Goal: Task Accomplishment & Management: Complete application form

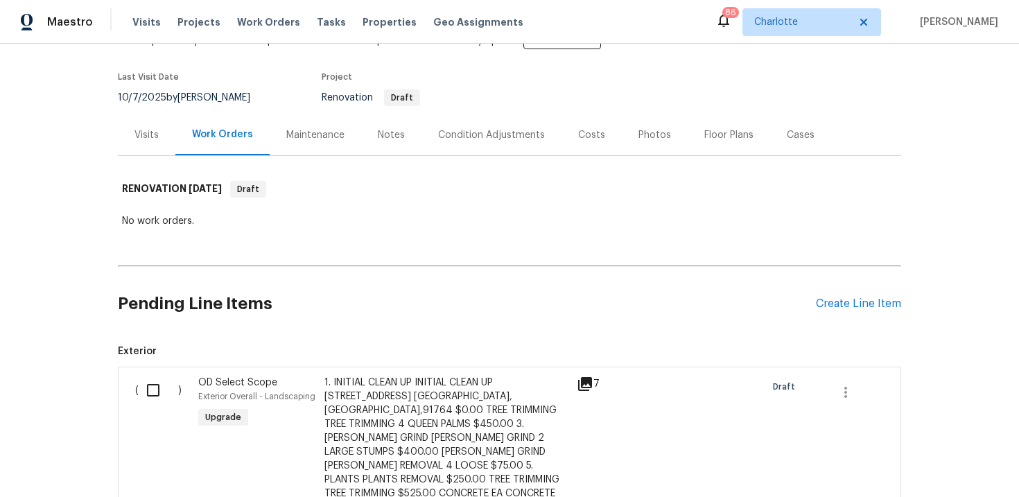
scroll to position [89, 0]
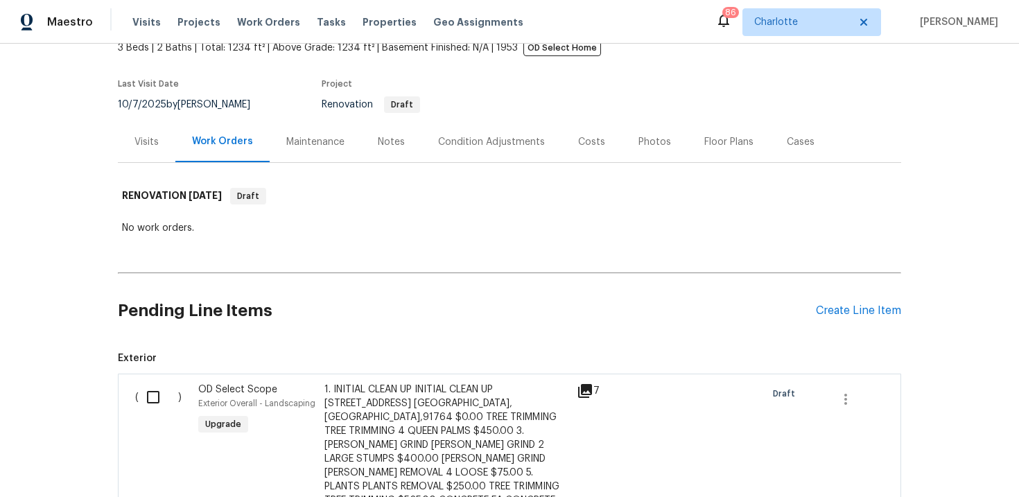
click at [291, 152] on div "Maintenance" at bounding box center [315, 141] width 91 height 41
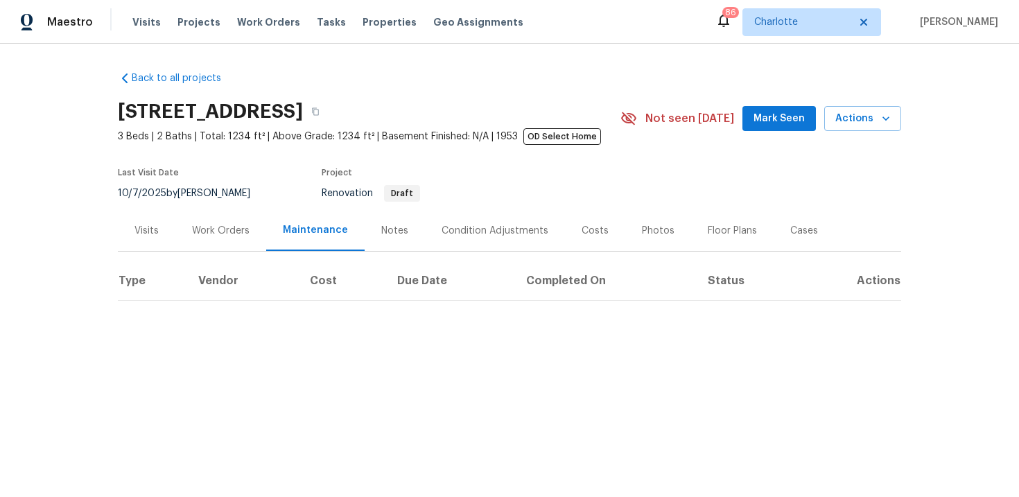
click at [211, 225] on div "Work Orders" at bounding box center [221, 231] width 58 height 14
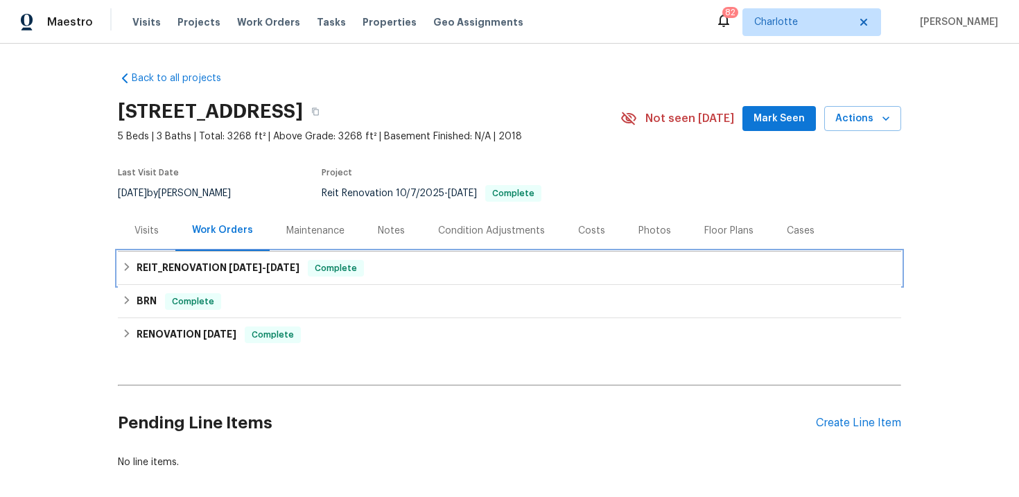
click at [421, 263] on div "REIT_RENOVATION [DATE] - [DATE] Complete" at bounding box center [509, 268] width 775 height 17
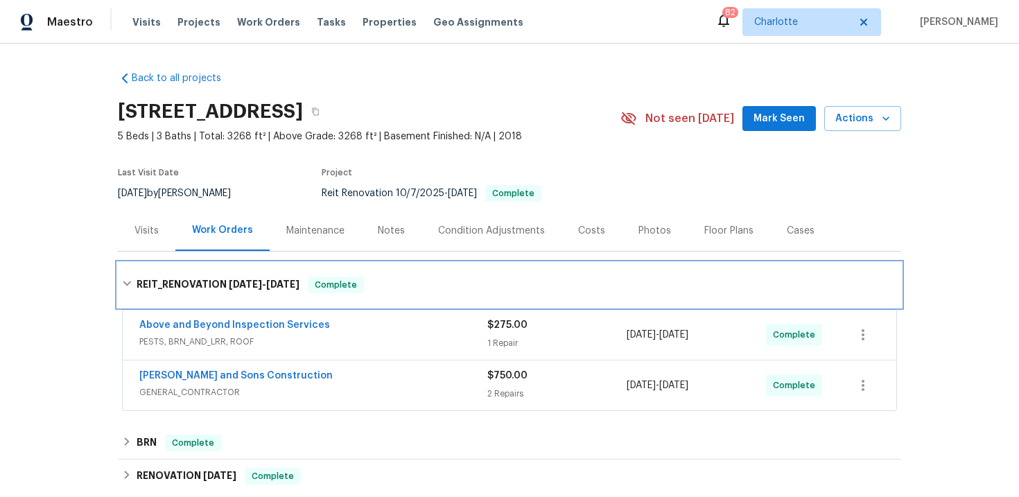
click at [421, 263] on div "REIT_RENOVATION [DATE] - [DATE] Complete" at bounding box center [509, 285] width 783 height 44
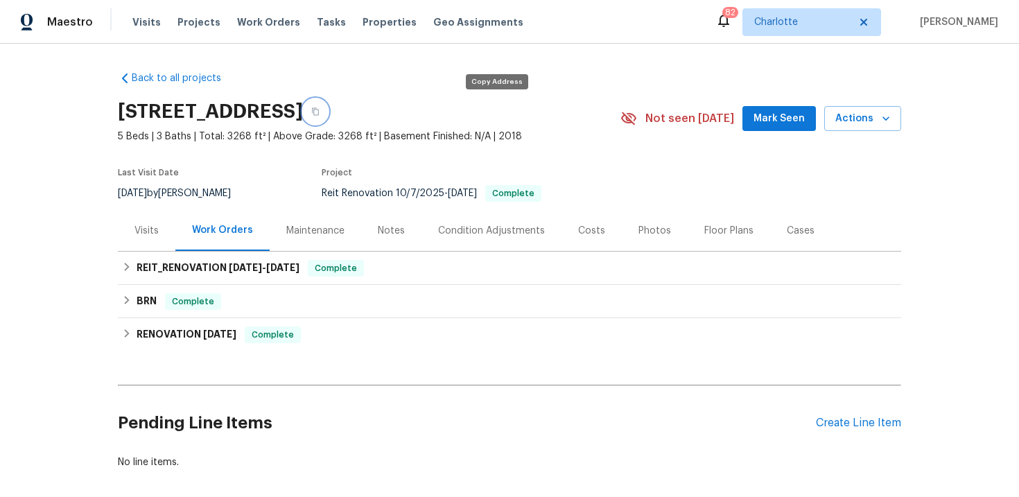
click at [320, 113] on icon "button" at bounding box center [315, 111] width 8 height 8
click at [319, 115] on icon "button" at bounding box center [315, 112] width 7 height 8
click at [320, 112] on icon "button" at bounding box center [315, 111] width 8 height 8
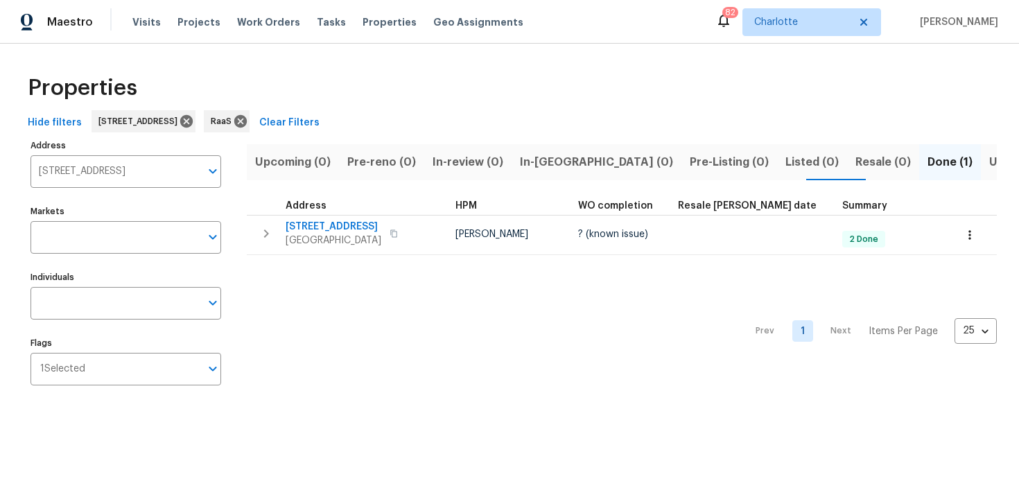
click at [122, 166] on input "123 Possum Creek Ln Dallas GA 30132" at bounding box center [115, 171] width 170 height 33
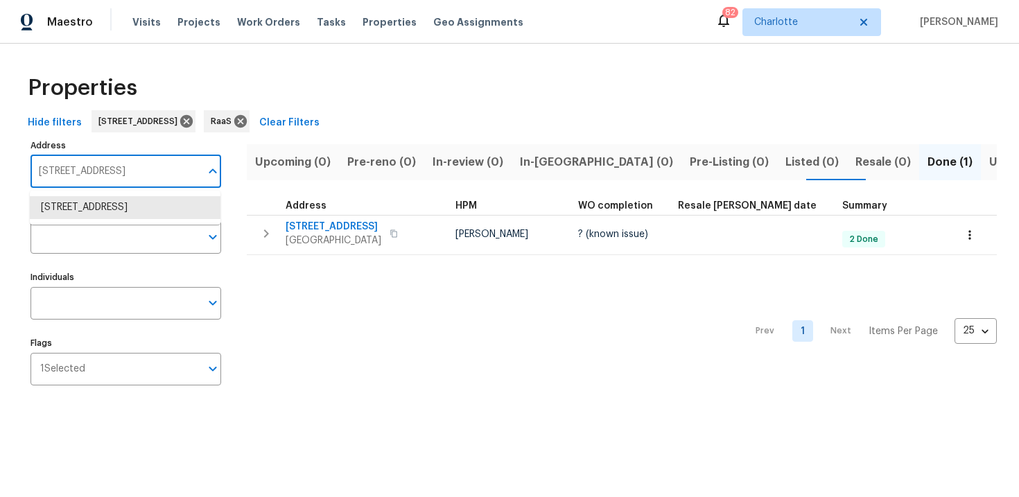
paste input "4225 Pepperbush Dr, Fort Worth, TX 76137"
type input "4225 Pepperbush Dr, Fort Worth, TX 76137"
click at [125, 213] on li "4225 Pepperbush Dr Fort Worth TX 76137" at bounding box center [125, 207] width 191 height 23
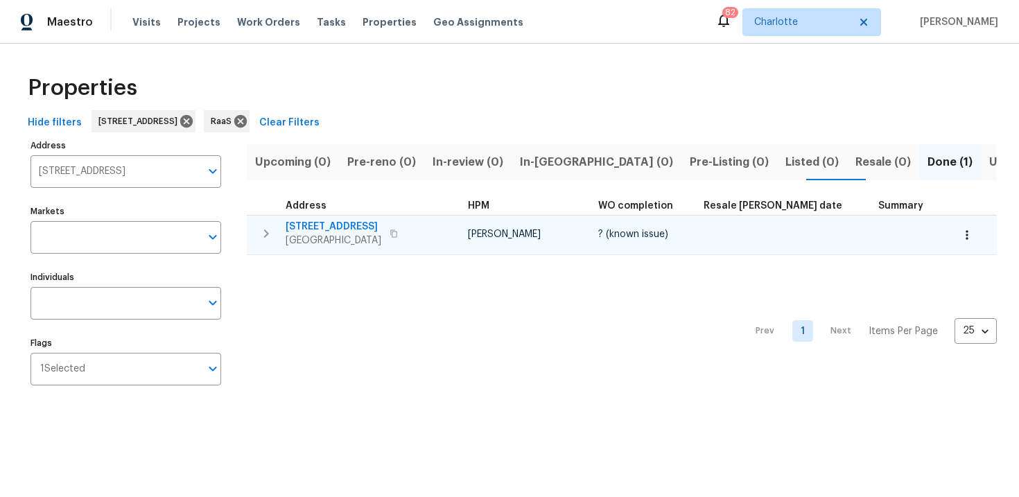
click at [436, 227] on div "4225 Pepperbush Dr Fort Worth, TX 76137" at bounding box center [364, 234] width 156 height 28
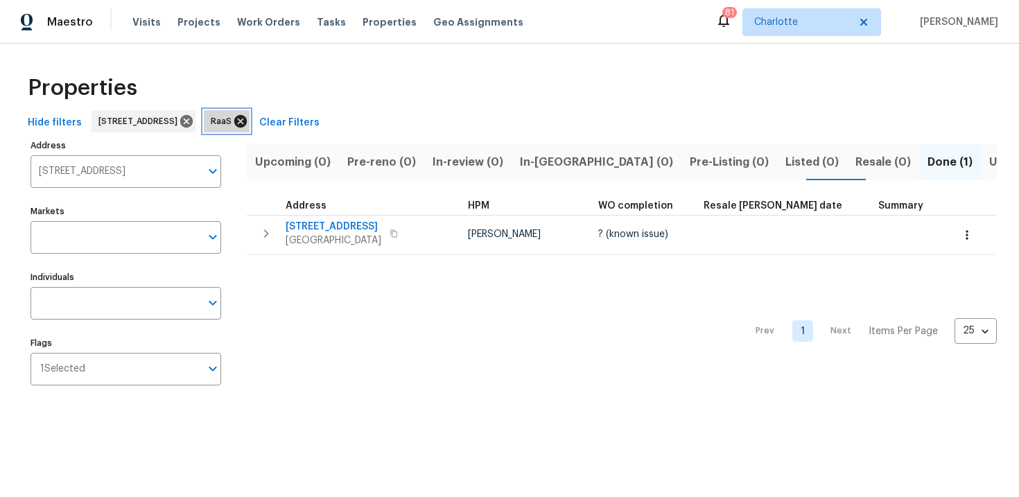
click at [248, 120] on icon at bounding box center [240, 121] width 15 height 15
click at [194, 123] on icon at bounding box center [186, 121] width 15 height 15
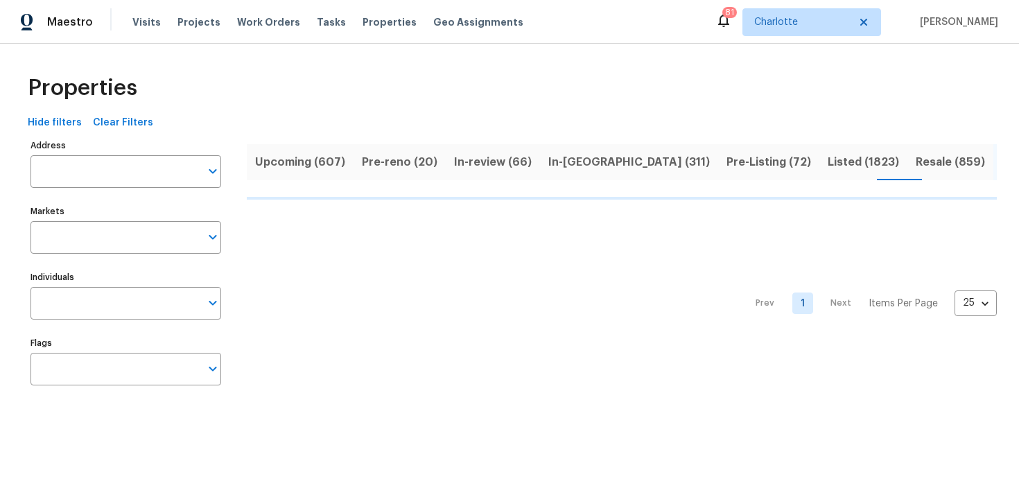
click at [293, 167] on span "Upcoming (607)" at bounding box center [300, 161] width 90 height 19
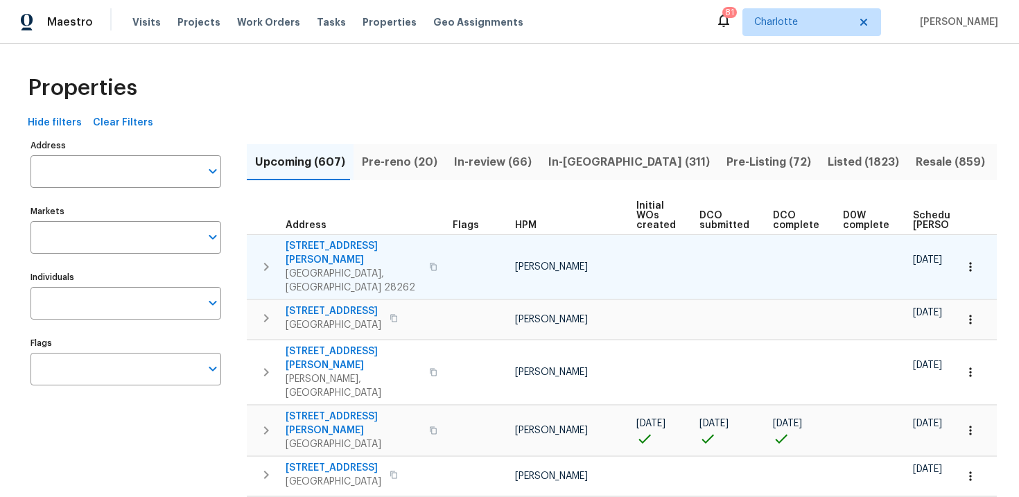
scroll to position [0, 145]
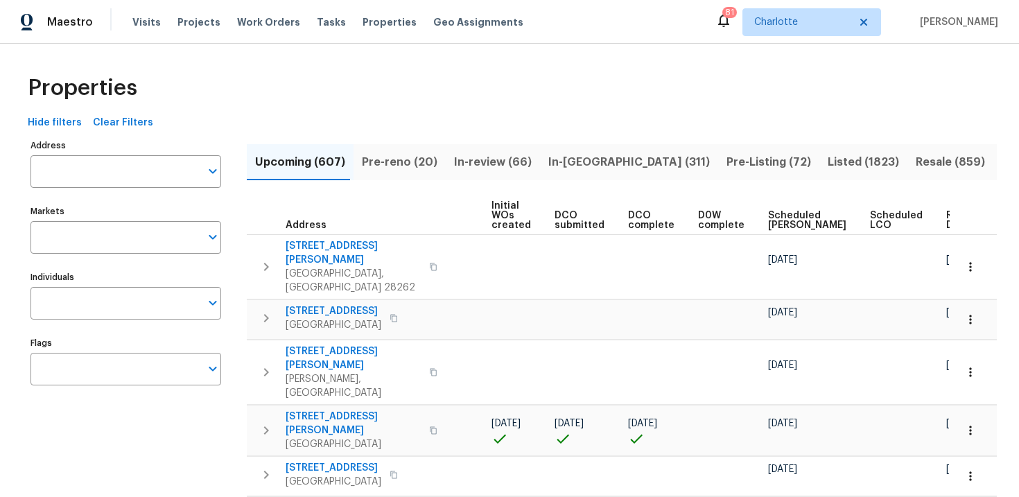
click at [946, 223] on span "Ready Date" at bounding box center [961, 220] width 30 height 19
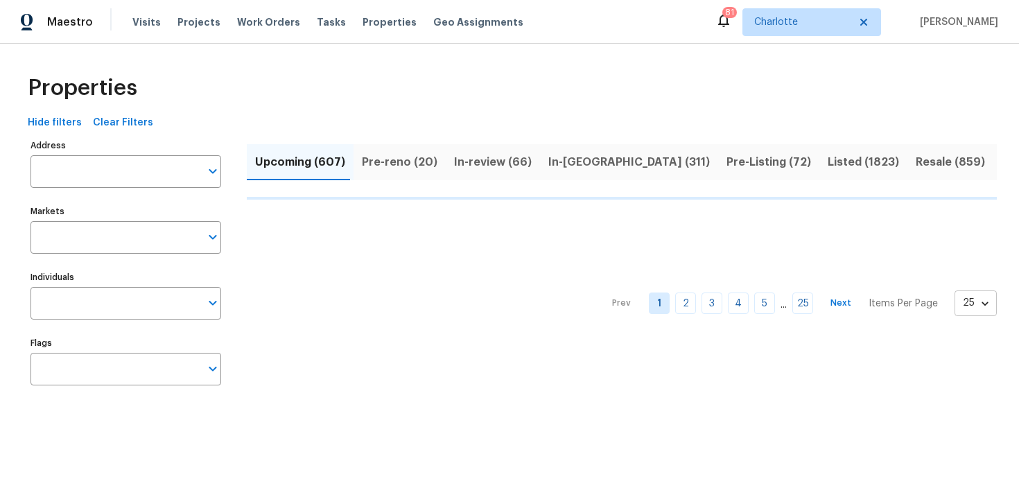
click at [977, 308] on body "Maestro Visits Projects Work Orders Tasks Properties Geo Assignments 81 Charlot…" at bounding box center [509, 210] width 1019 height 421
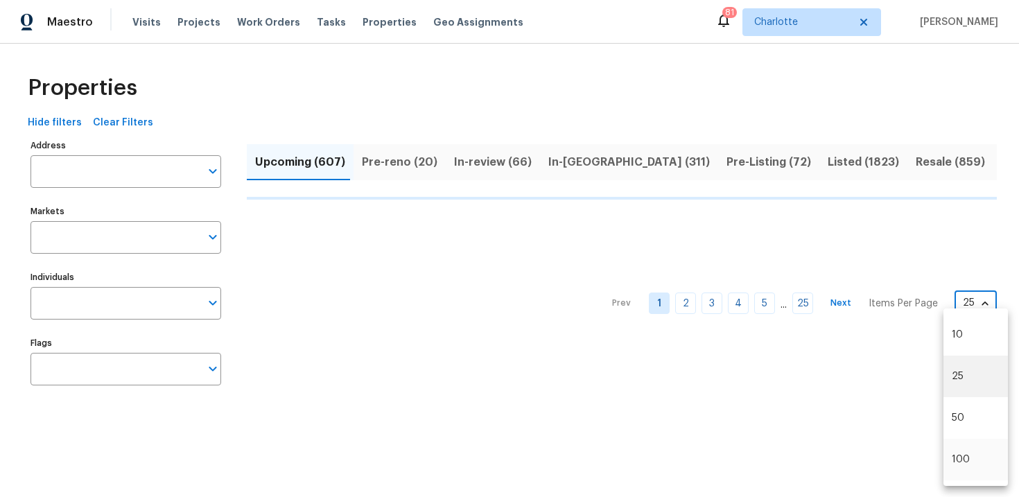
click at [957, 454] on li "100" at bounding box center [975, 460] width 64 height 42
type input "100"
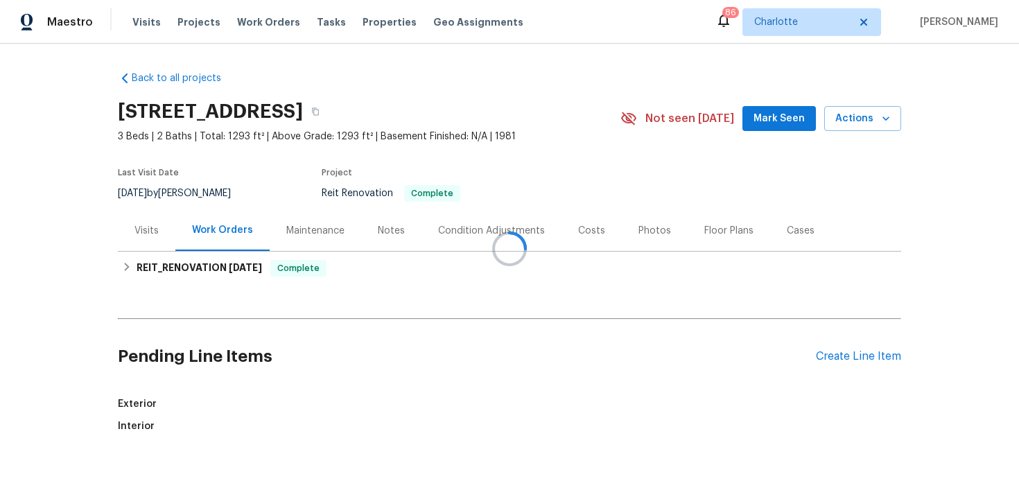
click at [525, 114] on div at bounding box center [509, 248] width 1019 height 497
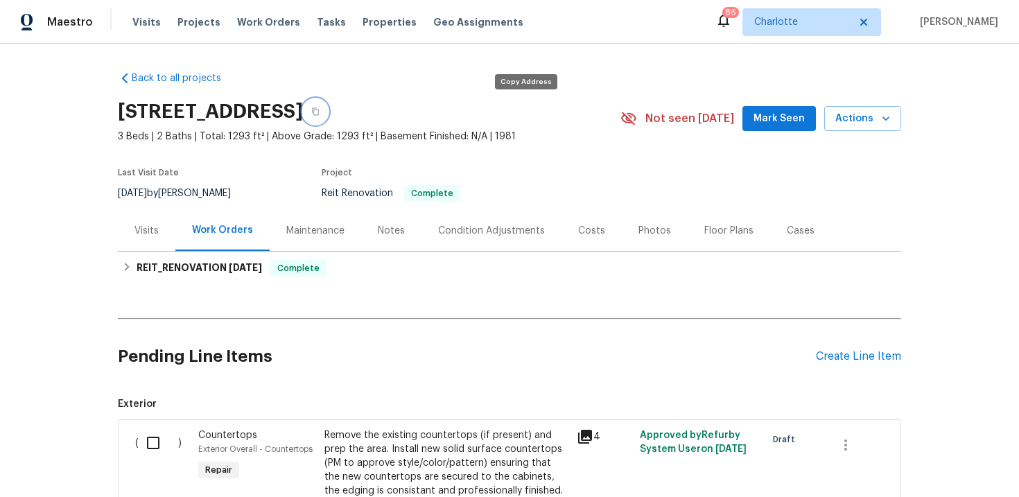
click at [320, 113] on icon "button" at bounding box center [315, 111] width 8 height 8
click at [320, 110] on icon "button" at bounding box center [315, 111] width 8 height 8
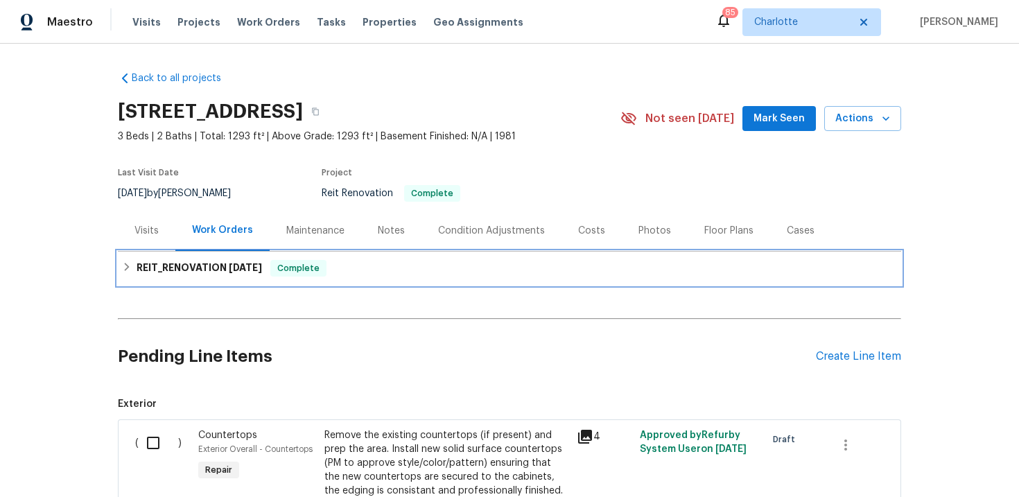
click at [476, 269] on div "REIT_RENOVATION 10/9/25 Complete" at bounding box center [509, 268] width 775 height 17
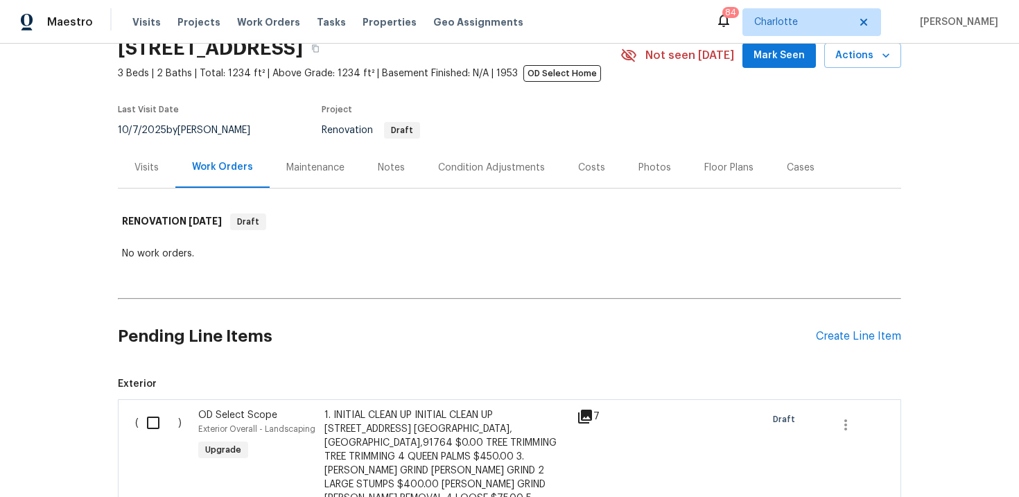
scroll to position [65, 0]
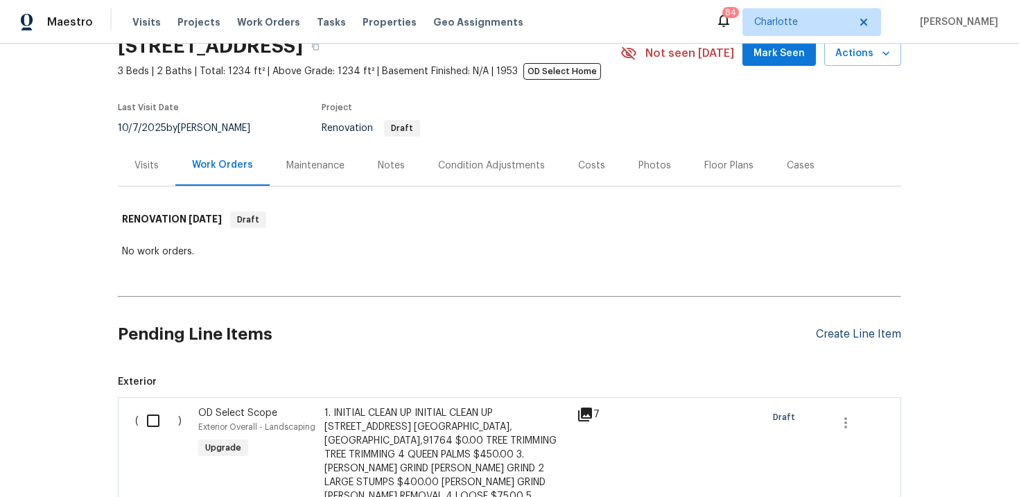
click at [856, 331] on div "Create Line Item" at bounding box center [858, 334] width 85 height 13
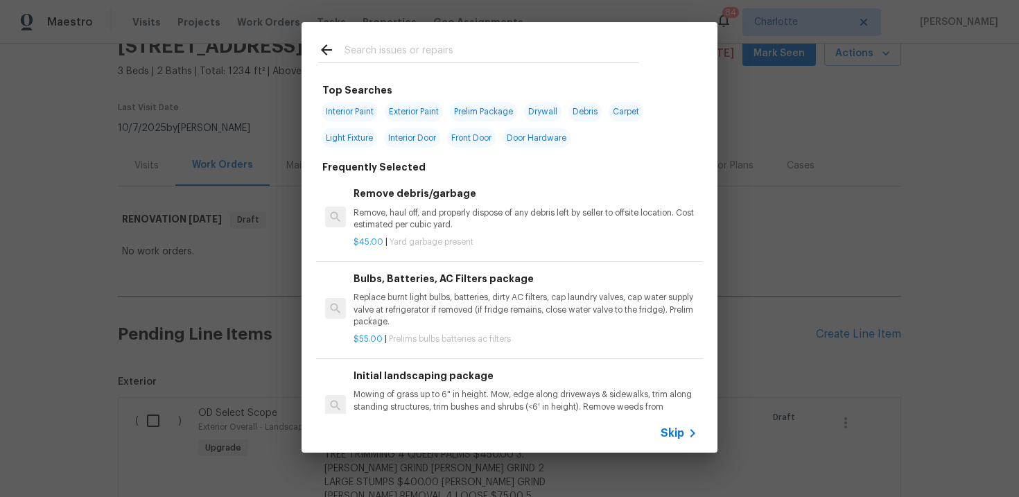
click at [671, 430] on span "Skip" at bounding box center [673, 433] width 24 height 14
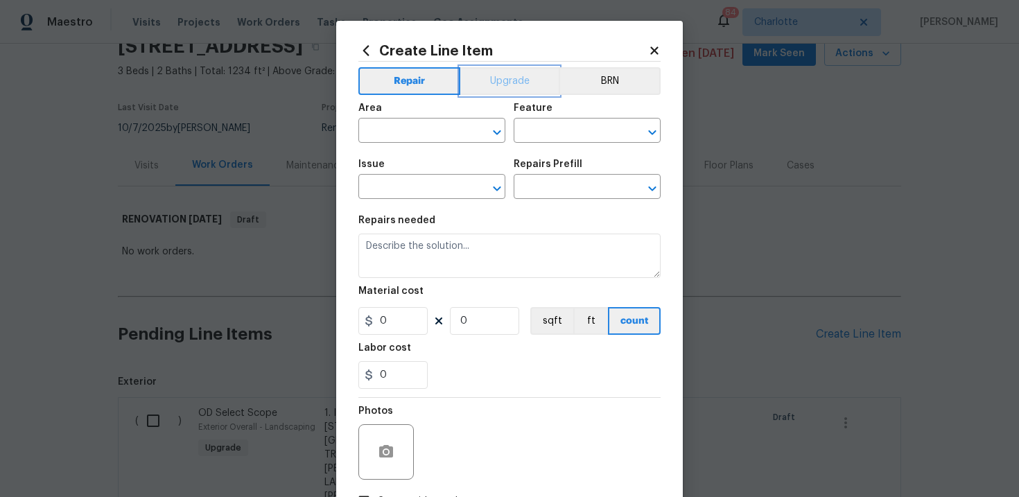
click at [507, 83] on button "Upgrade" at bounding box center [509, 81] width 99 height 28
click at [446, 127] on input "text" at bounding box center [412, 131] width 108 height 21
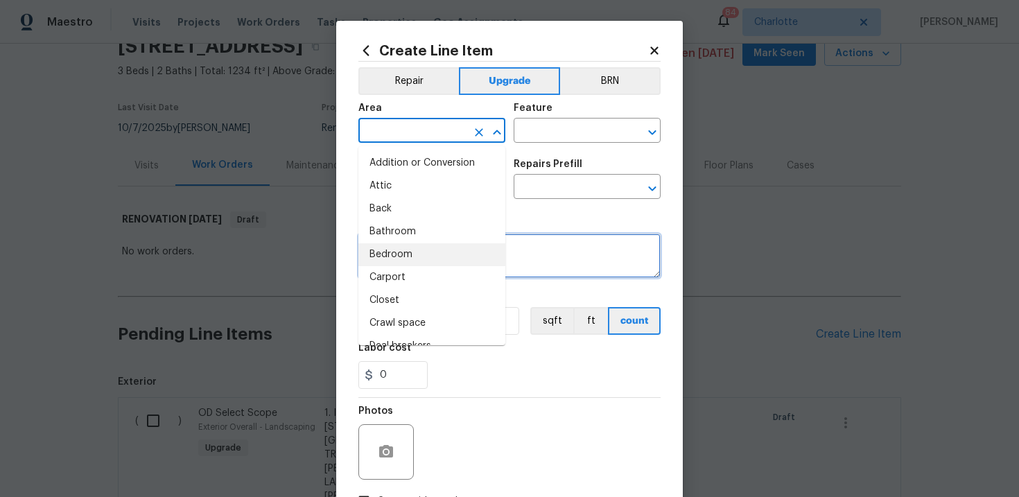
click at [521, 234] on textarea at bounding box center [509, 256] width 302 height 44
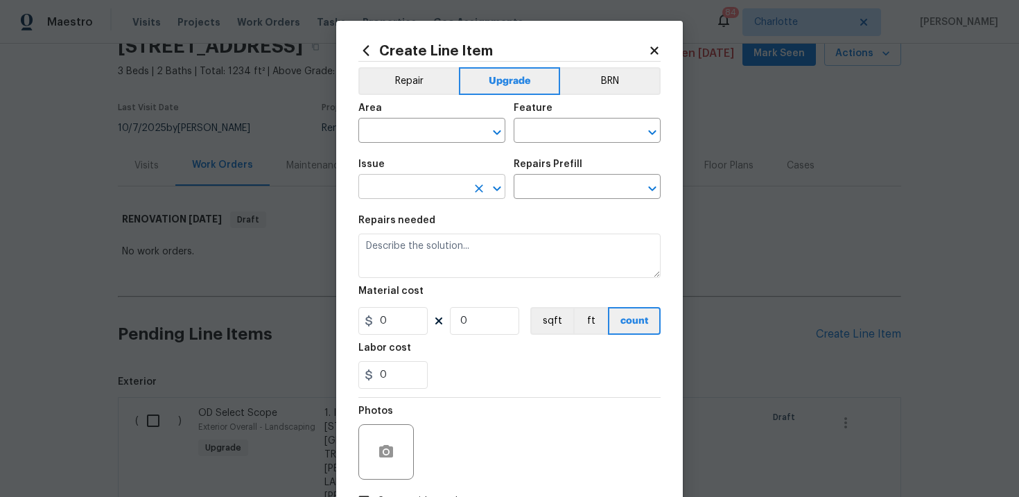
click at [438, 191] on input "text" at bounding box center [412, 187] width 108 height 21
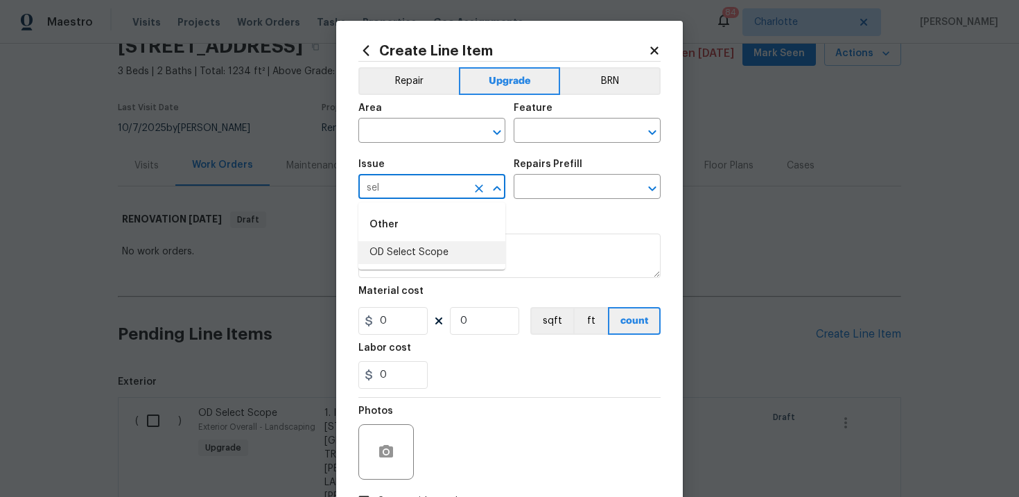
click at [429, 255] on li "OD Select Scope" at bounding box center [431, 252] width 147 height 23
type input "OD Select Scope"
click at [557, 186] on input "text" at bounding box center [568, 187] width 108 height 21
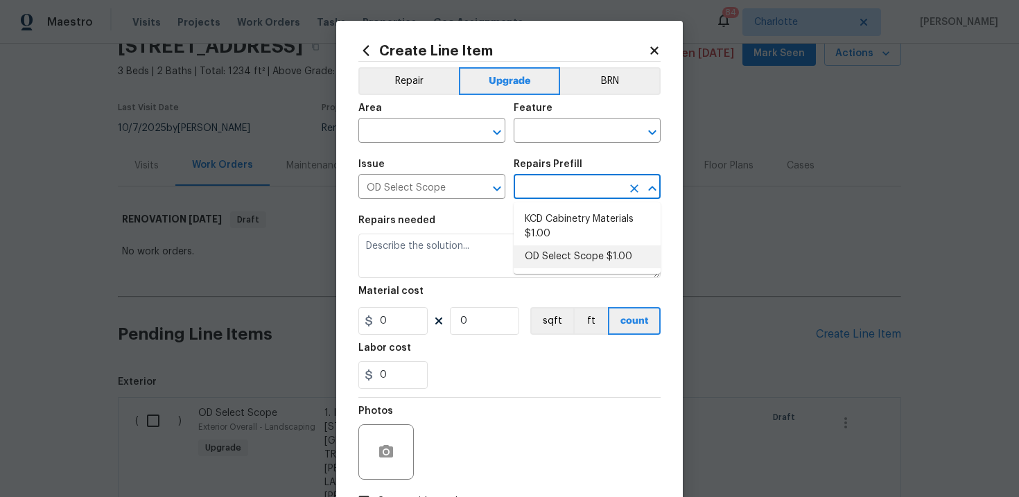
click at [568, 258] on li "OD Select Scope $1.00" at bounding box center [587, 256] width 147 height 23
type input "OD Select Scope $1.00"
type textarea "Refer to the agreed upon scope document for further details."
type input "1"
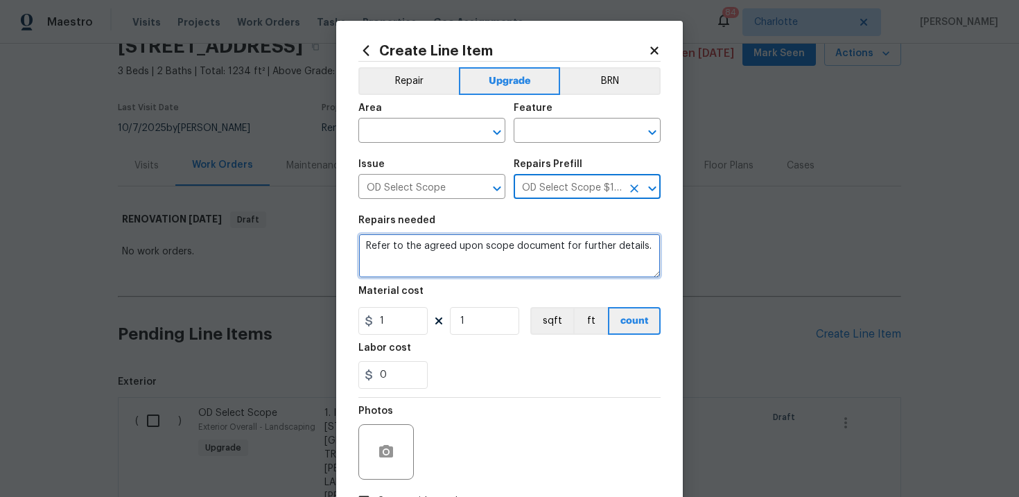
click at [452, 252] on textarea "Refer to the agreed upon scope document for further details." at bounding box center [509, 256] width 302 height 44
paste textarea "Work Order #1 -> Exterior Front -> Doorbell -> Replace doorbell with new"
type textarea "Work Order #1 -> Exterior Front -> Doorbell -> Replace doorbell with new"
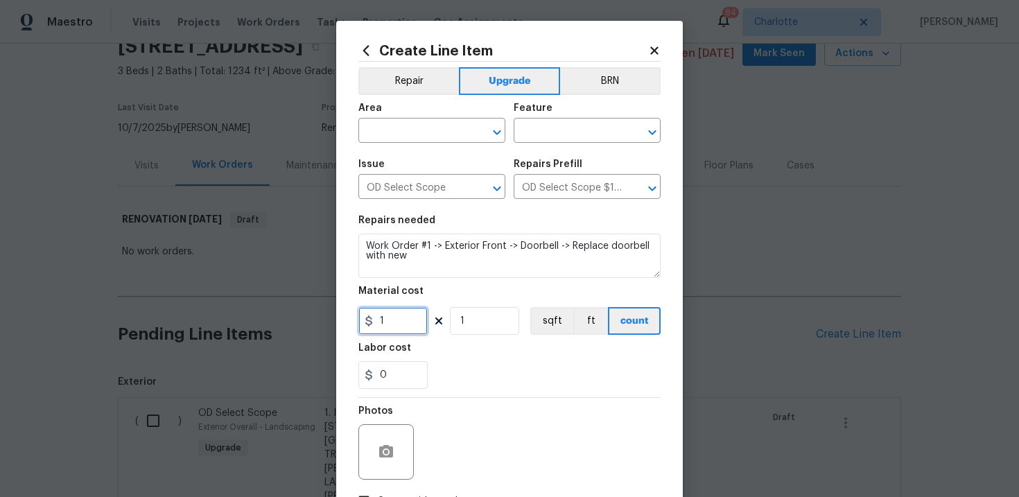
click at [399, 322] on input "1" at bounding box center [392, 321] width 69 height 28
type input "55"
click at [424, 131] on input "text" at bounding box center [412, 131] width 108 height 21
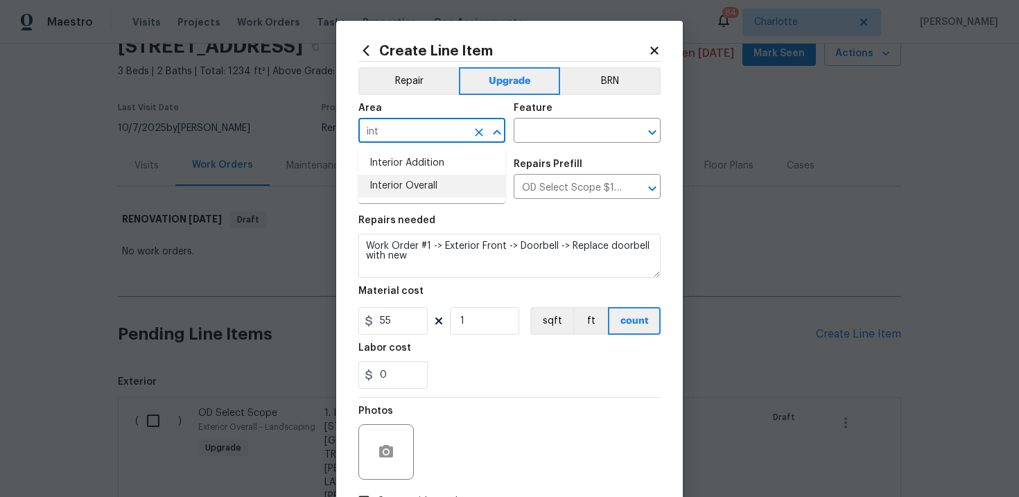
click at [431, 187] on li "Interior Overall" at bounding box center [431, 186] width 147 height 23
type input "Interior Overall"
click at [547, 133] on input "text" at bounding box center [568, 131] width 108 height 21
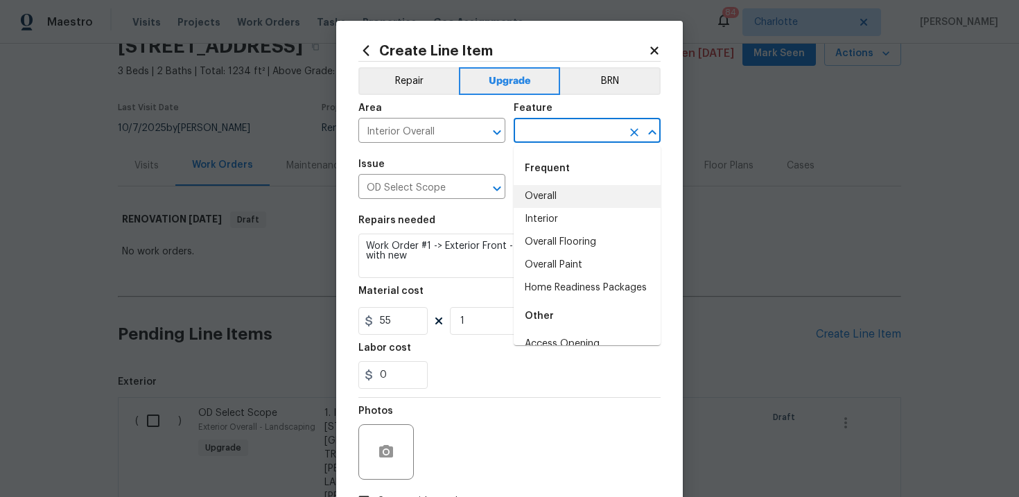
click at [553, 193] on li "Overall" at bounding box center [587, 196] width 147 height 23
type input "Overall"
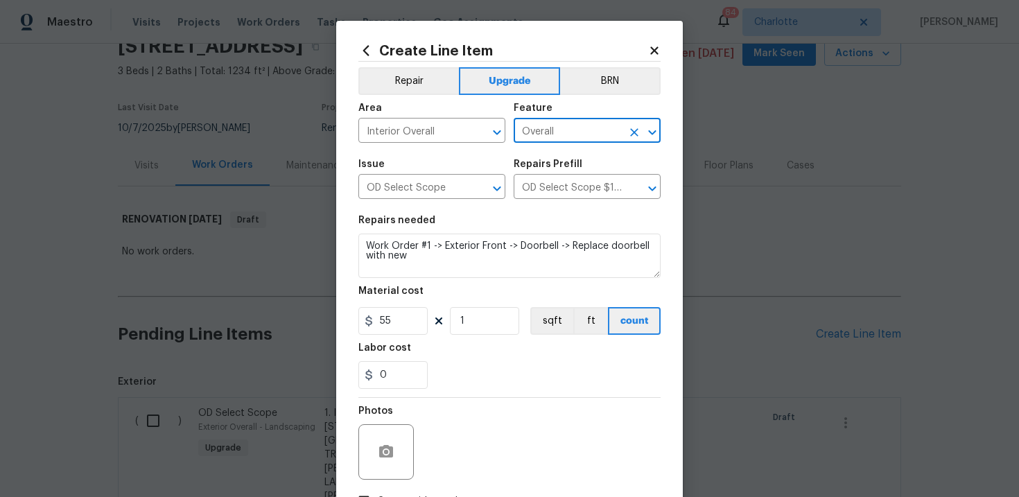
scroll to position [101, 0]
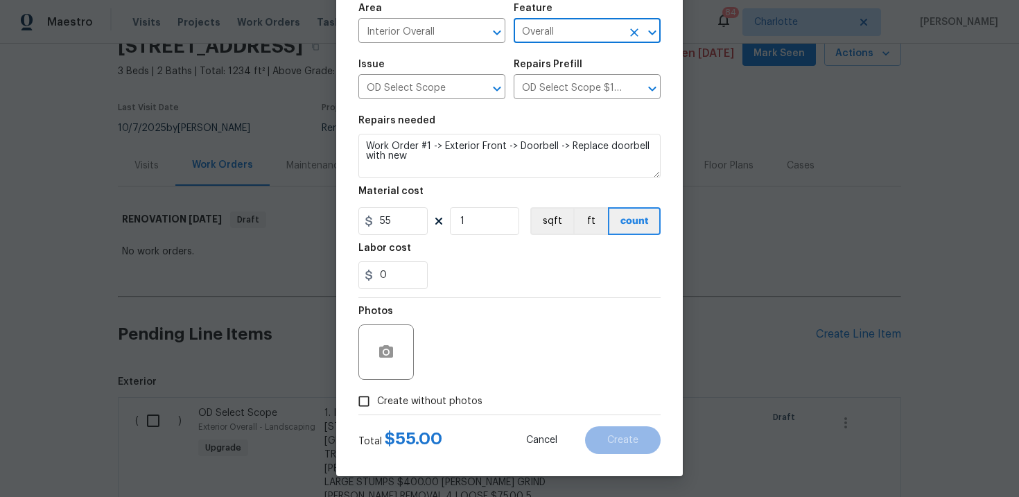
click at [439, 393] on label "Create without photos" at bounding box center [417, 401] width 132 height 26
click at [377, 393] on input "Create without photos" at bounding box center [364, 401] width 26 height 26
checkbox input "true"
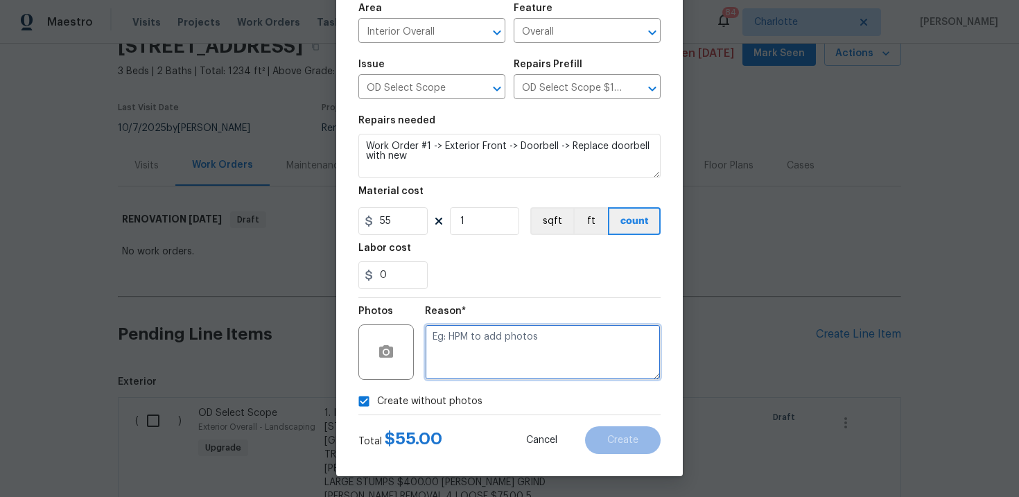
click at [480, 358] on textarea at bounding box center [543, 351] width 236 height 55
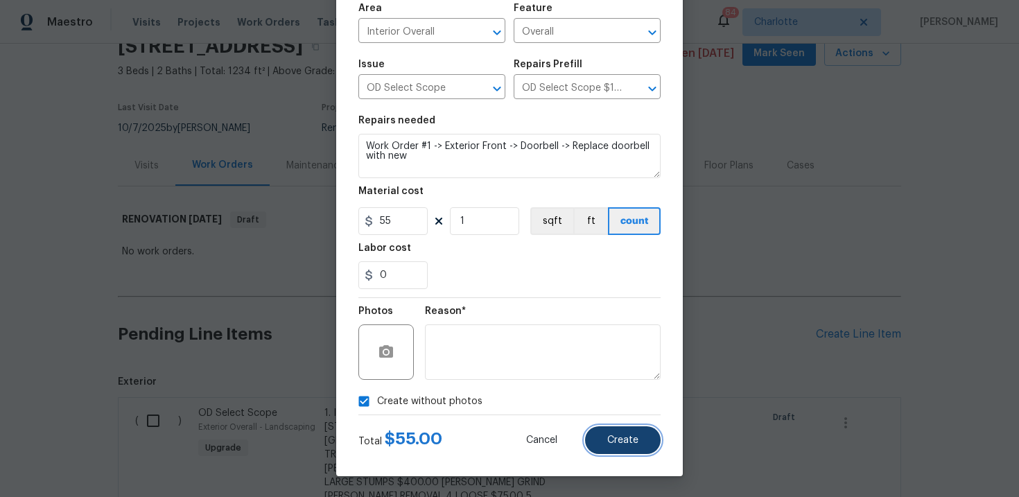
click at [602, 437] on button "Create" at bounding box center [623, 440] width 76 height 28
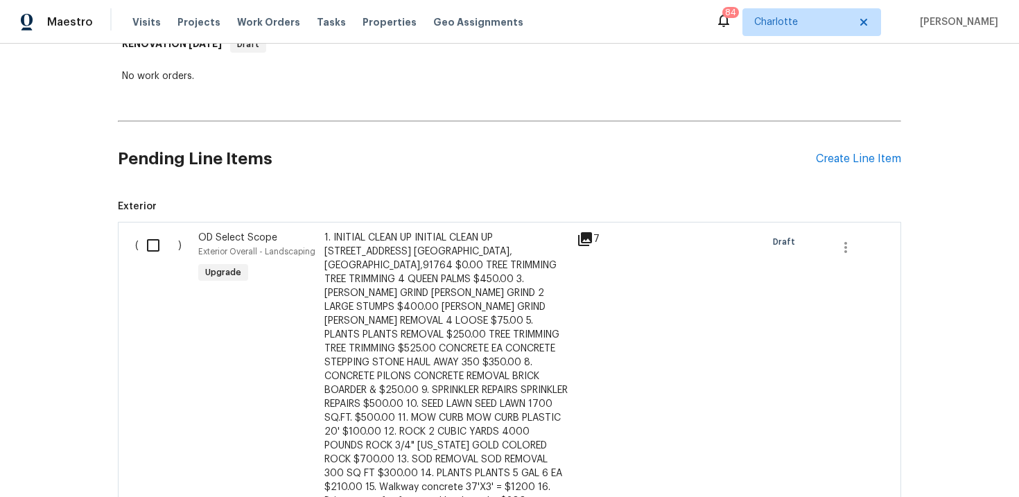
scroll to position [182, 0]
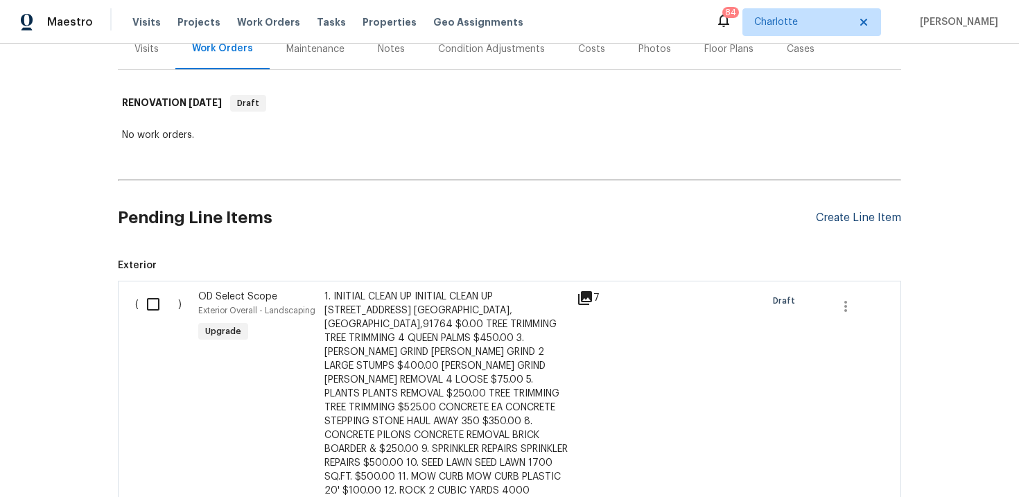
click at [868, 221] on div "Create Line Item" at bounding box center [858, 217] width 85 height 13
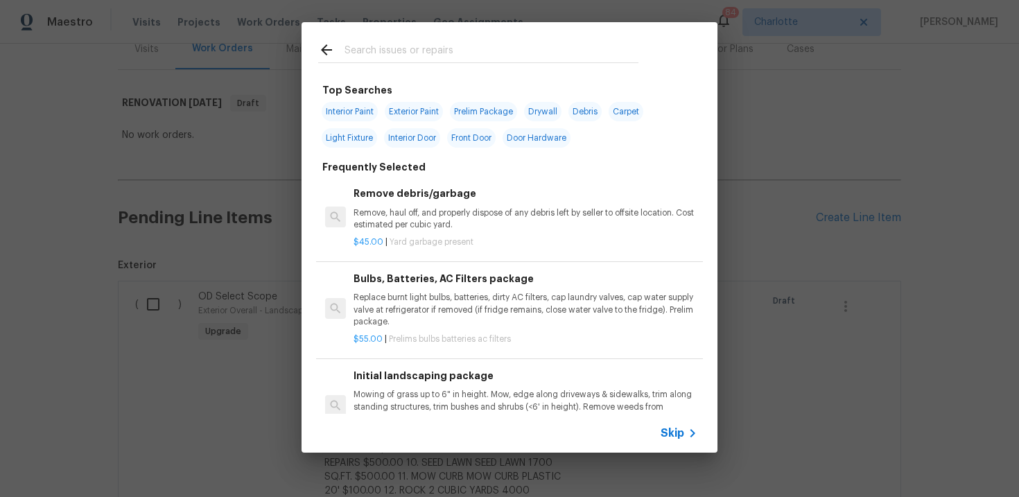
click at [680, 439] on span "Skip" at bounding box center [673, 433] width 24 height 14
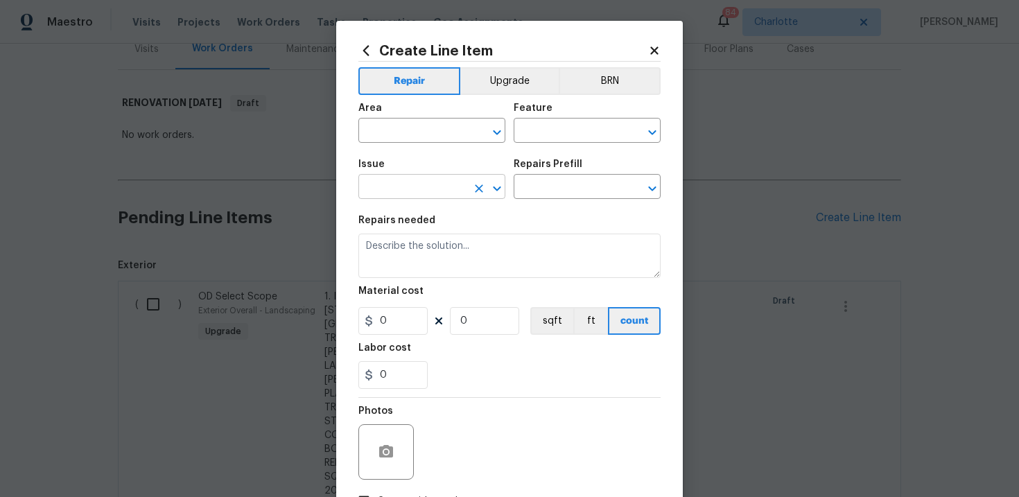
click at [440, 189] on input "text" at bounding box center [412, 187] width 108 height 21
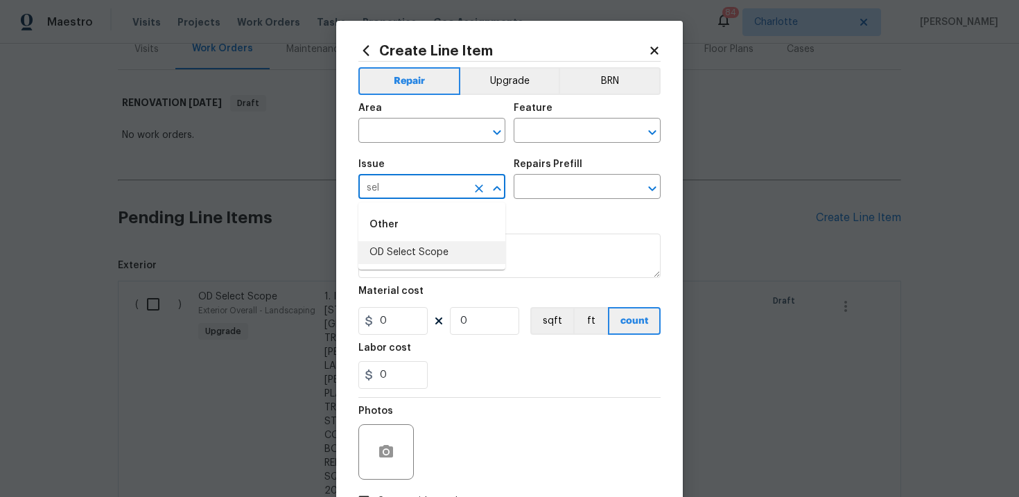
click at [423, 245] on li "OD Select Scope" at bounding box center [431, 252] width 147 height 23
type input "OD Select Scope"
click at [543, 193] on input "text" at bounding box center [568, 187] width 108 height 21
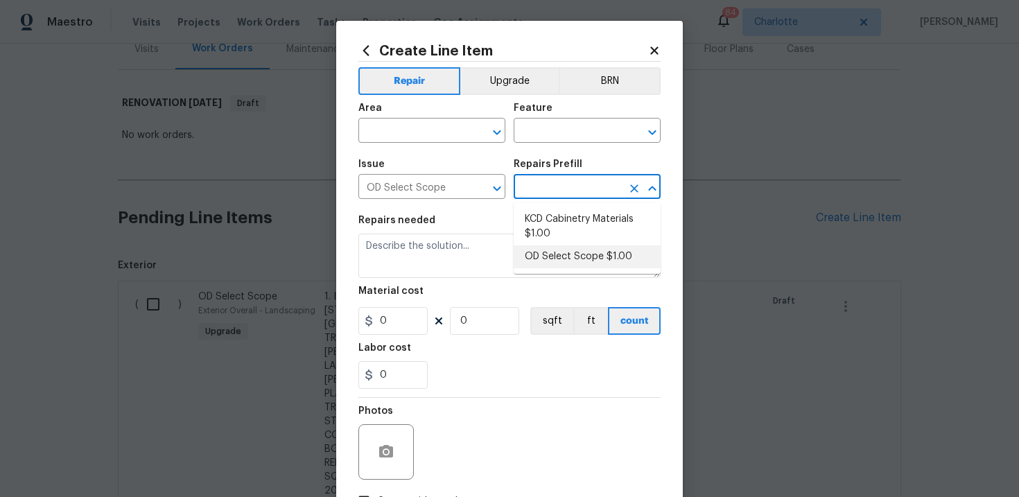
click at [557, 257] on li "OD Select Scope $1.00" at bounding box center [587, 256] width 147 height 23
type input "OD Select Scope $1.00"
type textarea "Refer to the agreed upon scope document for further details."
type input "1"
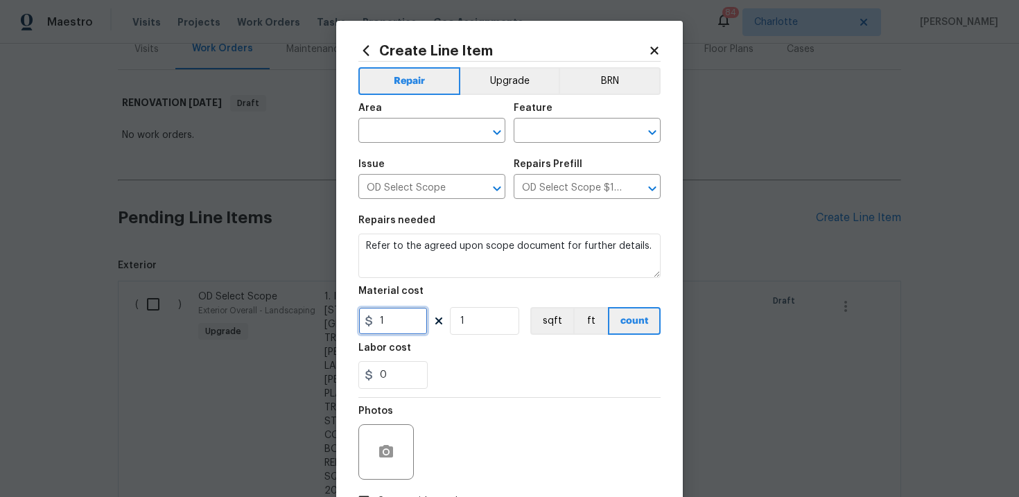
click at [402, 322] on input "1" at bounding box center [392, 321] width 69 height 28
type input "120"
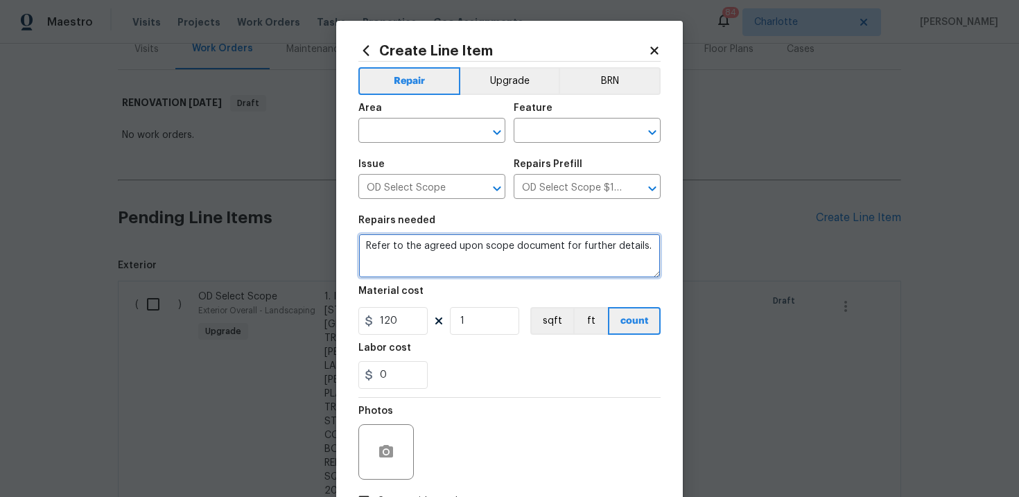
click at [404, 253] on textarea "Refer to the agreed upon scope document for further details." at bounding box center [509, 256] width 302 height 44
paste textarea "Work Order #1 -> Exterior Front -> Demo -> Demo swamp cooler and patch"
type textarea "Work Order #1 -> Exterior Front -> Demo -> Demo swamp cooler and patch"
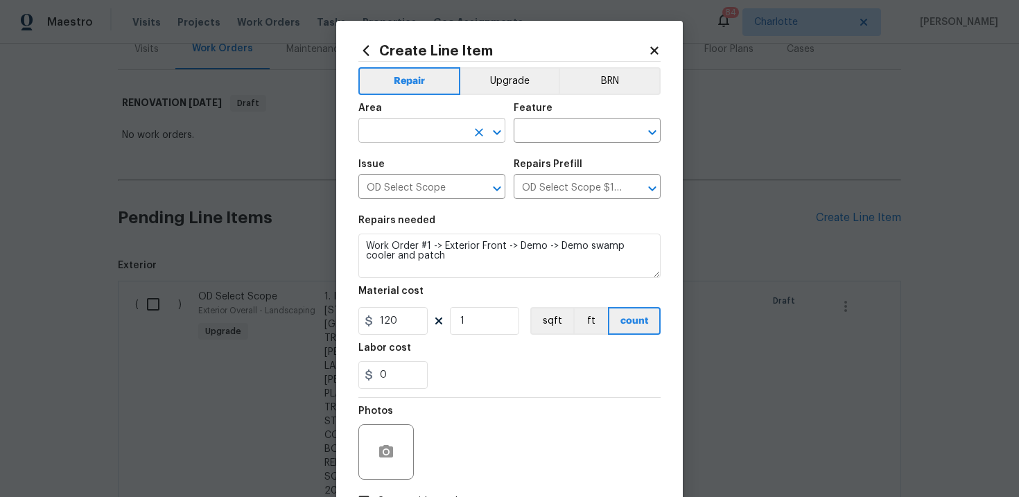
click at [453, 134] on input "text" at bounding box center [412, 131] width 108 height 21
click at [455, 188] on li "Interior Overall" at bounding box center [431, 186] width 147 height 23
type input "Interior Overall"
click at [571, 133] on input "text" at bounding box center [568, 131] width 108 height 21
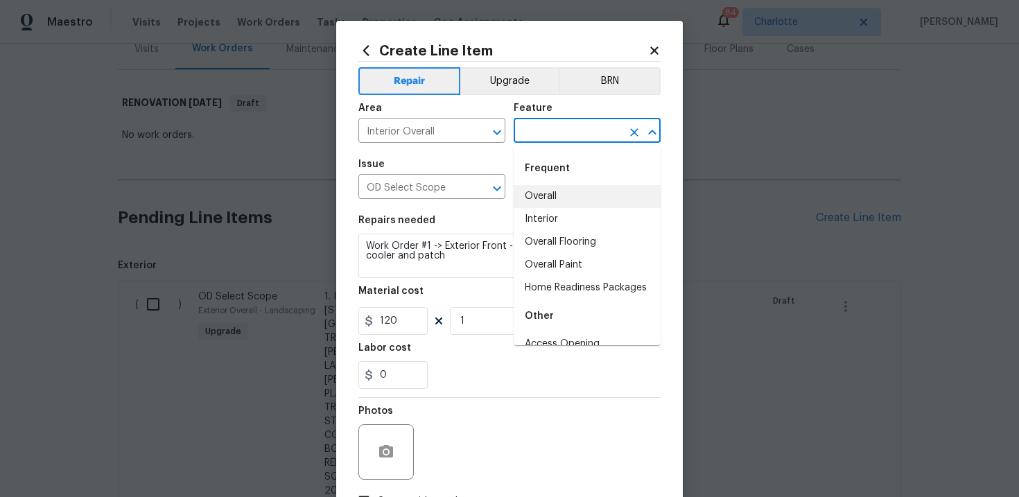
click at [568, 192] on li "Overall" at bounding box center [587, 196] width 147 height 23
type input "Overall"
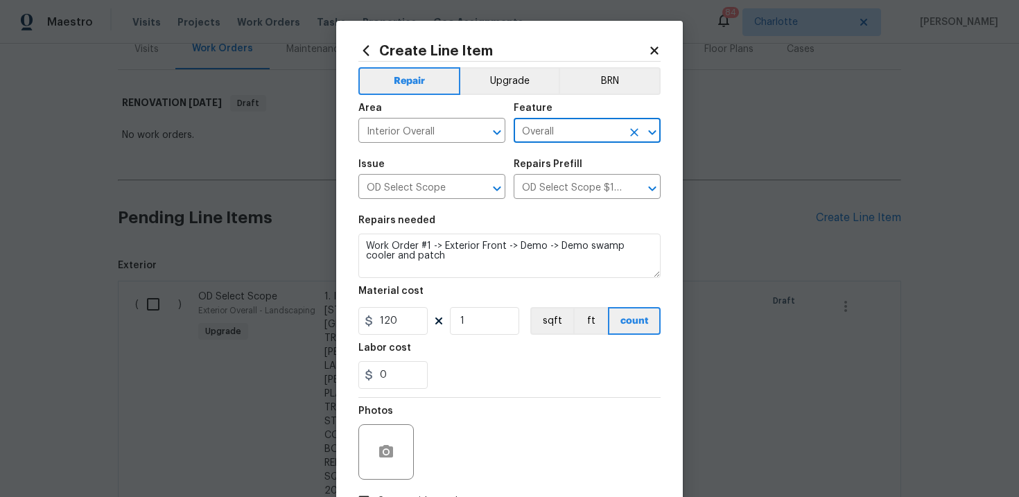
scroll to position [101, 0]
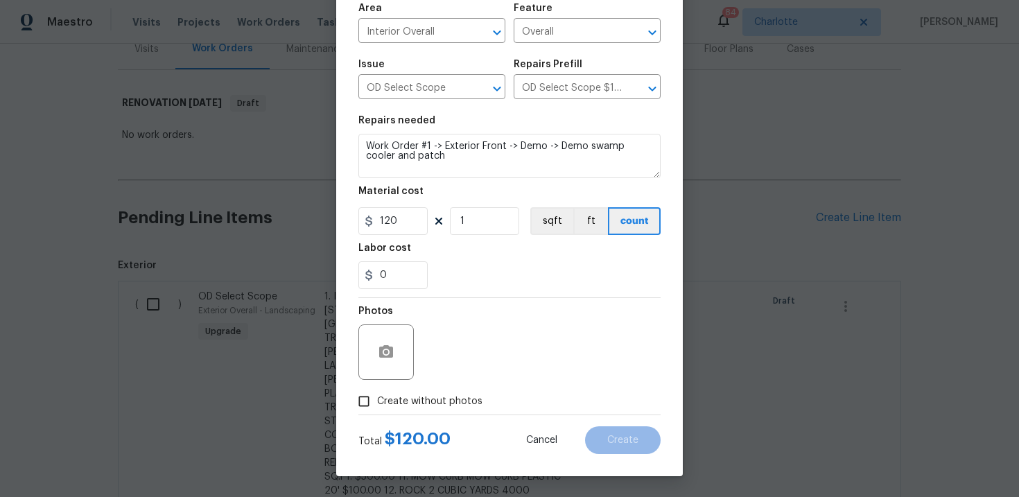
click at [441, 403] on span "Create without photos" at bounding box center [429, 401] width 105 height 15
click at [377, 403] on input "Create without photos" at bounding box center [364, 401] width 26 height 26
checkbox input "true"
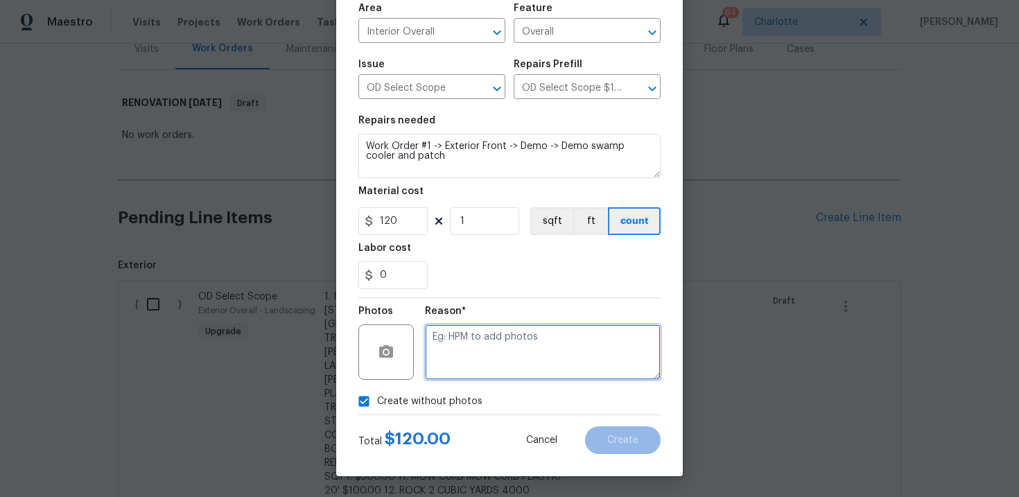
click at [494, 353] on textarea at bounding box center [543, 351] width 236 height 55
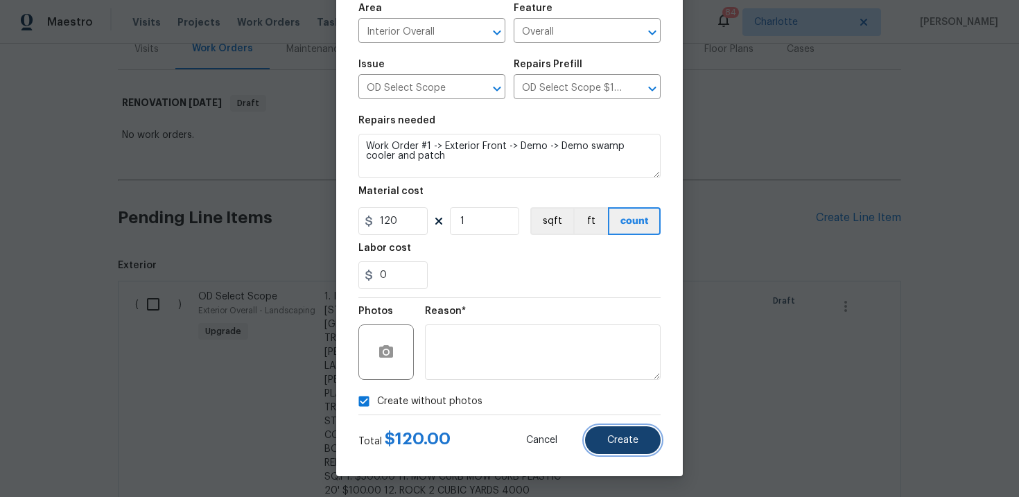
click at [601, 437] on button "Create" at bounding box center [623, 440] width 76 height 28
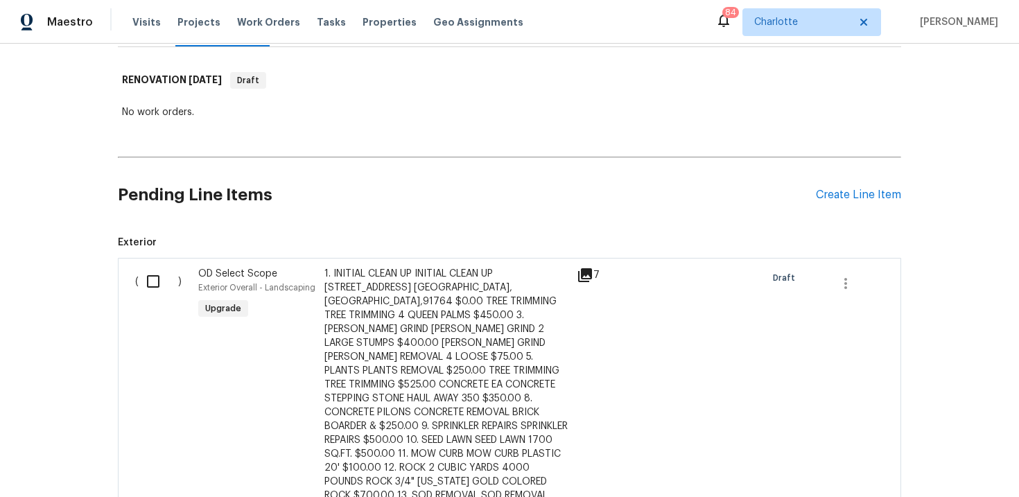
scroll to position [186, 0]
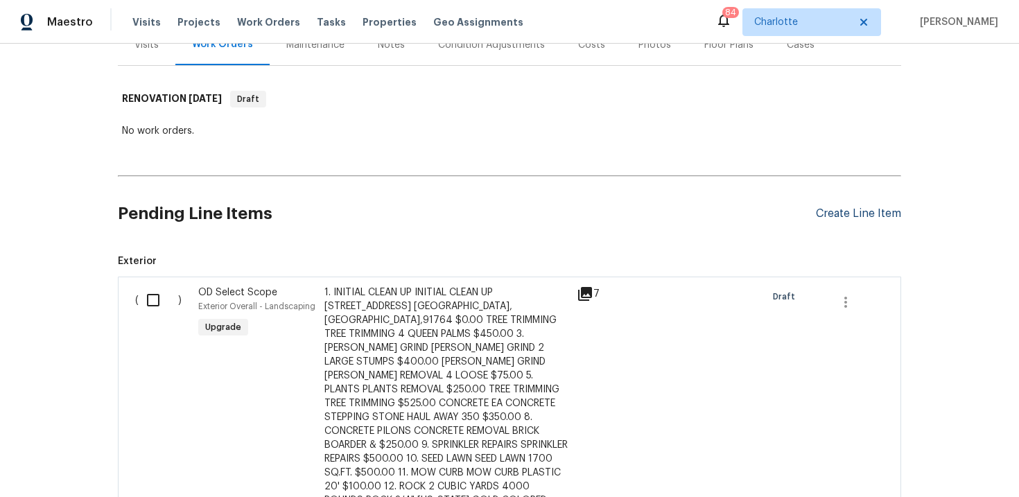
click at [844, 215] on div "Create Line Item" at bounding box center [858, 213] width 85 height 13
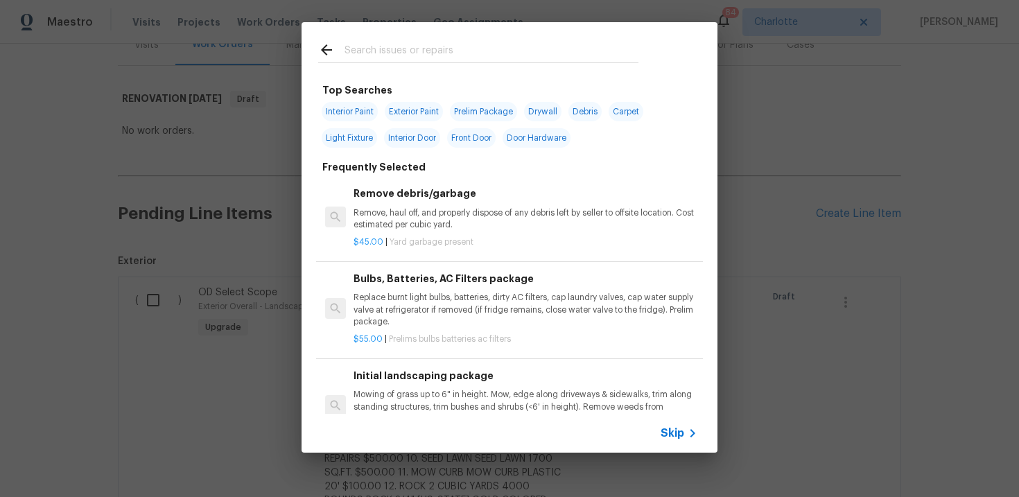
click at [672, 437] on span "Skip" at bounding box center [673, 433] width 24 height 14
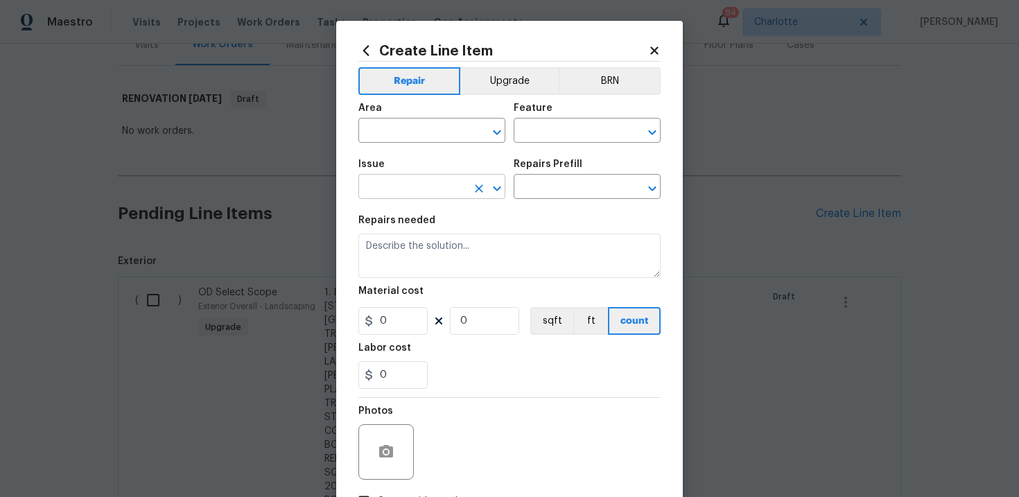
click at [444, 196] on input "text" at bounding box center [412, 187] width 108 height 21
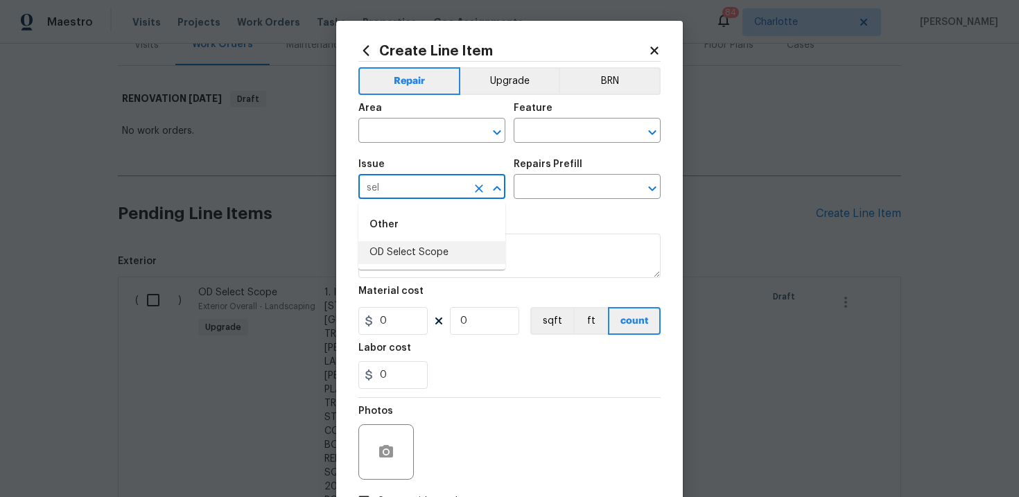
click at [433, 250] on li "OD Select Scope" at bounding box center [431, 252] width 147 height 23
type input "OD Select Scope"
click at [537, 200] on div "Issue OD Select Scope ​ Repairs Prefill ​" at bounding box center [509, 179] width 302 height 56
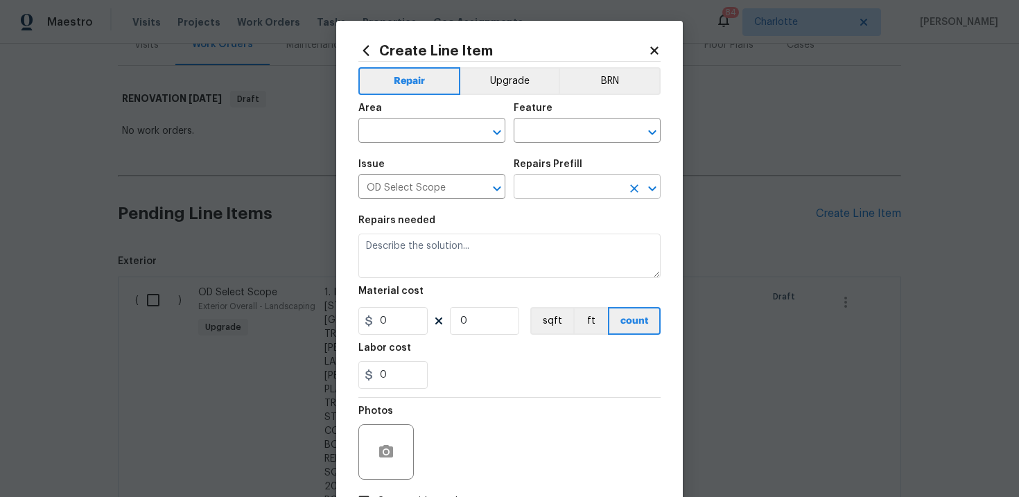
click at [553, 195] on input "text" at bounding box center [568, 187] width 108 height 21
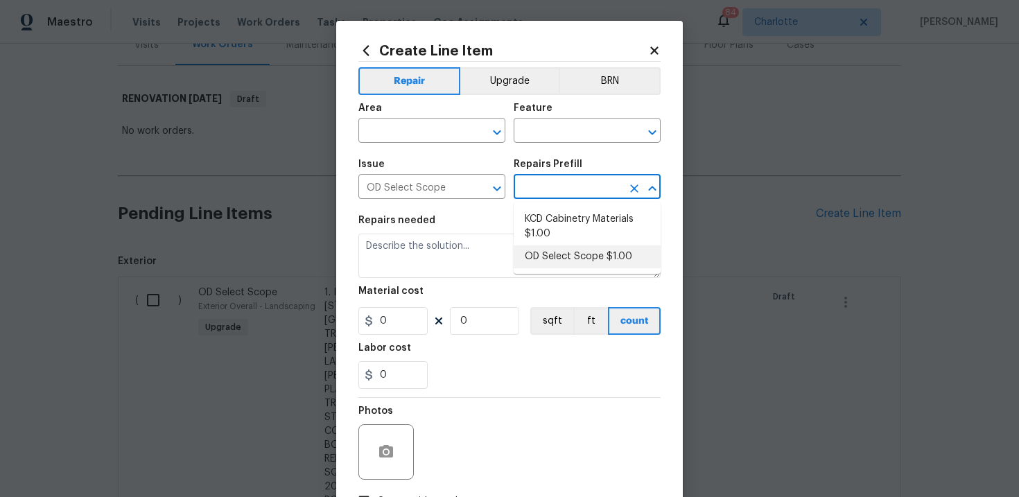
click at [561, 252] on li "OD Select Scope $1.00" at bounding box center [587, 256] width 147 height 23
type input "OD Select Scope $1.00"
type textarea "Refer to the agreed upon scope document for further details."
type input "1"
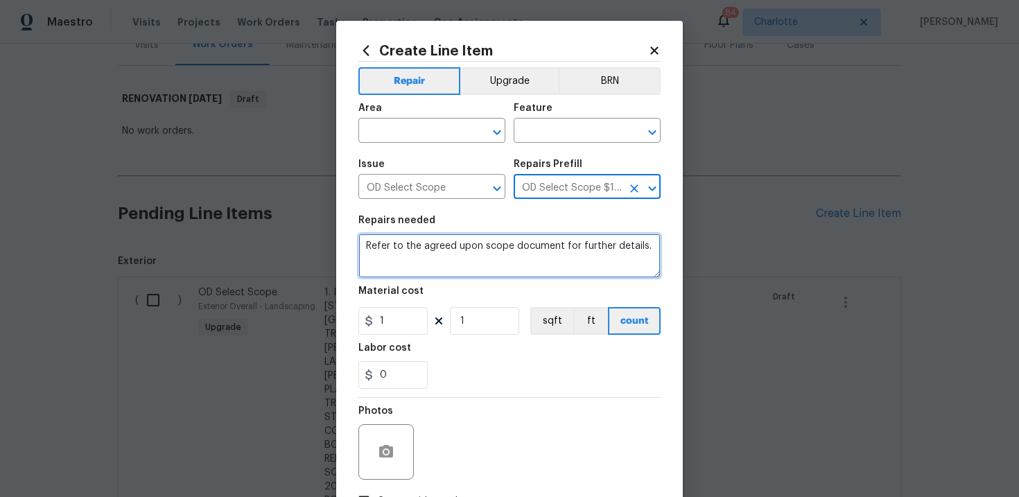
click at [503, 243] on textarea "Refer to the agreed upon scope document for further details." at bounding box center [509, 256] width 302 height 44
paste textarea "Work Order #1 -> Exterior Front -> Front Door -> Replace pre-hung front door. I…"
type textarea "Work Order #1 -> Exterior Front -> Front Door -> Replace pre-hung front door. I…"
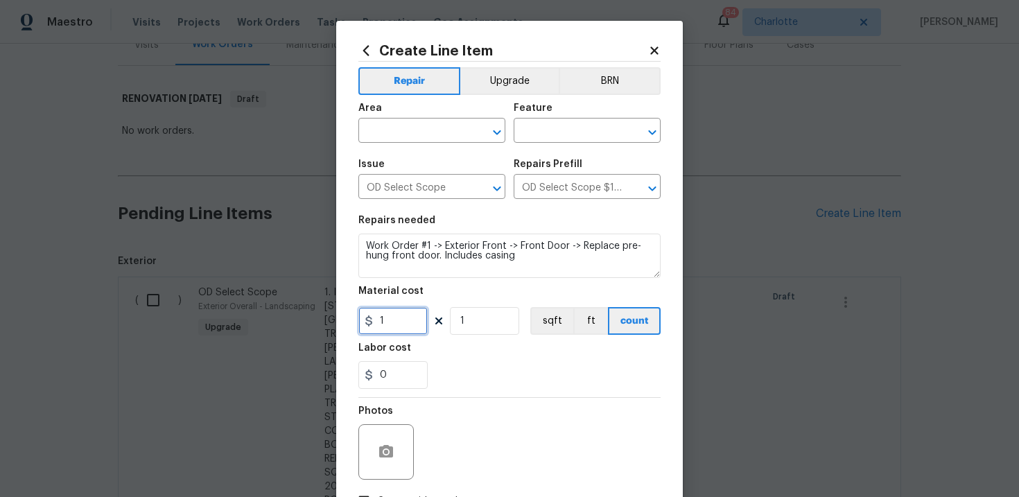
click at [401, 323] on input "1" at bounding box center [392, 321] width 69 height 28
type input "1050"
click at [435, 135] on input "text" at bounding box center [412, 131] width 108 height 21
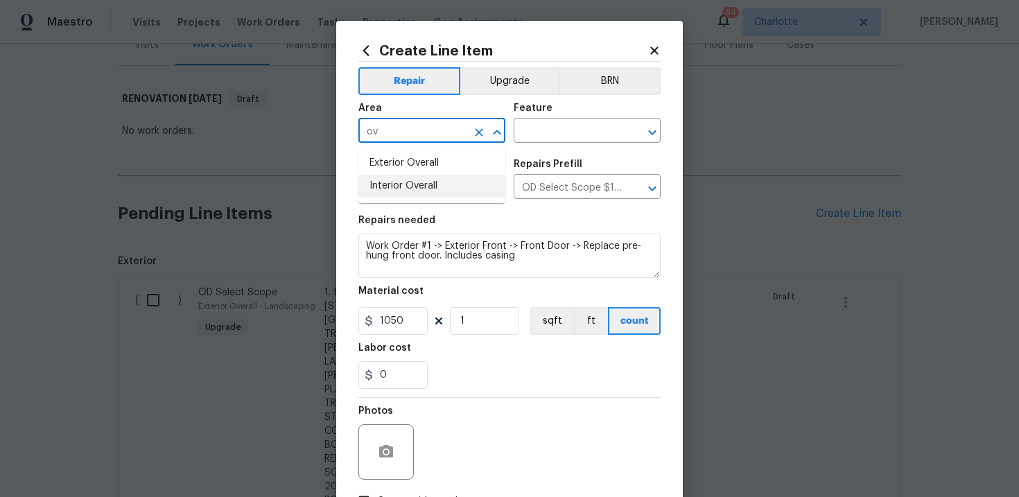
click at [428, 184] on li "Interior Overall" at bounding box center [431, 186] width 147 height 23
type input "Interior Overall"
click at [551, 134] on input "text" at bounding box center [568, 131] width 108 height 21
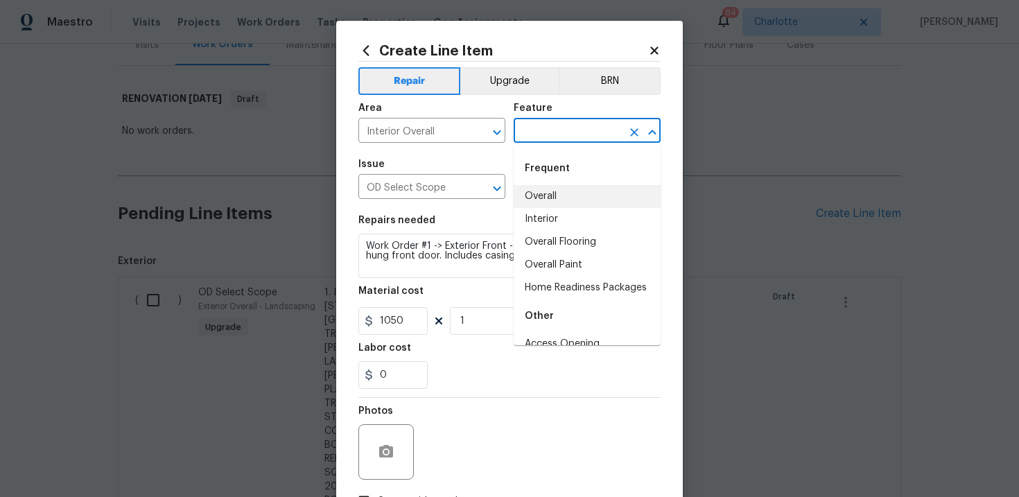
click at [554, 192] on li "Overall" at bounding box center [587, 196] width 147 height 23
type input "Overall"
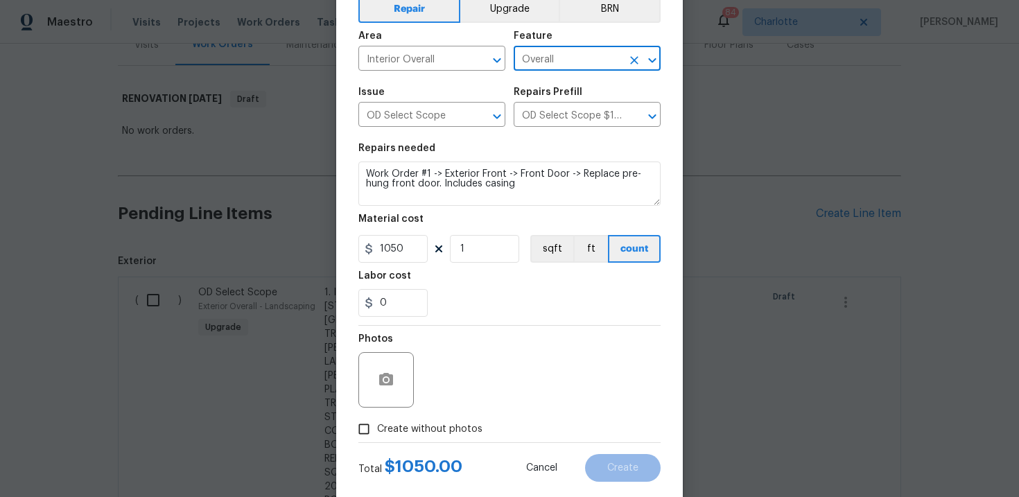
scroll to position [101, 0]
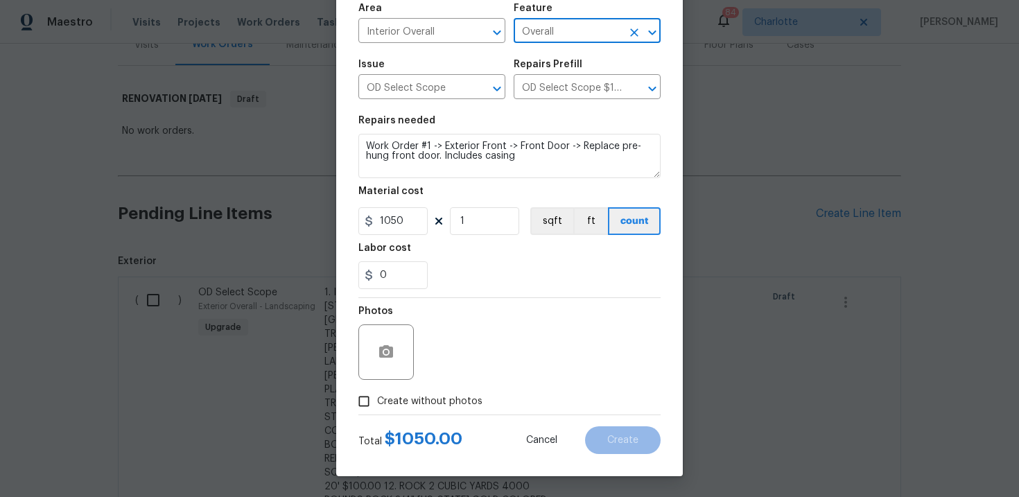
click at [430, 401] on span "Create without photos" at bounding box center [429, 401] width 105 height 15
click at [377, 401] on input "Create without photos" at bounding box center [364, 401] width 26 height 26
checkbox input "true"
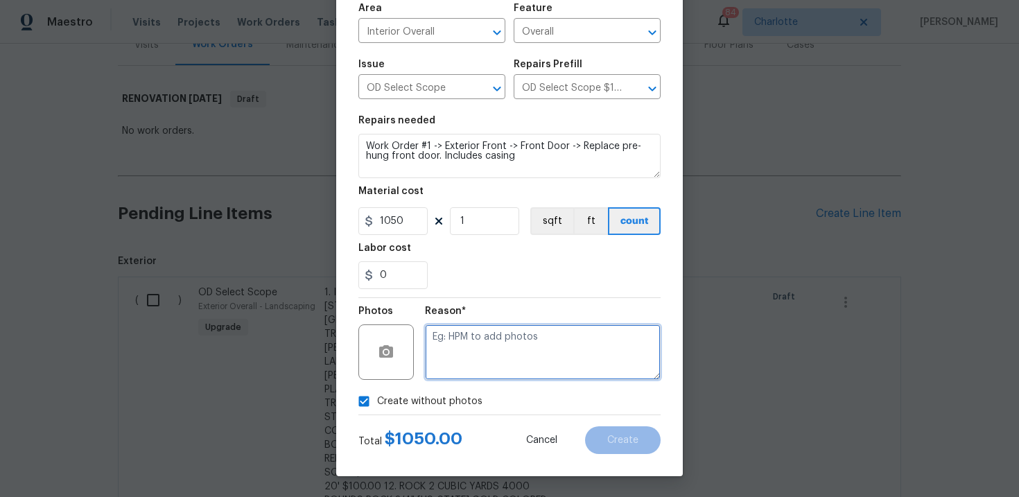
click at [498, 345] on textarea at bounding box center [543, 351] width 236 height 55
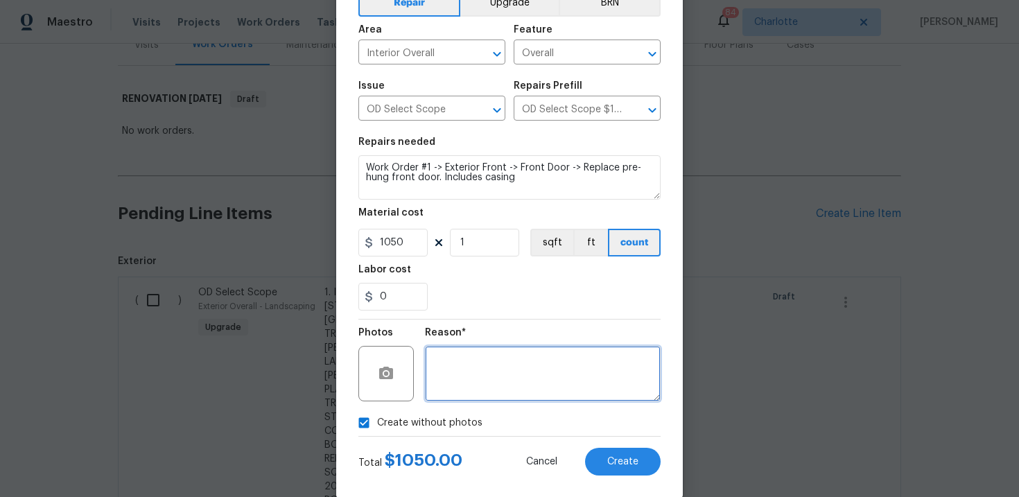
scroll to position [80, 0]
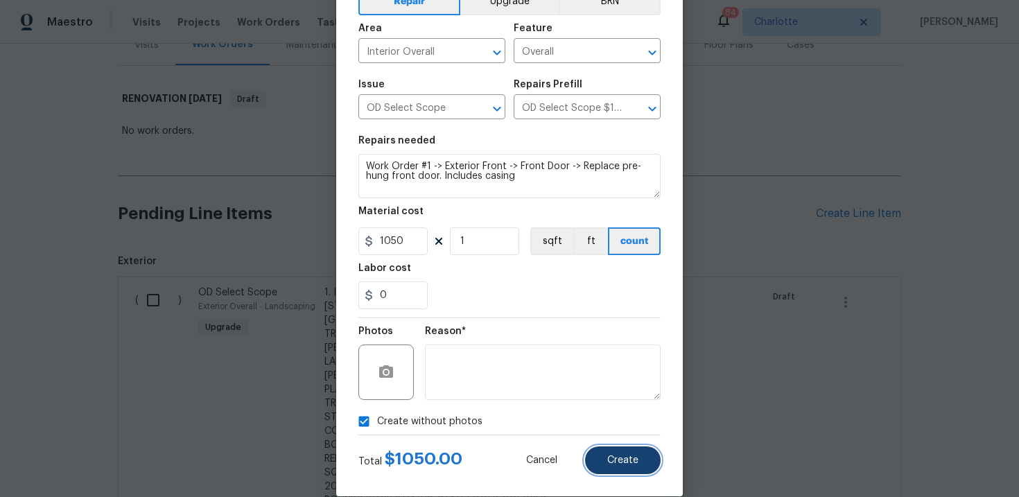
click at [620, 458] on span "Create" at bounding box center [622, 460] width 31 height 10
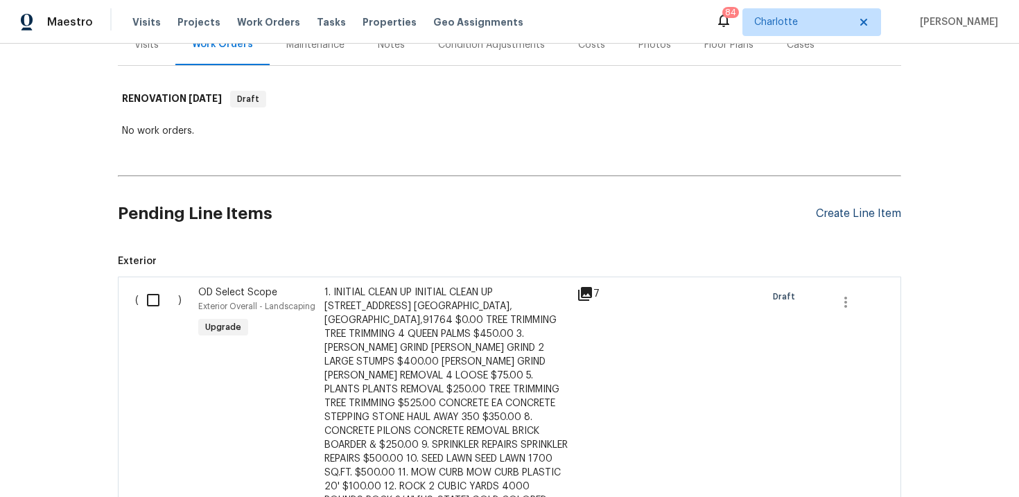
click at [834, 215] on div "Create Line Item" at bounding box center [858, 213] width 85 height 13
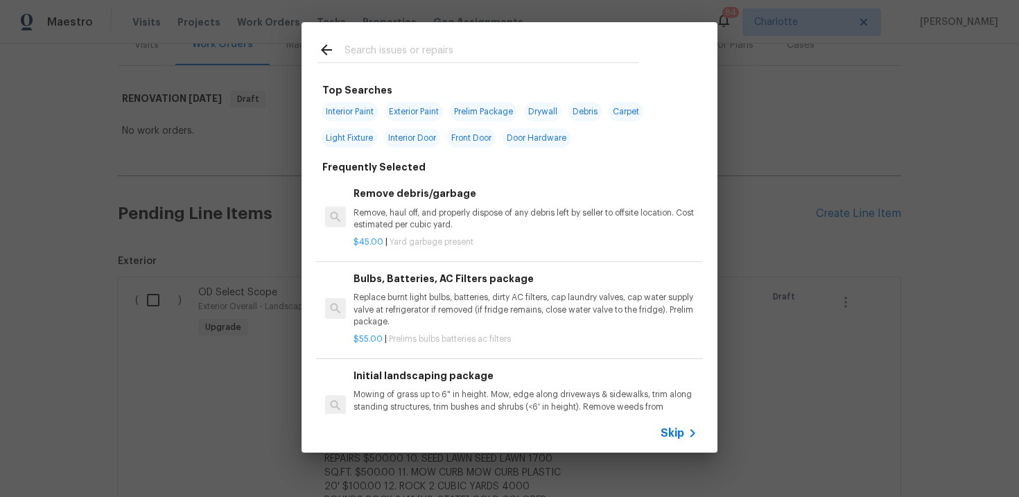
click at [672, 439] on span "Skip" at bounding box center [673, 433] width 24 height 14
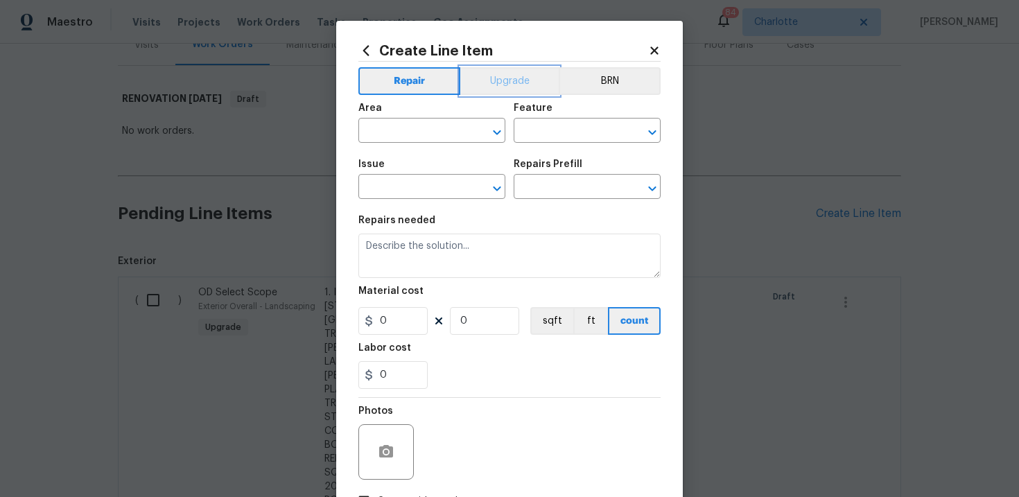
click at [498, 78] on button "Upgrade" at bounding box center [509, 81] width 99 height 28
click at [436, 135] on input "text" at bounding box center [412, 131] width 108 height 21
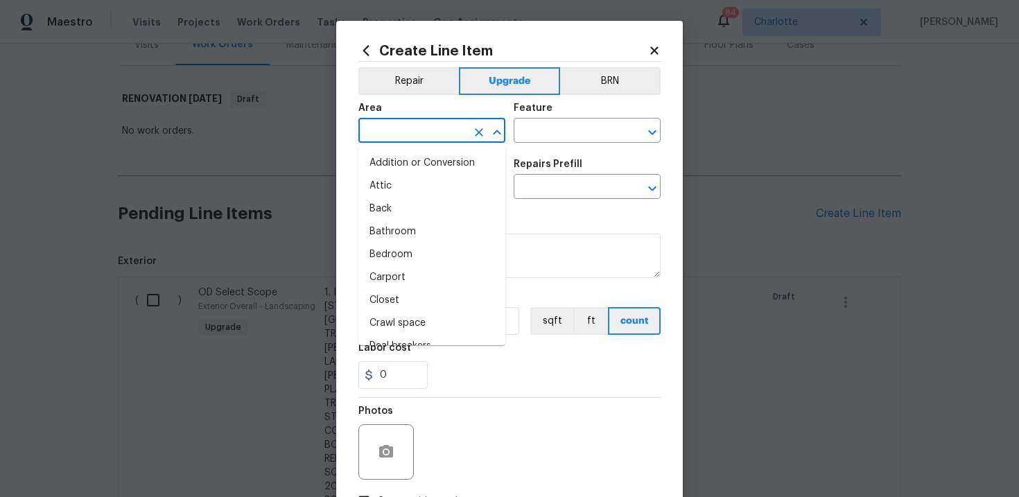
click at [509, 170] on div "Issue ​ Repairs Prefill ​" at bounding box center [509, 179] width 302 height 56
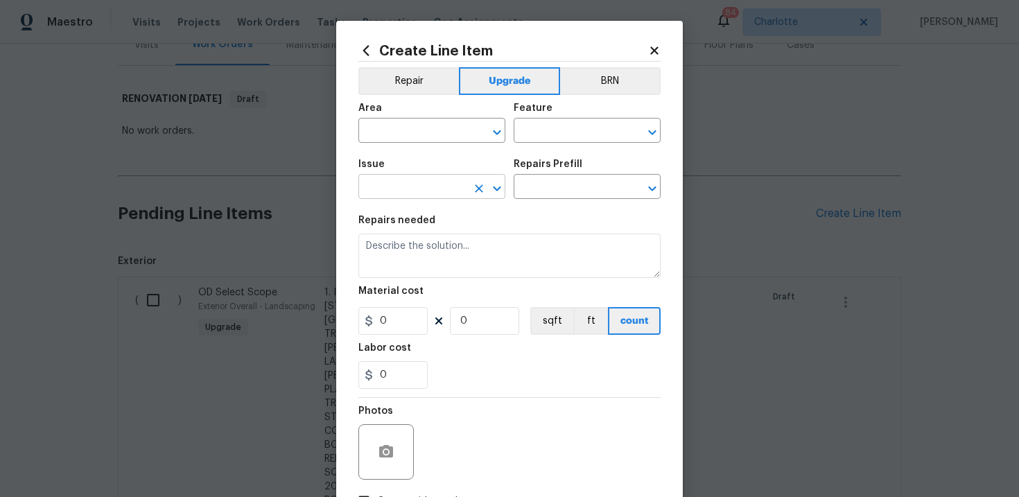
click at [456, 193] on input "text" at bounding box center [412, 187] width 108 height 21
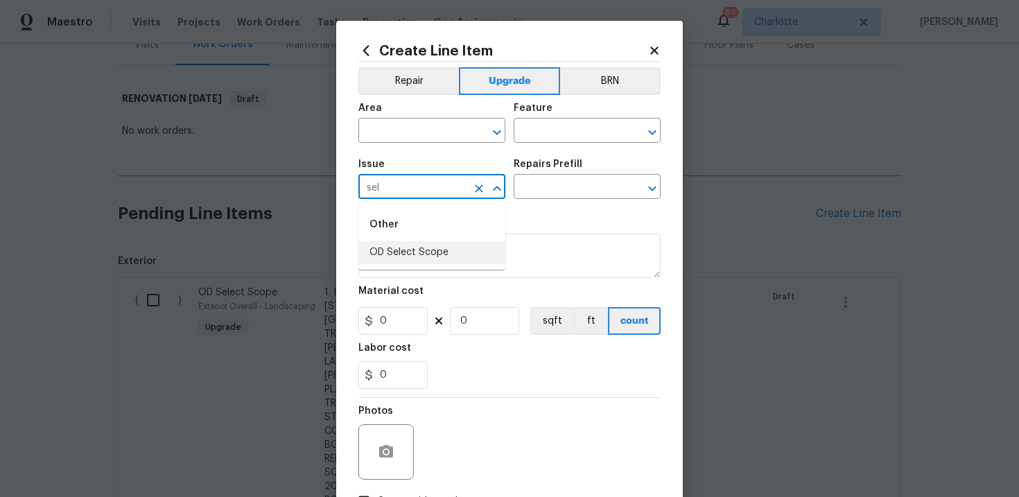
click at [444, 252] on li "OD Select Scope" at bounding box center [431, 252] width 147 height 23
type input "OD Select Scope"
click at [557, 191] on input "text" at bounding box center [568, 187] width 108 height 21
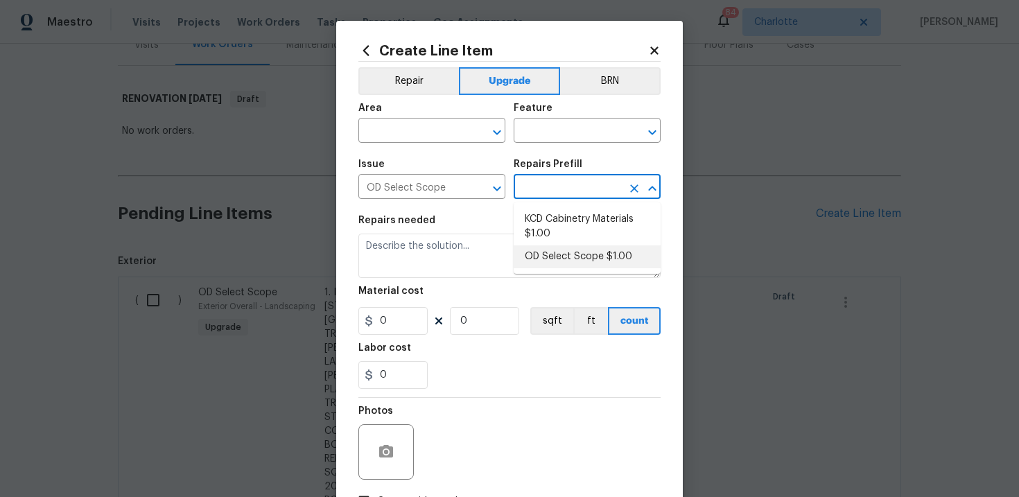
click at [558, 259] on li "OD Select Scope $1.00" at bounding box center [587, 256] width 147 height 23
type input "OD Select Scope $1.00"
type textarea "Refer to the agreed upon scope document for further details."
type input "1"
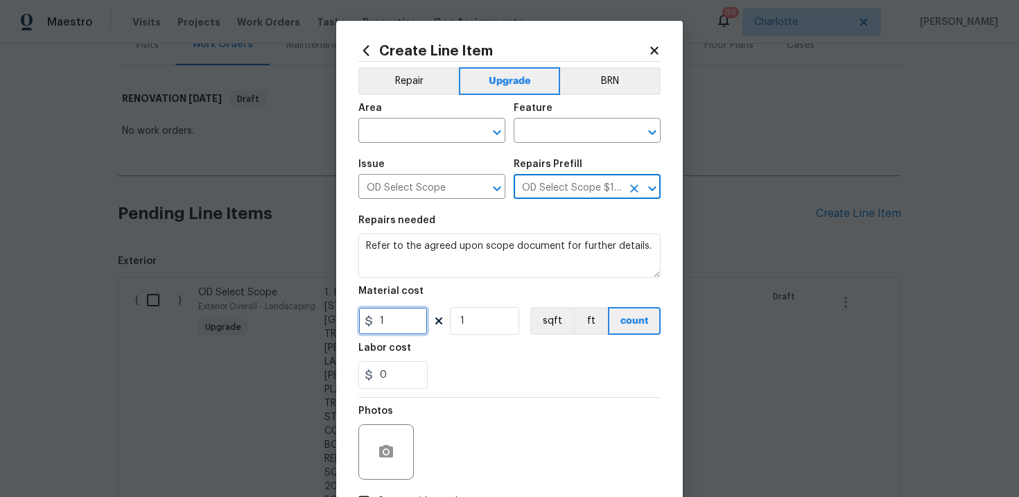
click at [406, 322] on input "1" at bounding box center [392, 321] width 69 height 28
type input "36"
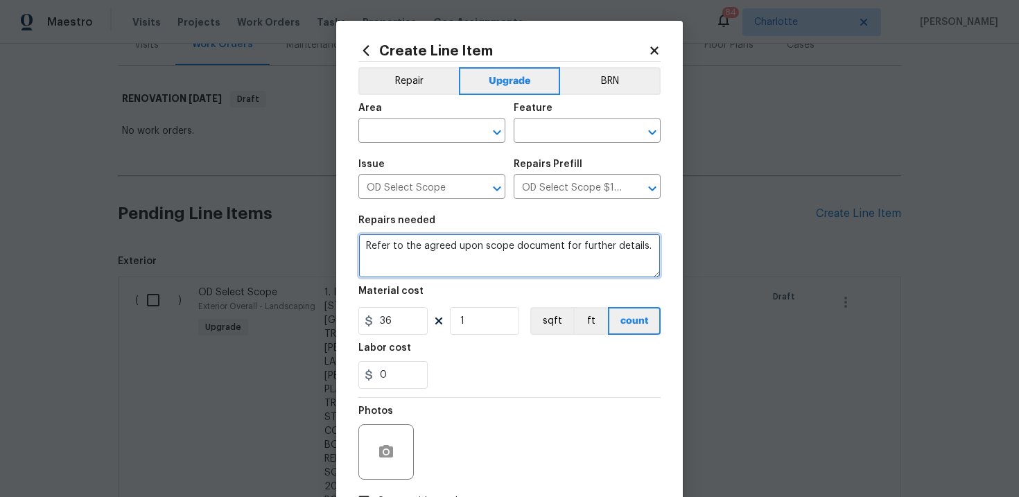
click at [459, 245] on textarea "Refer to the agreed upon scope document for further details." at bounding box center [509, 256] width 302 height 44
paste textarea "Work Order #1 -> Exterior Front -> House Numbers -> Remove any existing house n…"
type textarea "Work Order #1 -> Exterior Front -> House Numbers -> Remove any existing house n…"
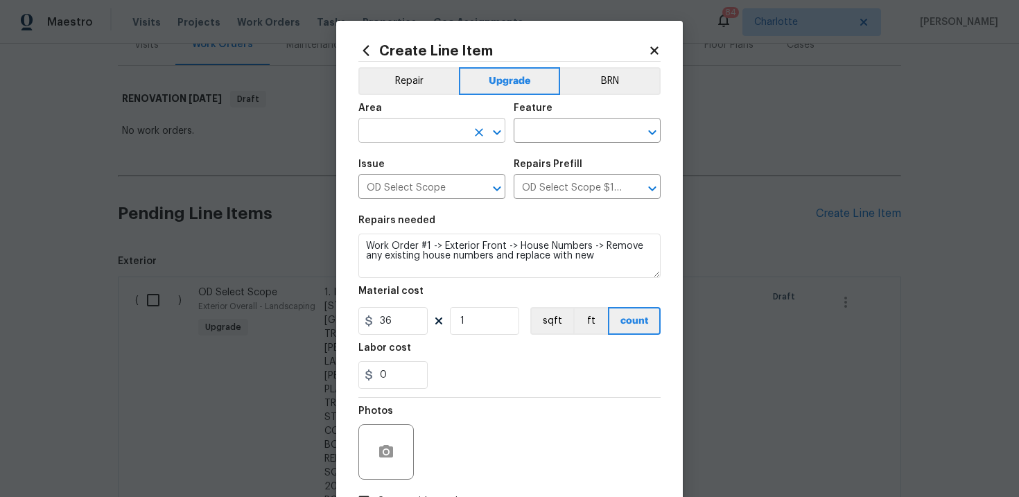
click at [433, 131] on input "text" at bounding box center [412, 131] width 108 height 21
click at [424, 188] on li "Interior Overall" at bounding box center [431, 186] width 147 height 23
type input "Interior Overall"
click at [544, 127] on input "text" at bounding box center [568, 131] width 108 height 21
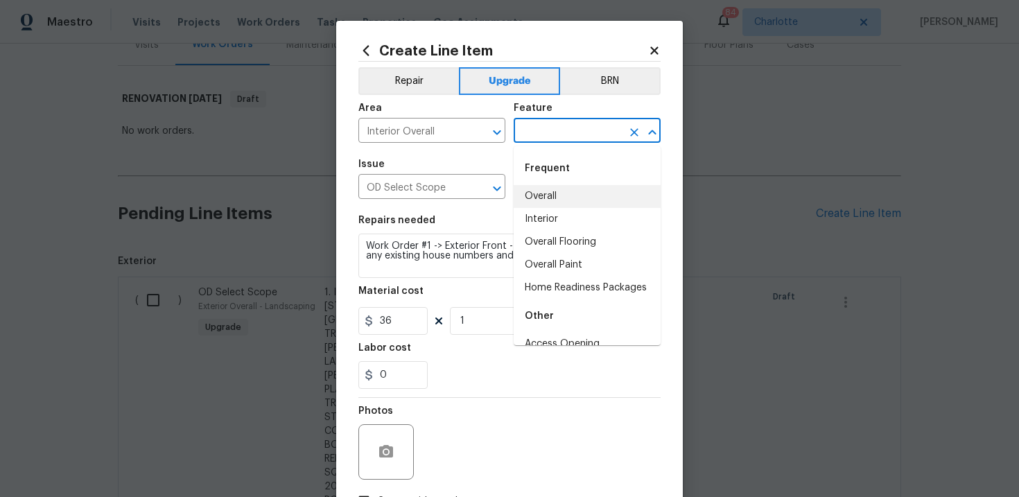
click at [546, 197] on li "Overall" at bounding box center [587, 196] width 147 height 23
type input "Overall"
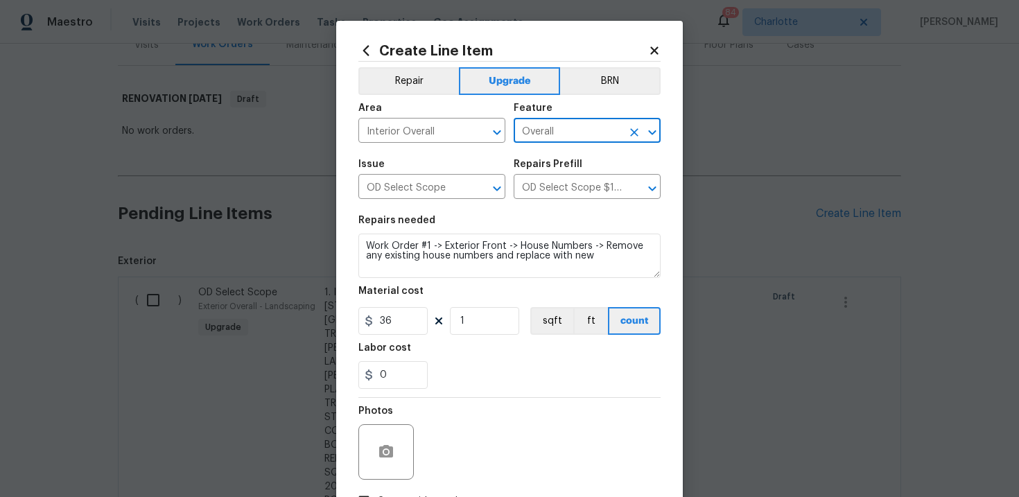
scroll to position [101, 0]
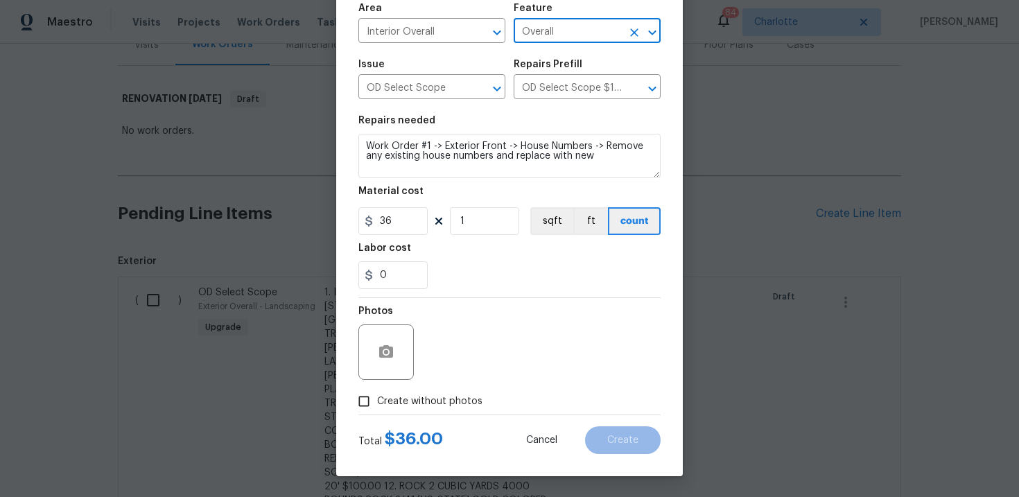
click at [432, 397] on span "Create without photos" at bounding box center [429, 401] width 105 height 15
click at [377, 397] on input "Create without photos" at bounding box center [364, 401] width 26 height 26
checkbox input "true"
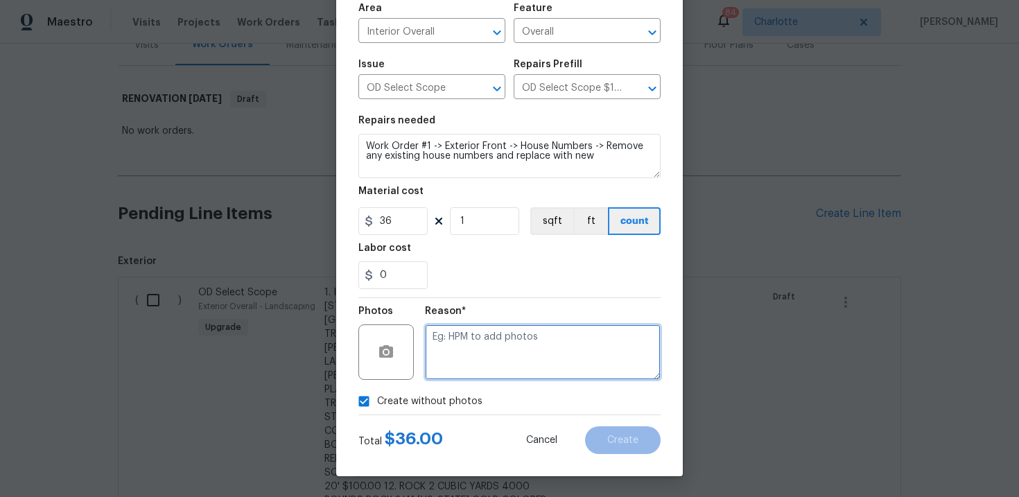
click at [475, 350] on textarea at bounding box center [543, 351] width 236 height 55
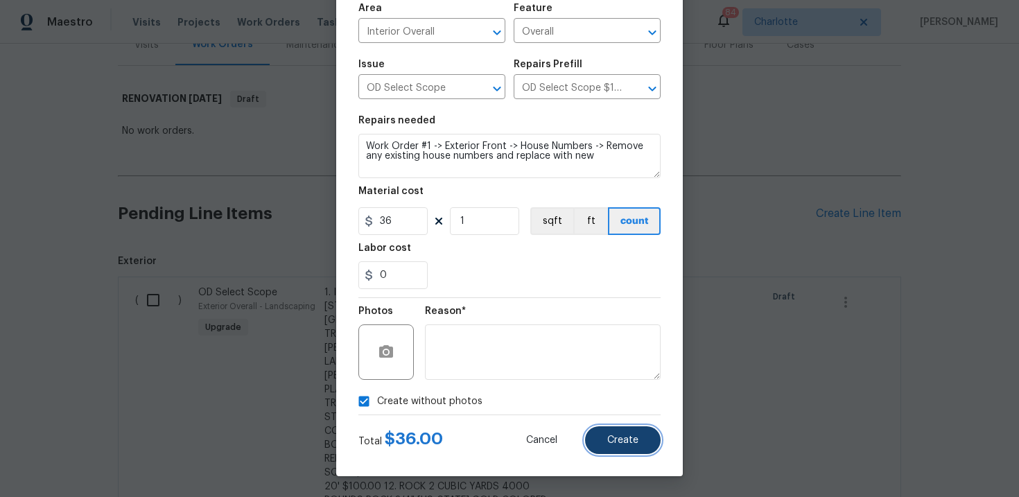
click at [625, 439] on span "Create" at bounding box center [622, 440] width 31 height 10
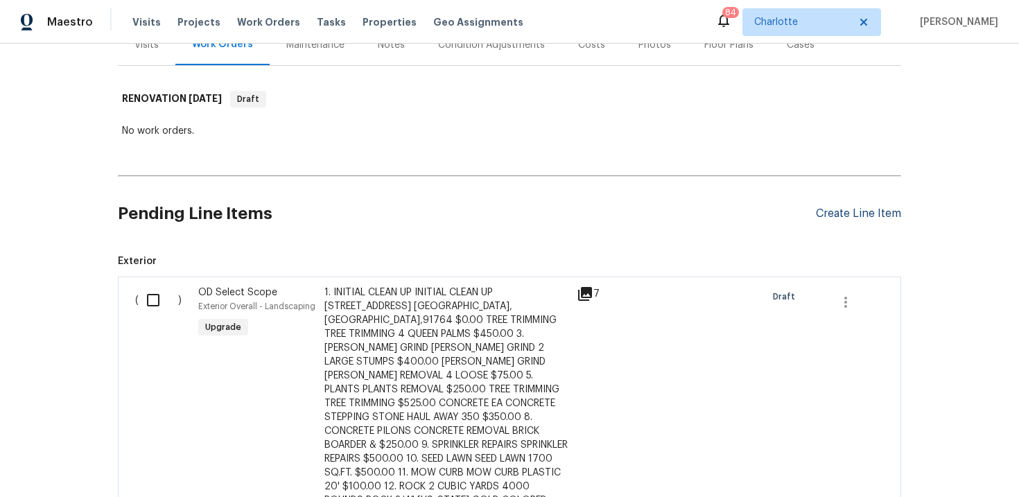
click at [862, 209] on div "Create Line Item" at bounding box center [858, 213] width 85 height 13
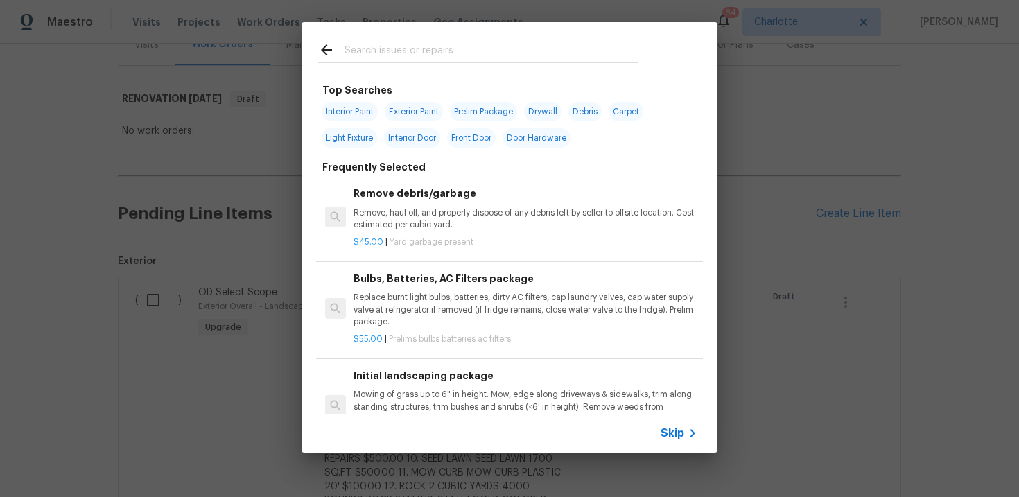
click at [679, 435] on span "Skip" at bounding box center [673, 433] width 24 height 14
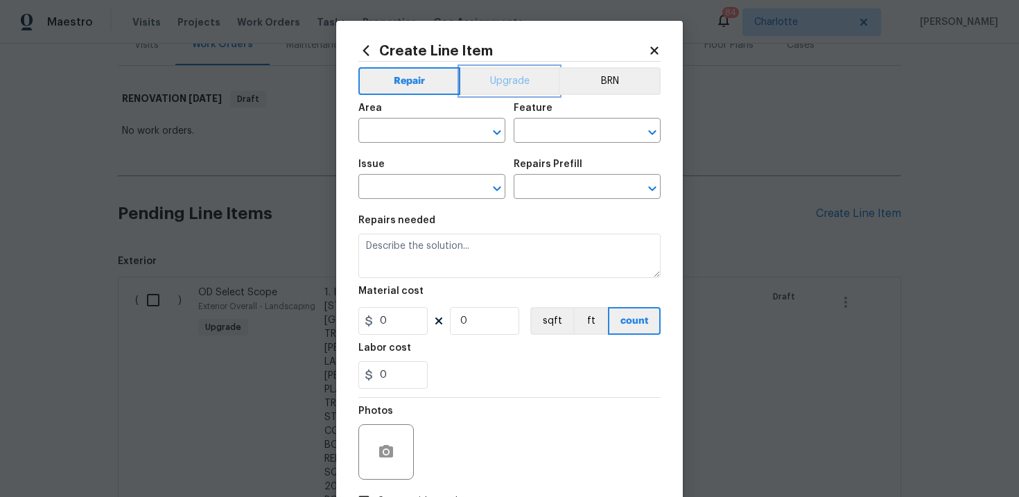
click at [501, 80] on button "Upgrade" at bounding box center [509, 81] width 99 height 28
click at [409, 192] on input "text" at bounding box center [412, 187] width 108 height 21
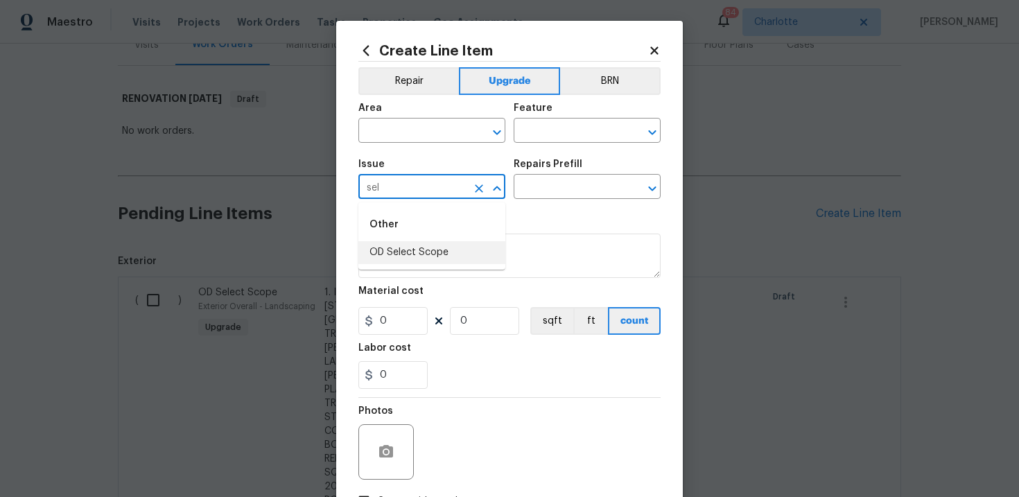
click at [412, 256] on li "OD Select Scope" at bounding box center [431, 252] width 147 height 23
type input "OD Select Scope"
click at [568, 184] on input "text" at bounding box center [568, 187] width 108 height 21
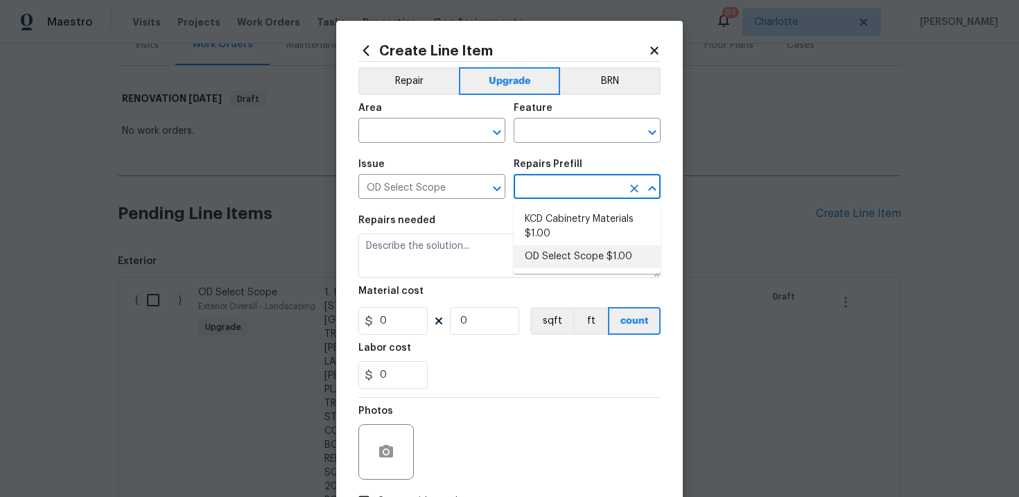
click at [565, 250] on li "OD Select Scope $1.00" at bounding box center [587, 256] width 147 height 23
type input "OD Select Scope $1.00"
type textarea "Refer to the agreed upon scope document for further details."
type input "1"
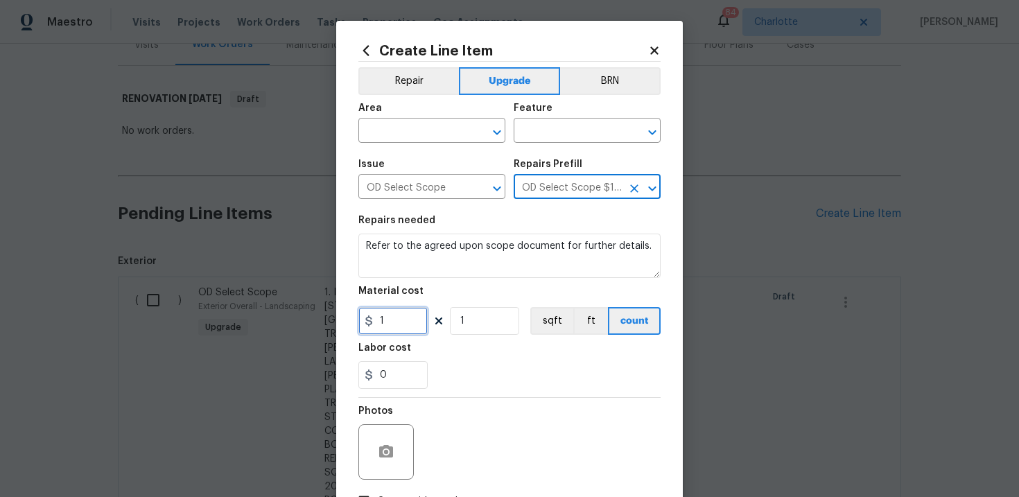
click at [399, 323] on input "1" at bounding box center [392, 321] width 69 height 28
type input "110"
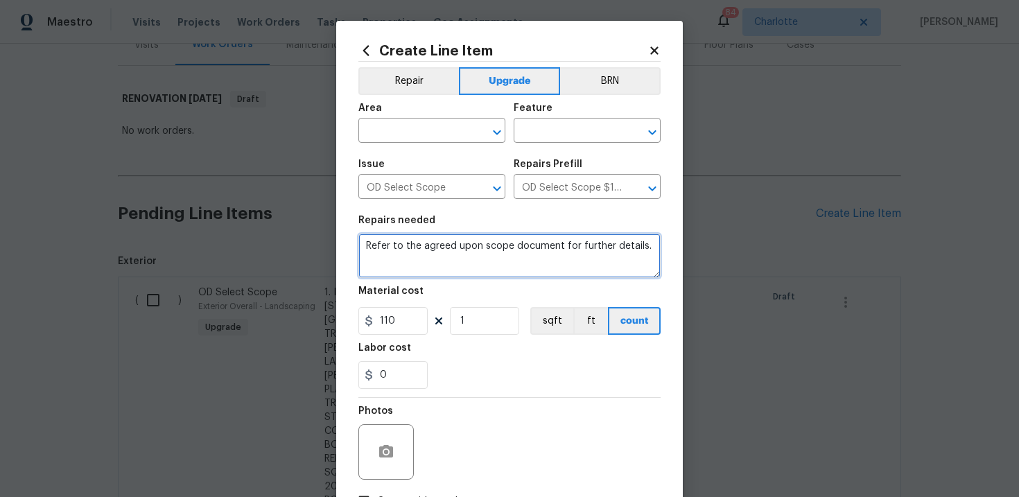
click at [444, 247] on textarea "Refer to the agreed upon scope document for further details." at bounding box center [509, 256] width 302 height 44
paste textarea "Work Order #1 -> Exterior Front -> Lighting -> Install exterior wall sconce"
type textarea "Work Order #1 -> Exterior Front -> Lighting -> Install exterior wall sconce"
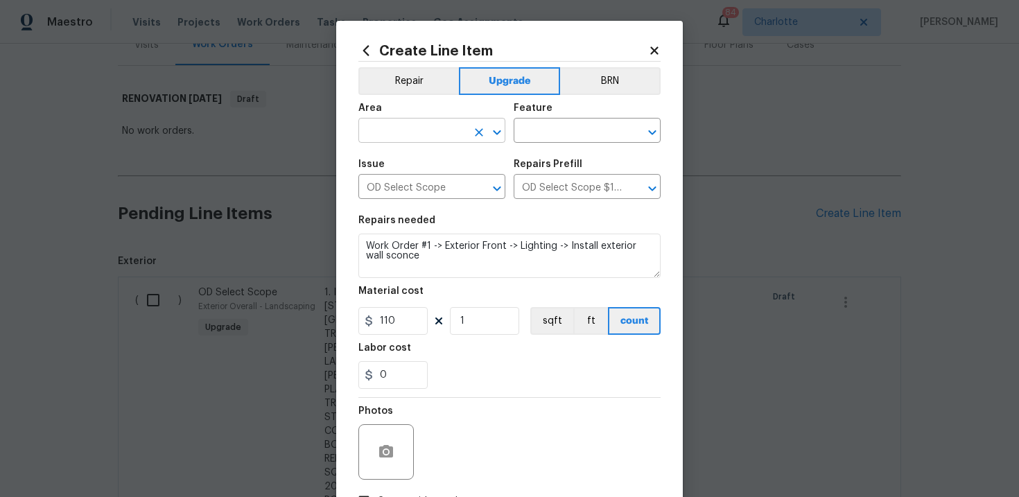
click at [422, 135] on input "text" at bounding box center [412, 131] width 108 height 21
click at [419, 185] on li "Interior Overall" at bounding box center [431, 186] width 147 height 23
type input "Interior Overall"
click at [553, 139] on input "text" at bounding box center [568, 131] width 108 height 21
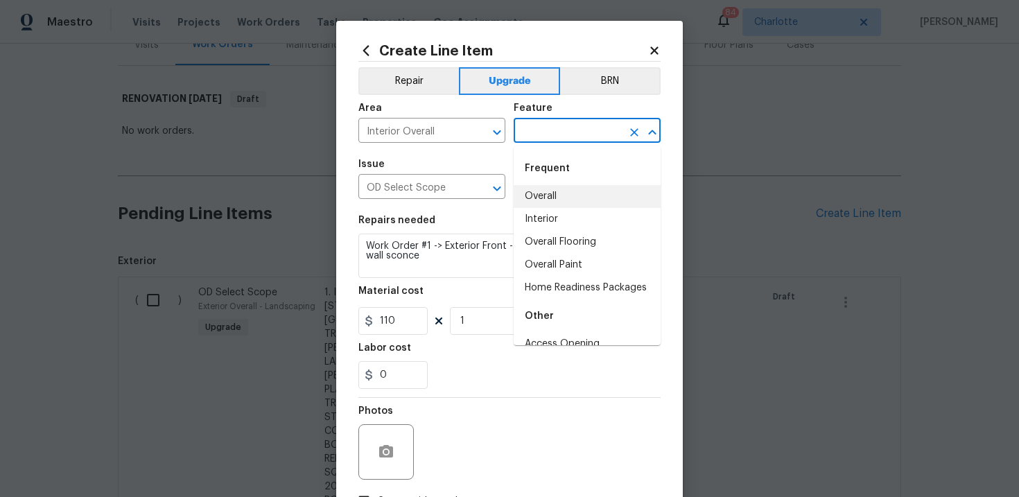
click at [550, 196] on li "Overall" at bounding box center [587, 196] width 147 height 23
type input "Overall"
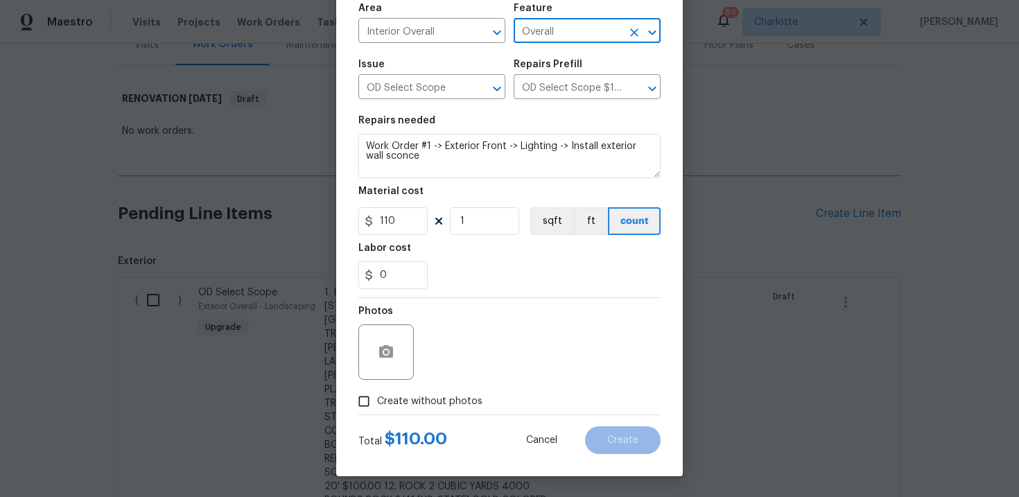
click at [433, 400] on span "Create without photos" at bounding box center [429, 401] width 105 height 15
click at [377, 400] on input "Create without photos" at bounding box center [364, 401] width 26 height 26
checkbox input "true"
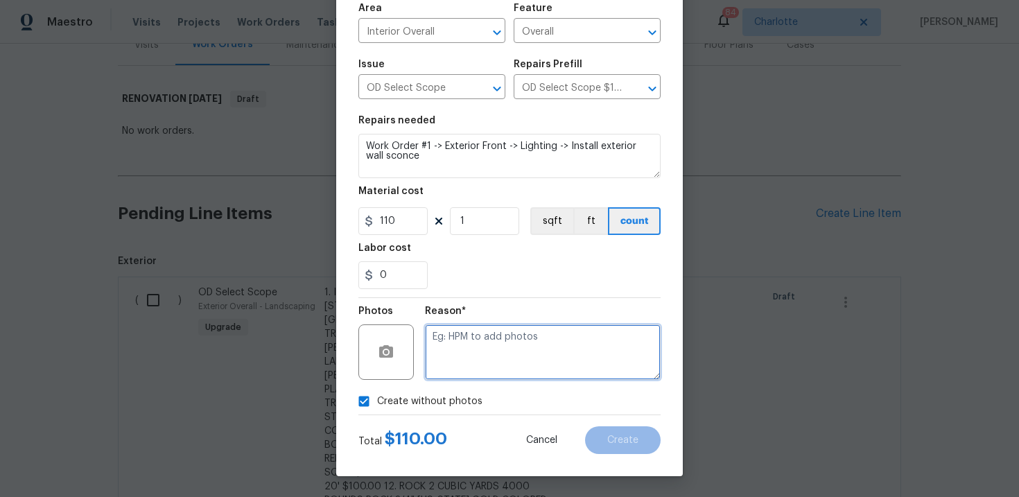
click at [498, 349] on textarea at bounding box center [543, 351] width 236 height 55
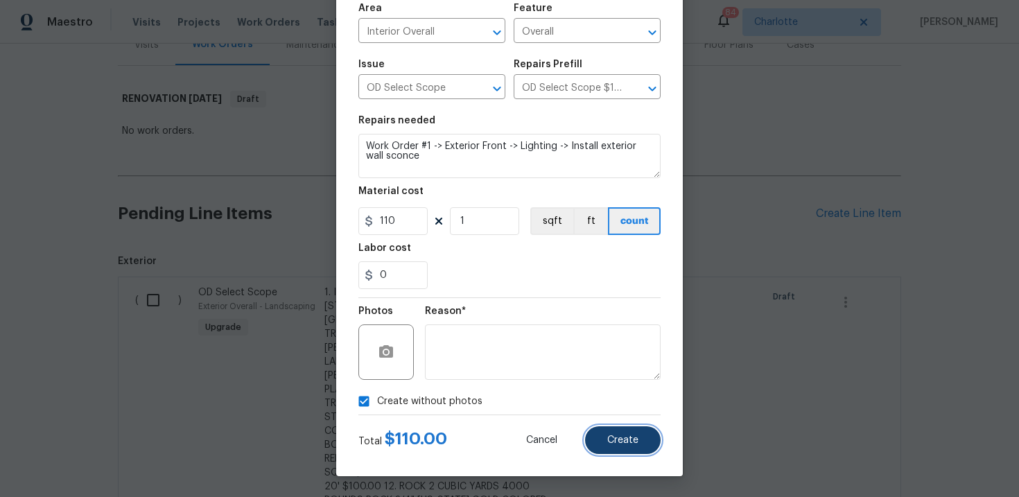
click at [634, 439] on span "Create" at bounding box center [622, 440] width 31 height 10
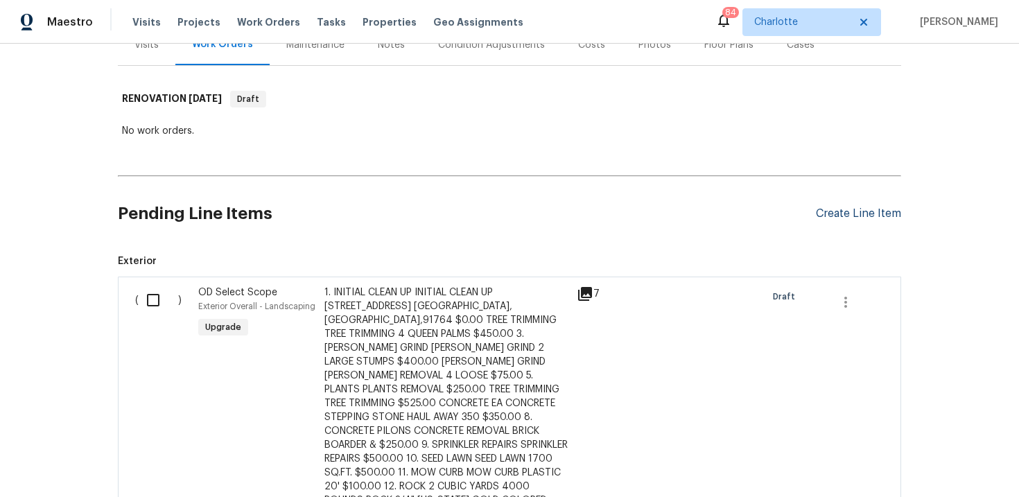
click at [846, 213] on div "Create Line Item" at bounding box center [858, 213] width 85 height 13
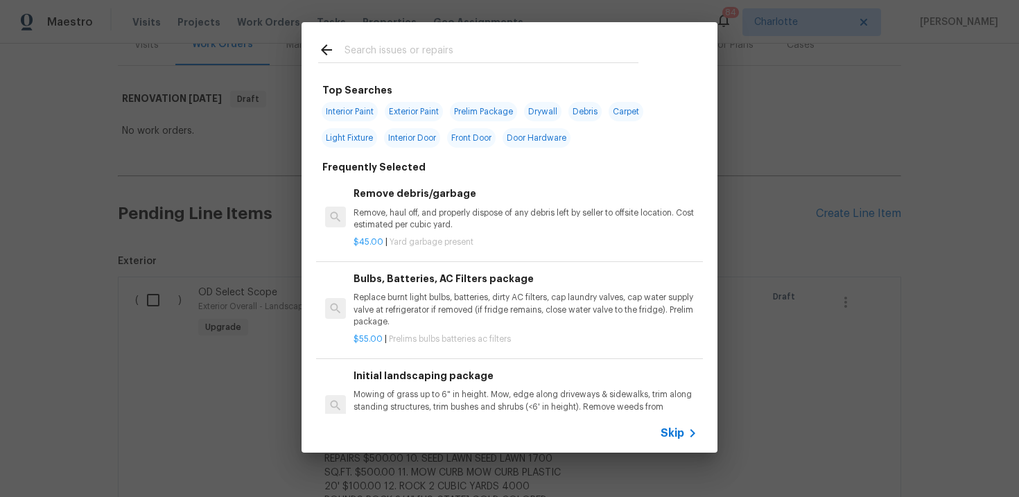
click at [680, 428] on span "Skip" at bounding box center [673, 433] width 24 height 14
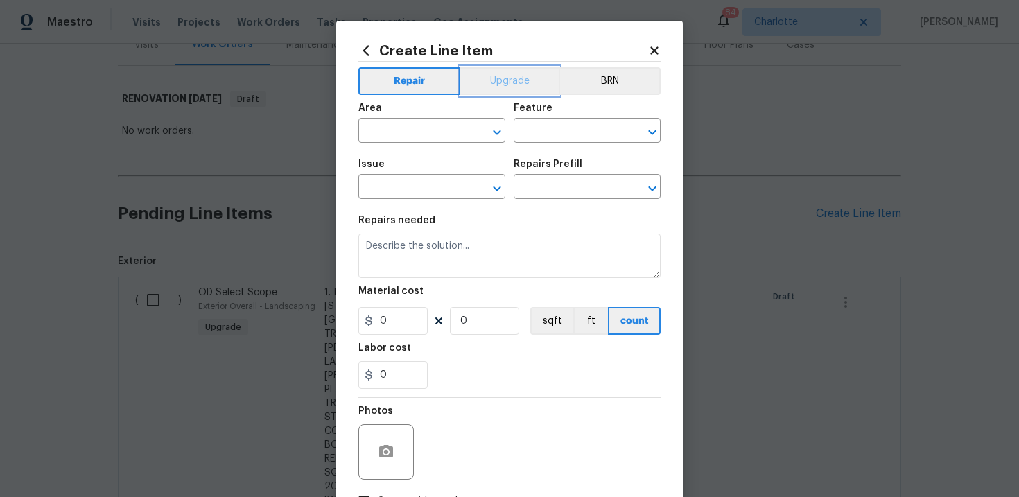
click at [522, 82] on button "Upgrade" at bounding box center [509, 81] width 99 height 28
click at [417, 189] on input "text" at bounding box center [412, 187] width 108 height 21
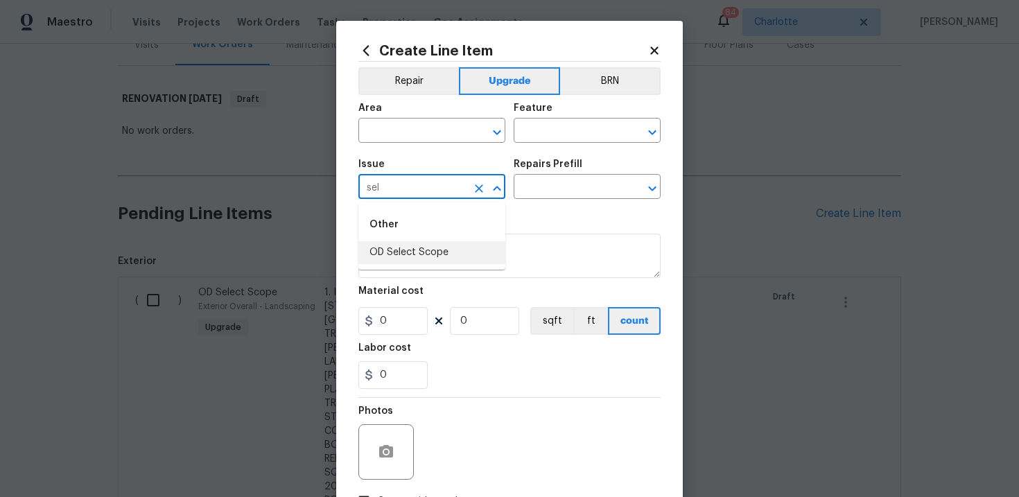
click at [408, 250] on li "OD Select Scope" at bounding box center [431, 252] width 147 height 23
type input "OD Select Scope"
click at [573, 186] on input "text" at bounding box center [568, 187] width 108 height 21
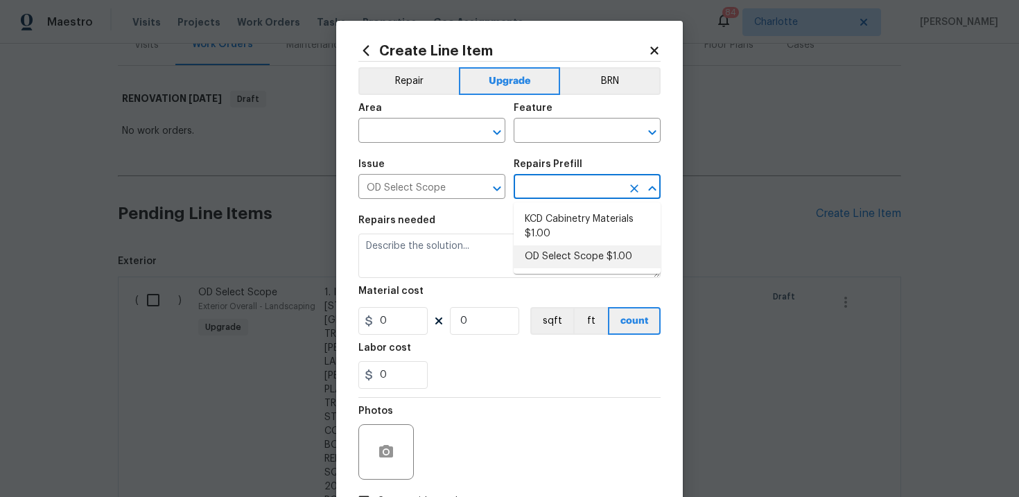
click at [562, 256] on li "OD Select Scope $1.00" at bounding box center [587, 256] width 147 height 23
type input "OD Select Scope $1.00"
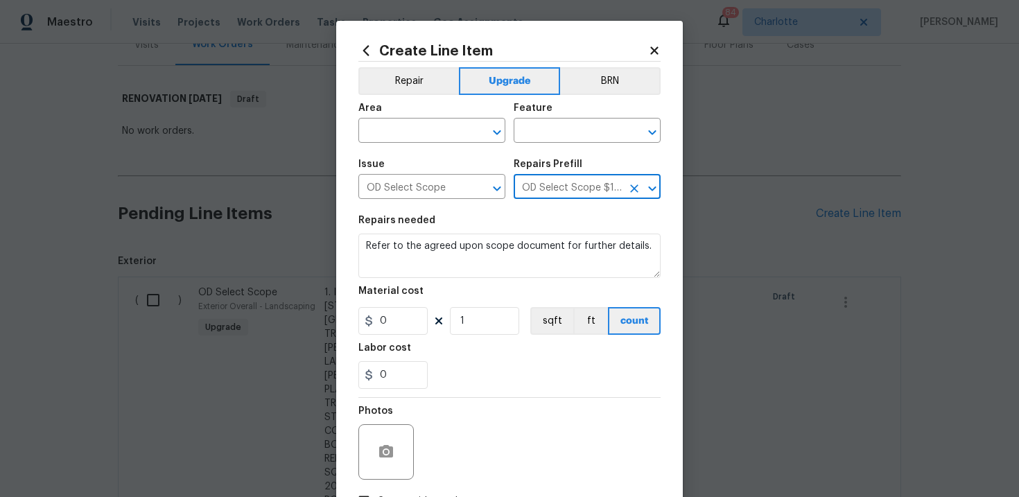
type textarea "Refer to the agreed upon scope document for further details."
type input "1"
click at [402, 325] on input "1" at bounding box center [392, 321] width 69 height 28
type input "125"
click at [494, 364] on div "0" at bounding box center [509, 375] width 302 height 28
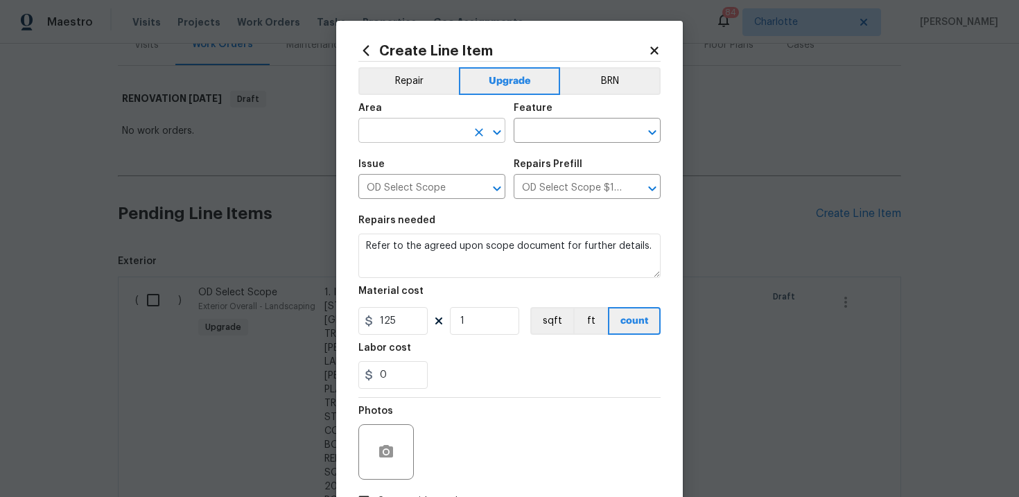
click at [433, 132] on input "text" at bounding box center [412, 131] width 108 height 21
click at [430, 184] on li "Interior Overall" at bounding box center [431, 186] width 147 height 23
type input "Interior Overall"
click at [561, 134] on input "text" at bounding box center [568, 131] width 108 height 21
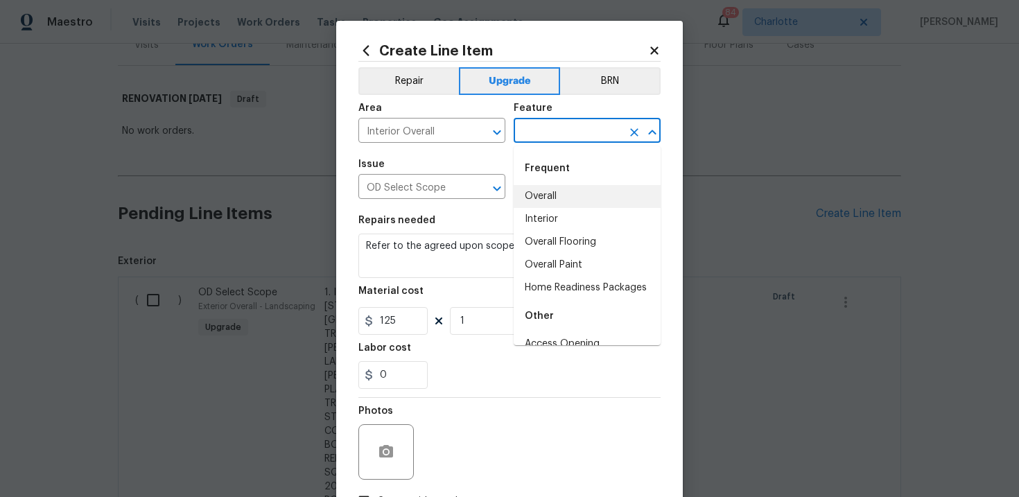
click at [555, 191] on li "Overall" at bounding box center [587, 196] width 147 height 23
type input "Overall"
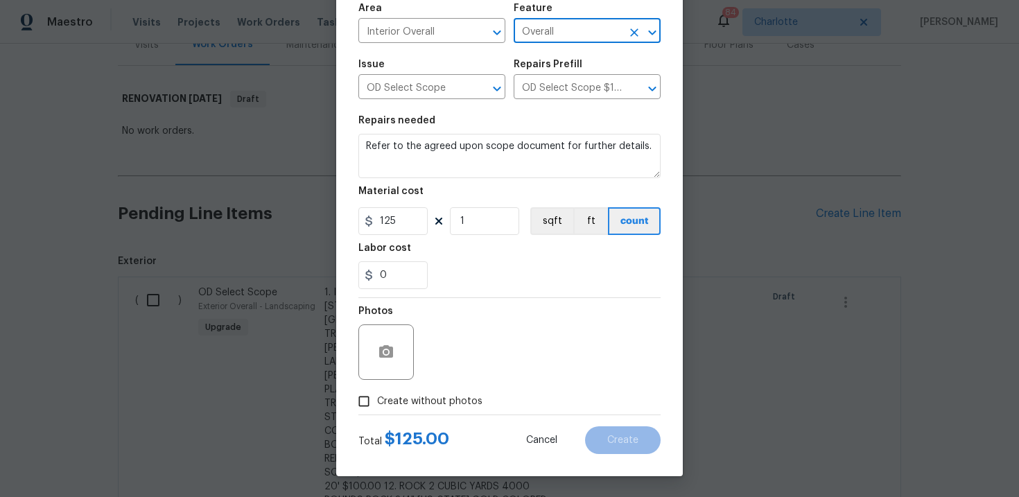
click at [424, 403] on span "Create without photos" at bounding box center [429, 401] width 105 height 15
click at [377, 403] on input "Create without photos" at bounding box center [364, 401] width 26 height 26
checkbox input "true"
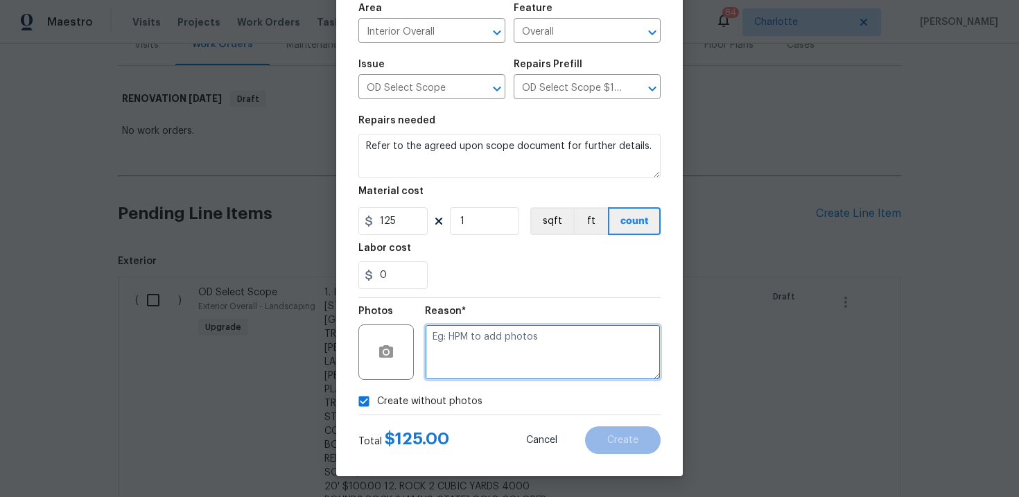
click at [484, 360] on textarea at bounding box center [543, 351] width 236 height 55
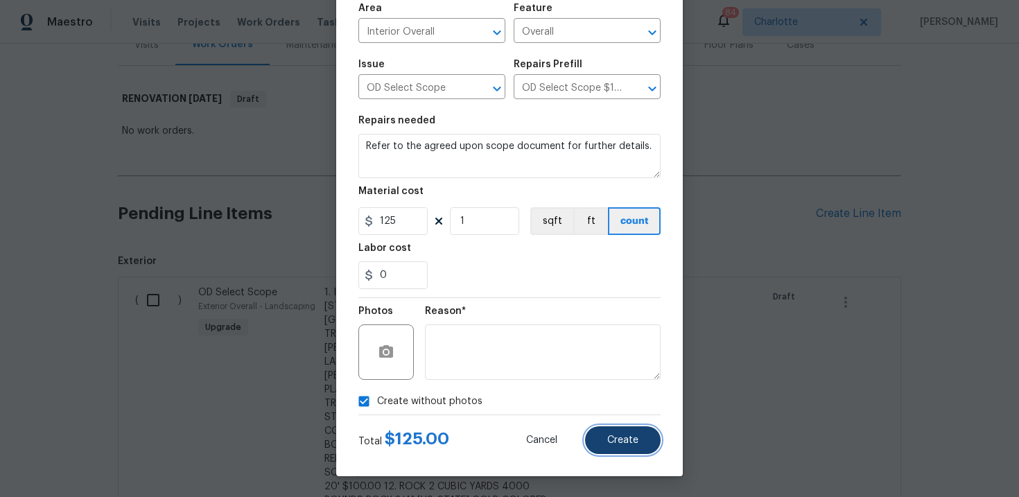
click at [618, 440] on span "Create" at bounding box center [622, 440] width 31 height 10
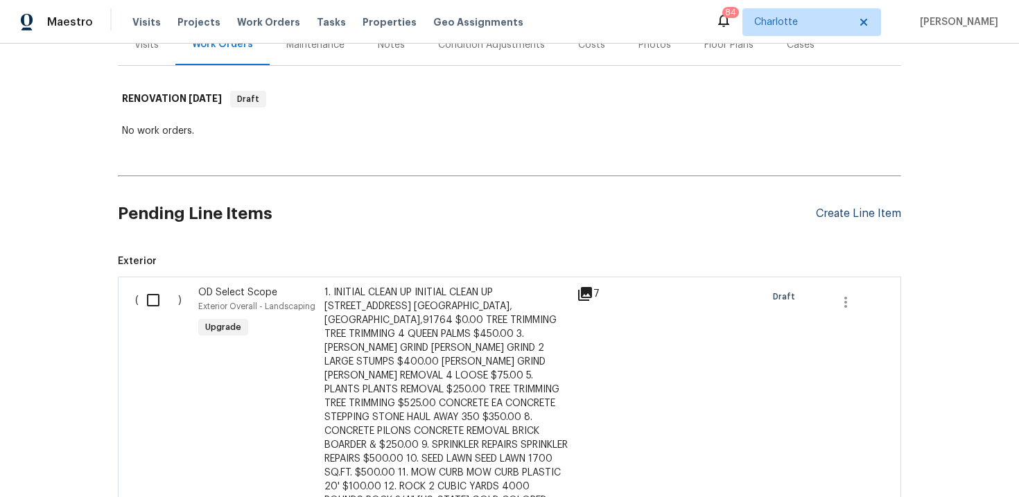
click at [868, 211] on div "Create Line Item" at bounding box center [858, 213] width 85 height 13
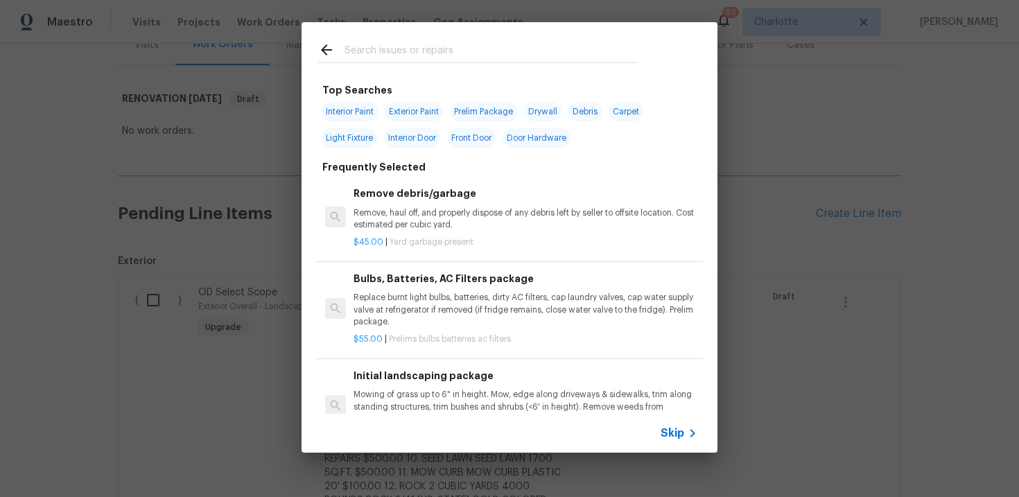
click at [673, 439] on span "Skip" at bounding box center [673, 433] width 24 height 14
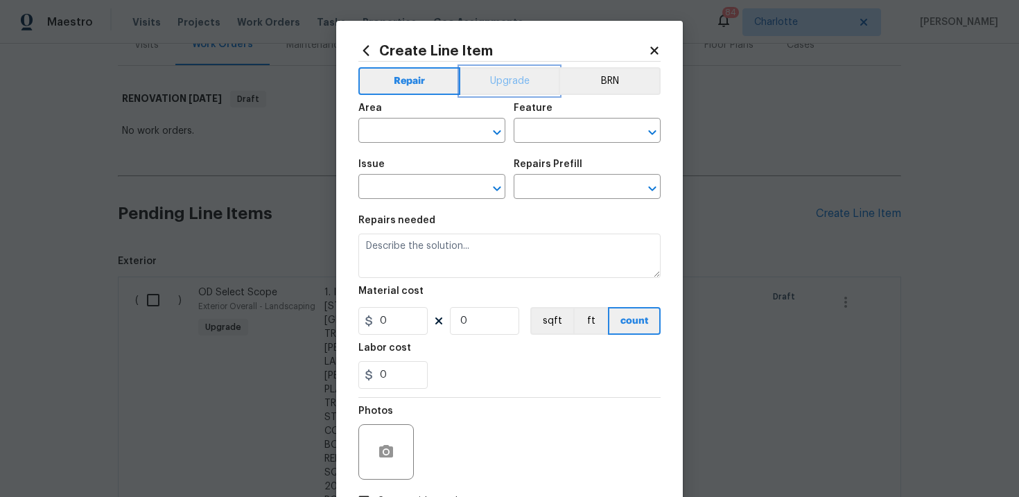
click at [503, 80] on button "Upgrade" at bounding box center [509, 81] width 99 height 28
click at [413, 189] on input "text" at bounding box center [412, 187] width 108 height 21
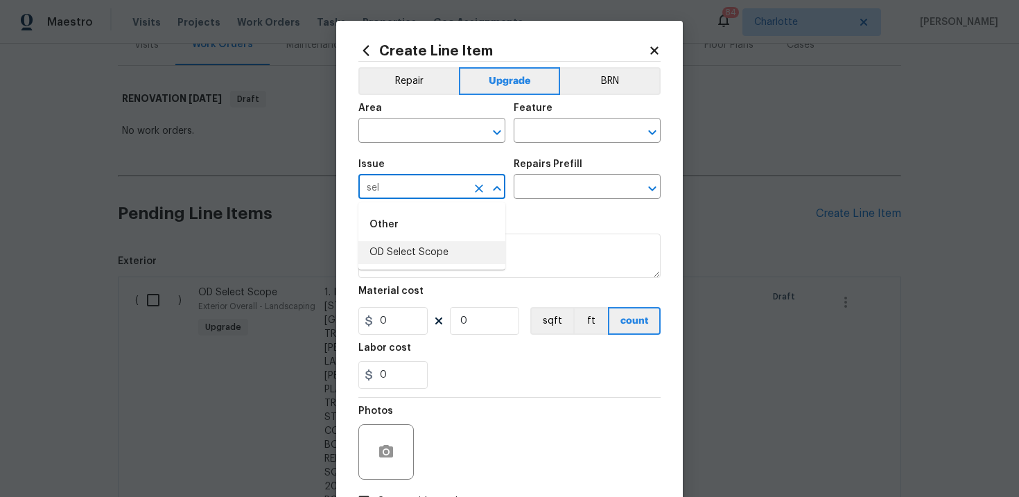
click at [421, 253] on li "OD Select Scope" at bounding box center [431, 252] width 147 height 23
type input "OD Select Scope"
click at [564, 190] on input "text" at bounding box center [568, 187] width 108 height 21
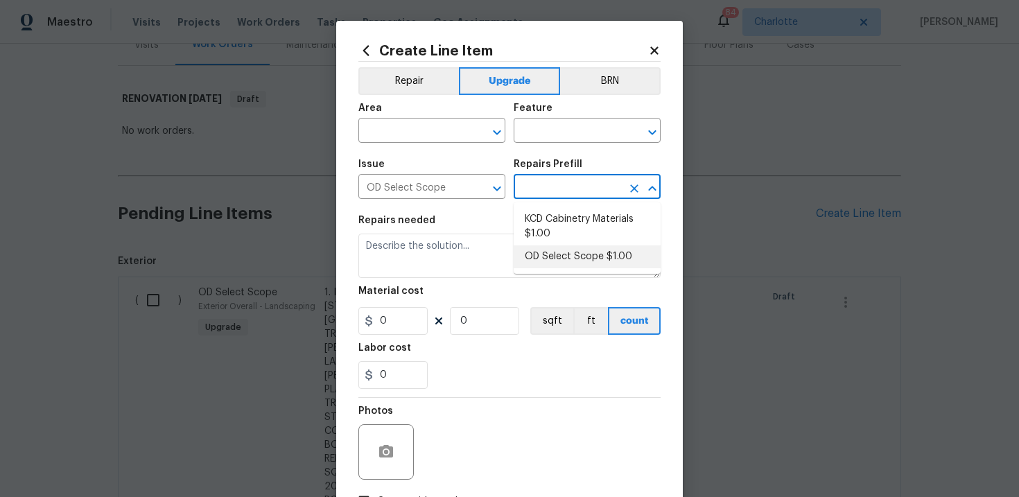
click at [568, 253] on li "OD Select Scope $1.00" at bounding box center [587, 256] width 147 height 23
type input "OD Select Scope $1.00"
type textarea "Refer to the agreed upon scope document for further details."
type input "1"
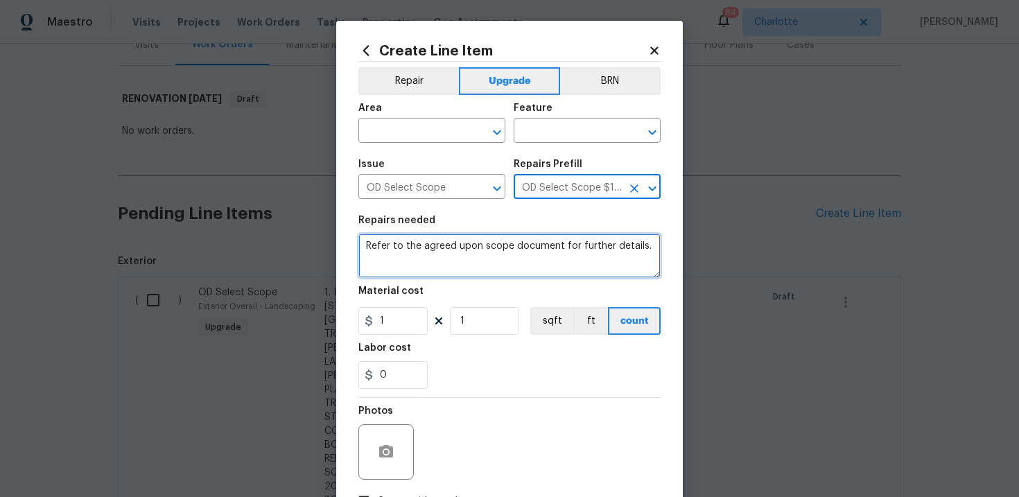
click at [436, 245] on textarea "Refer to the agreed upon scope document for further details." at bounding box center [509, 256] width 302 height 44
paste textarea "Work Order #1 -> Exterior Front -> Mailbox -> Replace wall mounted mailbox"
type textarea "Work Order #1 -> Exterior Front -> Mailbox -> Replace wall mounted mailbox"
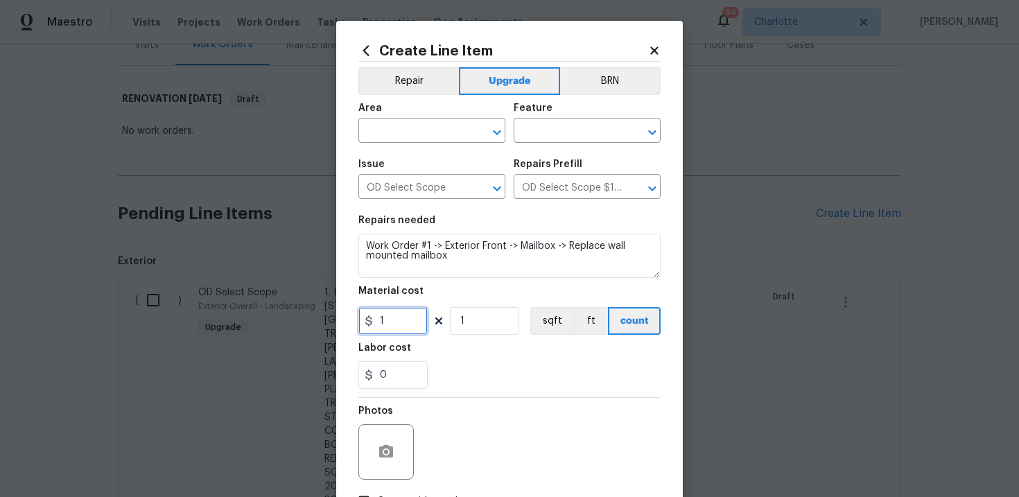
click at [391, 325] on input "1" at bounding box center [392, 321] width 69 height 28
type input "65"
click at [426, 134] on input "text" at bounding box center [412, 131] width 108 height 21
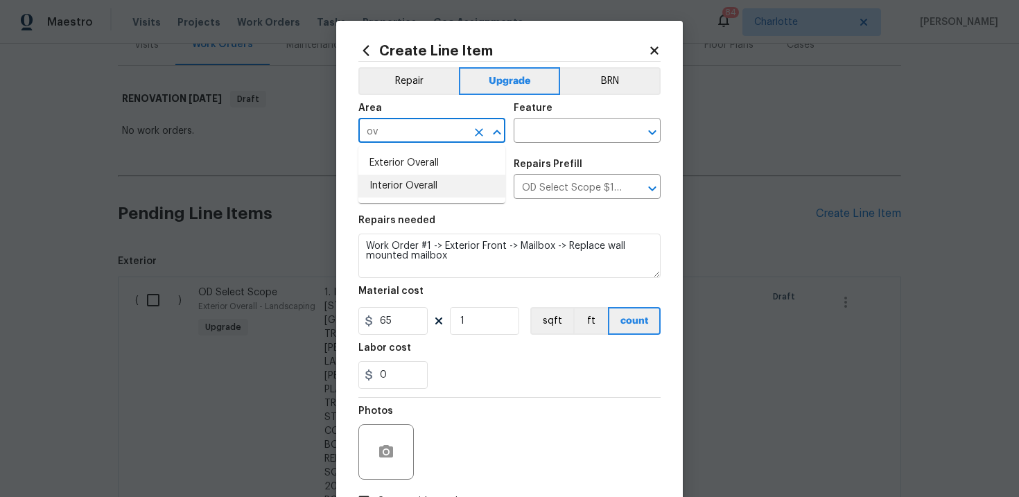
click at [432, 189] on li "Interior Overall" at bounding box center [431, 186] width 147 height 23
type input "Interior Overall"
click at [555, 134] on input "text" at bounding box center [568, 131] width 108 height 21
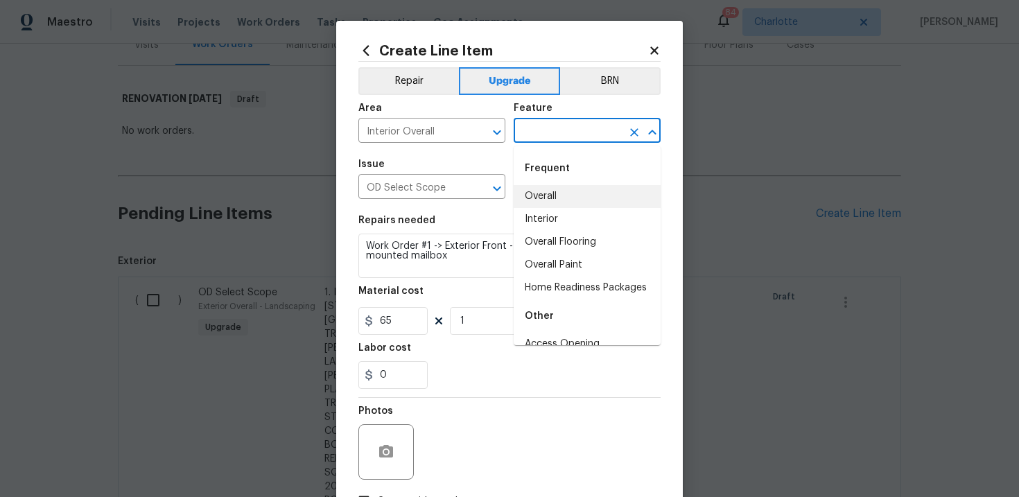
click at [557, 189] on li "Overall" at bounding box center [587, 196] width 147 height 23
type input "Overall"
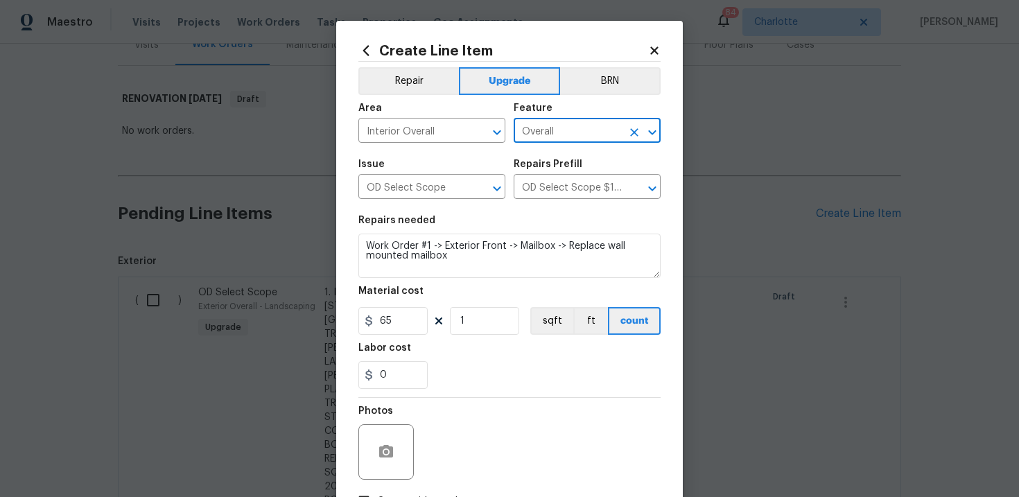
click at [508, 353] on div "Labor cost" at bounding box center [509, 352] width 302 height 18
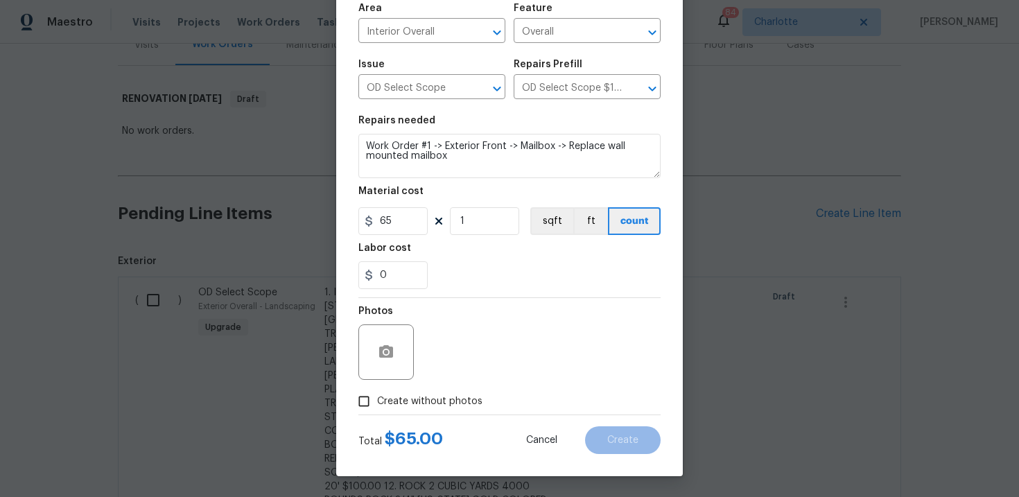
click at [415, 410] on label "Create without photos" at bounding box center [417, 401] width 132 height 26
click at [377, 410] on input "Create without photos" at bounding box center [364, 401] width 26 height 26
checkbox input "true"
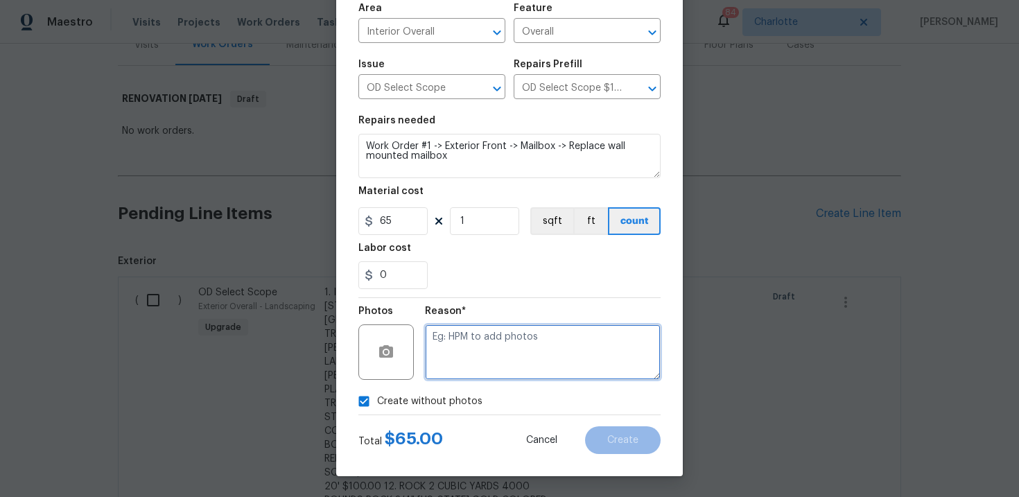
click at [512, 344] on textarea at bounding box center [543, 351] width 236 height 55
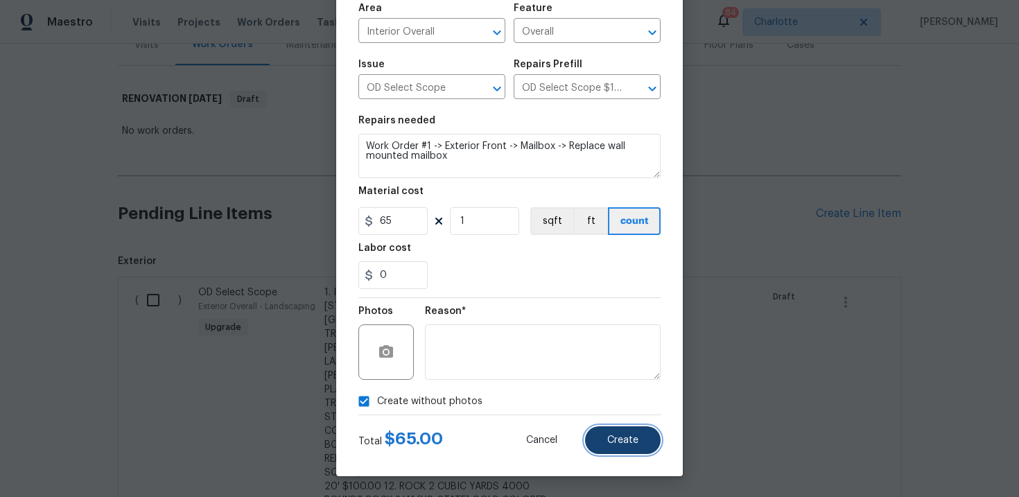
click at [636, 443] on span "Create" at bounding box center [622, 440] width 31 height 10
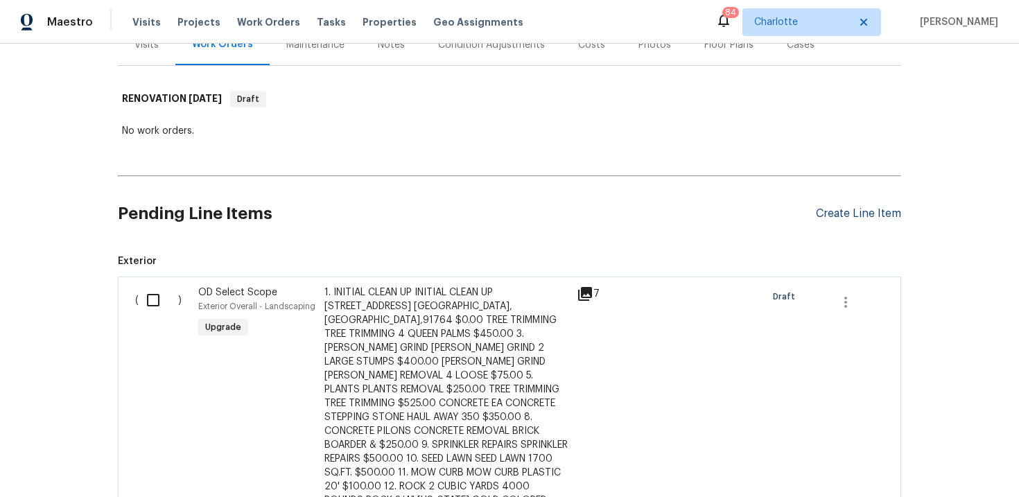
click at [851, 209] on div "Create Line Item" at bounding box center [858, 213] width 85 height 13
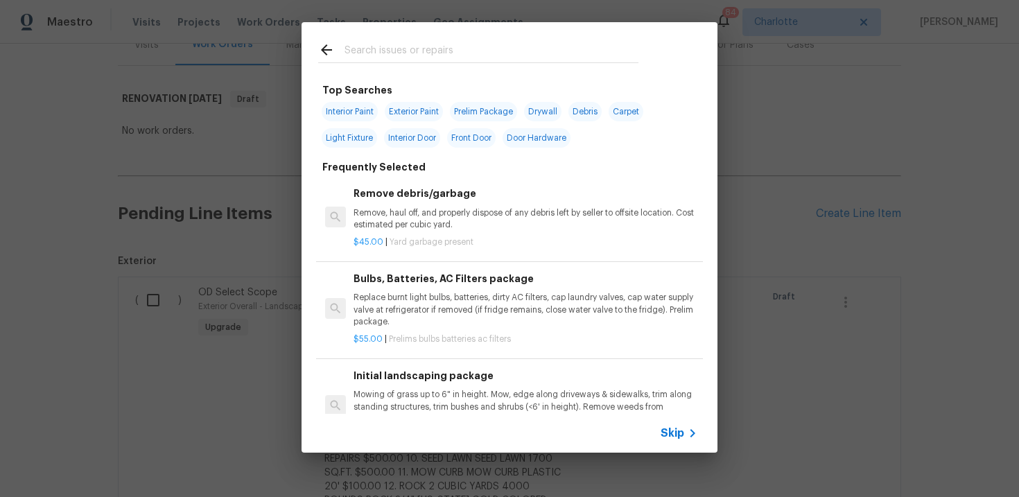
click at [675, 435] on span "Skip" at bounding box center [673, 433] width 24 height 14
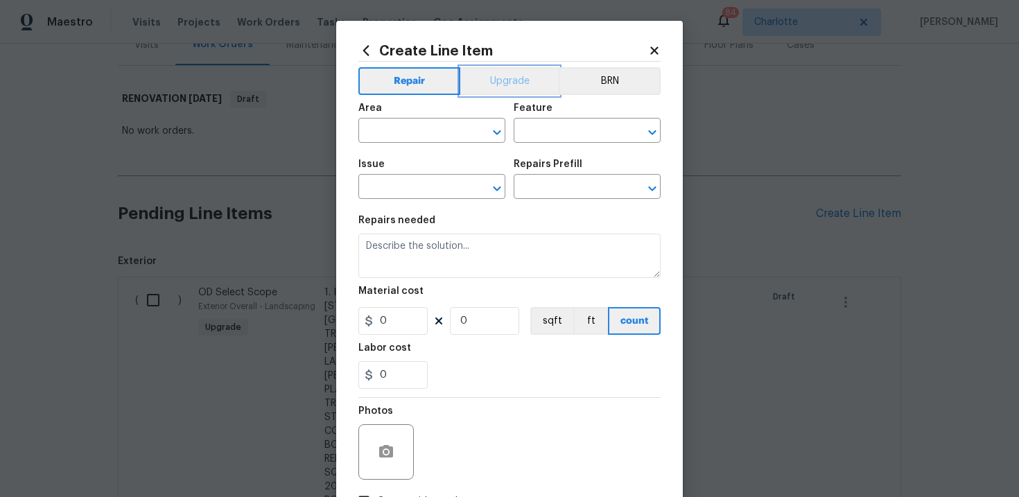
click at [503, 85] on button "Upgrade" at bounding box center [509, 81] width 99 height 28
click at [416, 185] on input "text" at bounding box center [412, 187] width 108 height 21
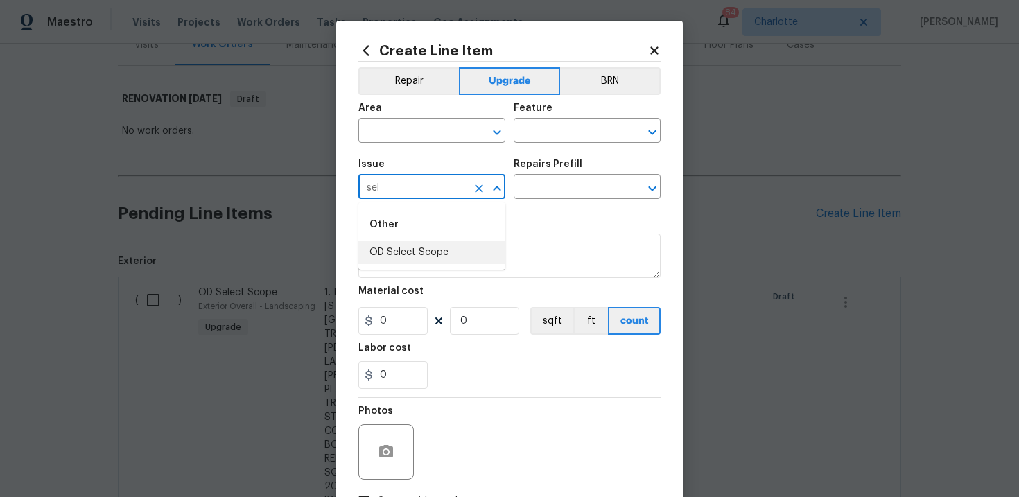
click at [417, 246] on li "OD Select Scope" at bounding box center [431, 252] width 147 height 23
type input "OD Select Scope"
click at [547, 190] on input "text" at bounding box center [568, 187] width 108 height 21
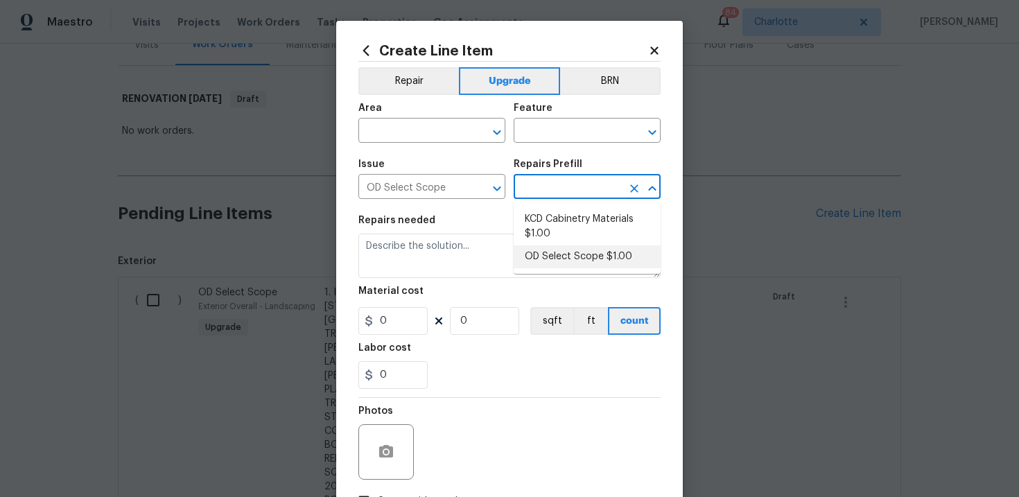
click at [559, 261] on li "OD Select Scope $1.00" at bounding box center [587, 256] width 147 height 23
type input "OD Select Scope $1.00"
type textarea "Refer to the agreed upon scope document for further details."
type input "1"
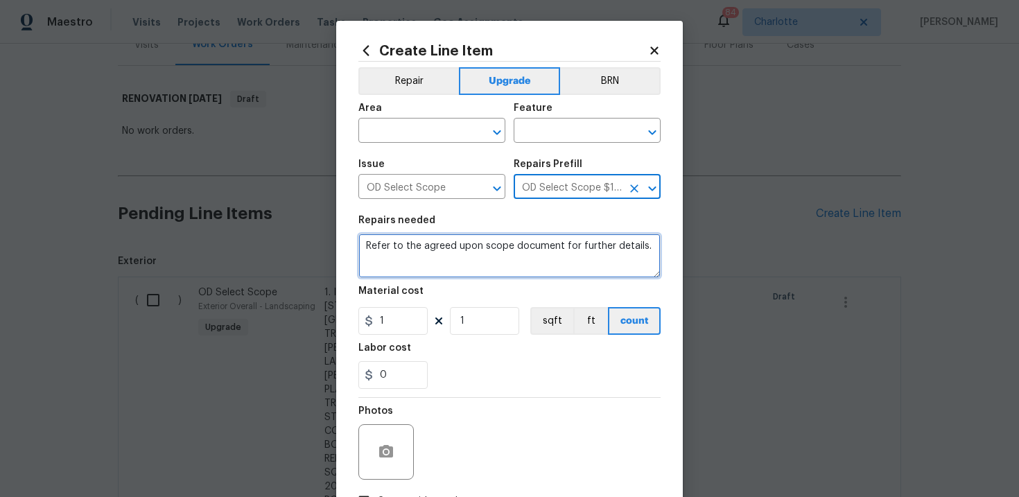
click at [439, 245] on textarea "Refer to the agreed upon scope document for further details." at bounding box center [509, 256] width 302 height 44
paste textarea "Work Order #1 -> Exterior Front -> Gates -> Replace gate with new wood gate on …"
type textarea "Work Order #1 -> Exterior Front -> Gates -> Replace gate with new wood gate on …"
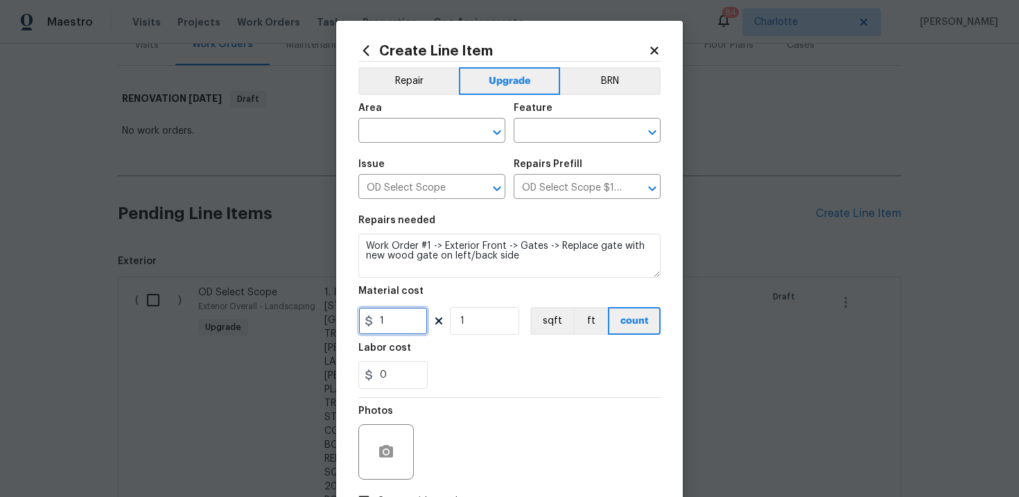
click at [398, 318] on input "1" at bounding box center [392, 321] width 69 height 28
type input "350"
click at [414, 133] on input "text" at bounding box center [412, 131] width 108 height 21
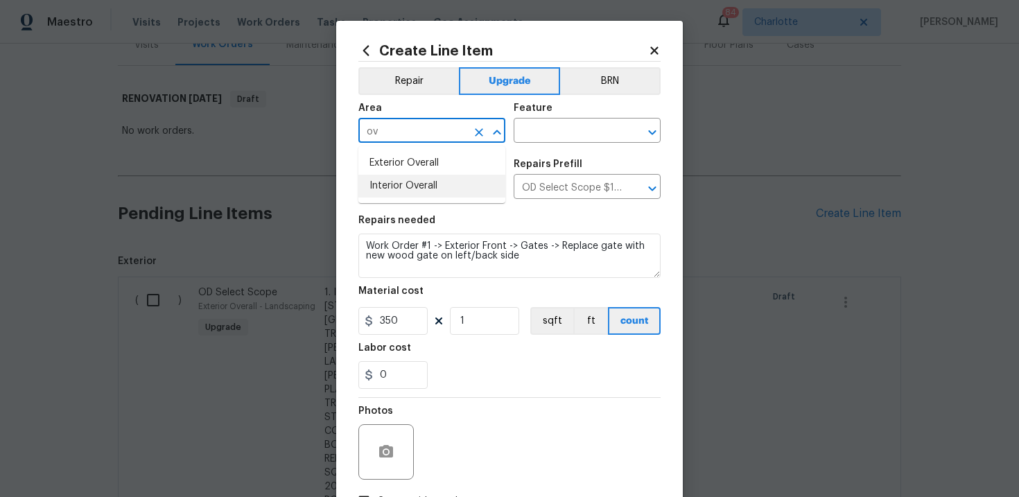
click at [428, 182] on li "Interior Overall" at bounding box center [431, 186] width 147 height 23
type input "Interior Overall"
click at [548, 131] on input "text" at bounding box center [568, 131] width 108 height 21
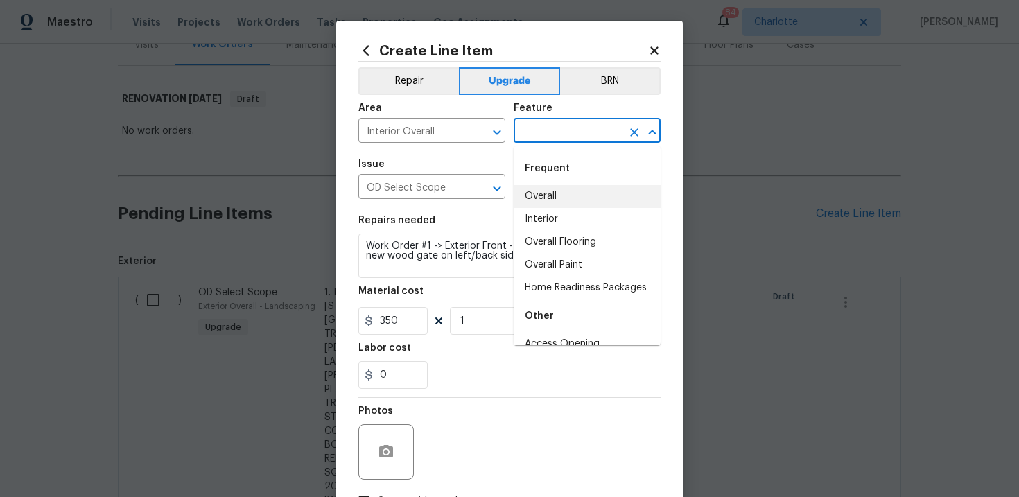
click at [553, 197] on li "Overall" at bounding box center [587, 196] width 147 height 23
type input "Overall"
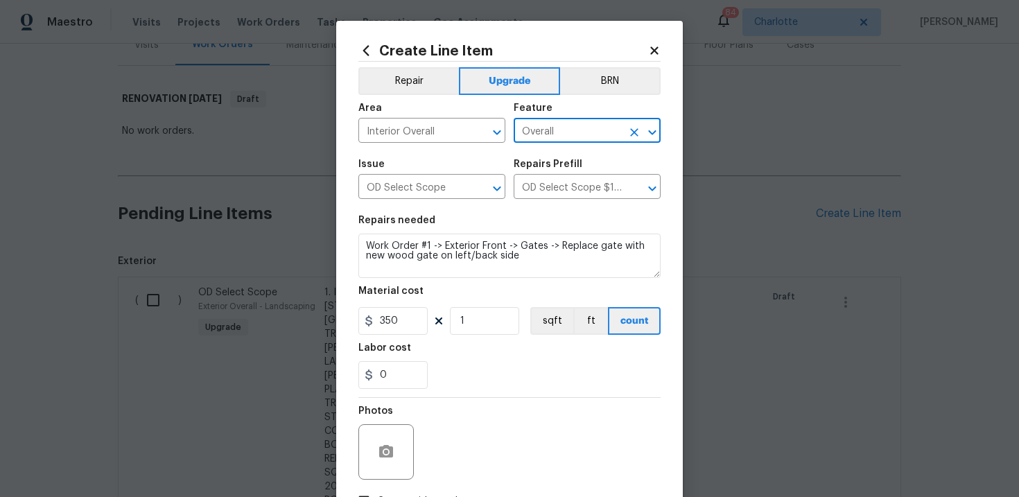
click at [525, 400] on div "Photos" at bounding box center [509, 443] width 302 height 90
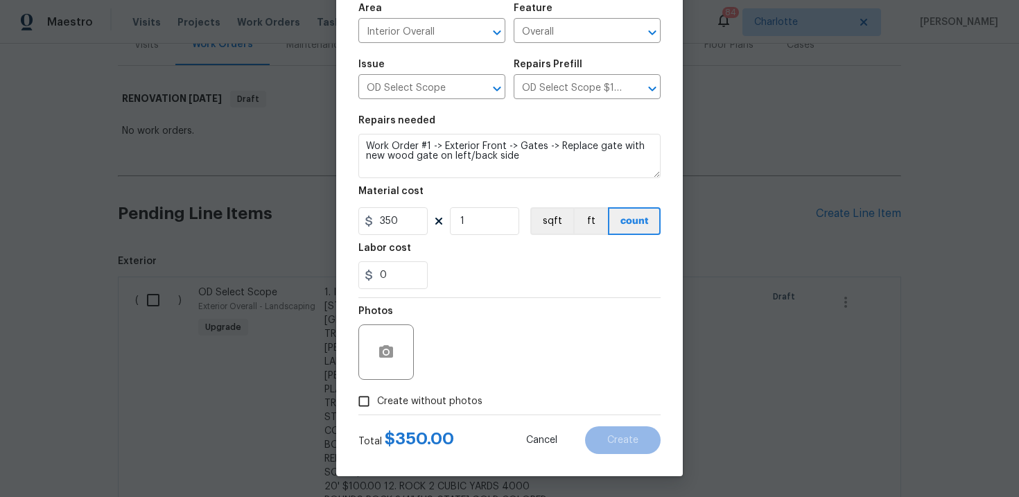
click at [450, 403] on span "Create without photos" at bounding box center [429, 401] width 105 height 15
click at [377, 403] on input "Create without photos" at bounding box center [364, 401] width 26 height 26
checkbox input "true"
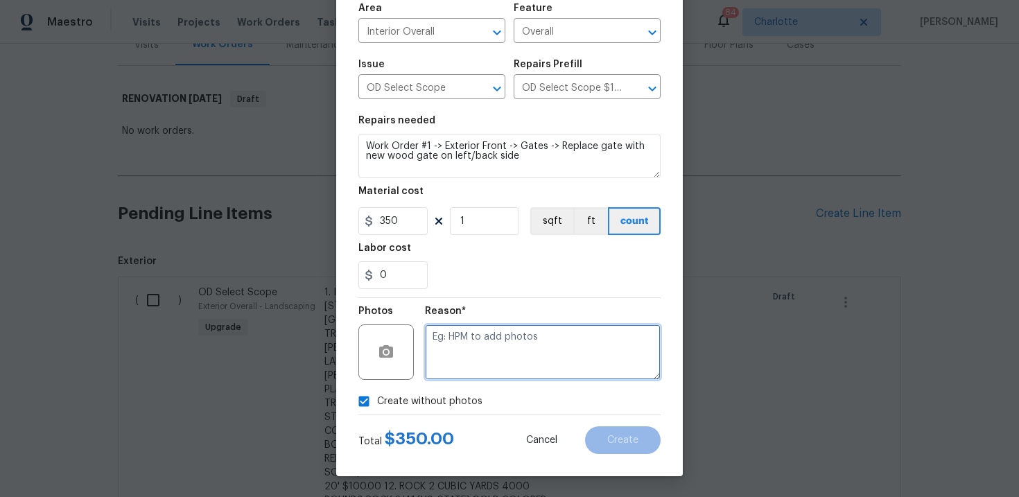
click at [487, 372] on textarea at bounding box center [543, 351] width 236 height 55
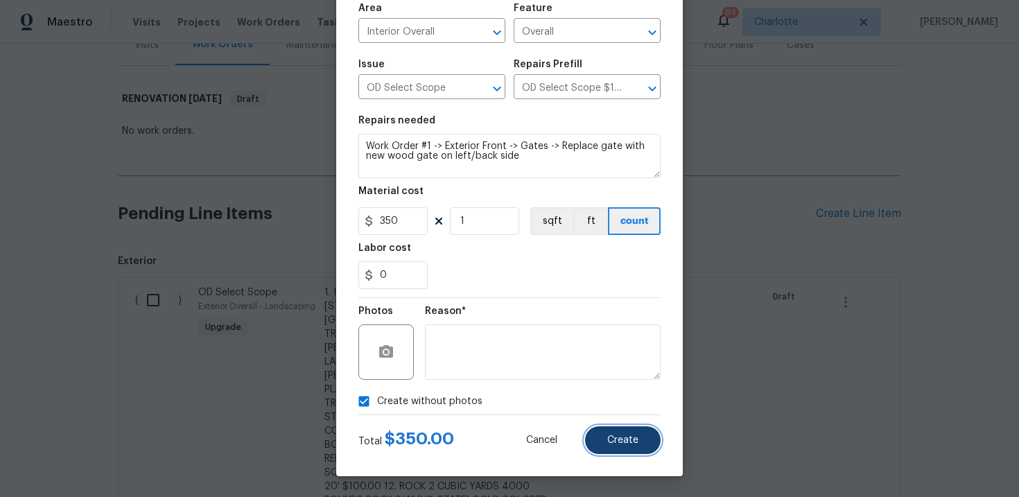
click at [620, 437] on span "Create" at bounding box center [622, 440] width 31 height 10
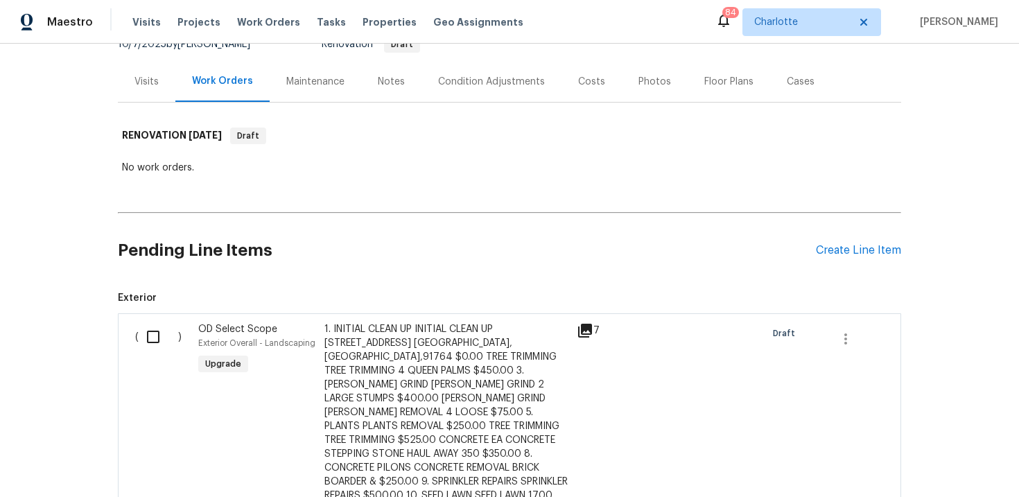
scroll to position [41, 0]
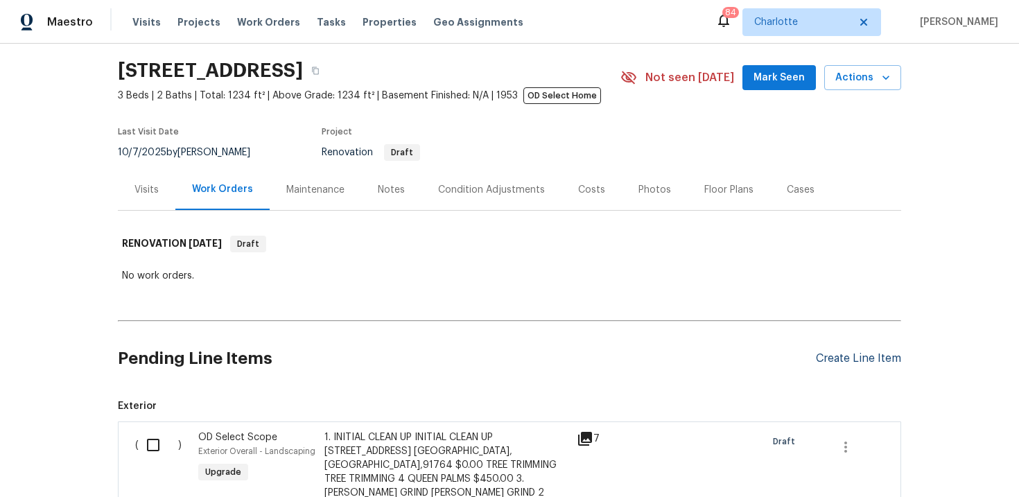
click at [835, 363] on div "Create Line Item" at bounding box center [858, 358] width 85 height 13
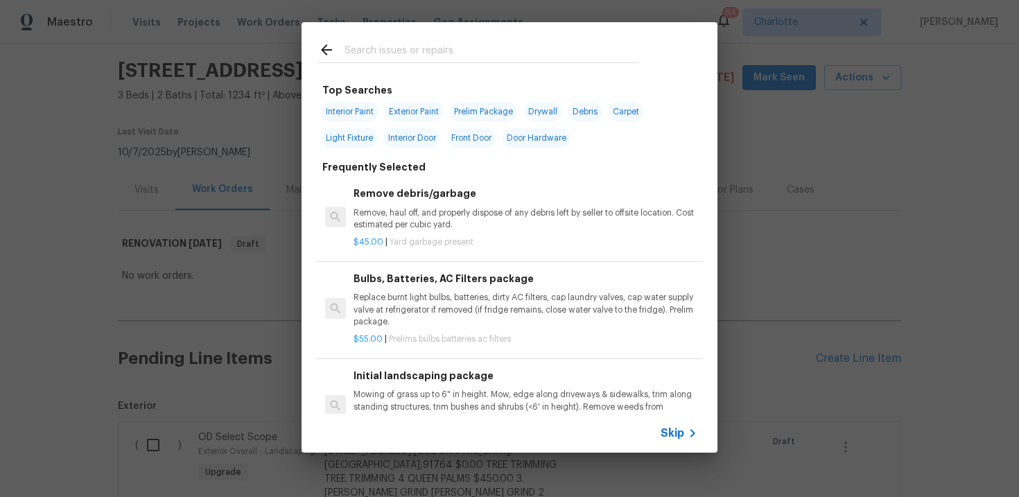
click at [674, 437] on span "Skip" at bounding box center [673, 433] width 24 height 14
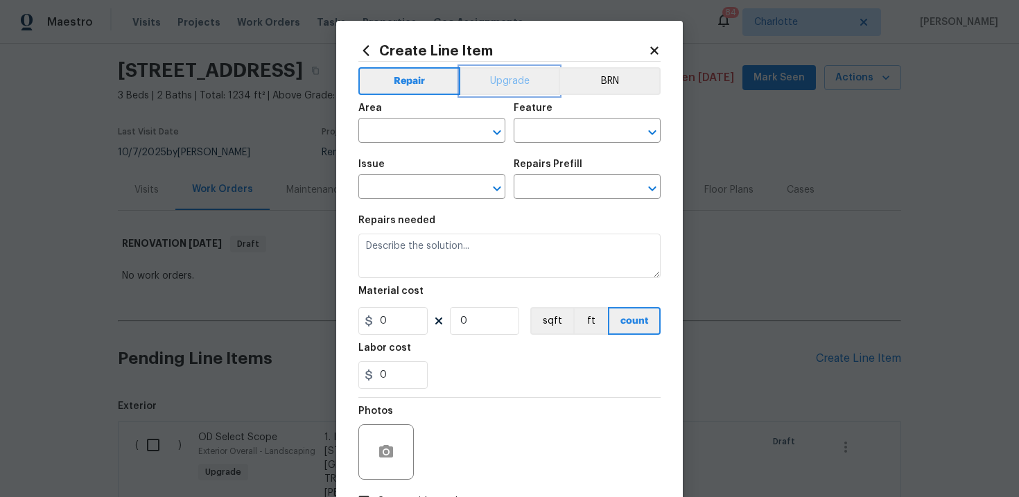
click at [514, 82] on button "Upgrade" at bounding box center [509, 81] width 99 height 28
click at [409, 186] on input "text" at bounding box center [412, 187] width 108 height 21
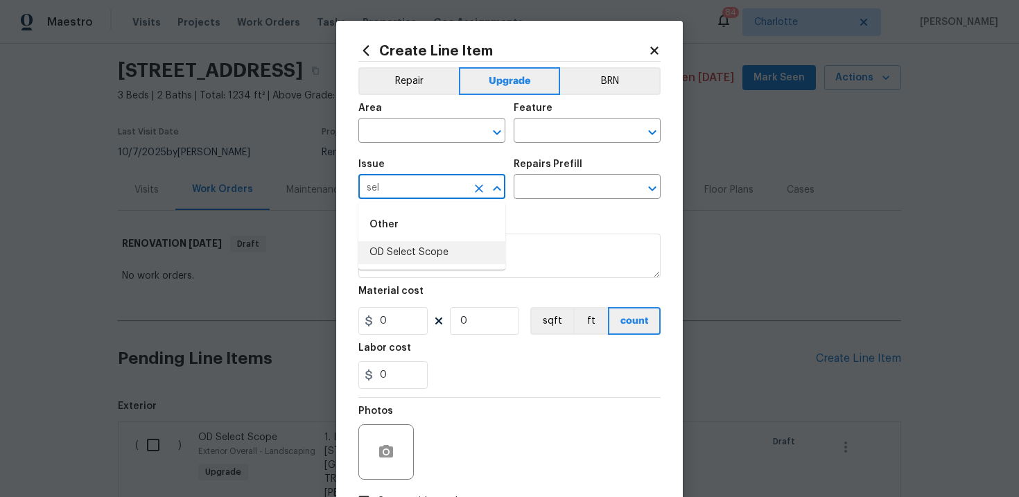
click at [414, 246] on li "OD Select Scope" at bounding box center [431, 252] width 147 height 23
type input "OD Select Scope"
click at [555, 195] on input "text" at bounding box center [568, 187] width 108 height 21
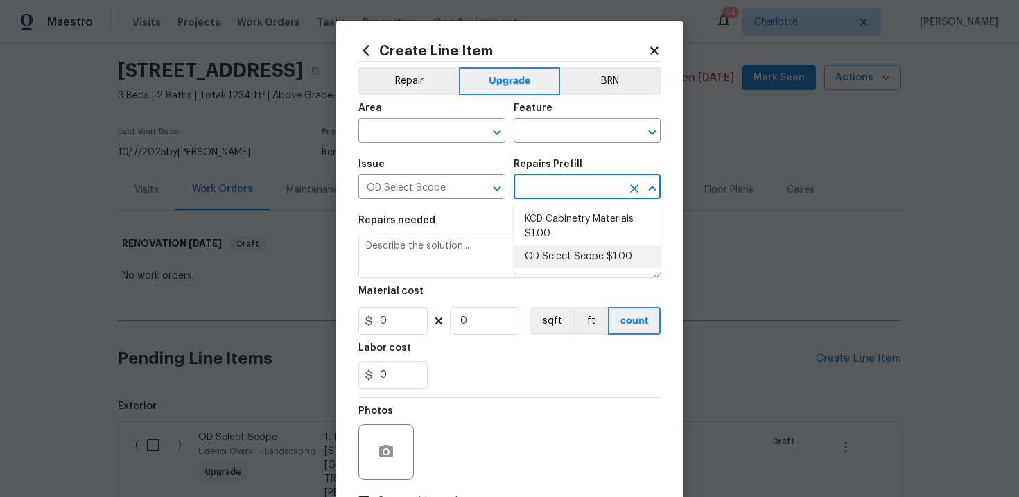
click at [566, 248] on li "OD Select Scope $1.00" at bounding box center [587, 256] width 147 height 23
type input "OD Select Scope $1.00"
type textarea "Refer to the agreed upon scope document for further details."
type input "1"
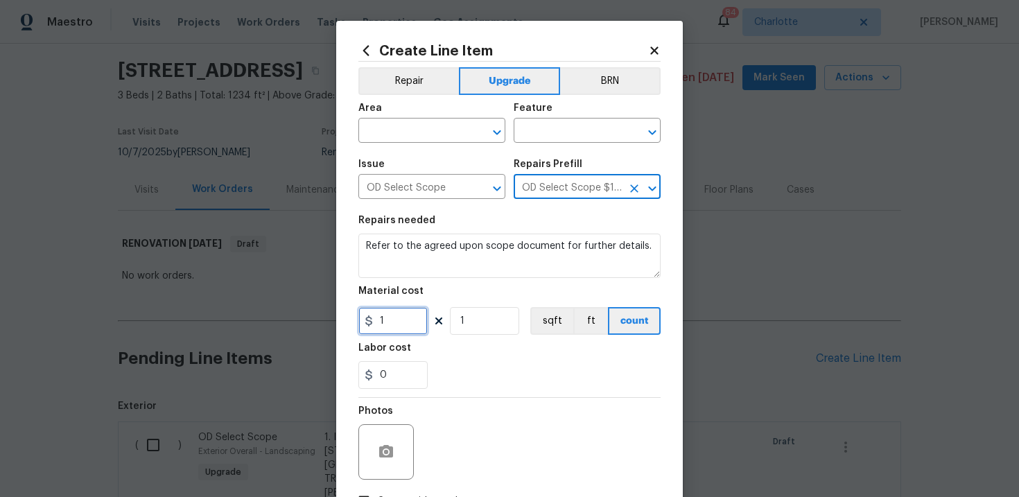
click at [397, 326] on input "1" at bounding box center [392, 321] width 69 height 28
type input "1500"
click at [474, 358] on div "Labor cost" at bounding box center [509, 352] width 302 height 18
click at [424, 137] on input "text" at bounding box center [412, 131] width 108 height 21
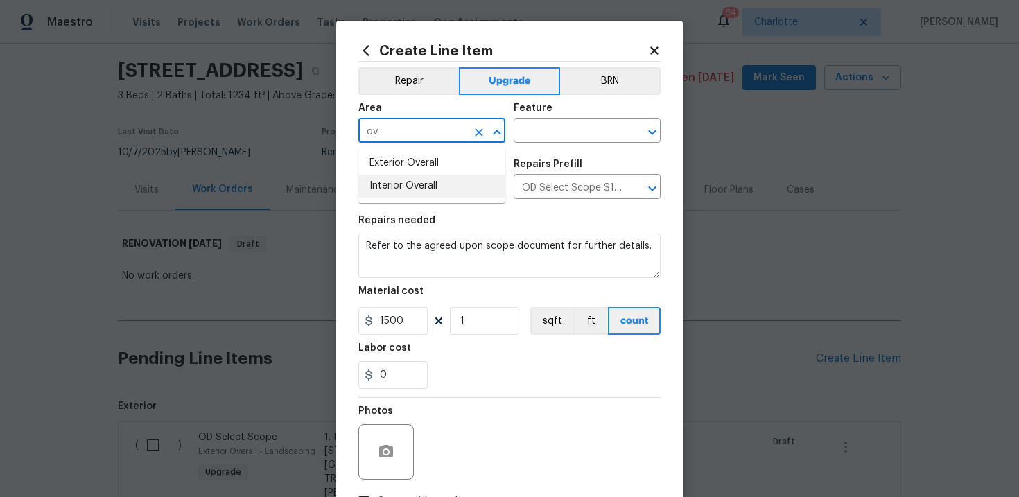
click at [426, 184] on li "Interior Overall" at bounding box center [431, 186] width 147 height 23
type input "Interior Overall"
click at [557, 134] on input "text" at bounding box center [568, 131] width 108 height 21
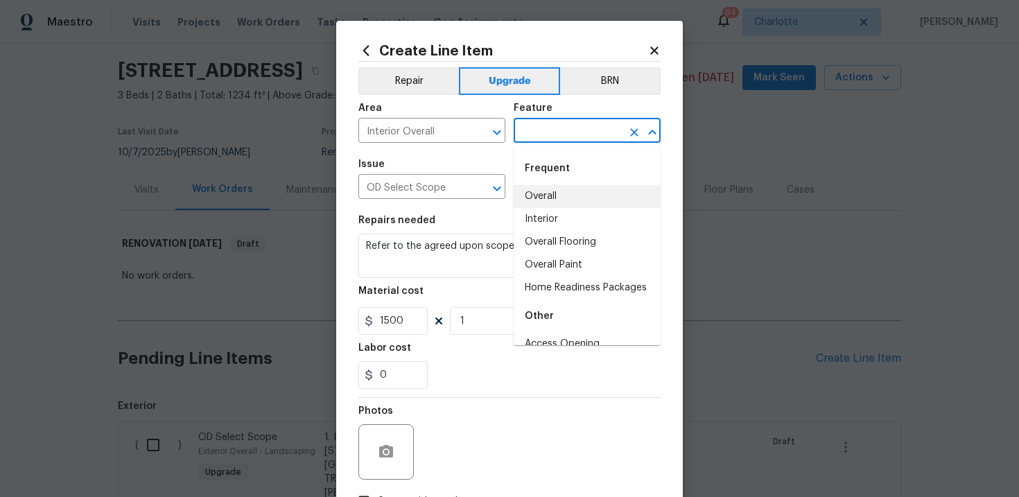
click at [556, 200] on li "Overall" at bounding box center [587, 196] width 147 height 23
type input "Overall"
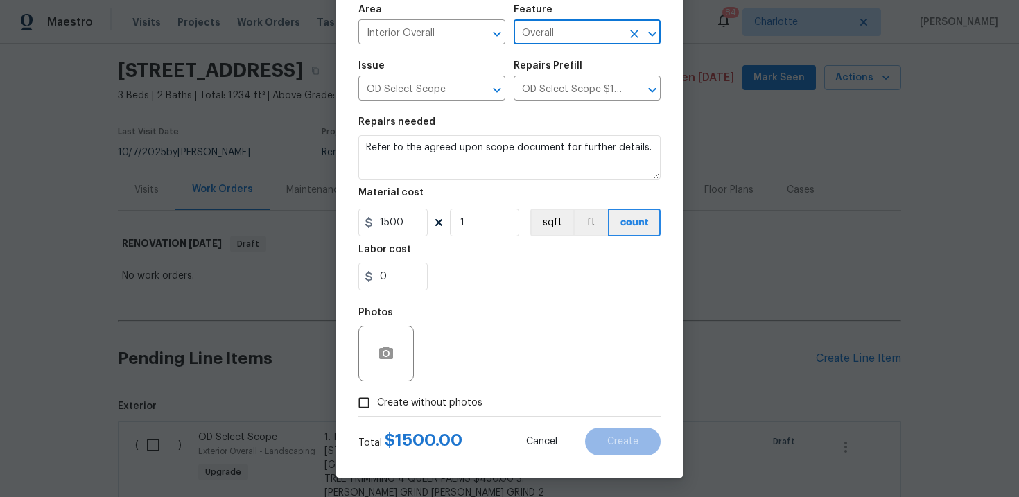
scroll to position [101, 0]
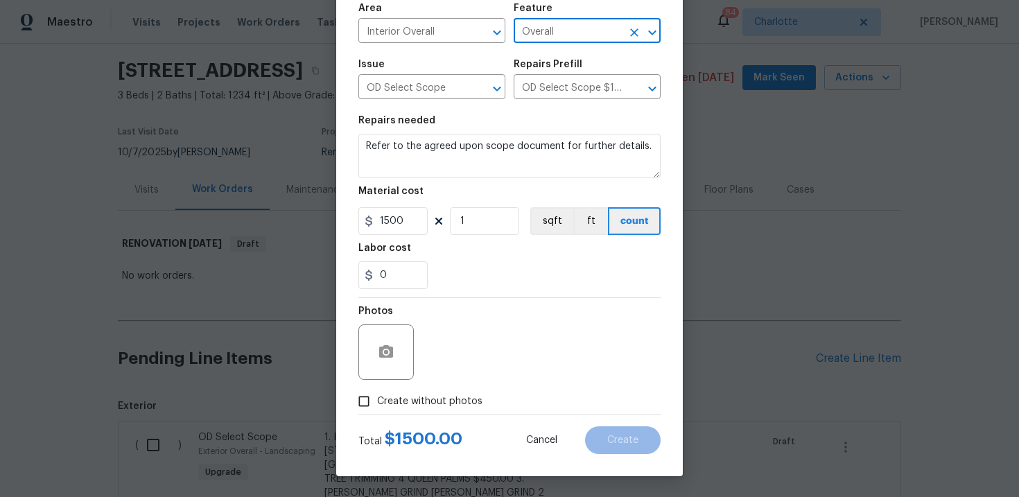
click at [437, 398] on span "Create without photos" at bounding box center [429, 401] width 105 height 15
click at [377, 398] on input "Create without photos" at bounding box center [364, 401] width 26 height 26
checkbox input "true"
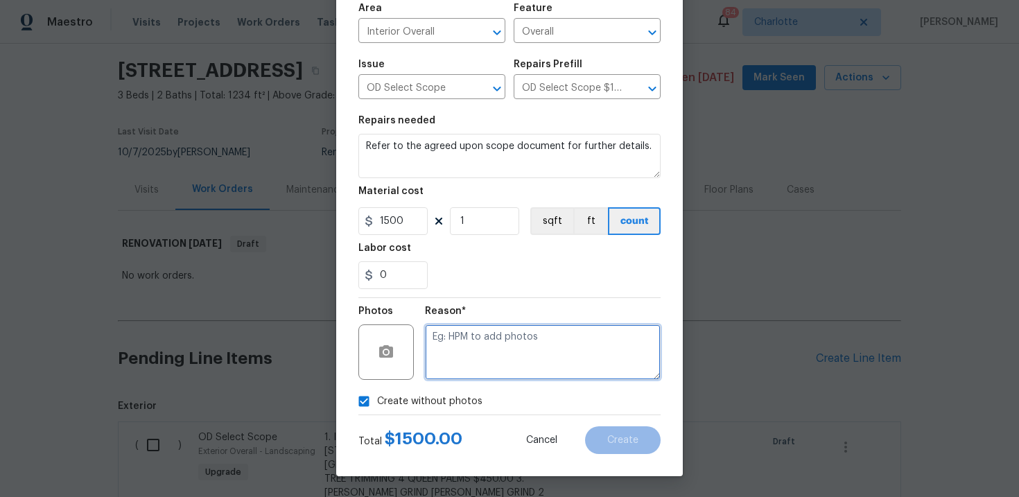
click at [482, 360] on textarea at bounding box center [543, 351] width 236 height 55
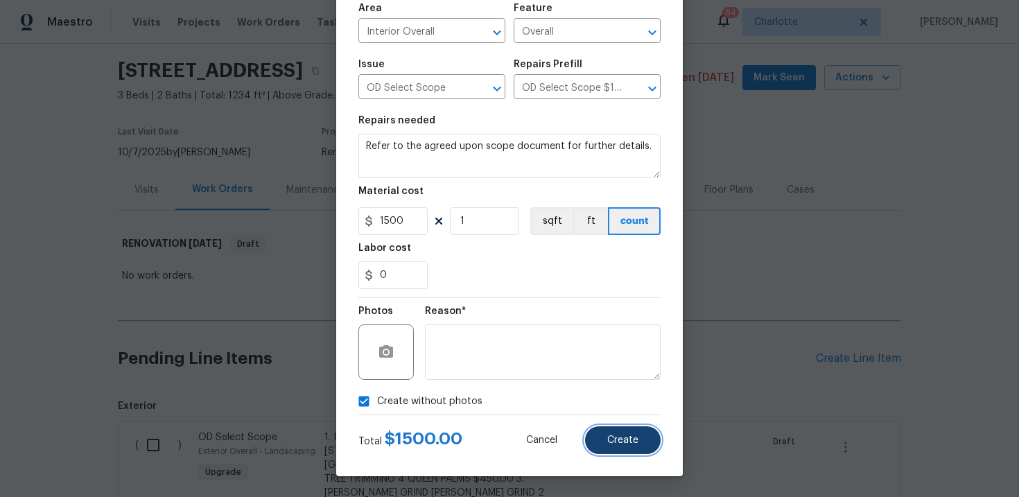
click at [620, 439] on span "Create" at bounding box center [622, 440] width 31 height 10
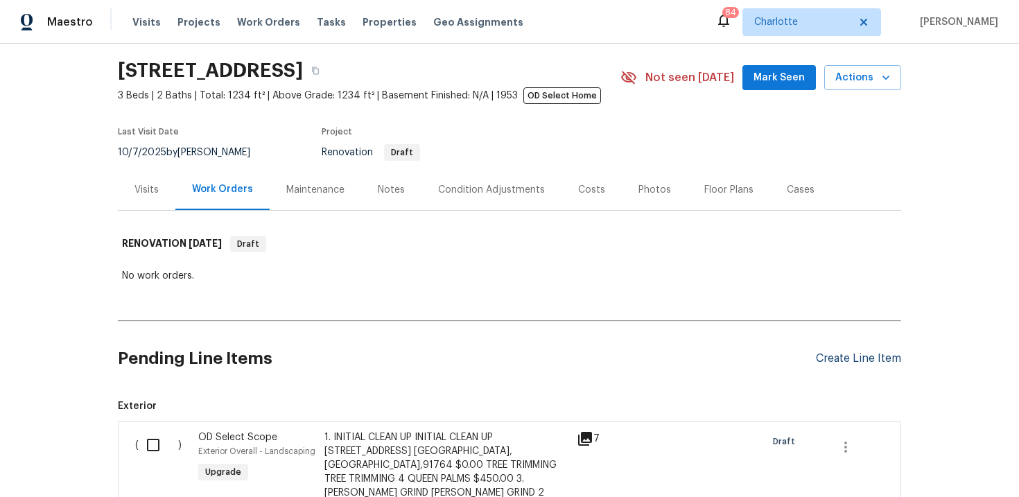
click at [860, 359] on div "Create Line Item" at bounding box center [858, 358] width 85 height 13
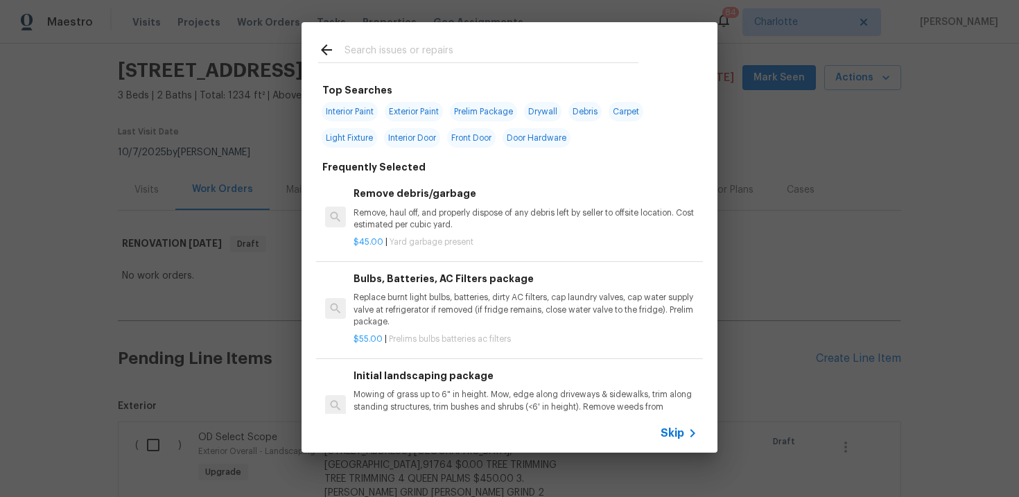
click at [672, 433] on span "Skip" at bounding box center [673, 433] width 24 height 14
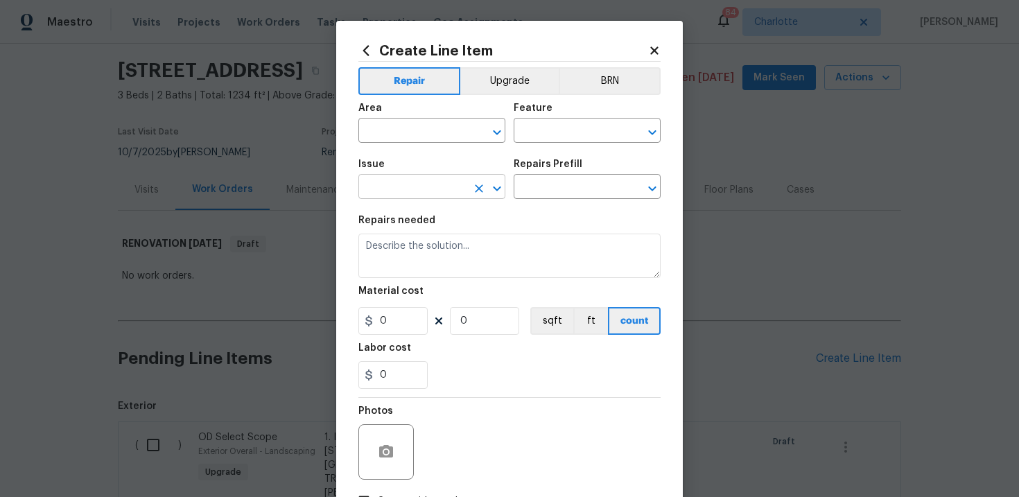
click at [426, 186] on input "text" at bounding box center [412, 187] width 108 height 21
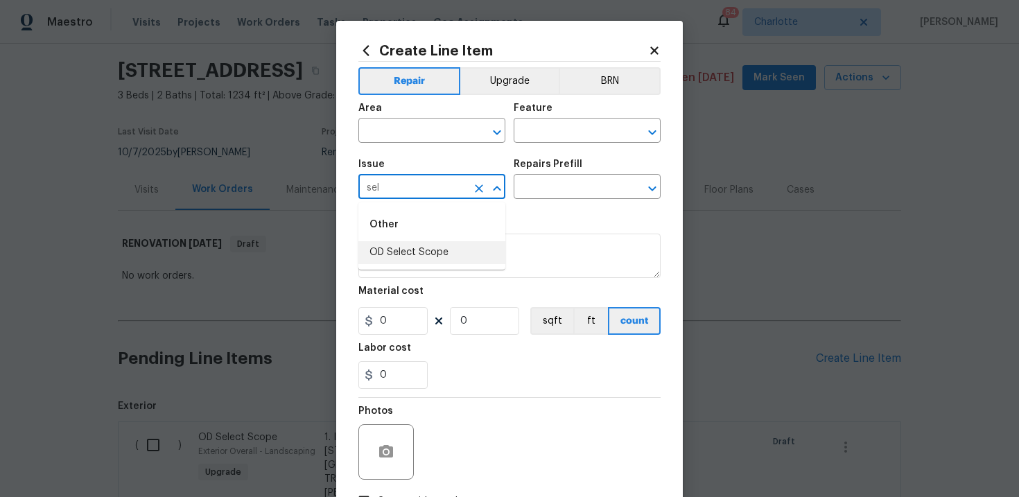
click at [422, 251] on li "OD Select Scope" at bounding box center [431, 252] width 147 height 23
type input "OD Select Scope"
click at [555, 184] on input "text" at bounding box center [568, 187] width 108 height 21
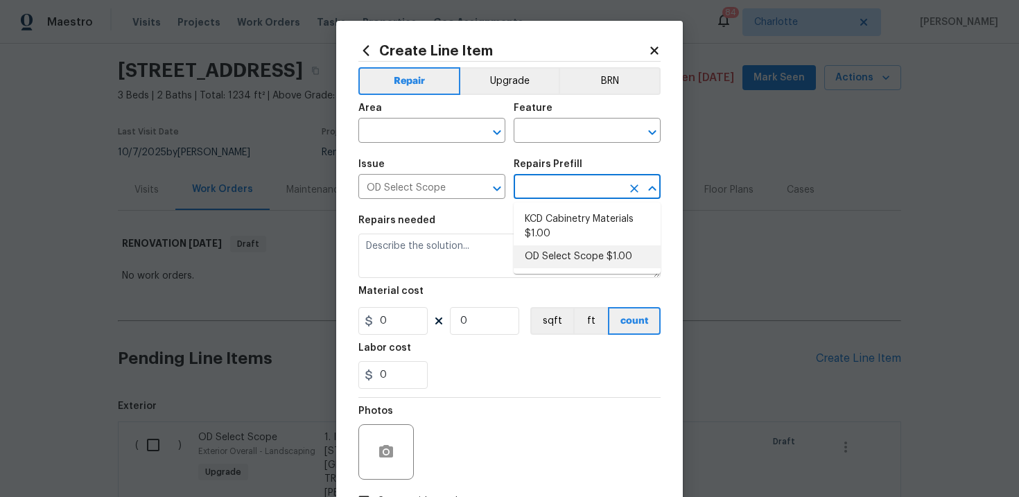
click at [564, 259] on li "OD Select Scope $1.00" at bounding box center [587, 256] width 147 height 23
type input "OD Select Scope $1.00"
type textarea "Refer to the agreed upon scope document for further details."
type input "1"
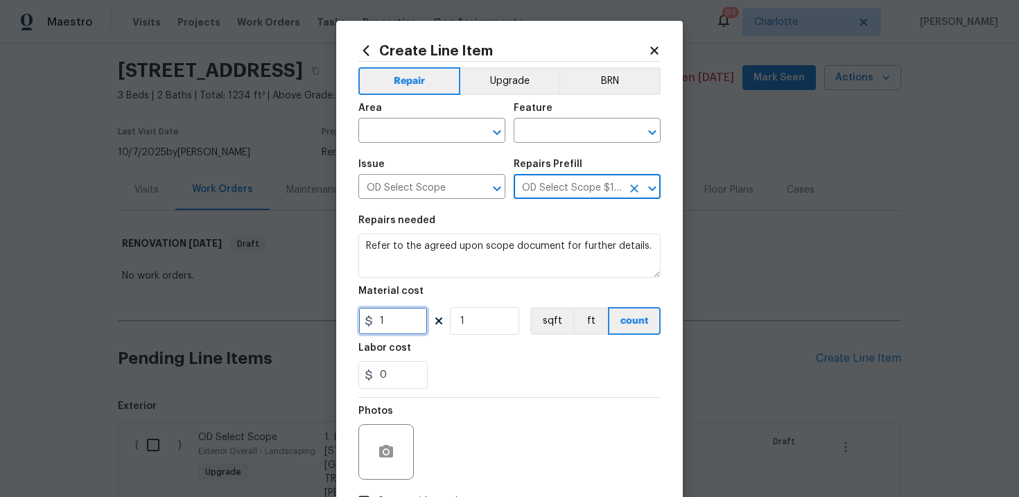
click at [396, 331] on input "1" at bounding box center [392, 321] width 69 height 28
type input "400"
click at [433, 130] on input "text" at bounding box center [412, 131] width 108 height 21
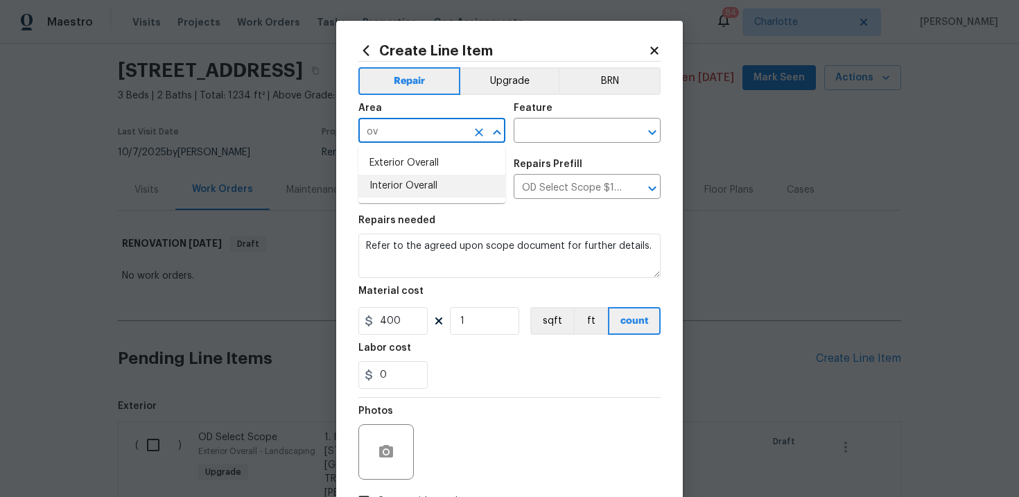
click at [426, 177] on li "Interior Overall" at bounding box center [431, 186] width 147 height 23
type input "Interior Overall"
click at [545, 134] on input "text" at bounding box center [568, 131] width 108 height 21
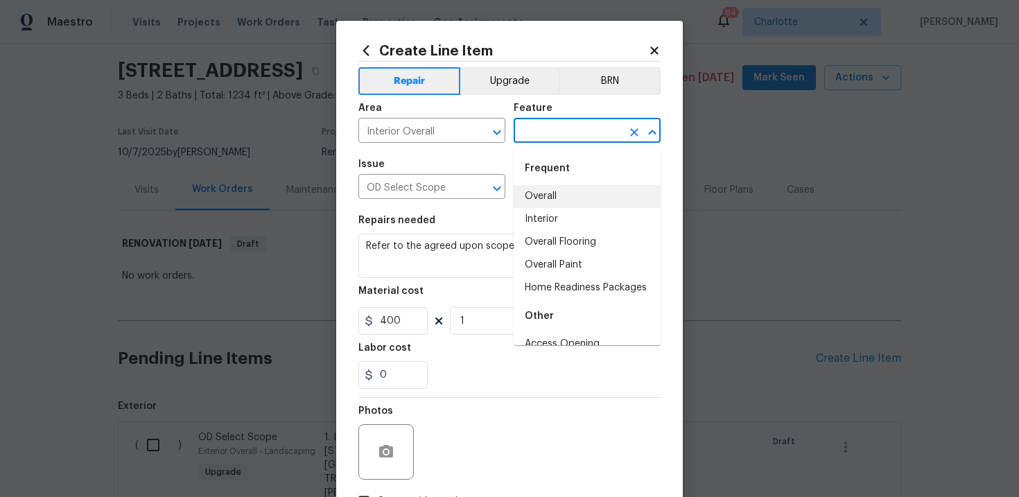
click at [548, 193] on li "Overall" at bounding box center [587, 196] width 147 height 23
type input "Overall"
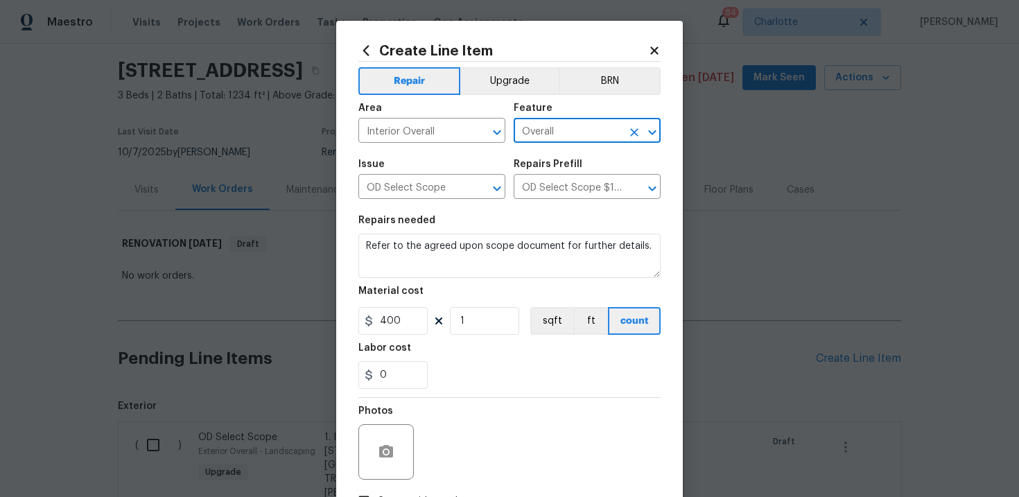
click at [533, 375] on div "0" at bounding box center [509, 375] width 302 height 28
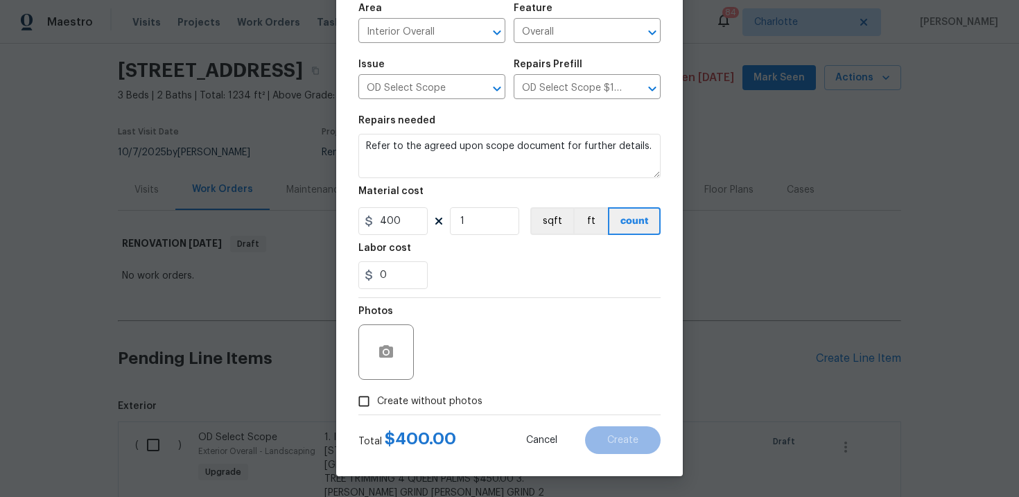
click at [426, 402] on span "Create without photos" at bounding box center [429, 401] width 105 height 15
click at [377, 402] on input "Create without photos" at bounding box center [364, 401] width 26 height 26
checkbox input "true"
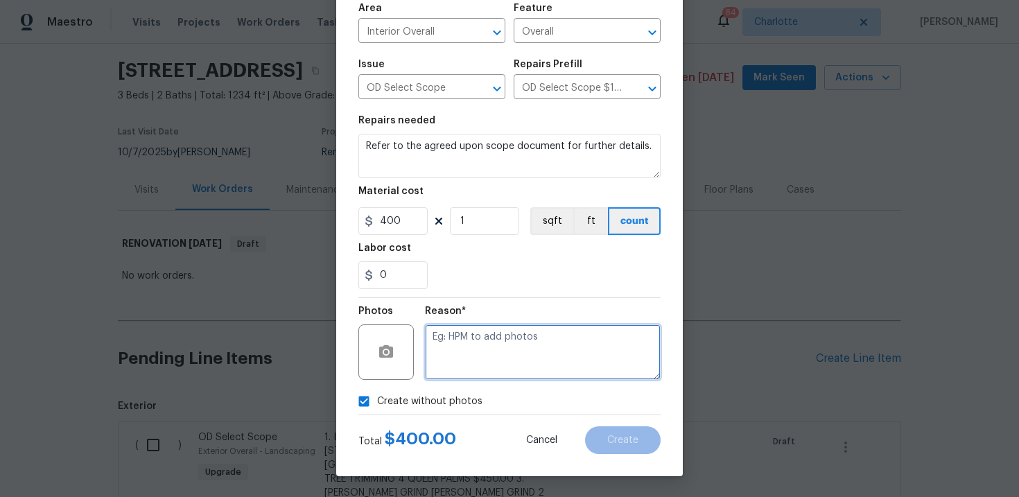
click at [466, 372] on textarea at bounding box center [543, 351] width 236 height 55
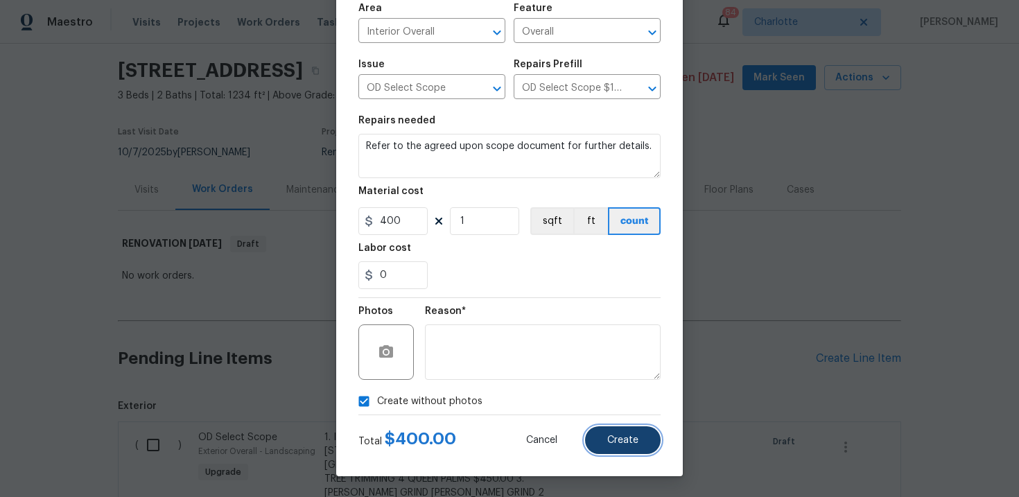
click at [629, 442] on span "Create" at bounding box center [622, 440] width 31 height 10
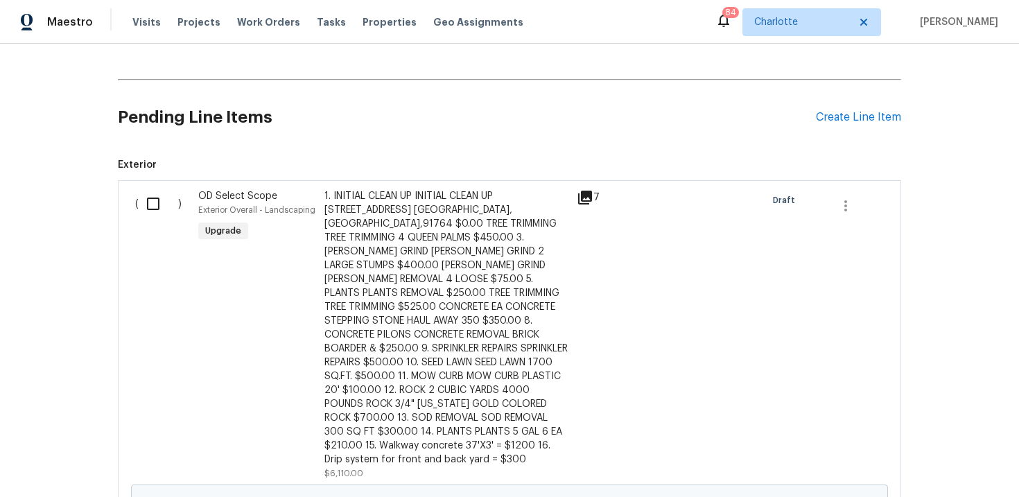
scroll to position [277, 0]
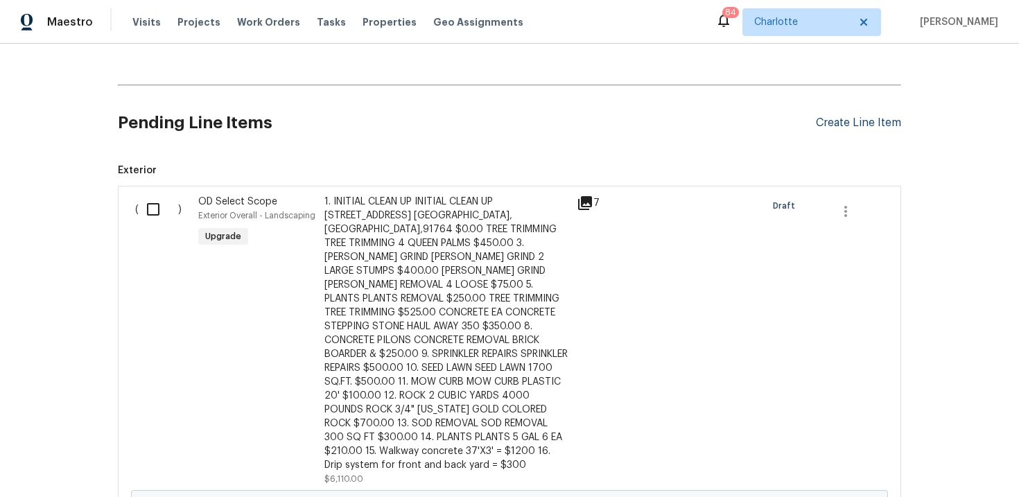
click at [853, 121] on div "Create Line Item" at bounding box center [858, 122] width 85 height 13
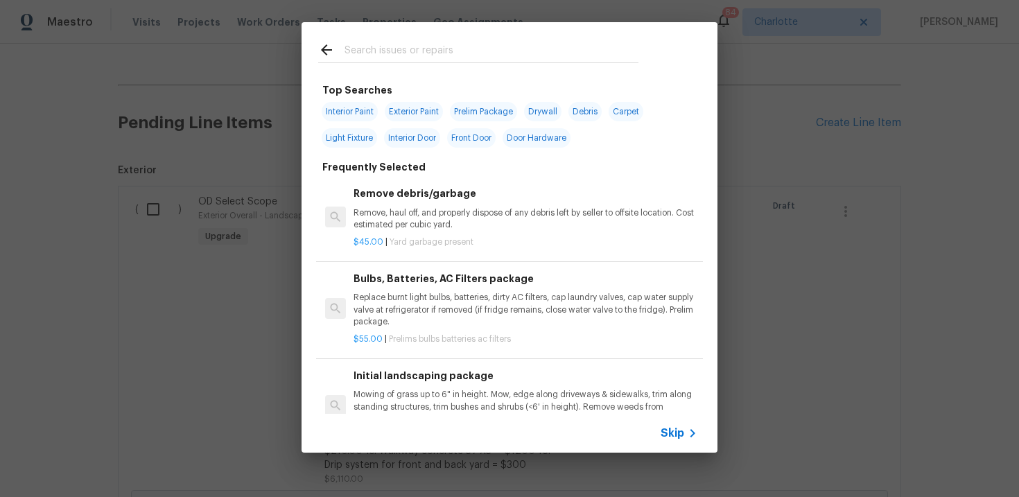
click at [672, 430] on span "Skip" at bounding box center [673, 433] width 24 height 14
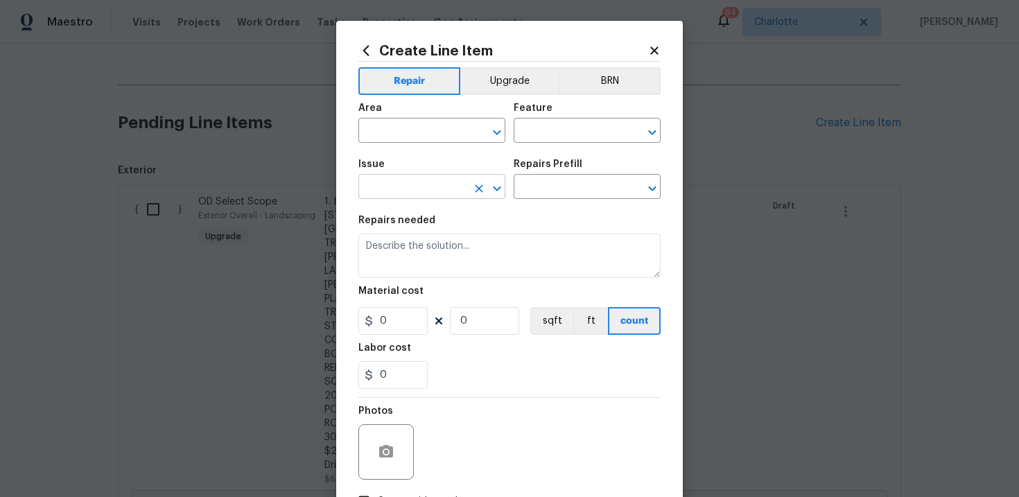
click at [412, 189] on input "text" at bounding box center [412, 187] width 108 height 21
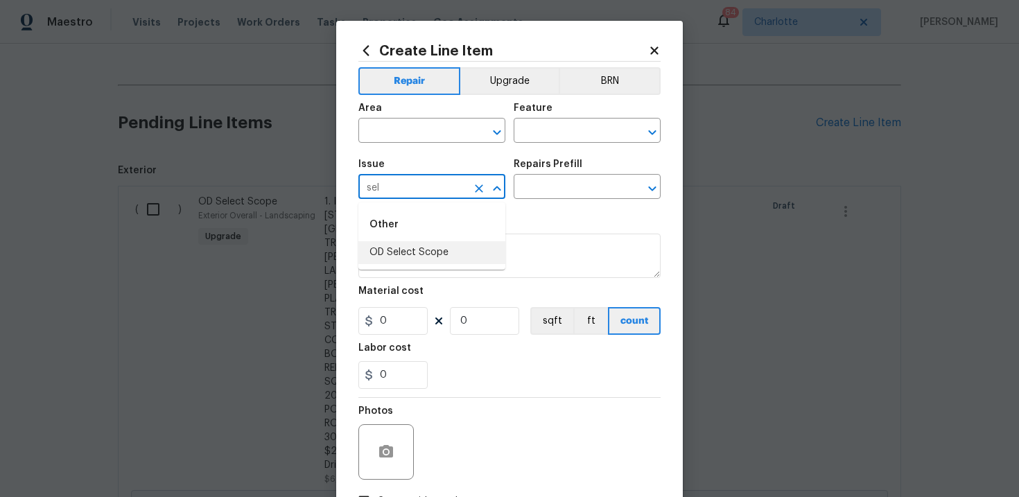
click at [412, 263] on li "OD Select Scope" at bounding box center [431, 252] width 147 height 23
type input "OD Select Scope"
click at [573, 180] on input "text" at bounding box center [568, 187] width 108 height 21
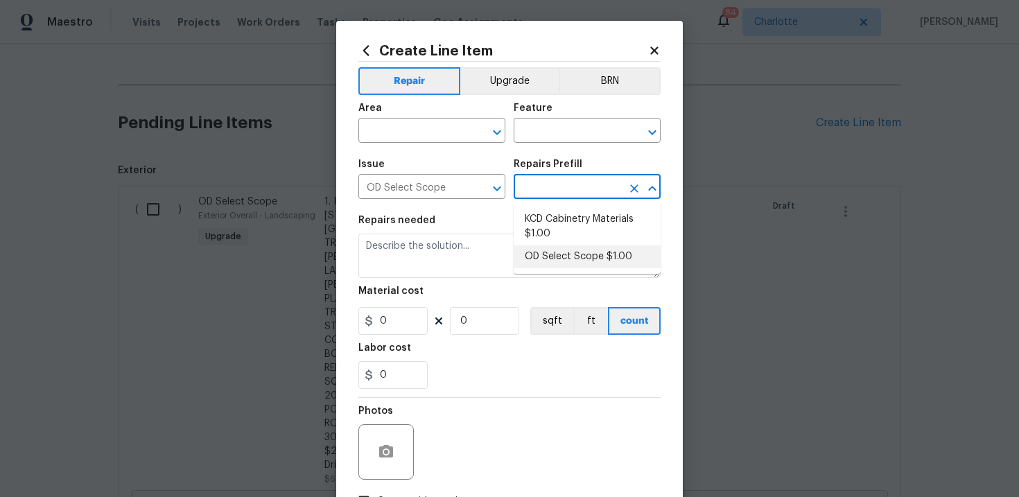
click at [577, 259] on li "OD Select Scope $1.00" at bounding box center [587, 256] width 147 height 23
type input "OD Select Scope $1.00"
type textarea "Refer to the agreed upon scope document for further details."
type input "1"
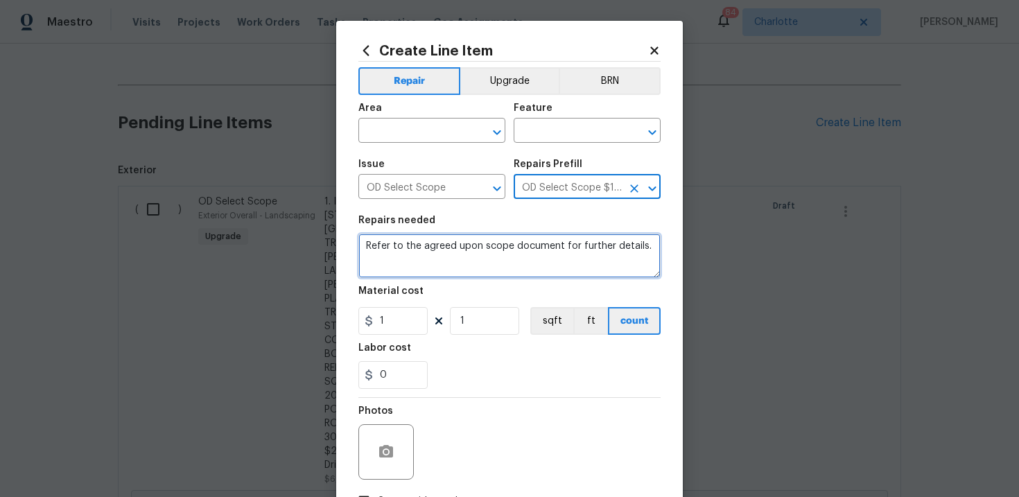
click at [453, 253] on textarea "Refer to the agreed upon scope document for further details." at bounding box center [509, 256] width 302 height 44
paste textarea "Work Order #1 -> Exterior Front -> -> Demo canopy/cover completely and patch ho…"
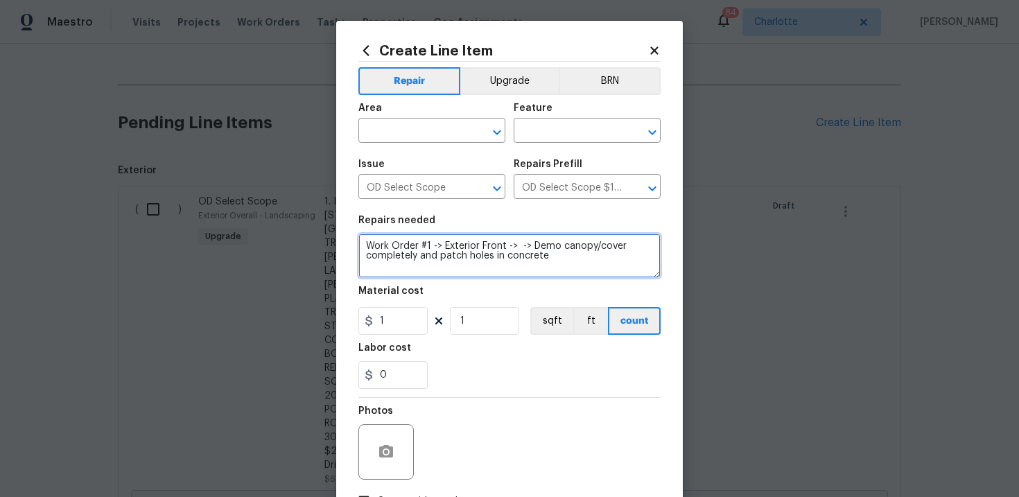
type textarea "Work Order #1 -> Exterior Front -> -> Demo canopy/cover completely and patch ho…"
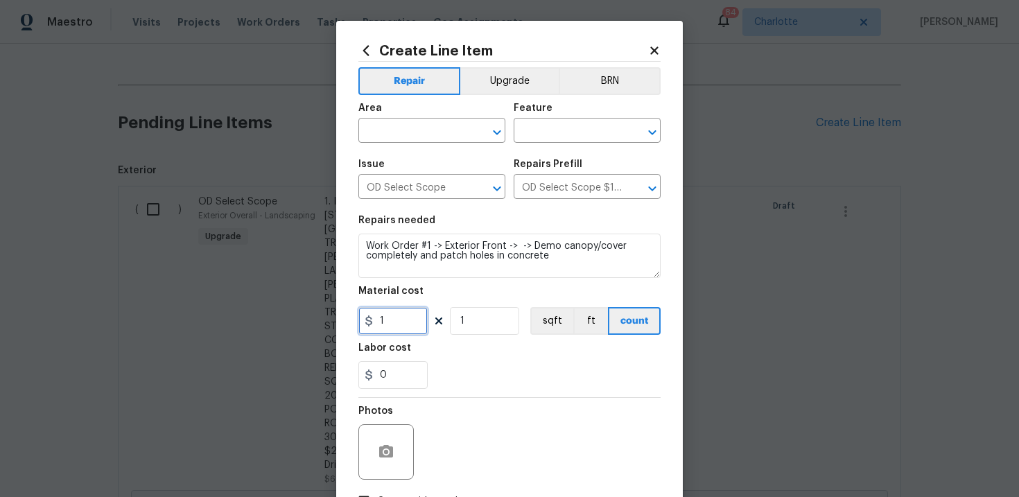
click at [392, 324] on input "1" at bounding box center [392, 321] width 69 height 28
type input "50"
click at [470, 376] on div "0" at bounding box center [509, 375] width 302 height 28
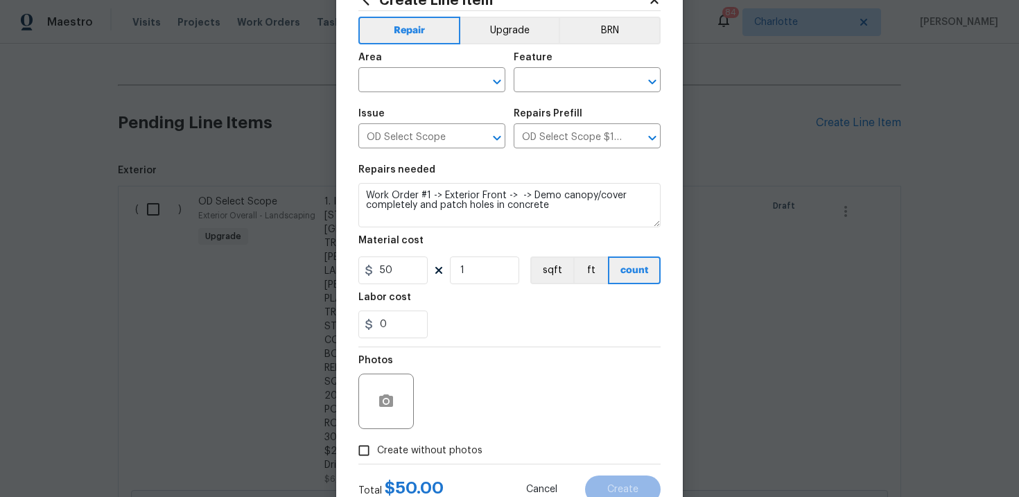
scroll to position [51, 0]
click at [421, 448] on span "Create without photos" at bounding box center [429, 450] width 105 height 15
click at [377, 448] on input "Create without photos" at bounding box center [364, 450] width 26 height 26
checkbox input "true"
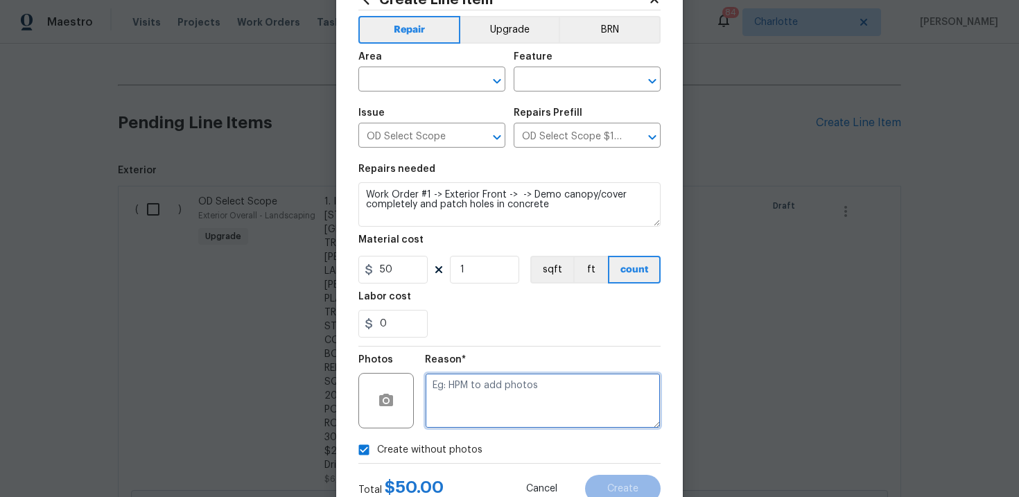
click at [494, 393] on textarea at bounding box center [543, 400] width 236 height 55
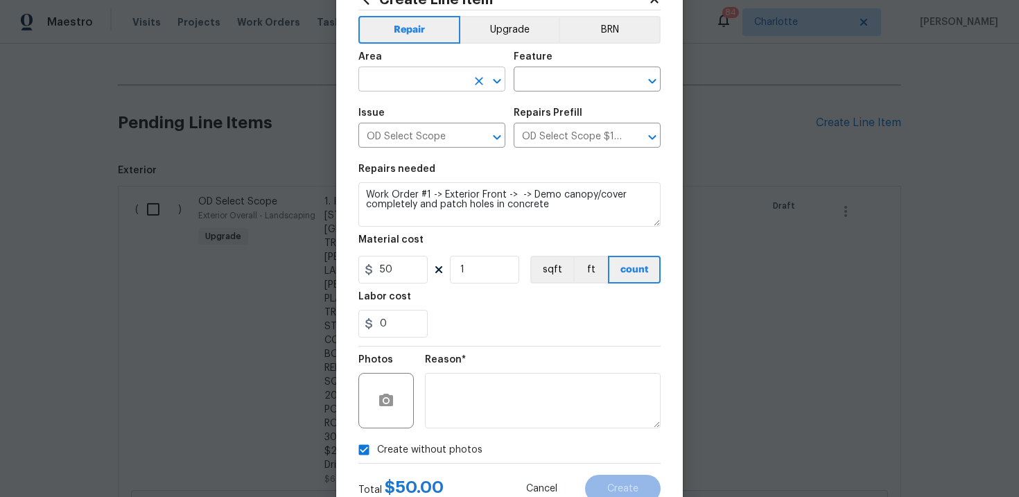
click at [437, 87] on input "text" at bounding box center [412, 80] width 108 height 21
click at [446, 134] on li "Interior Overall" at bounding box center [431, 134] width 147 height 23
type input "Interior Overall"
click at [573, 82] on input "text" at bounding box center [568, 80] width 108 height 21
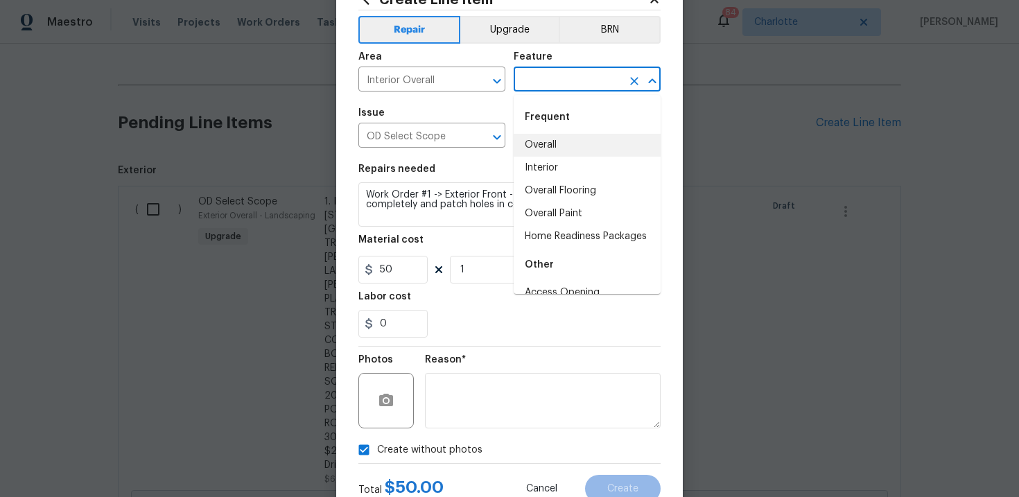
click at [559, 143] on li "Overall" at bounding box center [587, 145] width 147 height 23
type input "Overall"
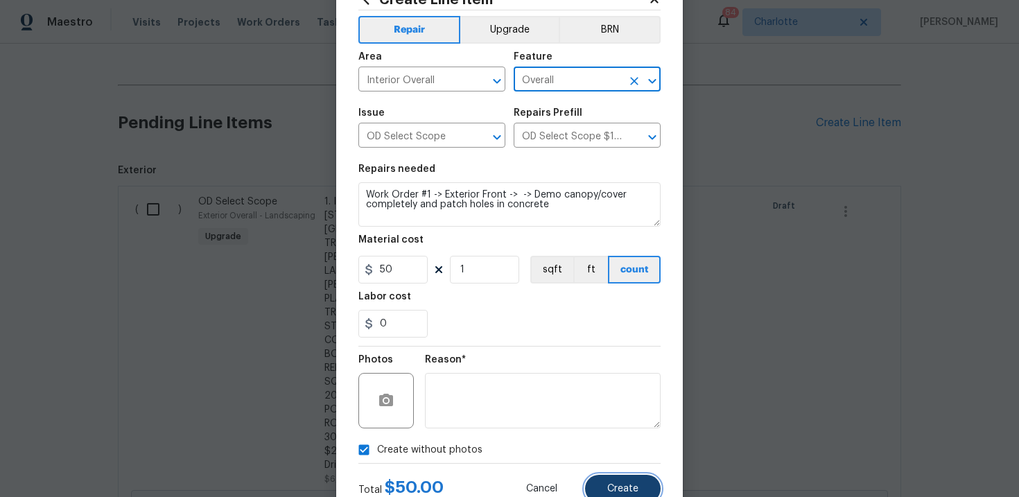
click at [625, 483] on button "Create" at bounding box center [623, 489] width 76 height 28
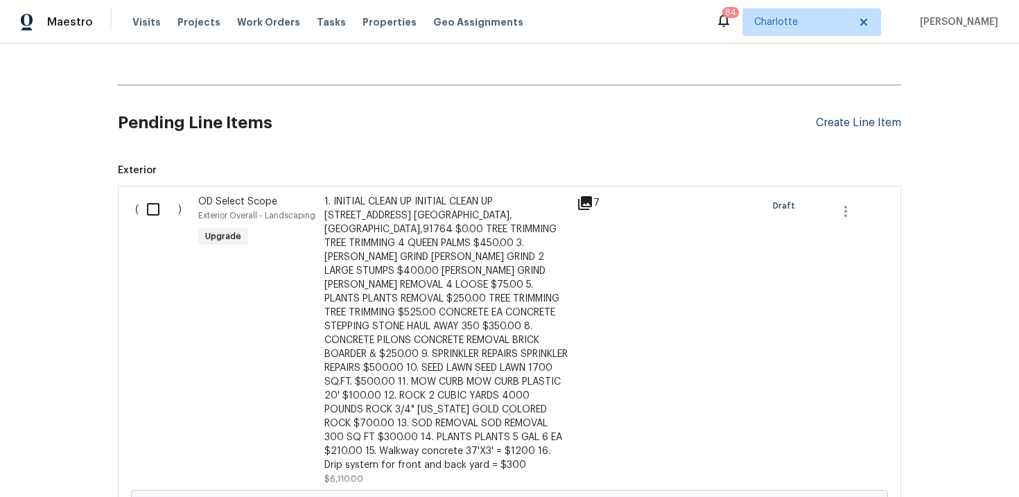
click at [864, 125] on div "Create Line Item" at bounding box center [858, 122] width 85 height 13
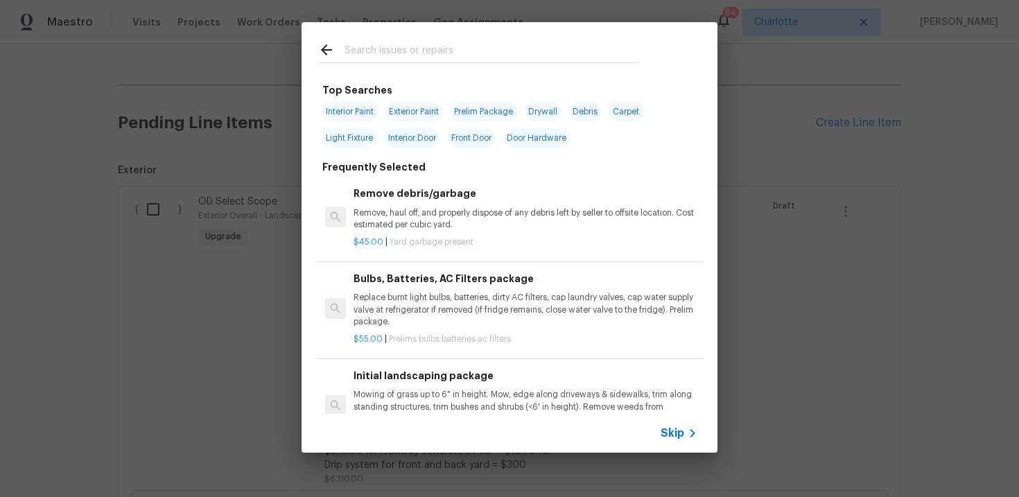
click at [674, 432] on span "Skip" at bounding box center [673, 433] width 24 height 14
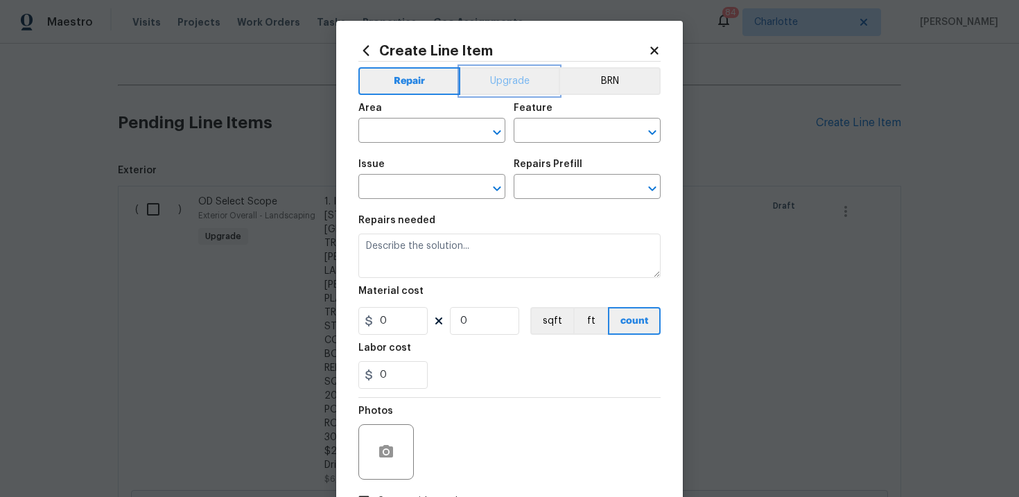
click at [515, 82] on button "Upgrade" at bounding box center [509, 81] width 99 height 28
click at [416, 194] on input "text" at bounding box center [412, 187] width 108 height 21
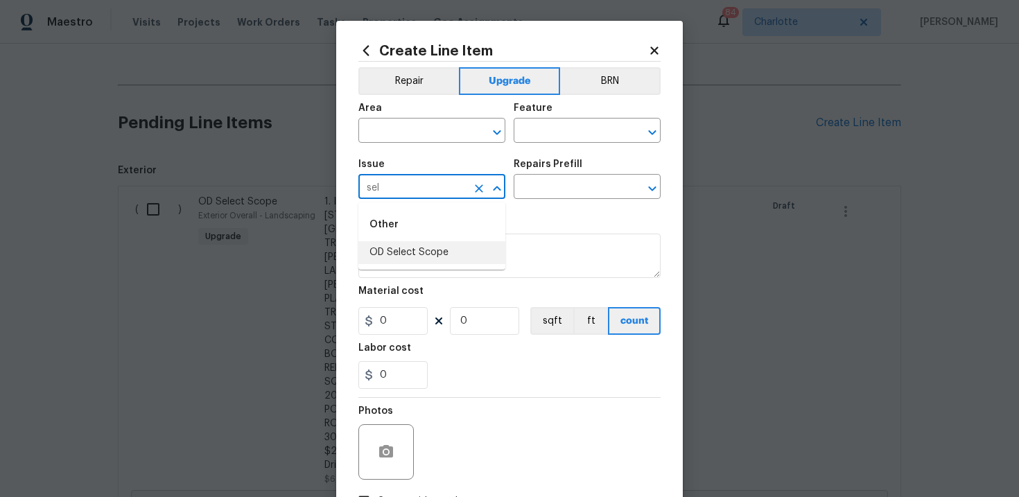
click at [424, 257] on li "OD Select Scope" at bounding box center [431, 252] width 147 height 23
type input "OD Select Scope"
click at [548, 188] on input "text" at bounding box center [568, 187] width 108 height 21
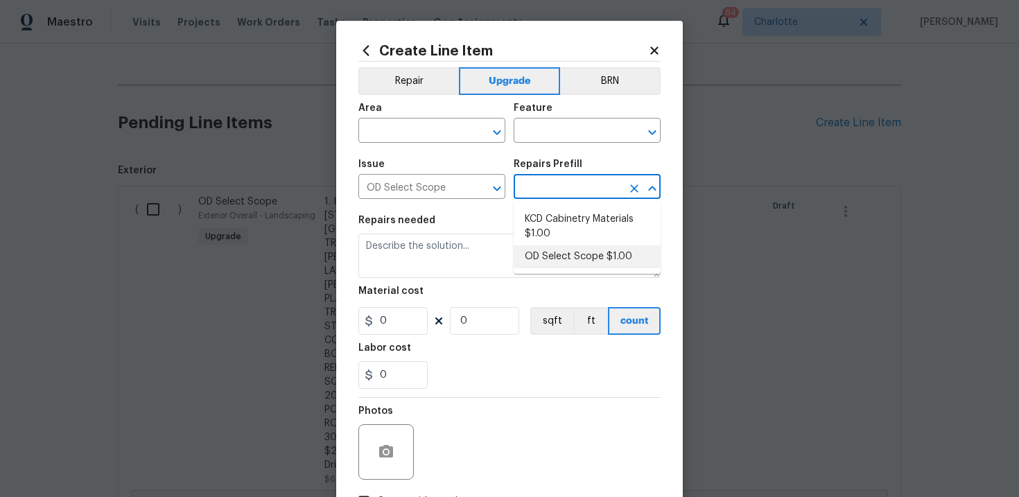
click at [561, 253] on li "OD Select Scope $1.00" at bounding box center [587, 256] width 147 height 23
type input "OD Select Scope $1.00"
type textarea "Refer to the agreed upon scope document for further details."
type input "1"
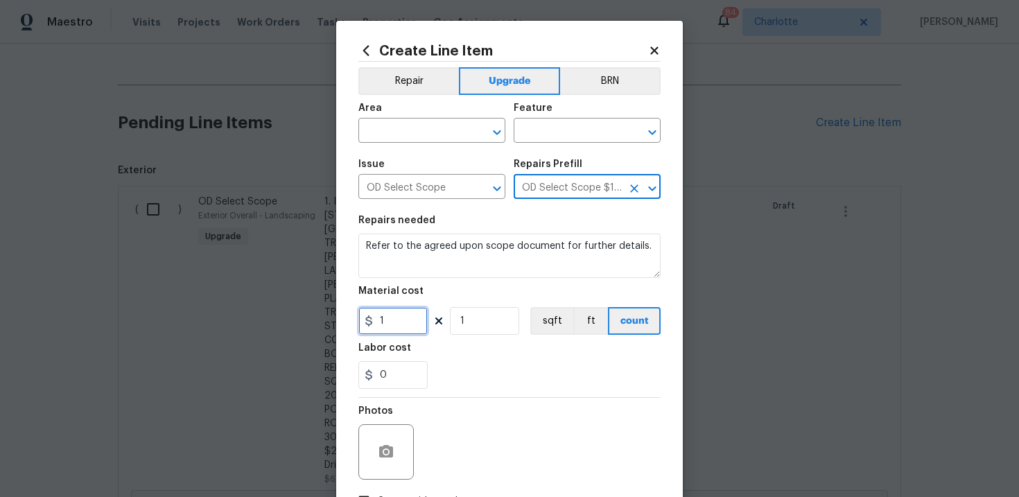
click at [411, 324] on input "1" at bounding box center [392, 321] width 69 height 28
type input "150"
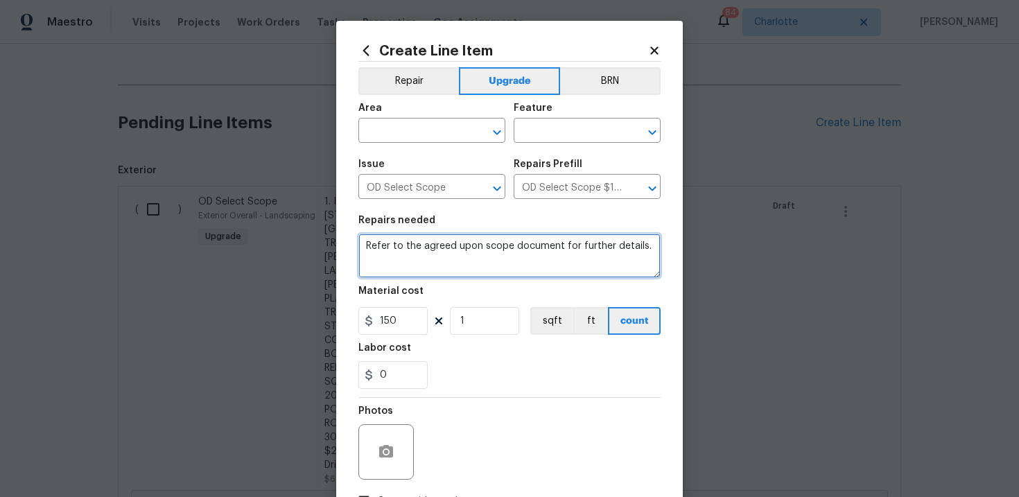
click at [406, 243] on textarea "Refer to the agreed upon scope document for further details." at bounding box center [509, 256] width 302 height 44
paste textarea "Work Order #1 -> Exterior Front -> -> Demo tile near canopy completely"
type textarea "Work Order #1 -> Exterior Front -> -> Demo tile near canopy completely"
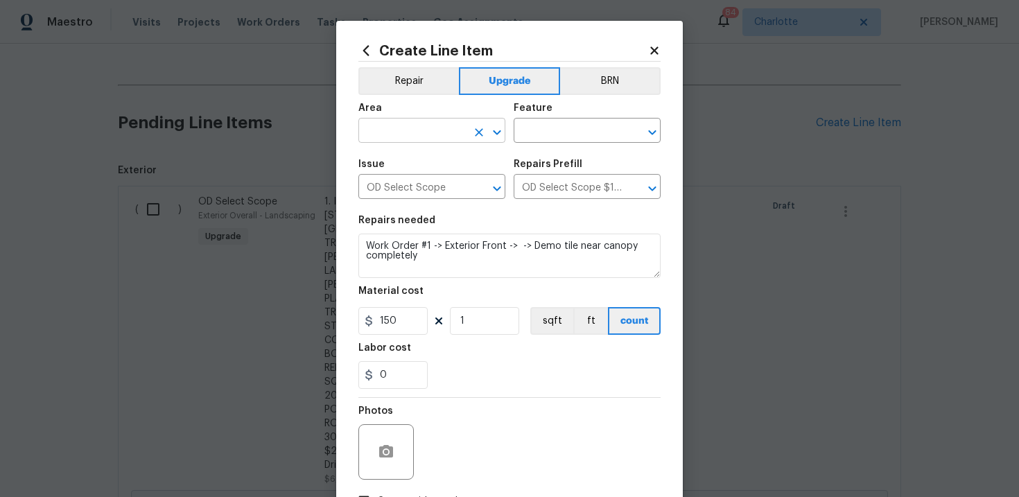
click at [415, 133] on input "text" at bounding box center [412, 131] width 108 height 21
click at [415, 185] on li "Interior Overall" at bounding box center [431, 186] width 147 height 23
type input "Interior Overall"
click at [554, 132] on input "text" at bounding box center [568, 131] width 108 height 21
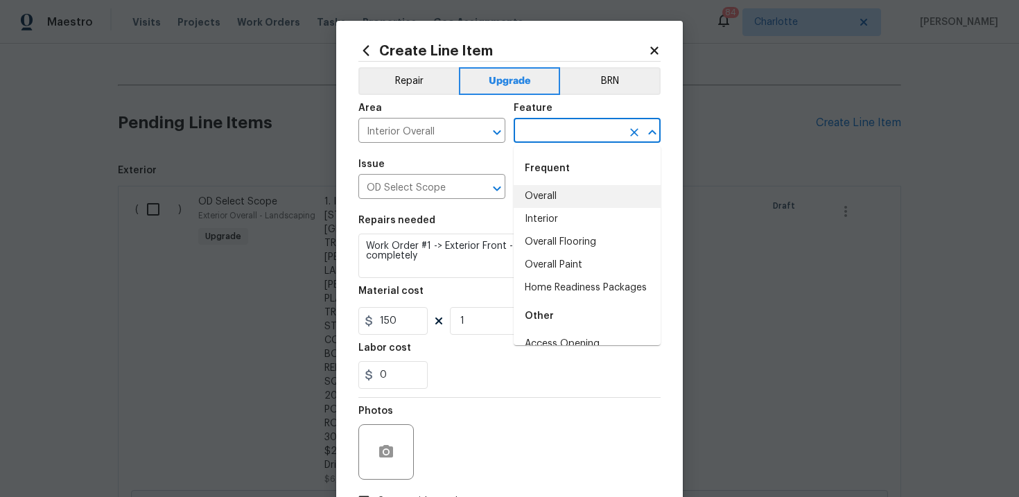
click at [553, 195] on li "Overall" at bounding box center [587, 196] width 147 height 23
type input "Overall"
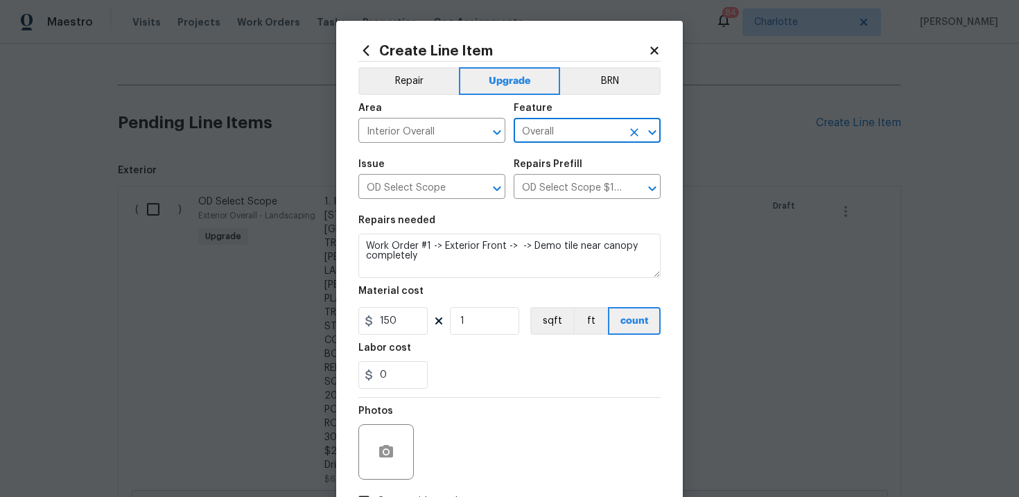
click at [499, 375] on div "0" at bounding box center [509, 375] width 302 height 28
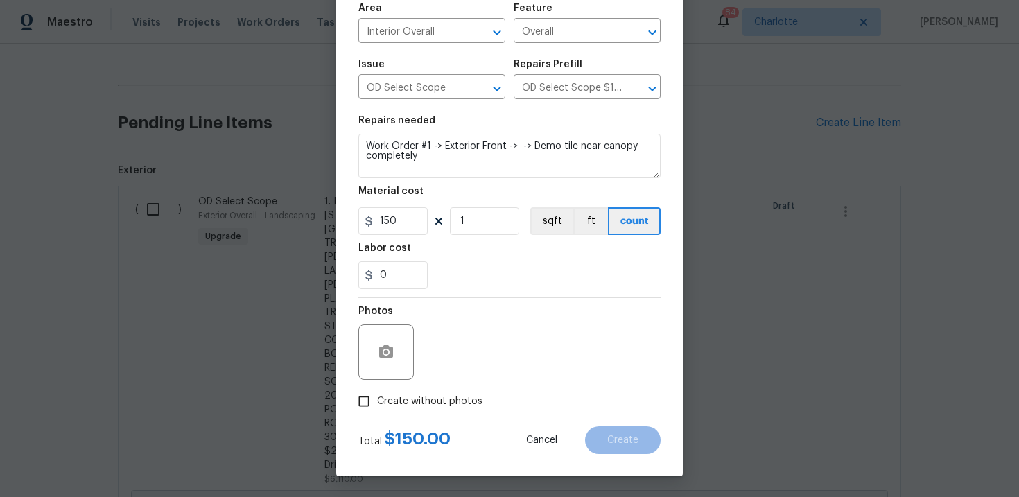
click at [420, 402] on span "Create without photos" at bounding box center [429, 401] width 105 height 15
click at [377, 402] on input "Create without photos" at bounding box center [364, 401] width 26 height 26
checkbox input "true"
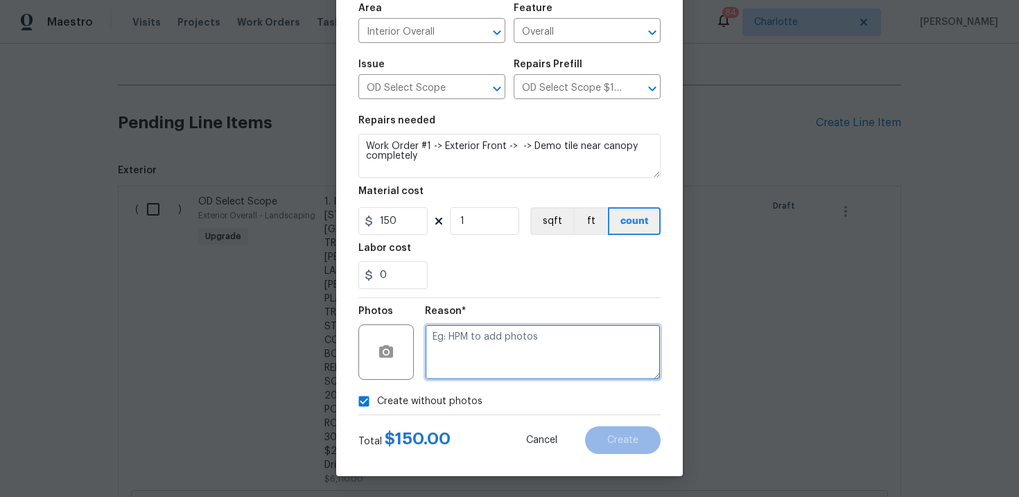
click at [463, 369] on textarea at bounding box center [543, 351] width 236 height 55
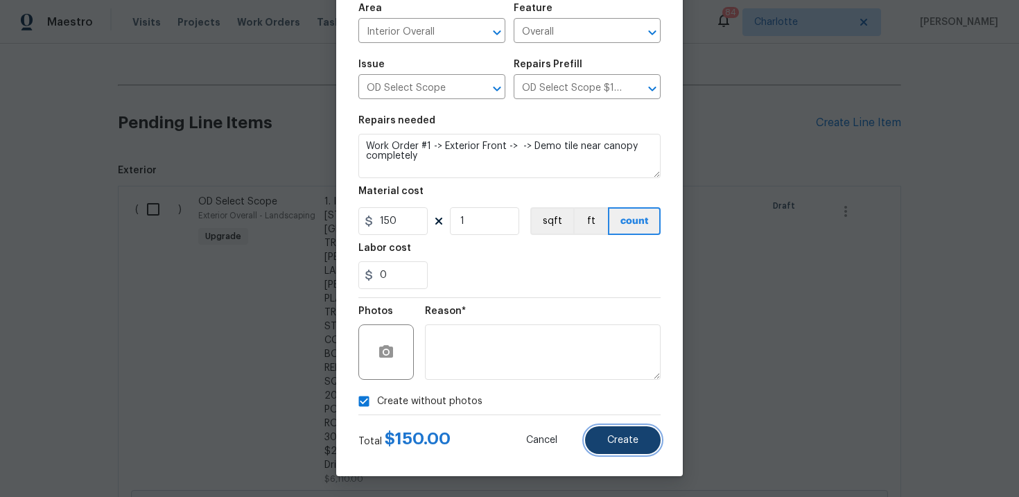
click at [634, 437] on span "Create" at bounding box center [622, 440] width 31 height 10
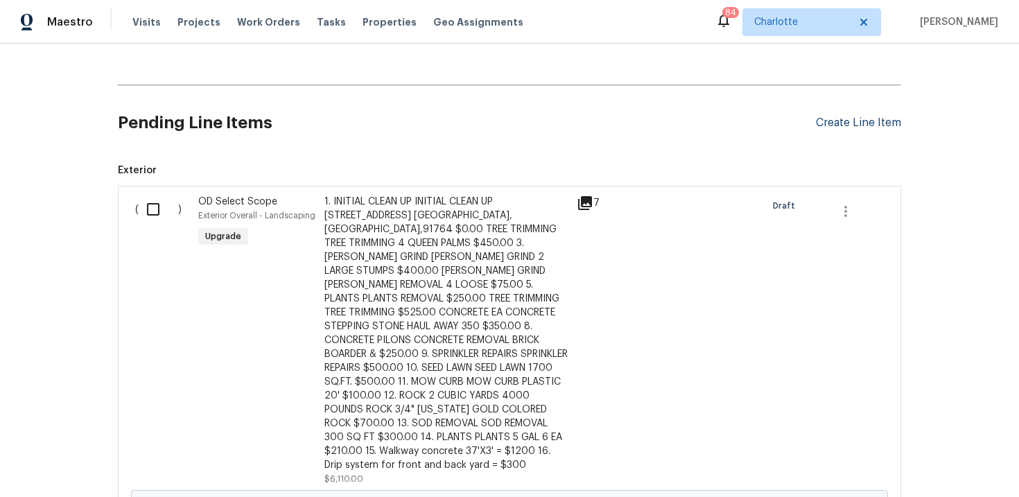
click at [849, 122] on div "Create Line Item" at bounding box center [858, 122] width 85 height 13
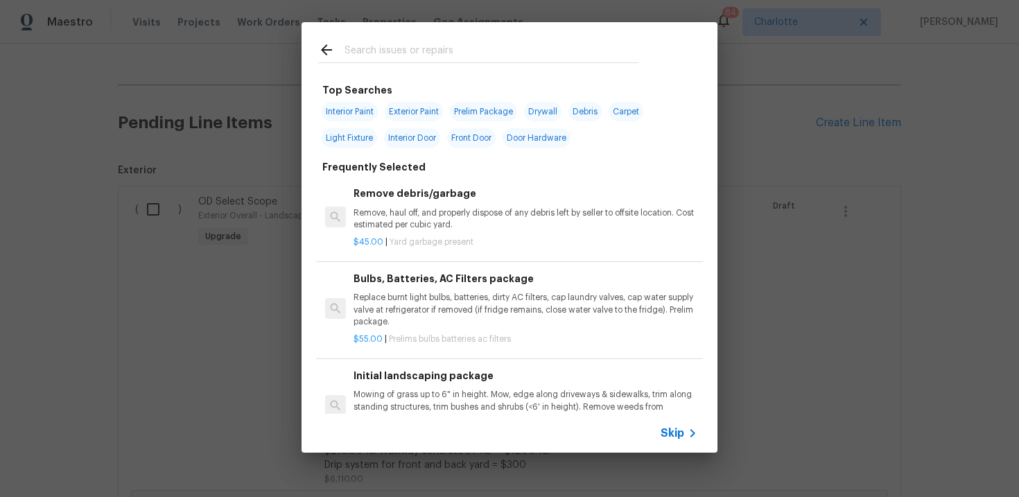
click at [674, 431] on span "Skip" at bounding box center [673, 433] width 24 height 14
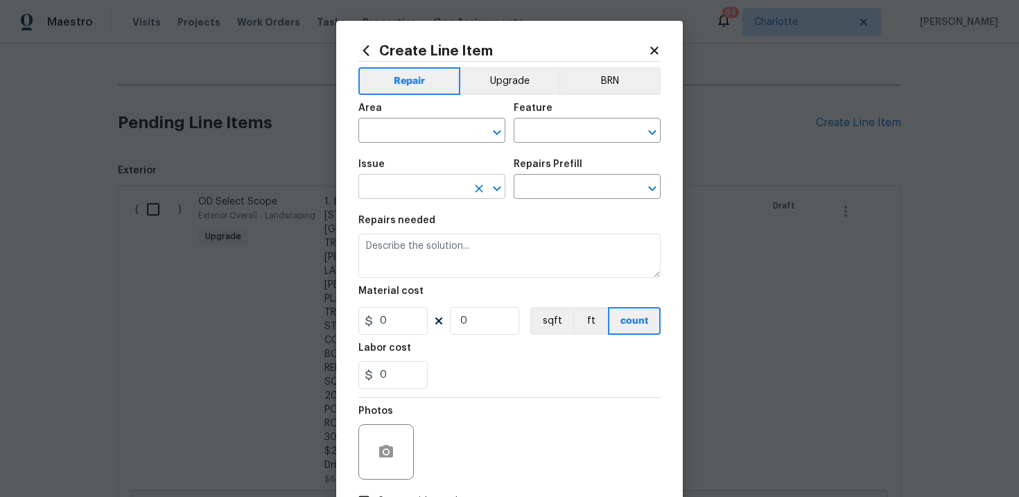
click at [446, 195] on input "text" at bounding box center [412, 187] width 108 height 21
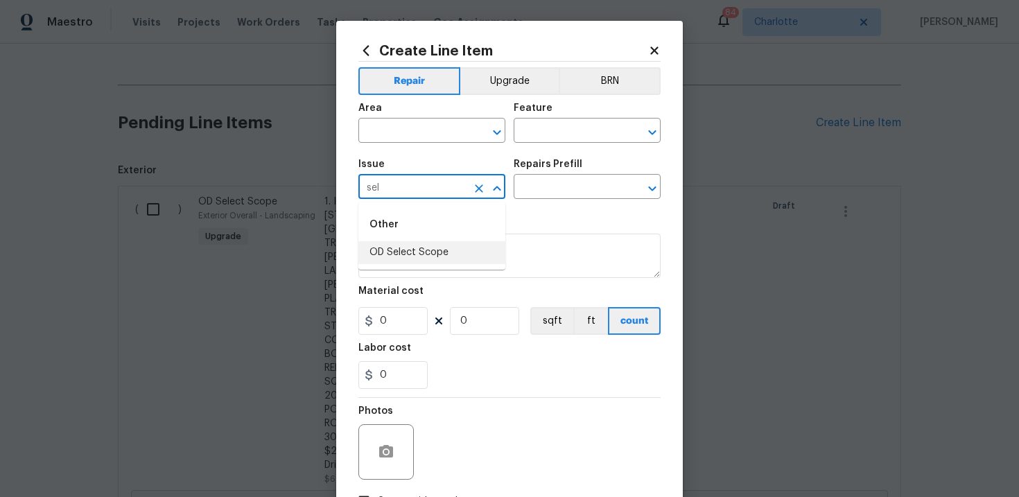
click at [419, 260] on li "OD Select Scope" at bounding box center [431, 252] width 147 height 23
type input "OD Select Scope"
click at [587, 186] on input "text" at bounding box center [568, 187] width 108 height 21
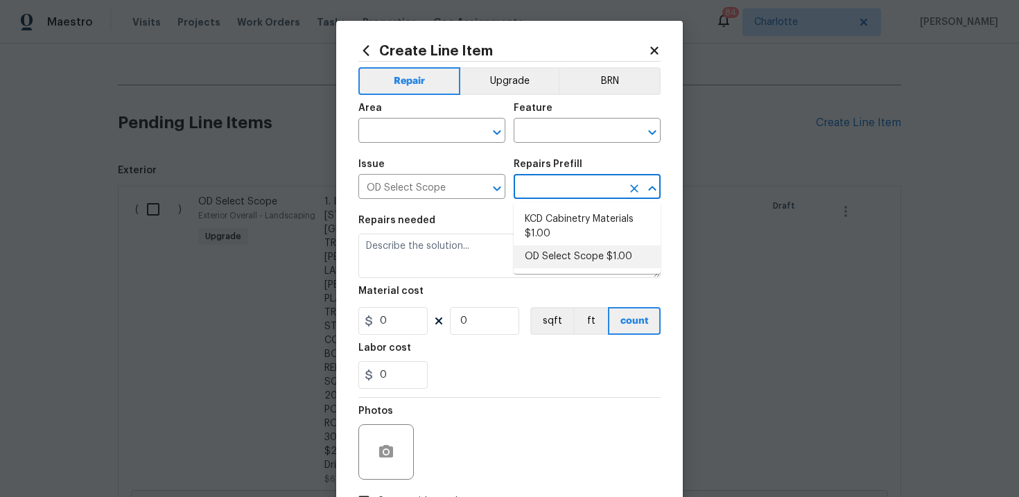
click at [573, 252] on li "OD Select Scope $1.00" at bounding box center [587, 256] width 147 height 23
type input "OD Select Scope $1.00"
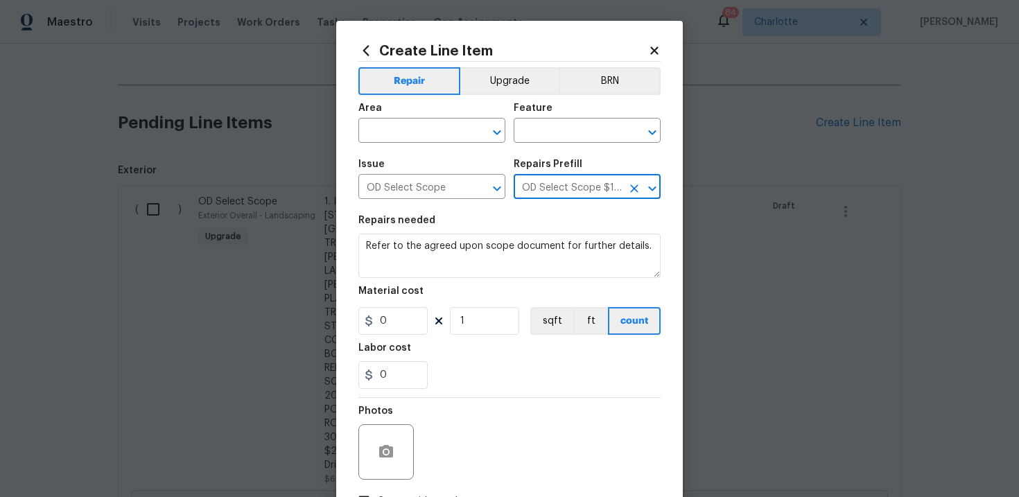
type textarea "Refer to the agreed upon scope document for further details."
type input "1"
click at [403, 325] on input "1" at bounding box center [392, 321] width 69 height 28
type input "120"
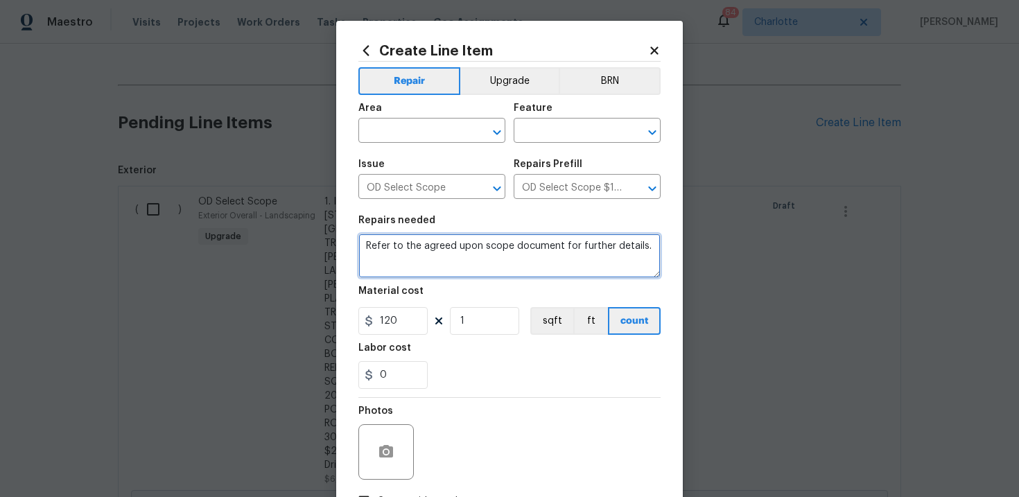
click at [400, 252] on textarea "Refer to the agreed upon scope document for further details." at bounding box center [509, 256] width 302 height 44
paste textarea "Work Order #1 -> Exterior Back -> -> Demo laundry area in back completely. Cap …"
type textarea "Work Order #1 -> Exterior Back -> -> Demo laundry area in back completely. Cap …"
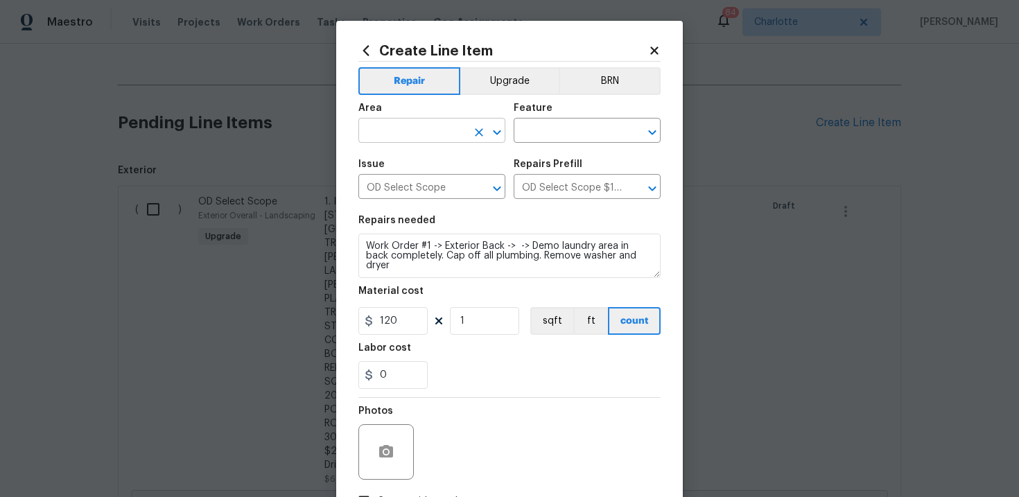
click at [437, 134] on input "text" at bounding box center [412, 131] width 108 height 21
click at [446, 182] on li "Interior Overall" at bounding box center [431, 186] width 147 height 23
type input "Interior Overall"
click at [548, 134] on input "text" at bounding box center [568, 131] width 108 height 21
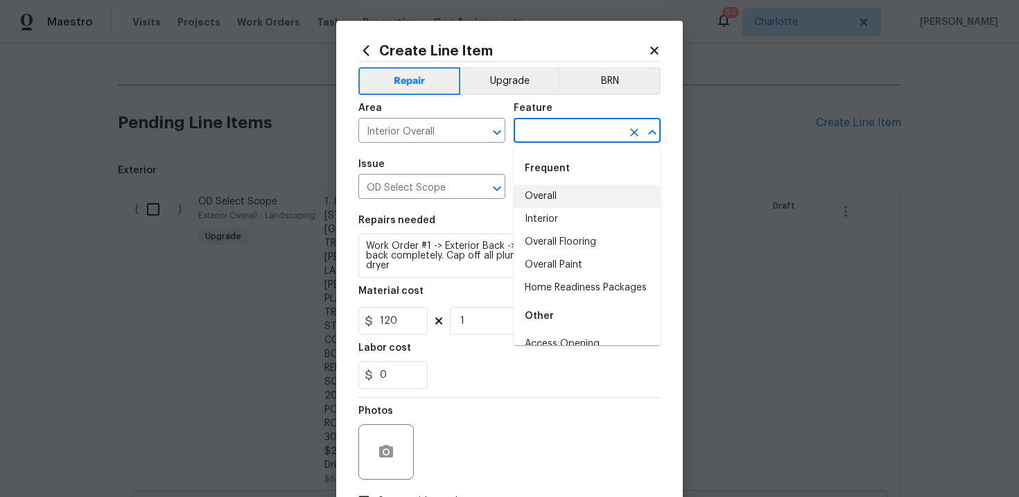
click at [558, 191] on li "Overall" at bounding box center [587, 196] width 147 height 23
type input "Overall"
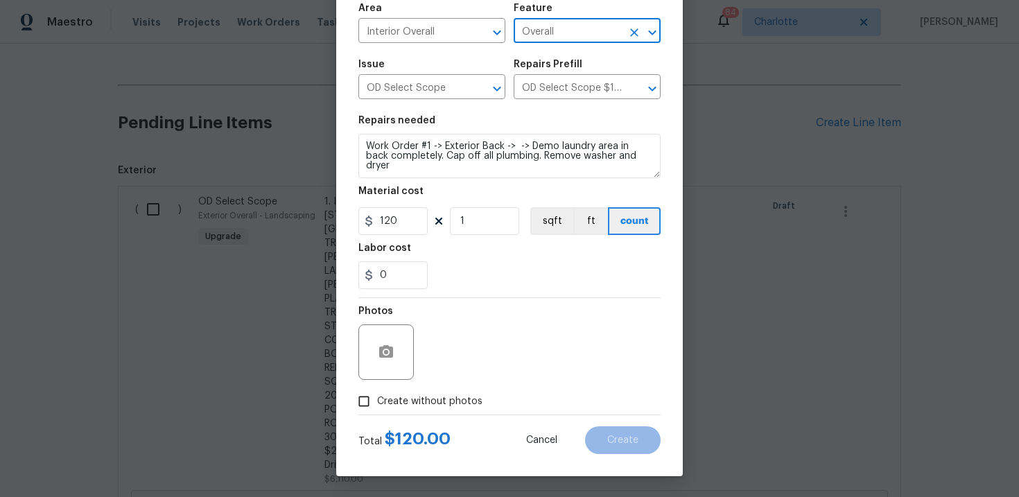
click at [413, 397] on span "Create without photos" at bounding box center [429, 401] width 105 height 15
click at [377, 397] on input "Create without photos" at bounding box center [364, 401] width 26 height 26
checkbox input "true"
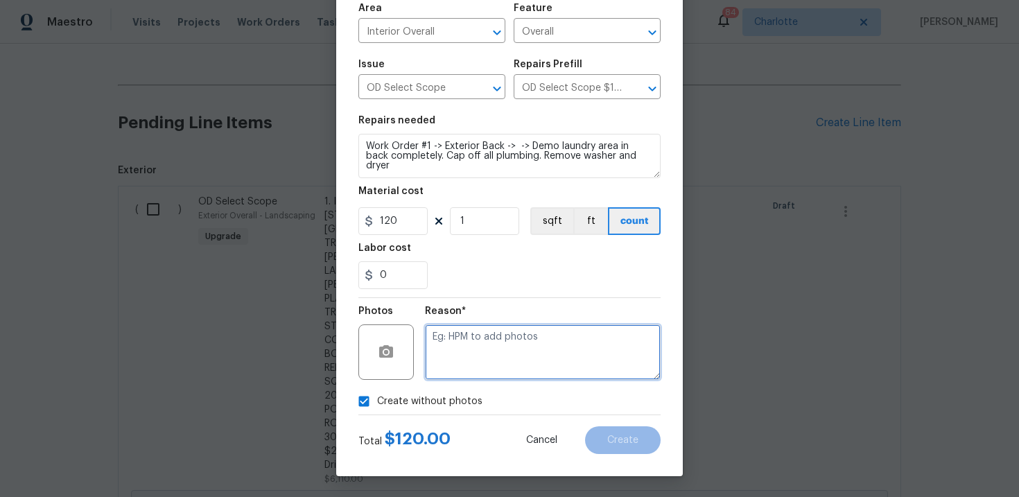
click at [480, 356] on textarea at bounding box center [543, 351] width 236 height 55
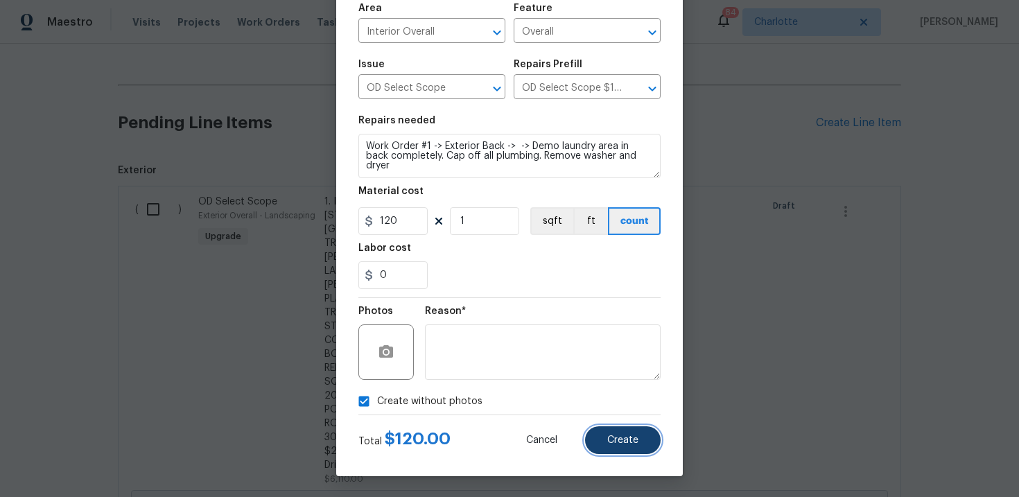
click at [620, 453] on button "Create" at bounding box center [623, 440] width 76 height 28
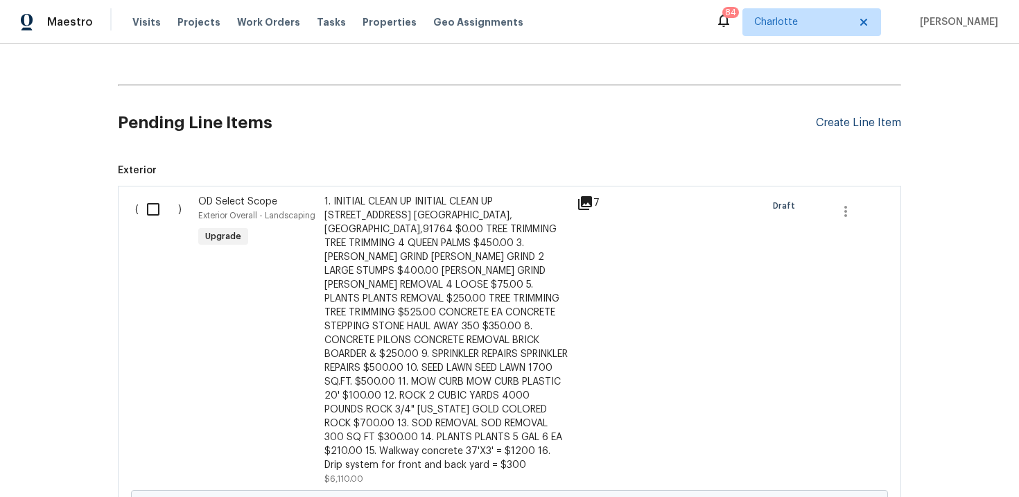
click at [843, 119] on div "Create Line Item" at bounding box center [858, 122] width 85 height 13
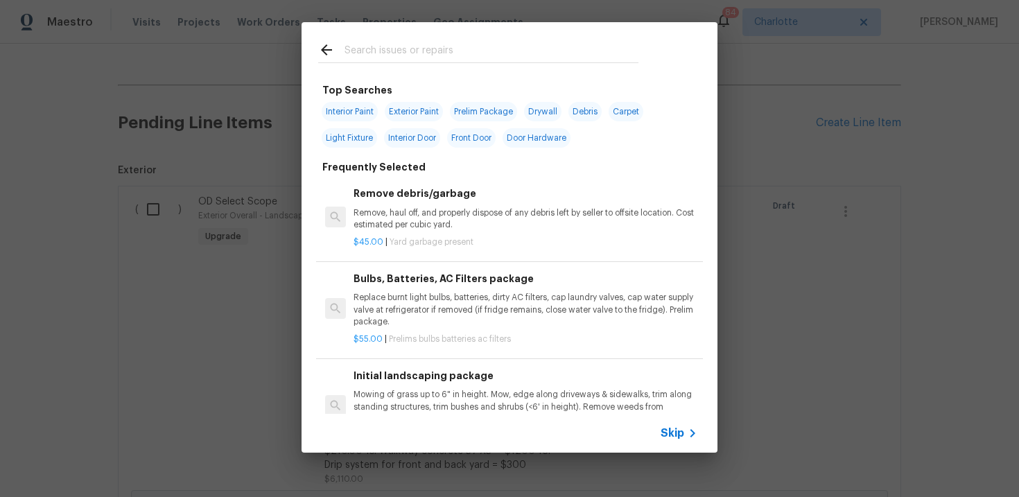
click at [675, 433] on span "Skip" at bounding box center [673, 433] width 24 height 14
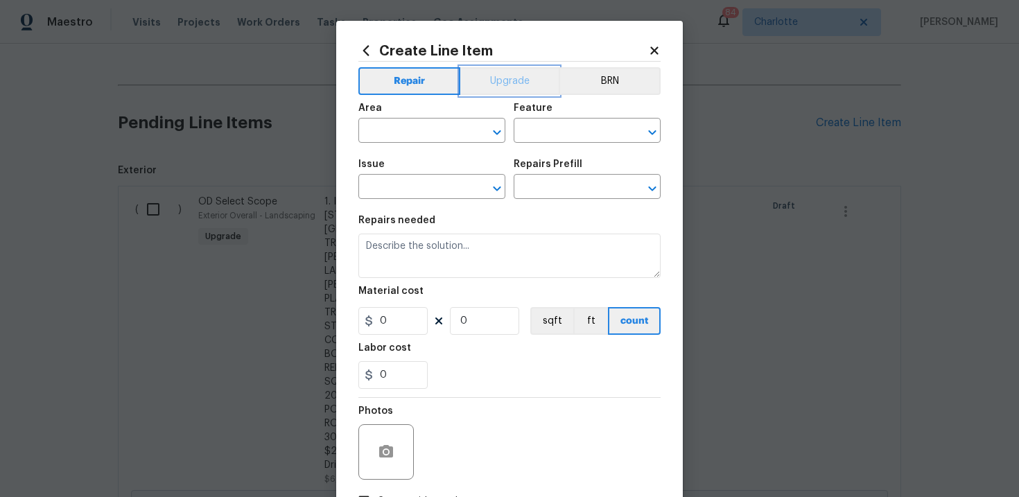
click at [502, 75] on button "Upgrade" at bounding box center [509, 81] width 99 height 28
click at [422, 186] on input "text" at bounding box center [412, 187] width 108 height 21
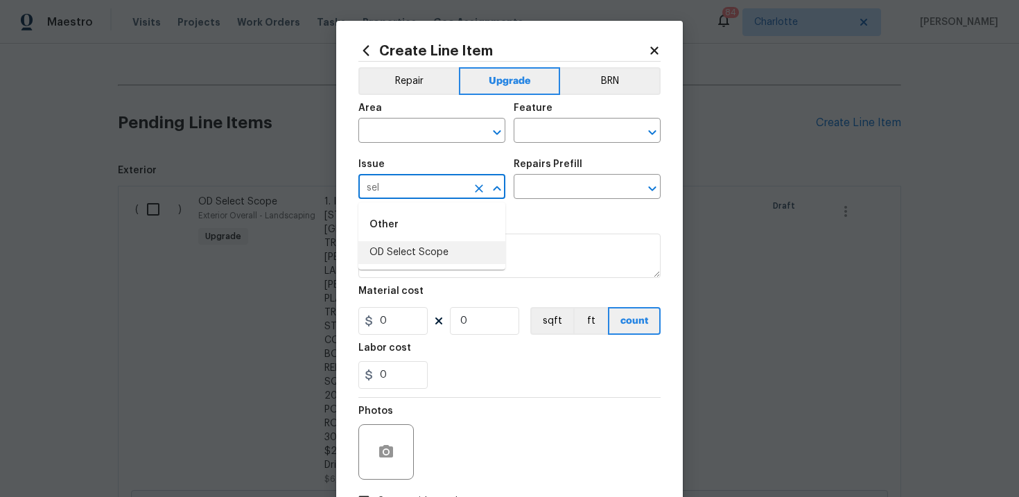
click at [427, 259] on li "OD Select Scope" at bounding box center [431, 252] width 147 height 23
type input "OD Select Scope"
click at [567, 190] on input "text" at bounding box center [568, 187] width 108 height 21
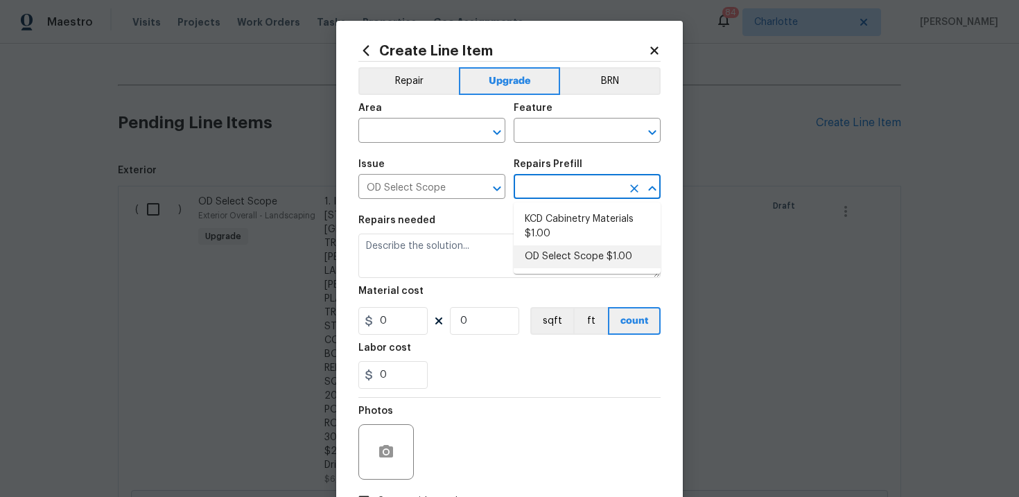
click at [561, 252] on li "OD Select Scope $1.00" at bounding box center [587, 256] width 147 height 23
type input "OD Select Scope $1.00"
type textarea "Refer to the agreed upon scope document for further details."
type input "1"
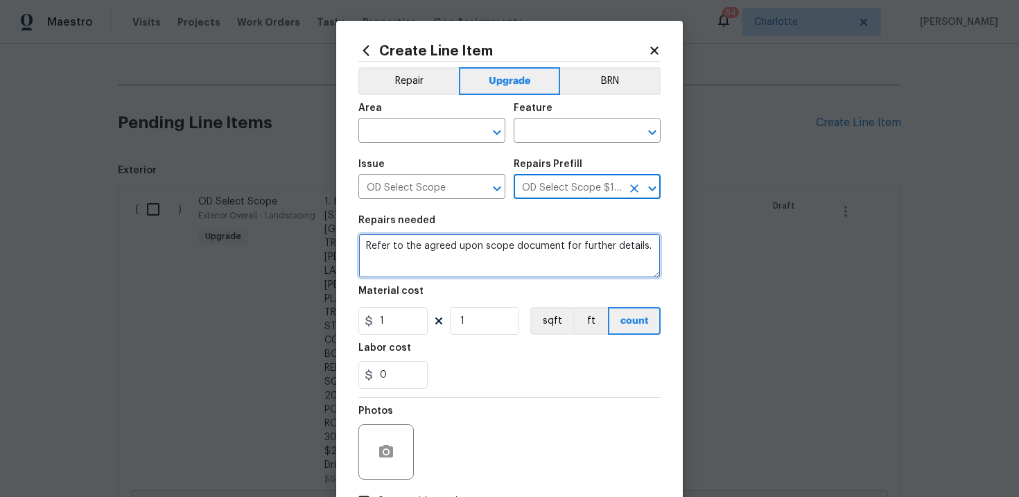
click at [503, 245] on textarea "Refer to the agreed upon scope document for further details." at bounding box center [509, 256] width 302 height 44
paste textarea "Work Order #1 -> Exterior Back -> Exterior Door Hardware -> Replace exterior do…"
type textarea "Work Order #1 -> Exterior Back -> Exterior Door Hardware -> Replace exterior do…"
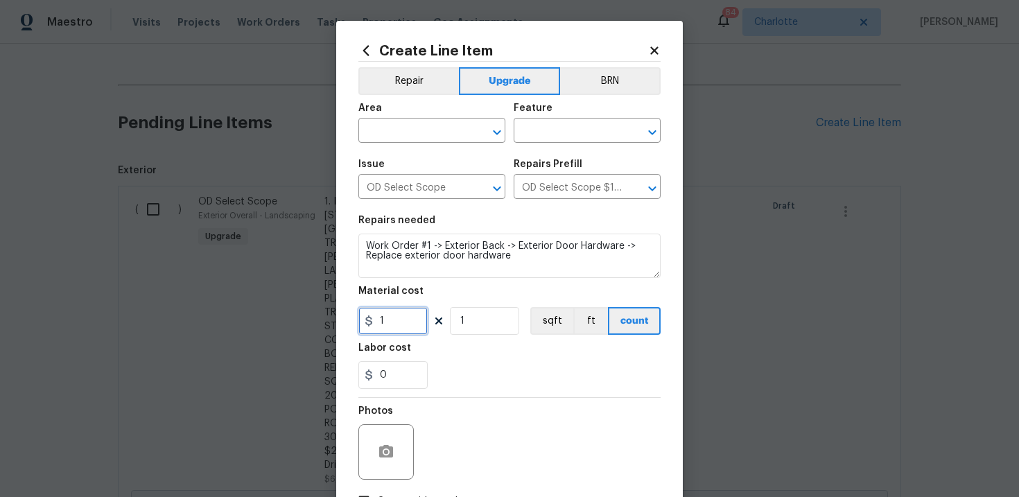
click at [404, 328] on input "1" at bounding box center [392, 321] width 69 height 28
type input "145"
click at [476, 374] on div "0" at bounding box center [509, 375] width 302 height 28
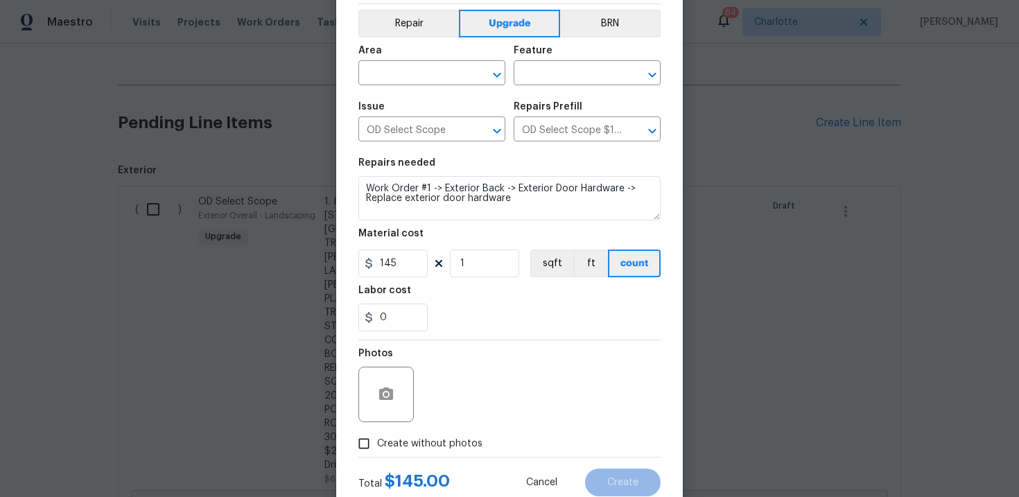
scroll to position [77, 0]
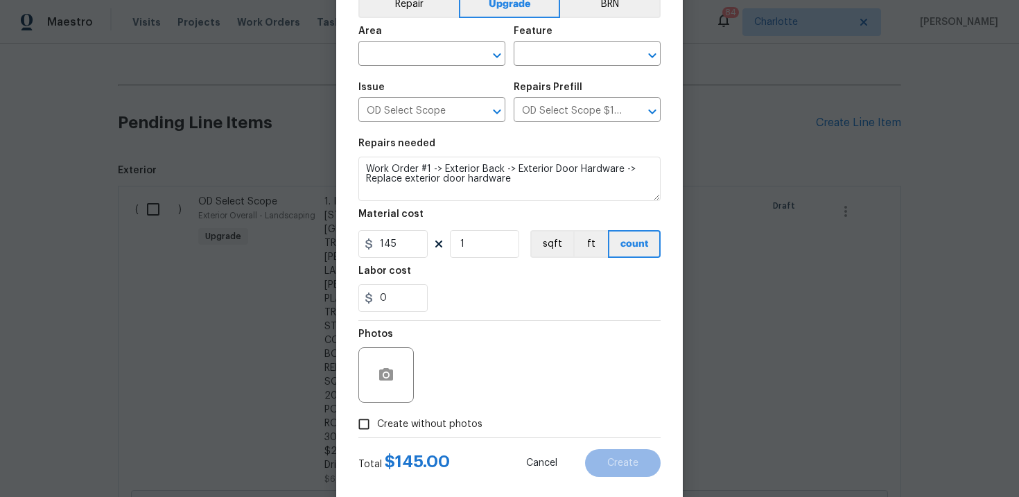
click at [431, 419] on span "Create without photos" at bounding box center [429, 424] width 105 height 15
click at [377, 419] on input "Create without photos" at bounding box center [364, 424] width 26 height 26
checkbox input "true"
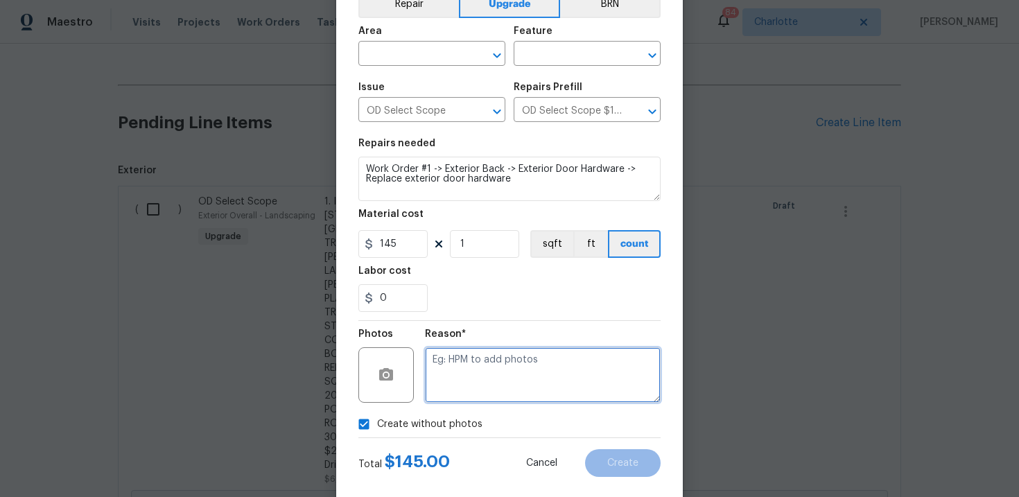
click at [491, 367] on textarea at bounding box center [543, 374] width 236 height 55
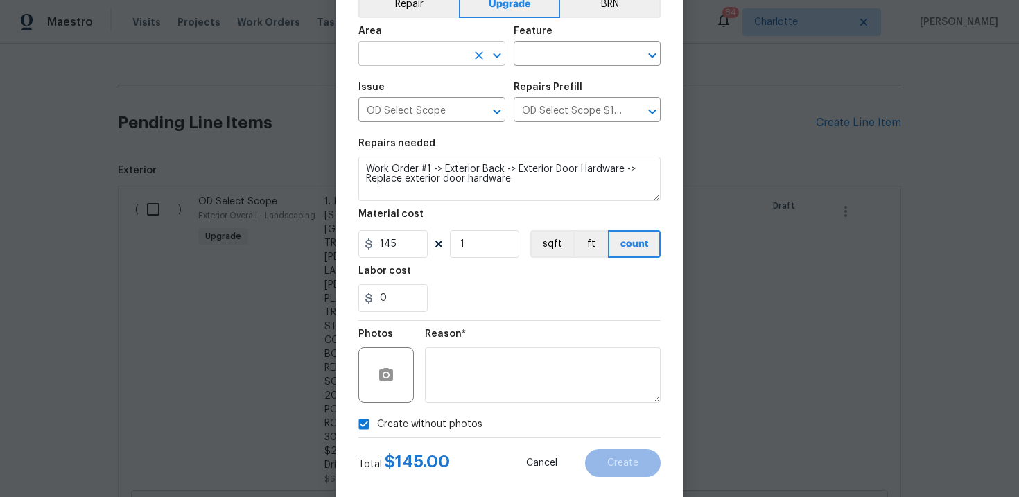
click at [442, 57] on input "text" at bounding box center [412, 54] width 108 height 21
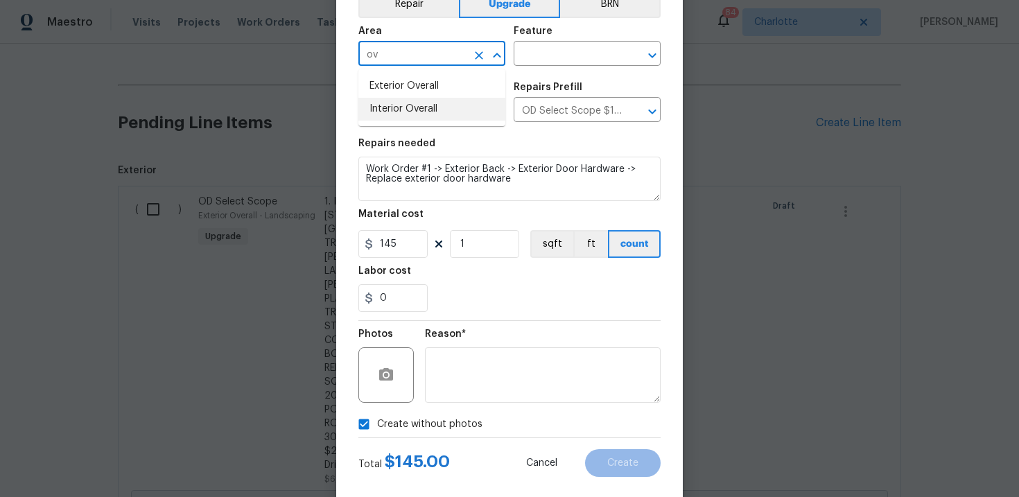
click at [437, 105] on li "Interior Overall" at bounding box center [431, 109] width 147 height 23
type input "Interior Overall"
click at [556, 60] on input "text" at bounding box center [568, 54] width 108 height 21
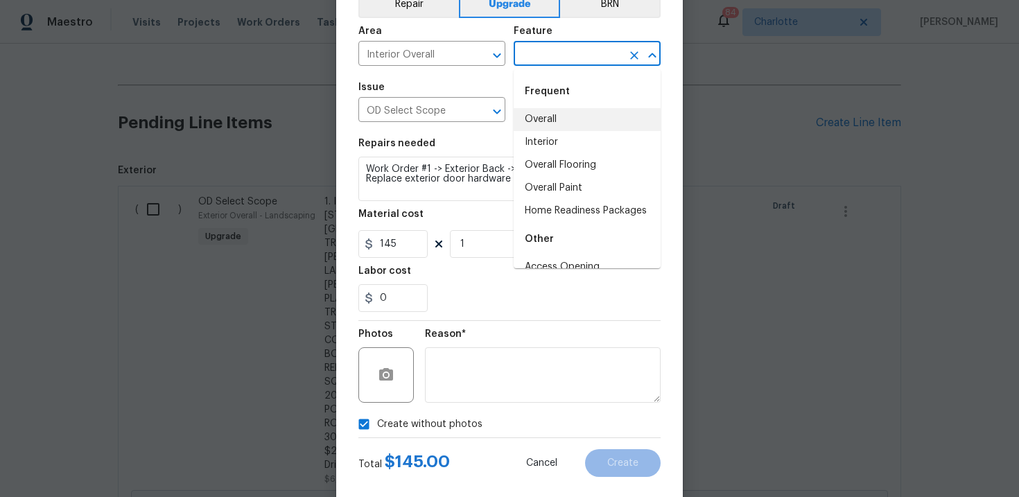
click at [555, 116] on li "Overall" at bounding box center [587, 119] width 147 height 23
type input "Overall"
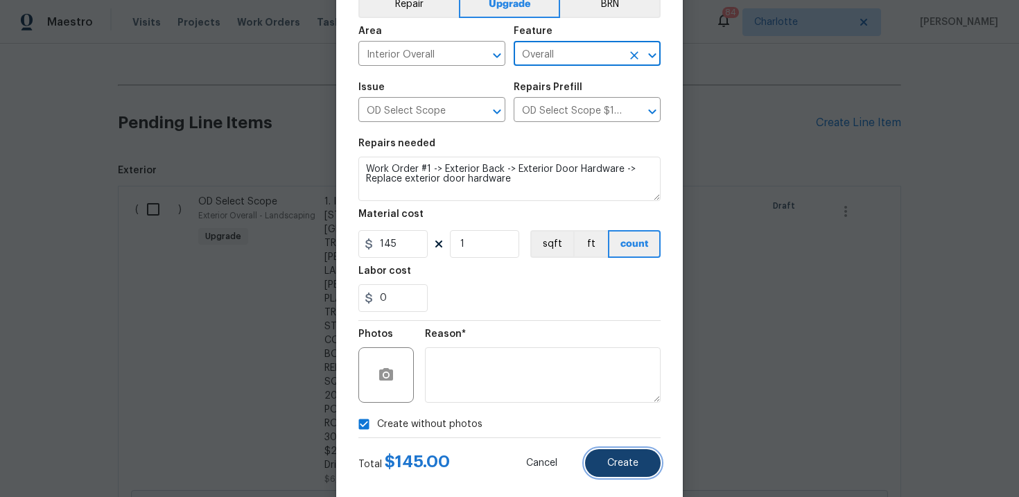
click at [630, 457] on button "Create" at bounding box center [623, 463] width 76 height 28
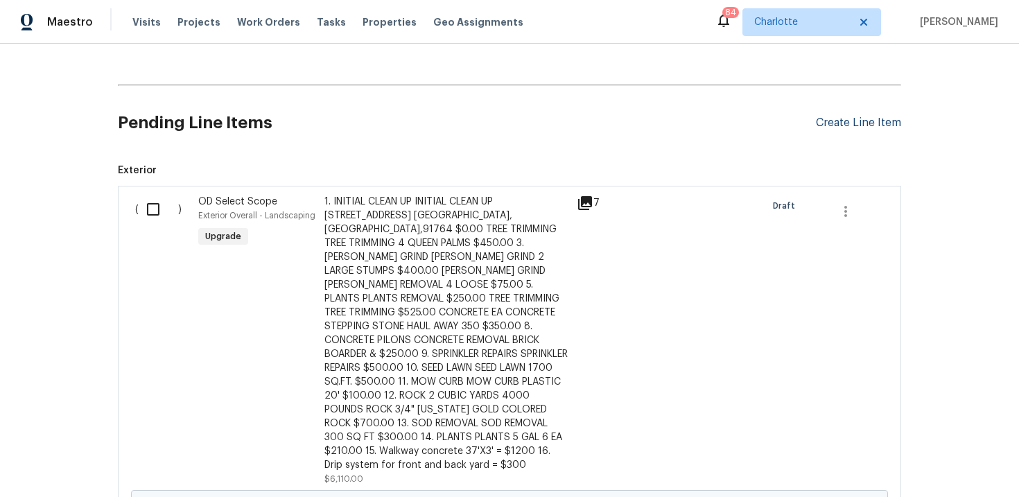
click at [851, 124] on div "Create Line Item" at bounding box center [858, 122] width 85 height 13
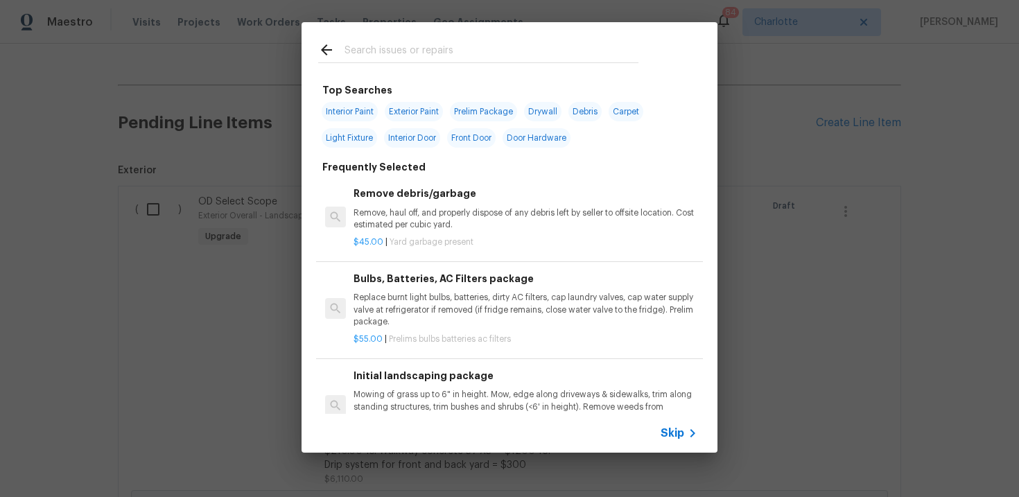
click at [677, 432] on span "Skip" at bounding box center [673, 433] width 24 height 14
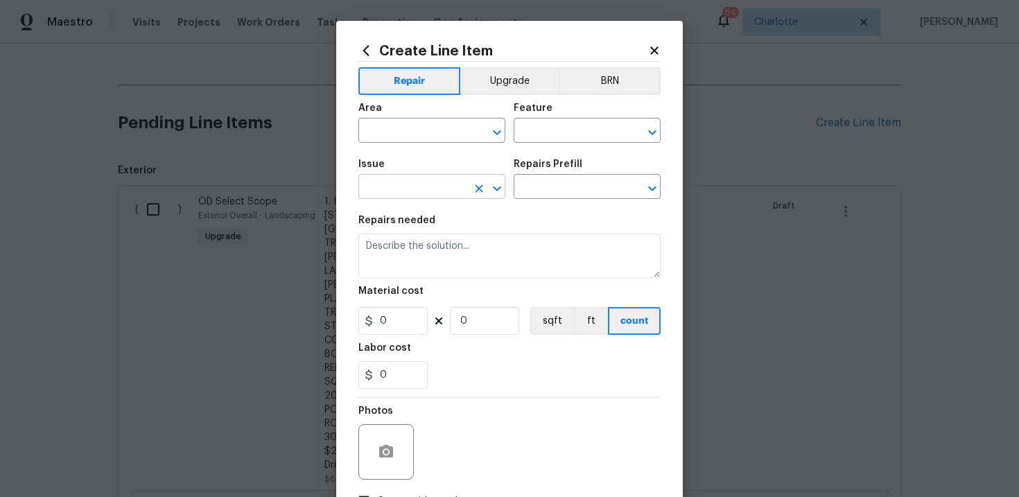
click at [421, 184] on input "text" at bounding box center [412, 187] width 108 height 21
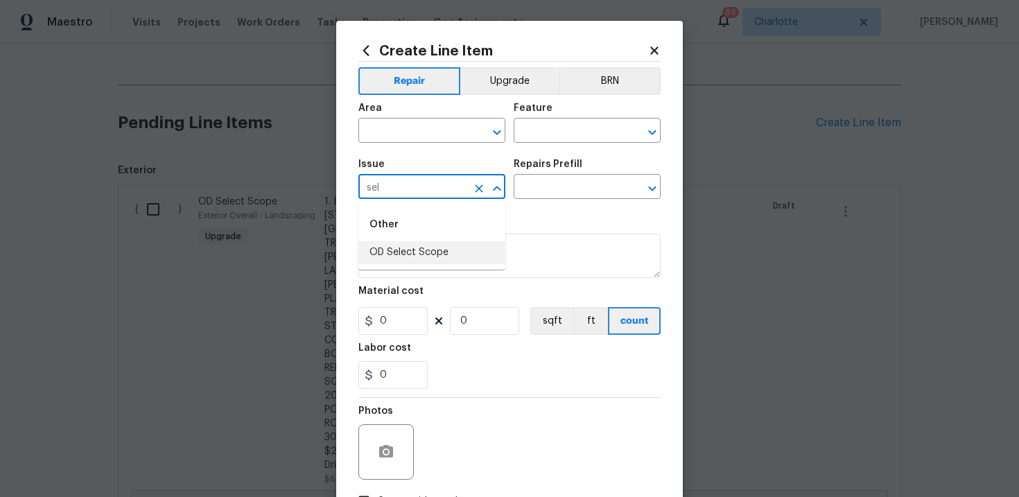
click at [419, 247] on li "OD Select Scope" at bounding box center [431, 252] width 147 height 23
type input "OD Select Scope"
click at [541, 190] on input "text" at bounding box center [568, 187] width 108 height 21
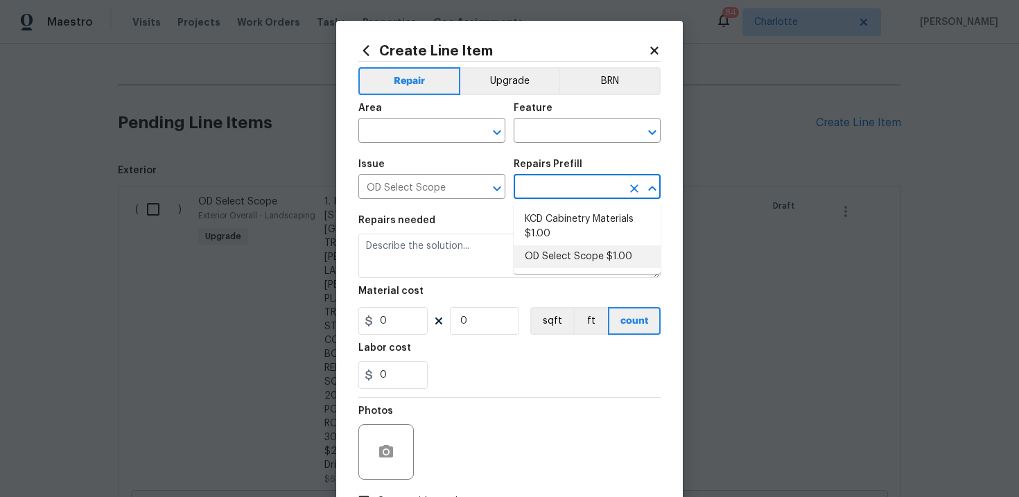
click at [560, 251] on li "OD Select Scope $1.00" at bounding box center [587, 256] width 147 height 23
type input "OD Select Scope $1.00"
type textarea "Refer to the agreed upon scope document for further details."
type input "1"
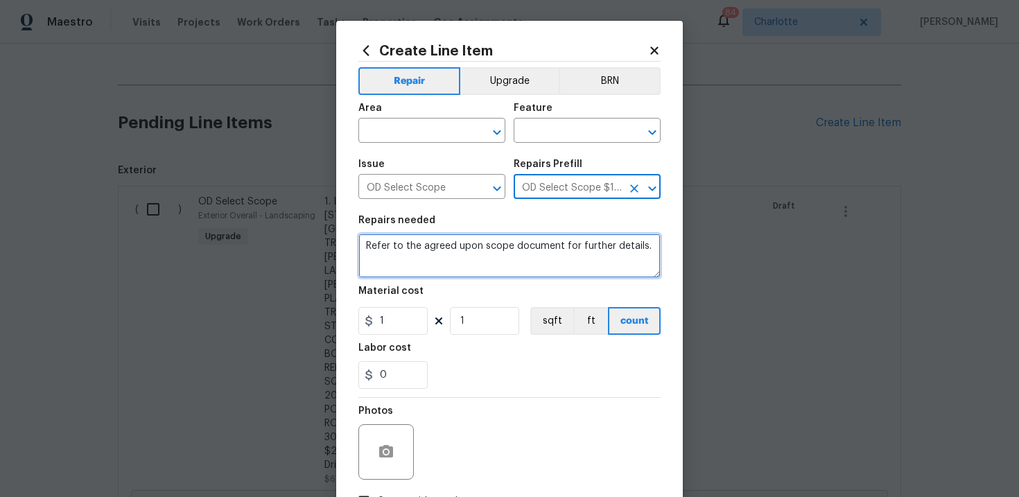
click at [480, 254] on textarea "Refer to the agreed upon scope document for further details." at bounding box center [509, 256] width 302 height 44
paste textarea "Work Order #1 -> Exterior Back -> Exterior Doors -> Install new prehung exterio…"
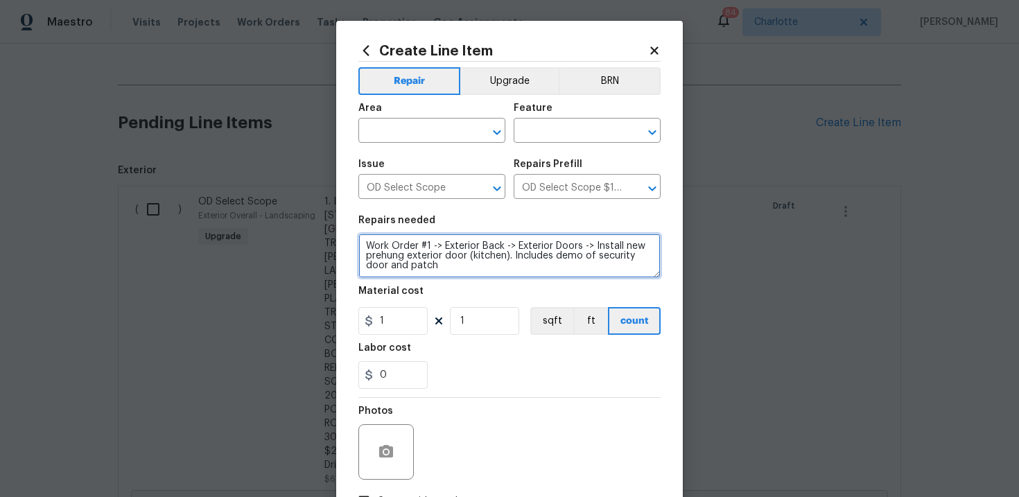
type textarea "Work Order #1 -> Exterior Back -> Exterior Doors -> Install new prehung exterio…"
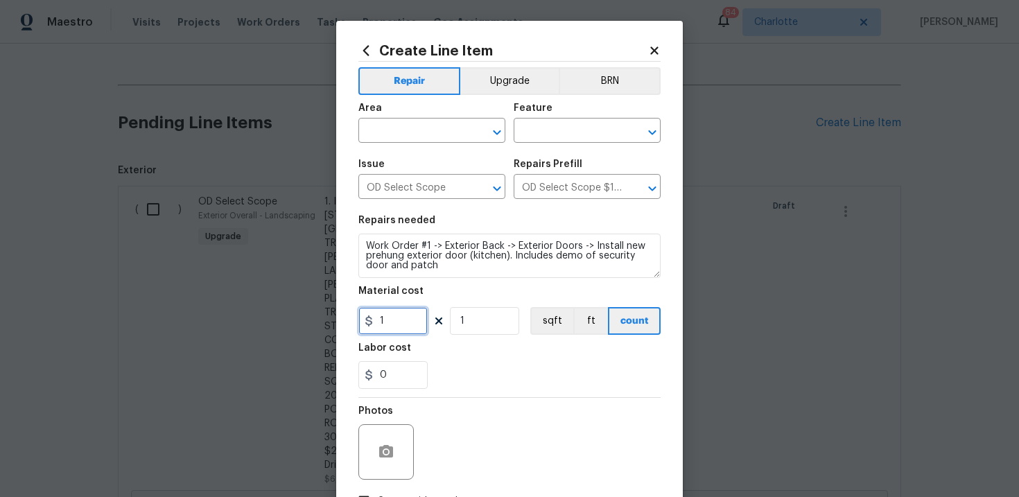
click at [392, 327] on input "1" at bounding box center [392, 321] width 69 height 28
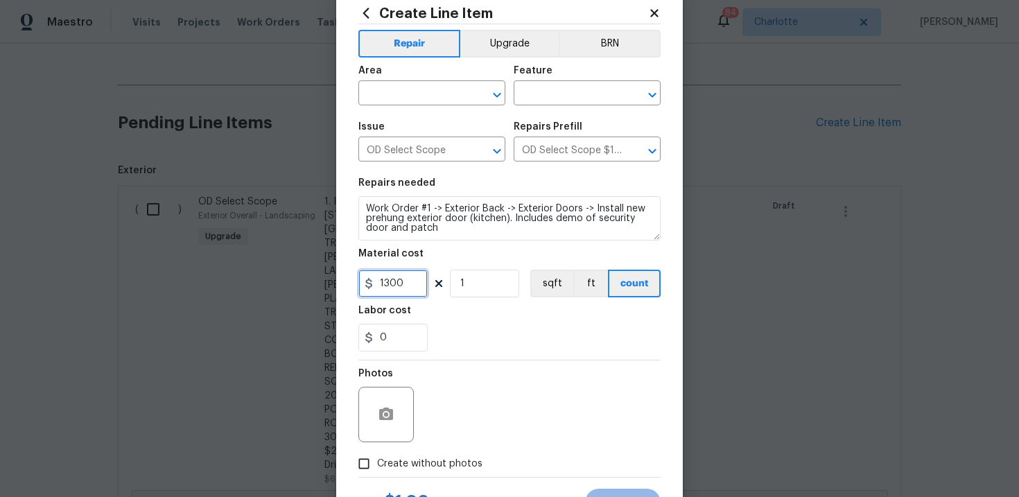
scroll to position [78, 0]
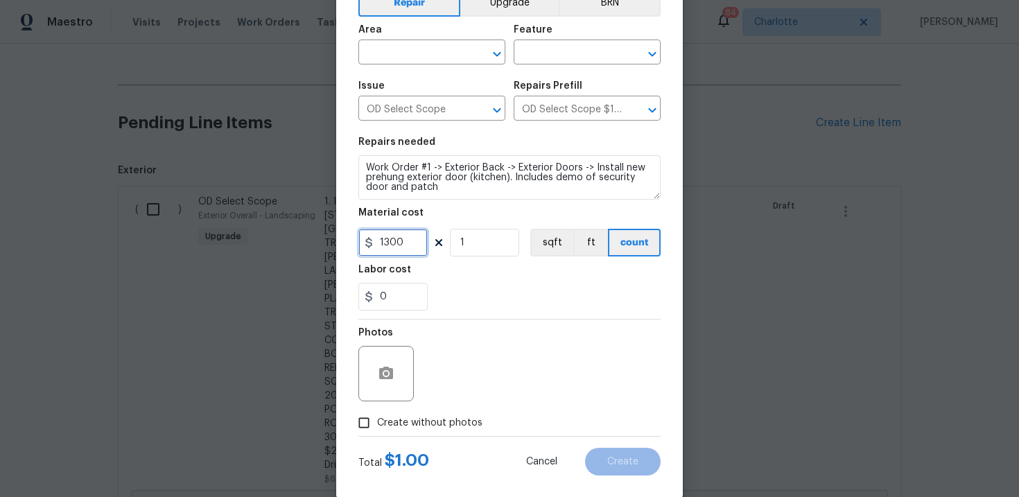
type input "1300"
click at [435, 422] on span "Create without photos" at bounding box center [429, 423] width 105 height 15
click at [377, 422] on input "Create without photos" at bounding box center [364, 423] width 26 height 26
checkbox input "true"
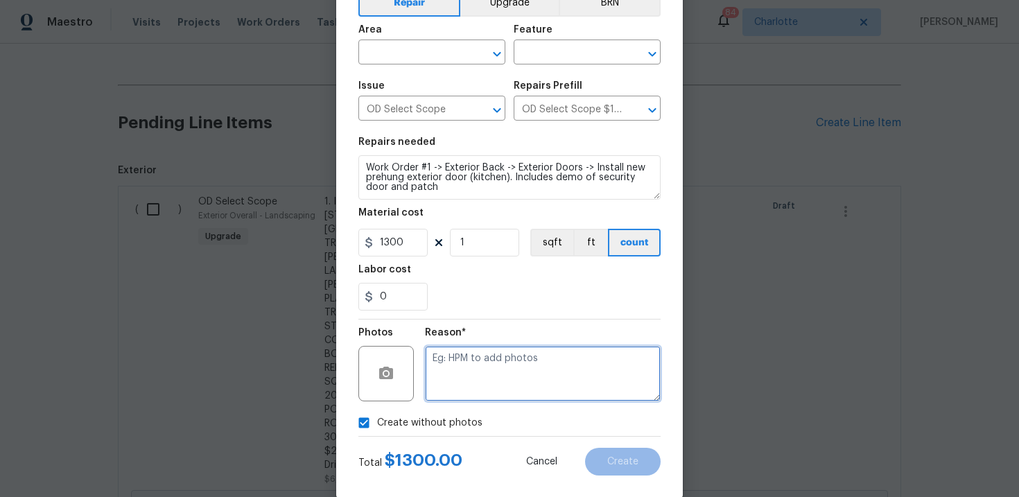
click at [485, 379] on textarea at bounding box center [543, 373] width 236 height 55
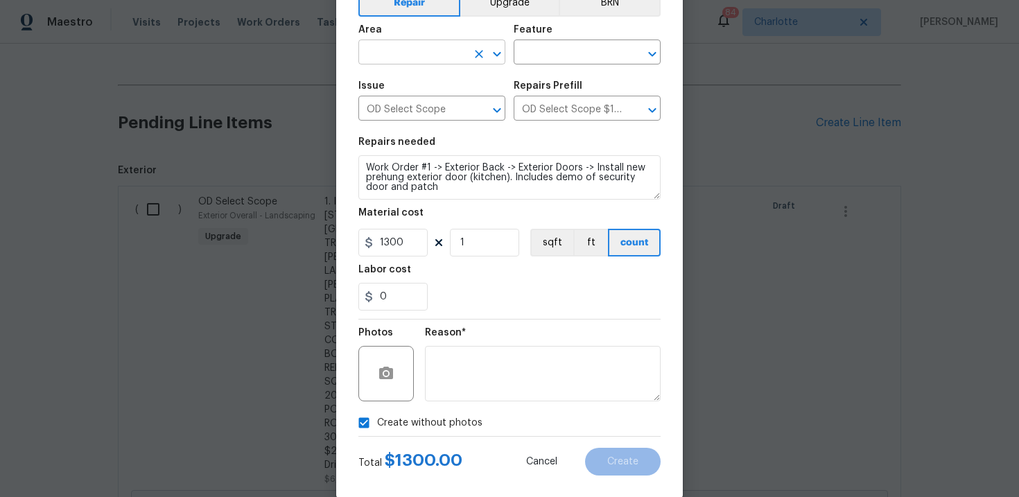
click at [437, 53] on input "text" at bounding box center [412, 53] width 108 height 21
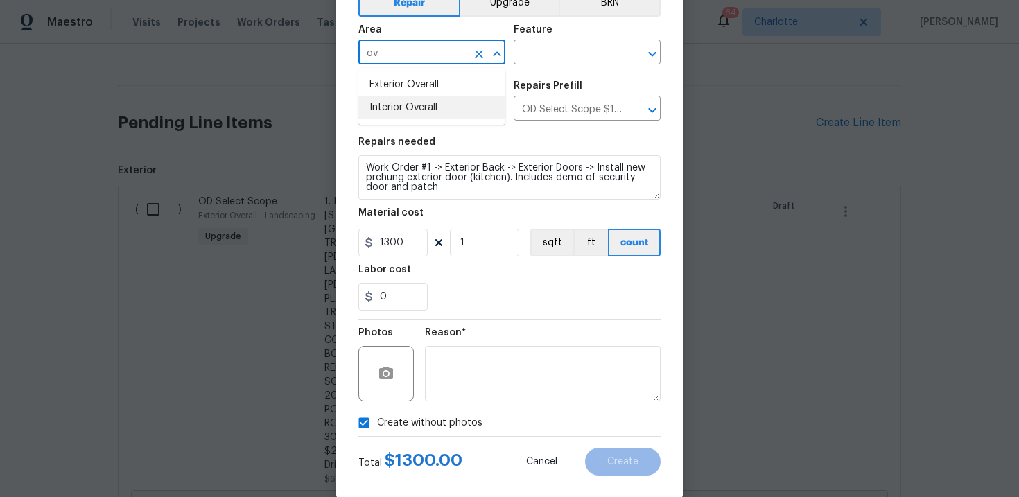
click at [429, 110] on li "Interior Overall" at bounding box center [431, 107] width 147 height 23
type input "Interior Overall"
click at [541, 62] on input "text" at bounding box center [568, 53] width 108 height 21
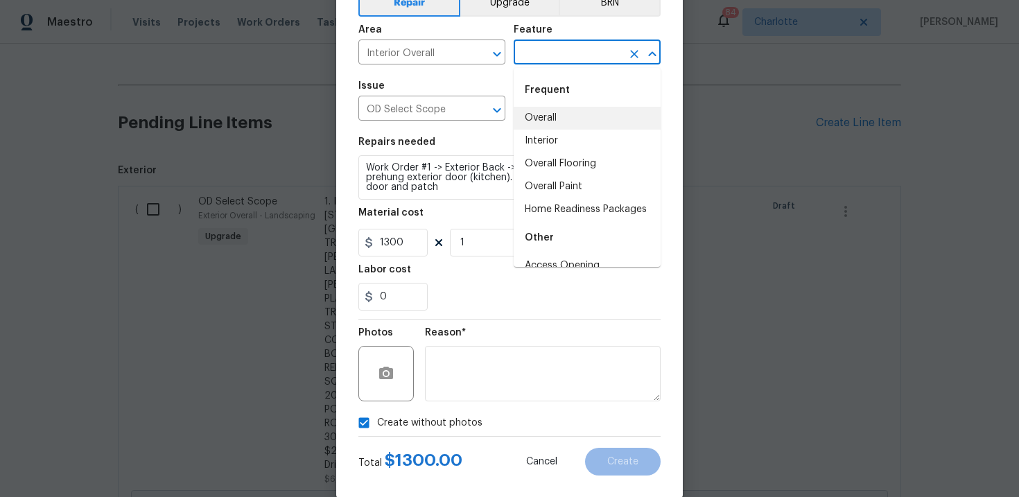
click at [551, 113] on li "Overall" at bounding box center [587, 118] width 147 height 23
type input "Overall"
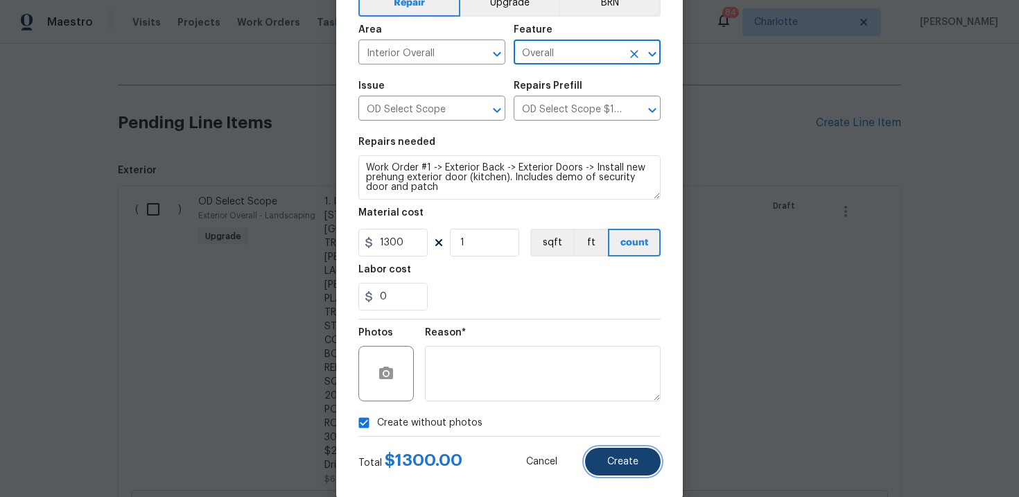
click at [638, 461] on button "Create" at bounding box center [623, 462] width 76 height 28
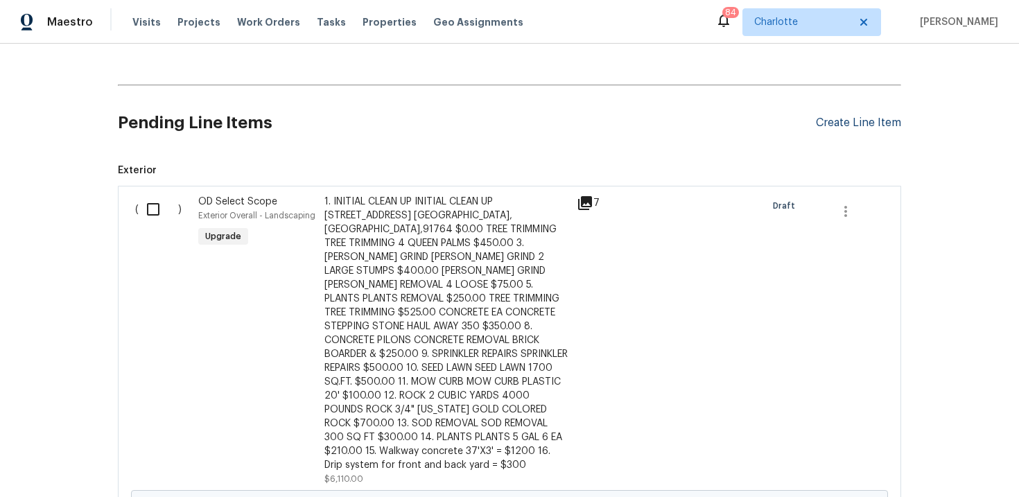
click at [849, 123] on div "Create Line Item" at bounding box center [858, 122] width 85 height 13
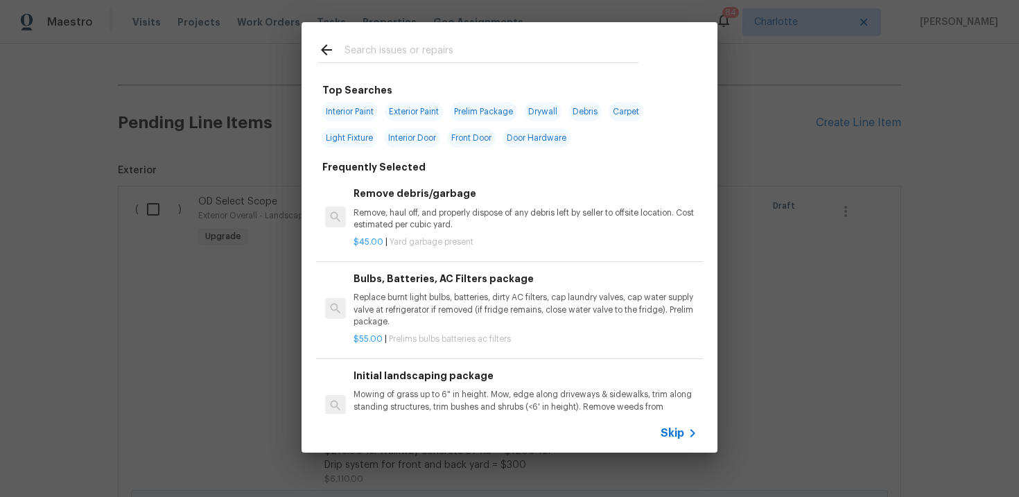
click at [679, 431] on span "Skip" at bounding box center [673, 433] width 24 height 14
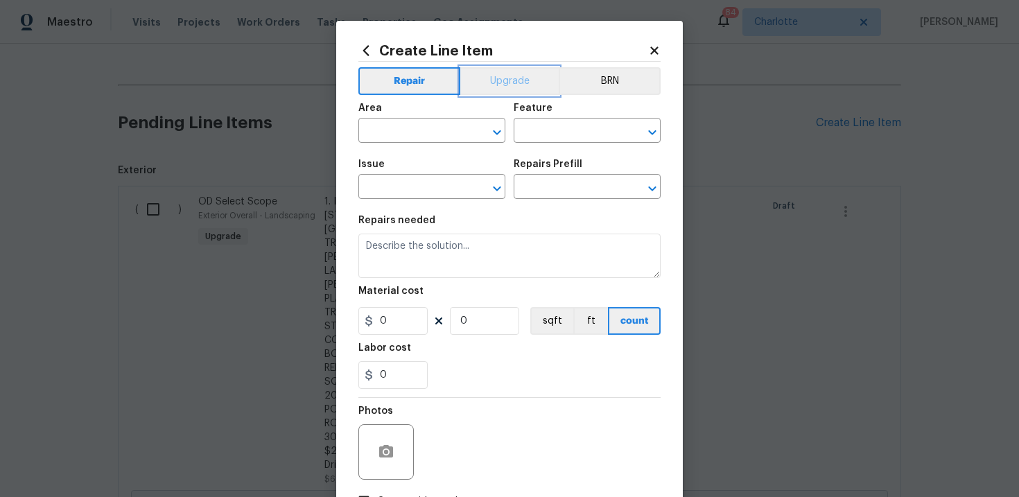
click at [509, 79] on button "Upgrade" at bounding box center [509, 81] width 99 height 28
click at [410, 186] on input "text" at bounding box center [412, 187] width 108 height 21
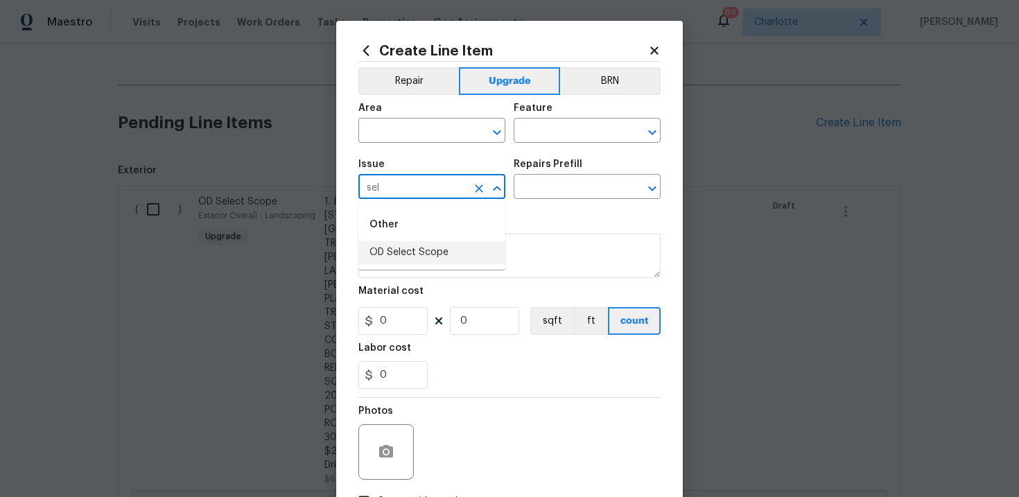
click at [418, 247] on li "OD Select Scope" at bounding box center [431, 252] width 147 height 23
type input "OD Select Scope"
click at [555, 189] on input "text" at bounding box center [568, 187] width 108 height 21
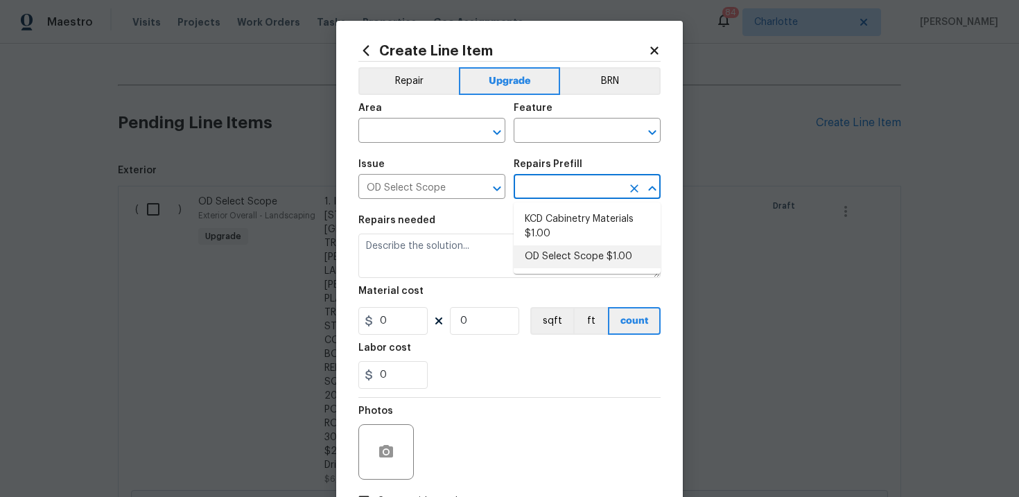
click at [557, 261] on li "OD Select Scope $1.00" at bounding box center [587, 256] width 147 height 23
type input "OD Select Scope $1.00"
type textarea "Refer to the agreed upon scope document for further details."
type input "1"
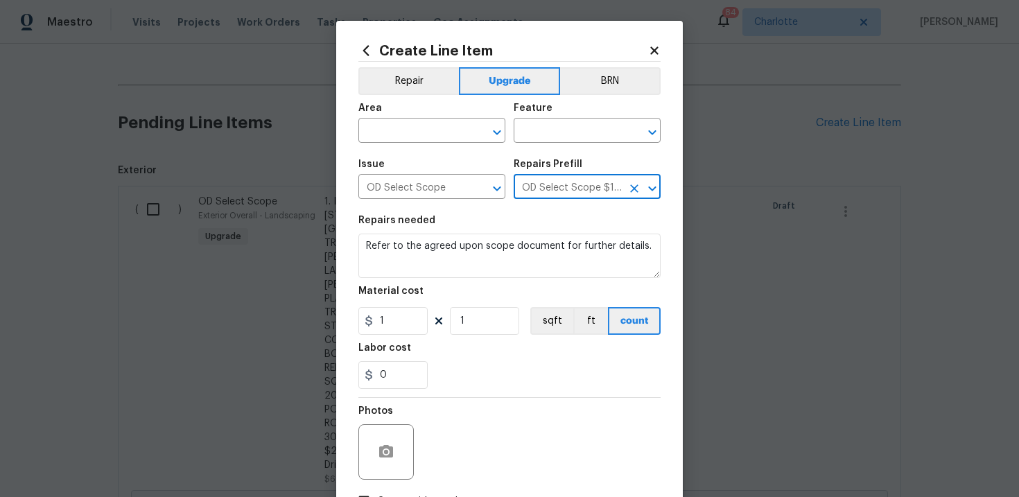
type input "1"
click at [452, 249] on textarea "Refer to the agreed upon scope document for further details." at bounding box center [509, 256] width 302 height 44
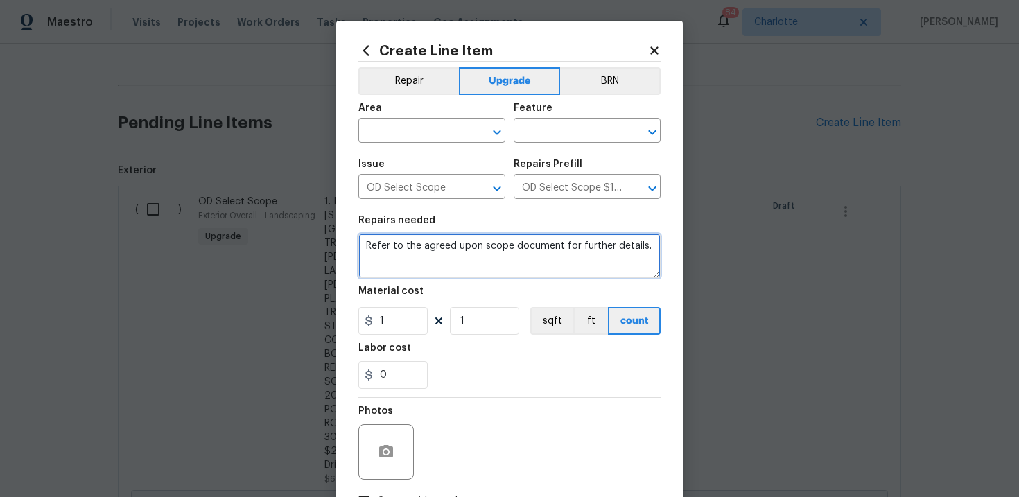
paste textarea "Work Order #1 -> Exterior Back -> Exterior Doors -> Demo out existing door next…"
type textarea "Work Order #1 -> Exterior Back -> Exterior Doors -> Demo out existing door next…"
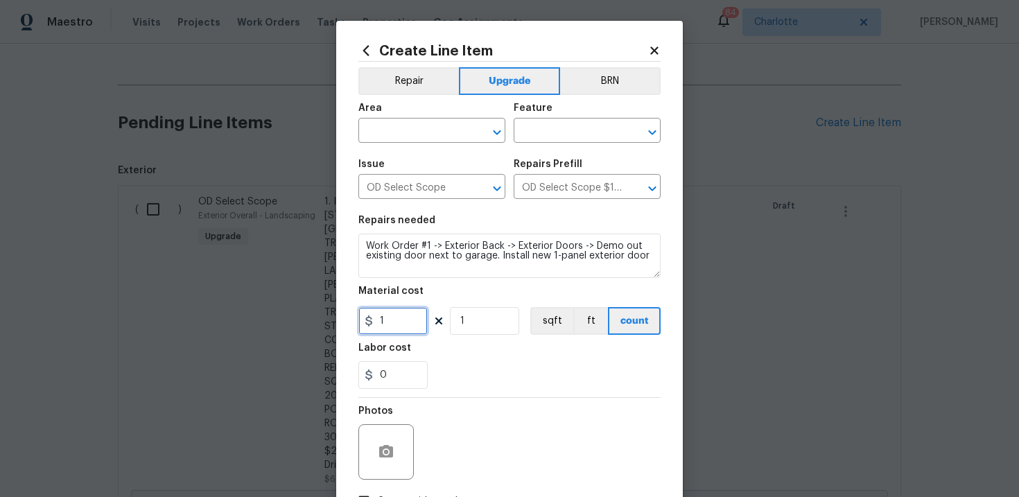
click at [389, 322] on input "1" at bounding box center [392, 321] width 69 height 28
type input "2100"
click at [469, 365] on div "0" at bounding box center [509, 375] width 302 height 28
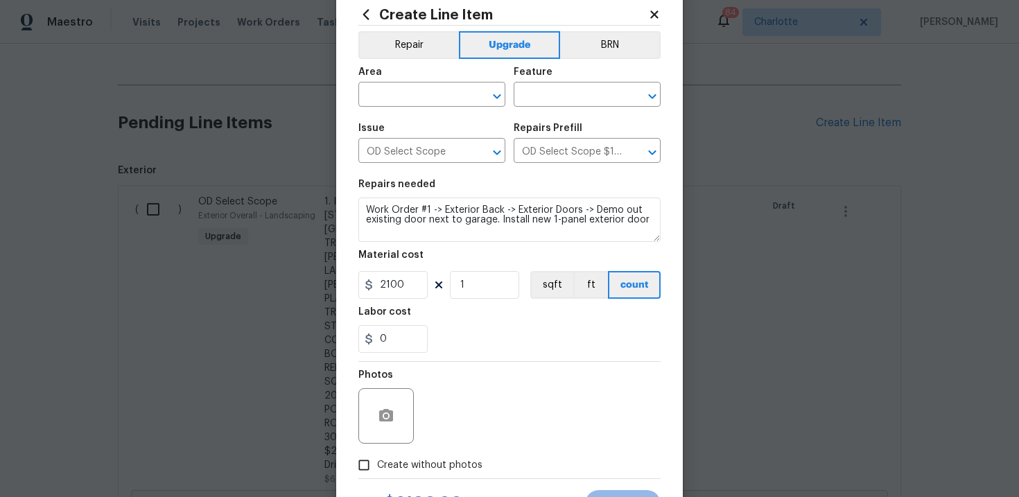
scroll to position [70, 0]
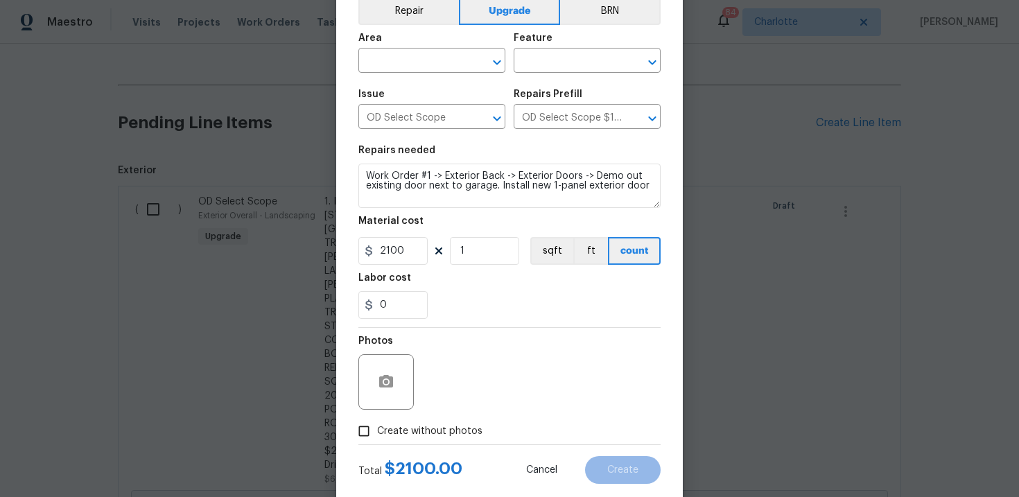
click at [412, 437] on span "Create without photos" at bounding box center [429, 431] width 105 height 15
click at [377, 437] on input "Create without photos" at bounding box center [364, 431] width 26 height 26
checkbox input "true"
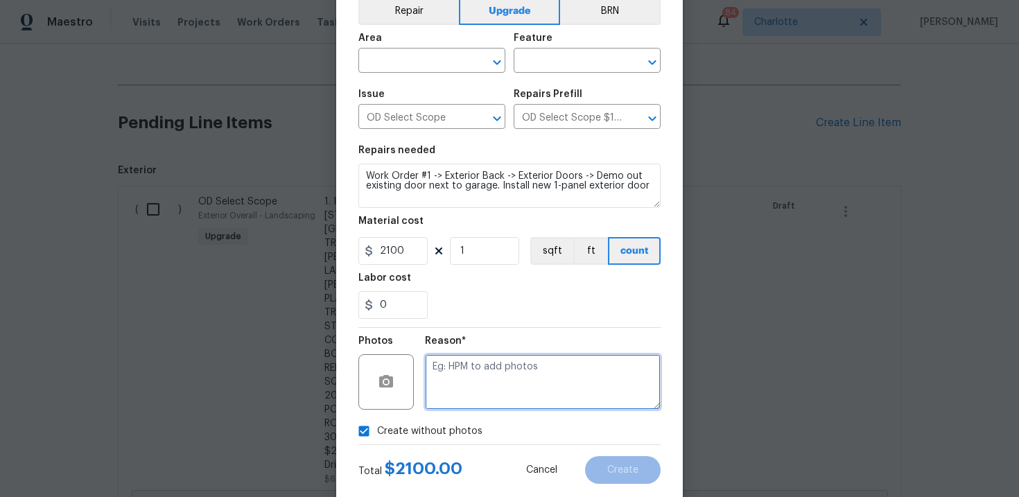
click at [495, 379] on textarea at bounding box center [543, 381] width 236 height 55
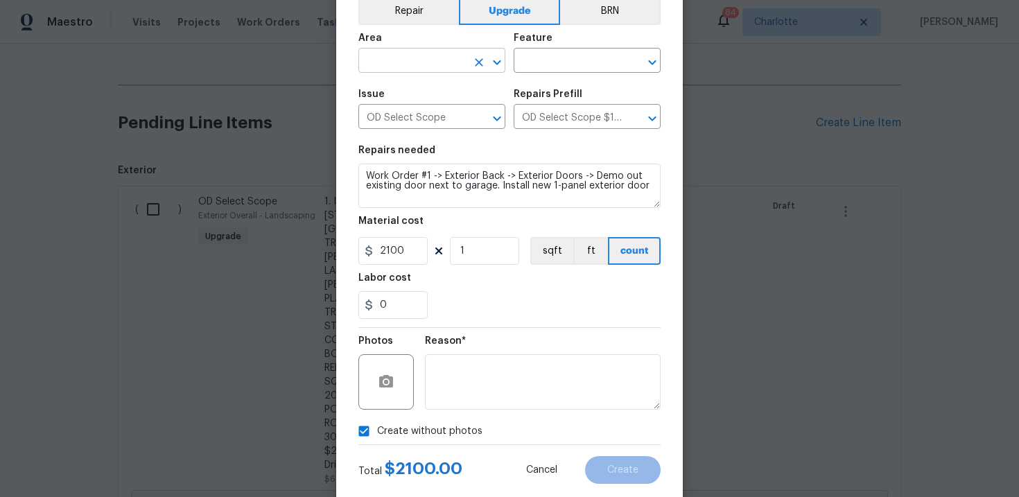
click at [439, 63] on input "text" at bounding box center [412, 61] width 108 height 21
click at [432, 110] on li "Interior Overall" at bounding box center [431, 116] width 147 height 23
type input "Interior Overall"
click at [560, 61] on input "text" at bounding box center [568, 61] width 108 height 21
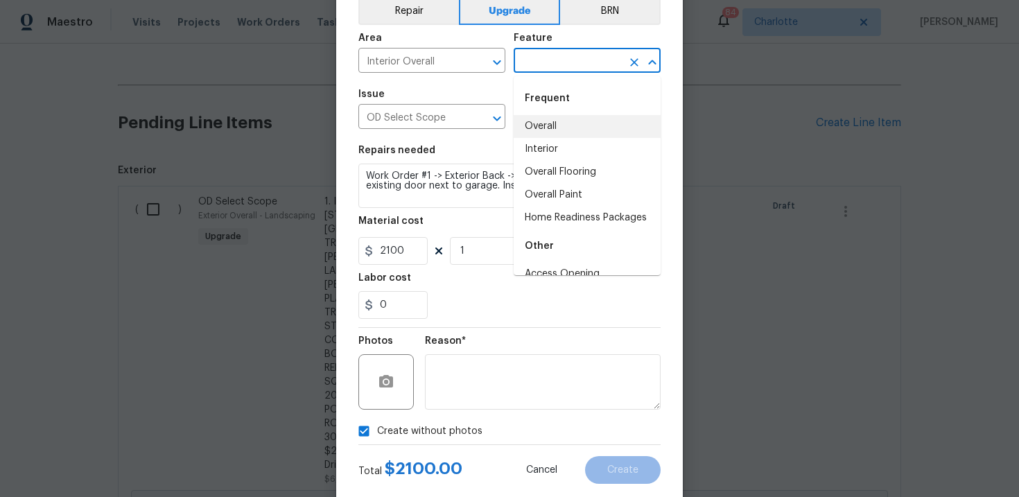
click at [556, 122] on li "Overall" at bounding box center [587, 126] width 147 height 23
type input "Overall"
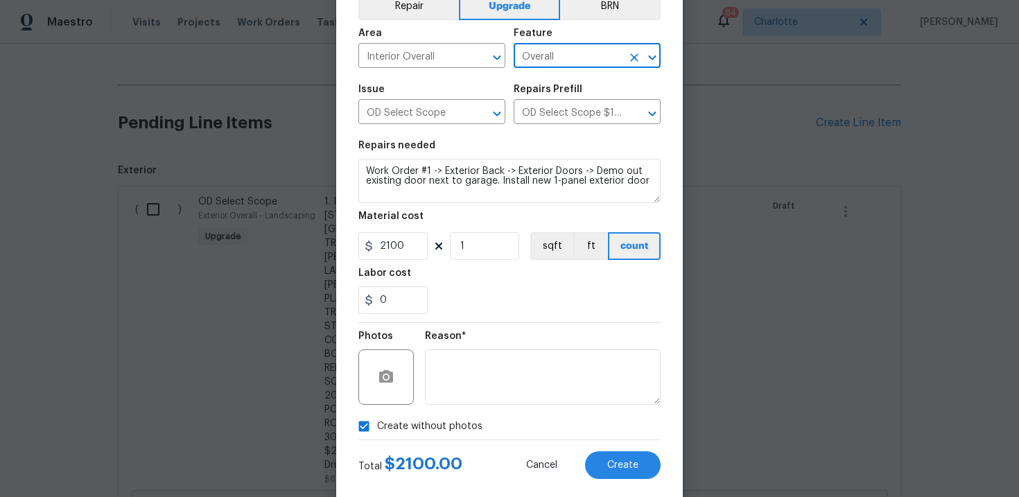
scroll to position [101, 0]
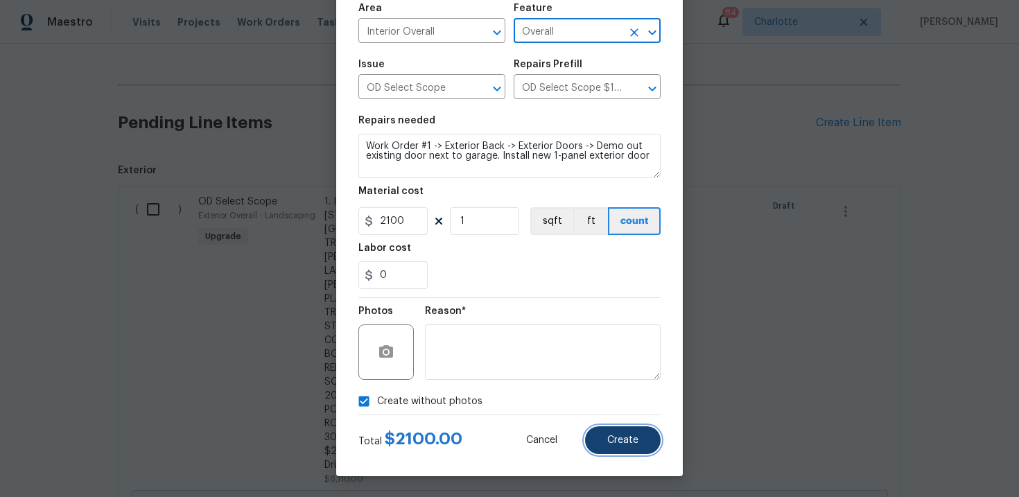
click at [630, 434] on button "Create" at bounding box center [623, 440] width 76 height 28
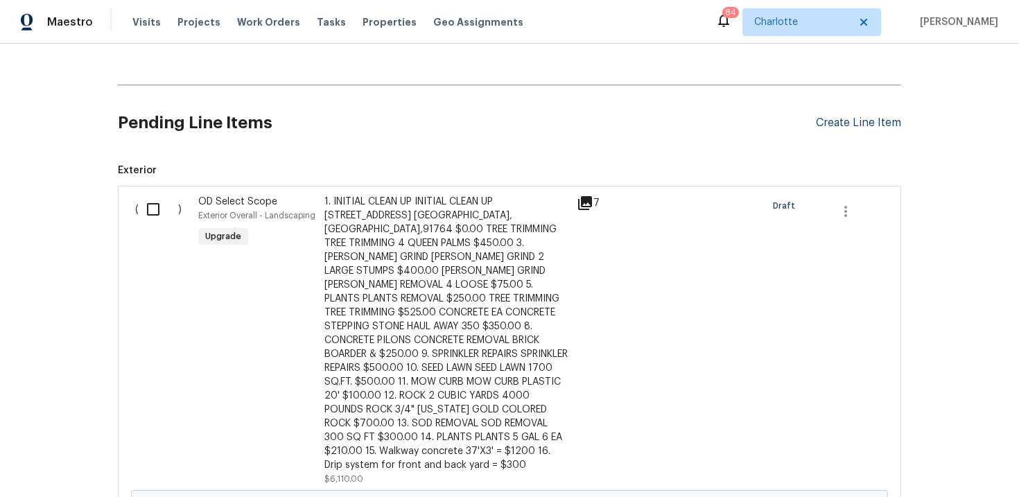
click at [844, 125] on div "Create Line Item" at bounding box center [858, 122] width 85 height 13
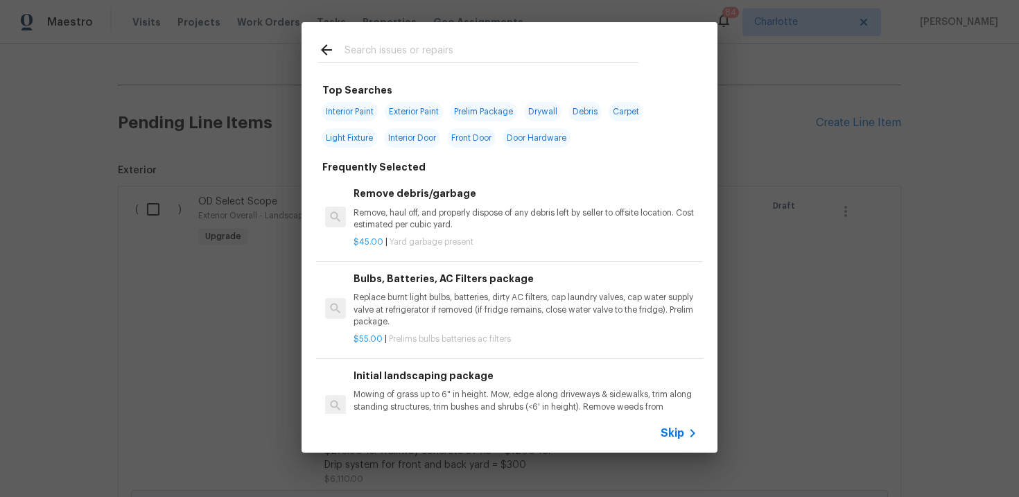
click at [662, 428] on span "Skip" at bounding box center [673, 433] width 24 height 14
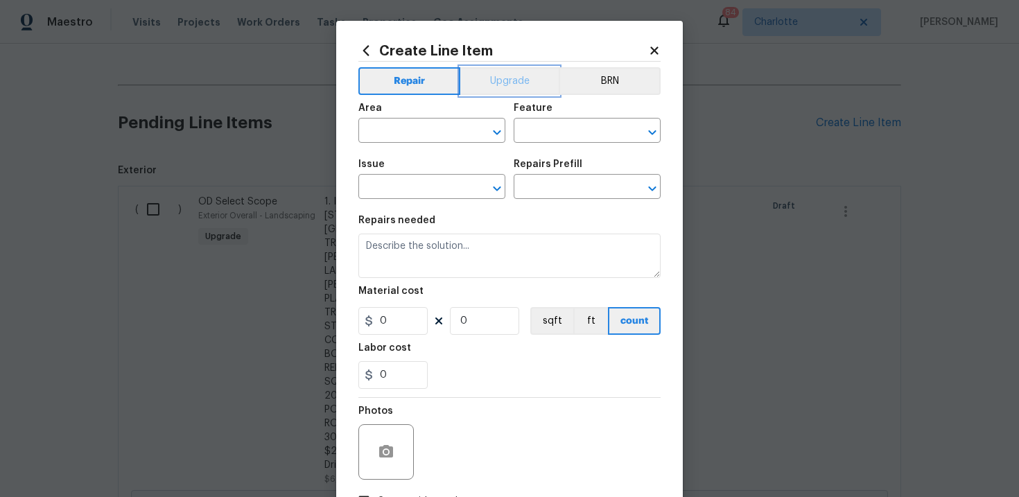
click at [502, 74] on button "Upgrade" at bounding box center [509, 81] width 99 height 28
click at [448, 189] on input "text" at bounding box center [412, 187] width 108 height 21
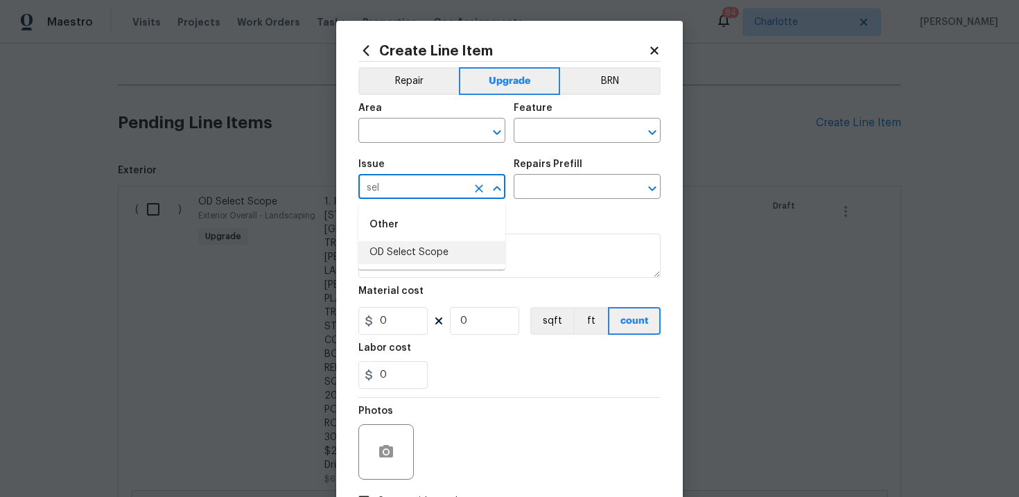
click at [445, 248] on li "OD Select Scope" at bounding box center [431, 252] width 147 height 23
type input "OD Select Scope"
click at [544, 191] on input "text" at bounding box center [568, 187] width 108 height 21
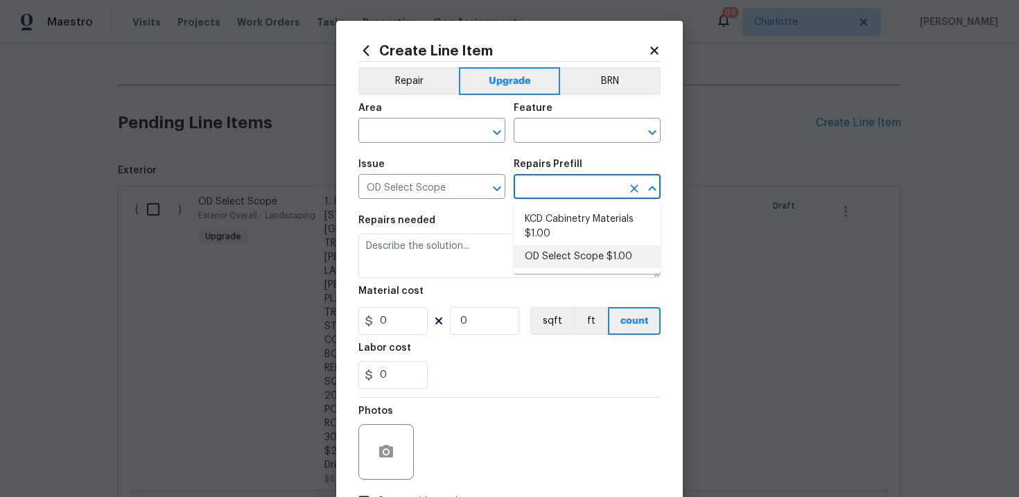
click at [552, 250] on li "OD Select Scope $1.00" at bounding box center [587, 256] width 147 height 23
type input "OD Select Scope $1.00"
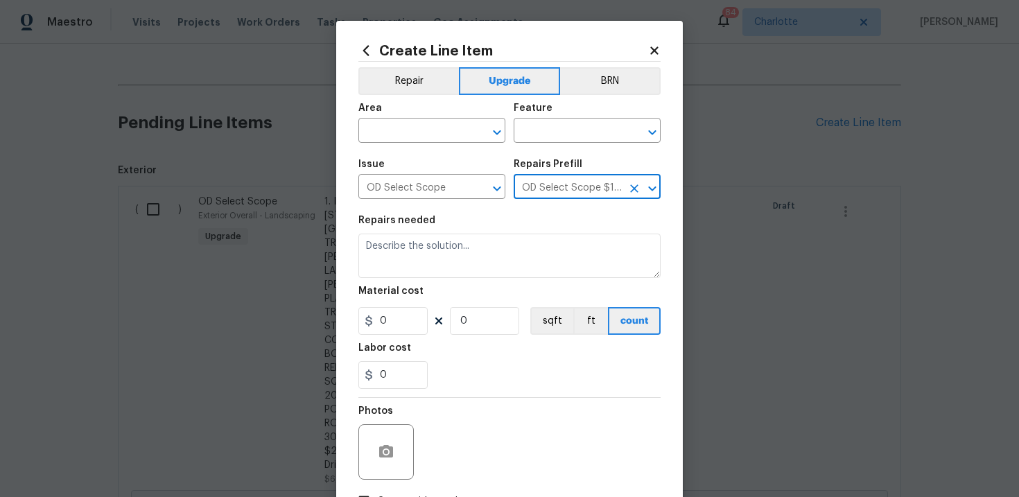
type textarea "Refer to the agreed upon scope document for further details."
type input "1"
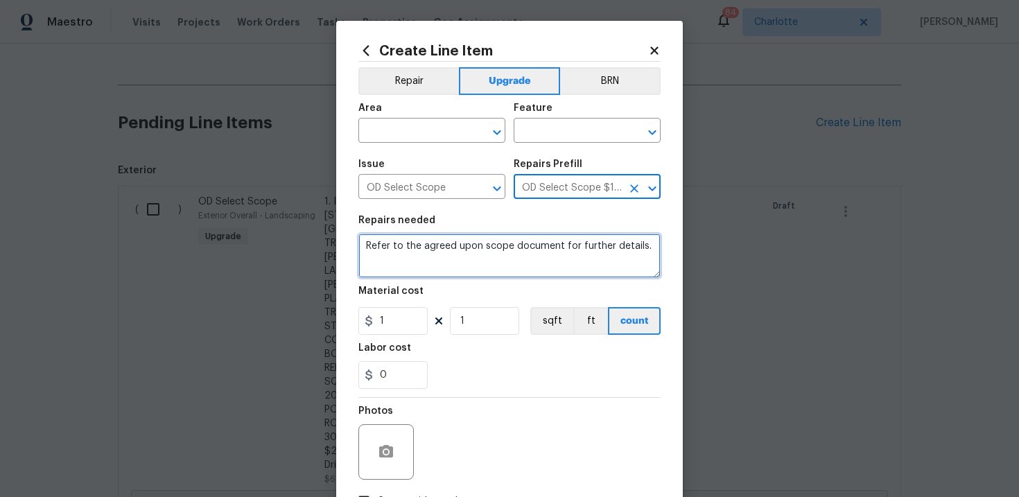
click at [456, 247] on textarea "Refer to the agreed upon scope document for further details." at bounding box center [509, 256] width 302 height 44
paste textarea "Work Order #1 -> Exterior Back -> Fencing -> Add top cap as needed and lattice …"
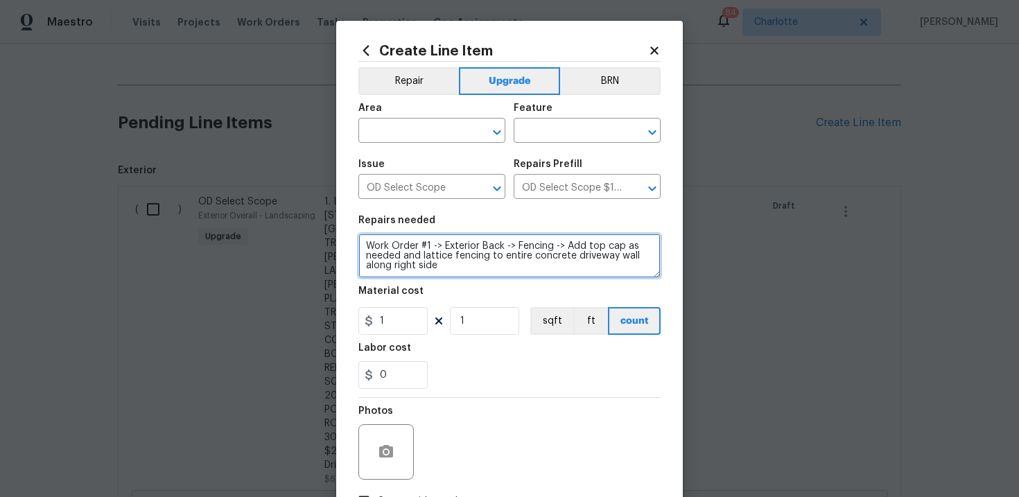
type textarea "Work Order #1 -> Exterior Back -> Fencing -> Add top cap as needed and lattice …"
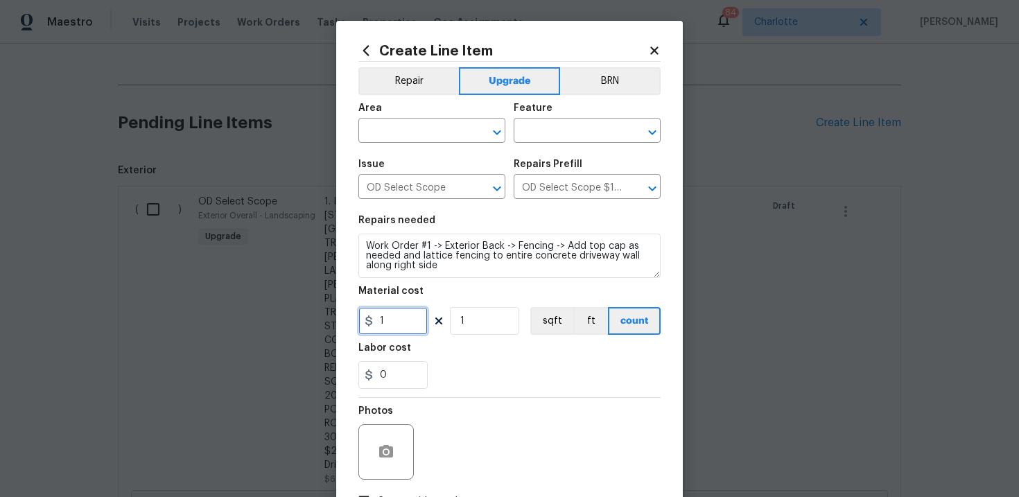
click at [394, 322] on input "1" at bounding box center [392, 321] width 69 height 28
type input "2100"
click at [586, 319] on button "ft" at bounding box center [590, 321] width 35 height 28
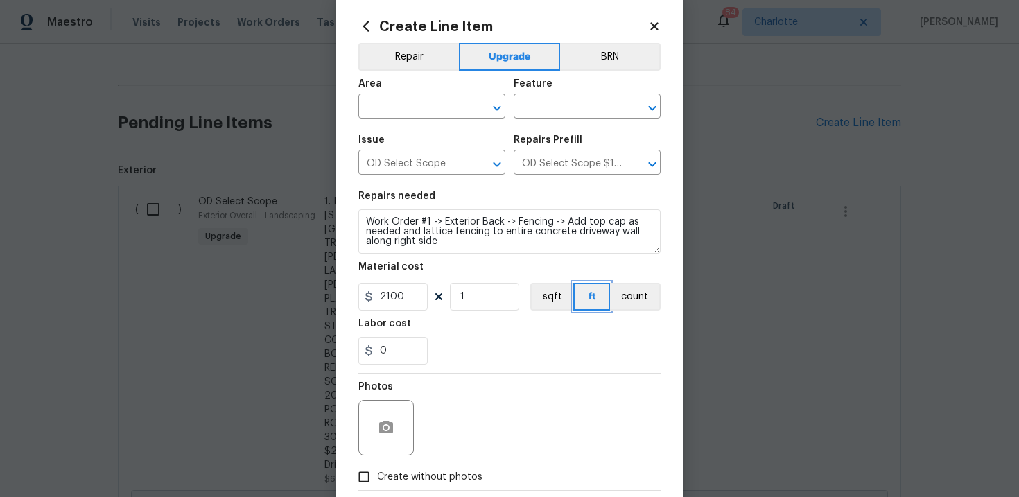
scroll to position [39, 0]
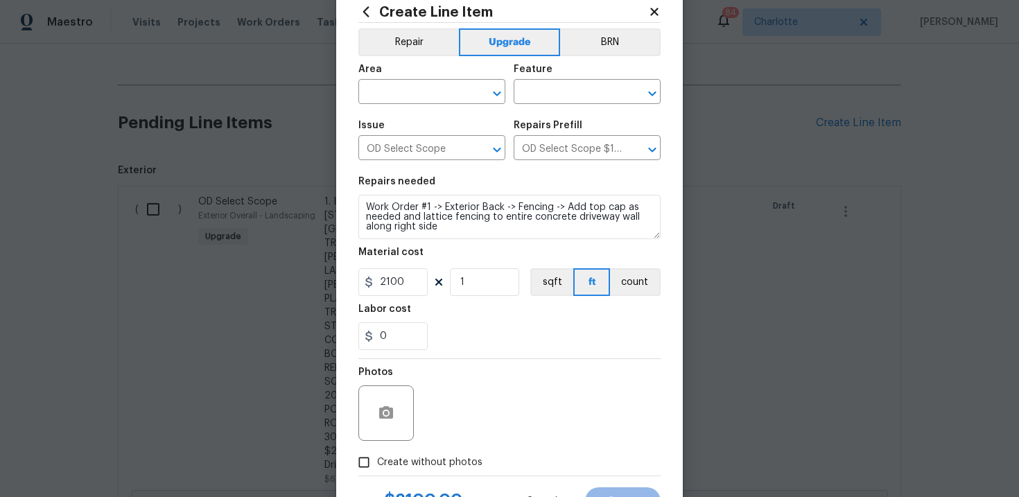
click at [408, 458] on span "Create without photos" at bounding box center [429, 462] width 105 height 15
click at [377, 458] on input "Create without photos" at bounding box center [364, 462] width 26 height 26
checkbox input "true"
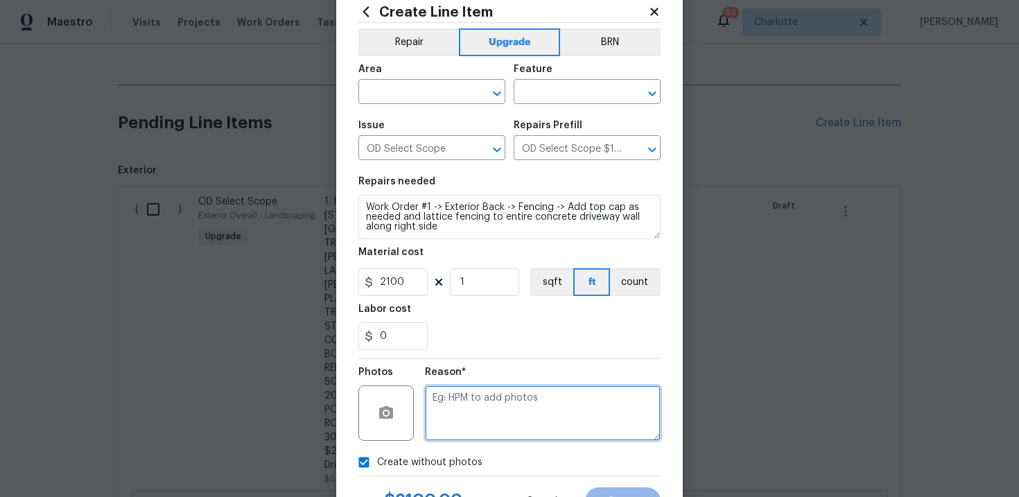
click at [471, 421] on textarea at bounding box center [543, 412] width 236 height 55
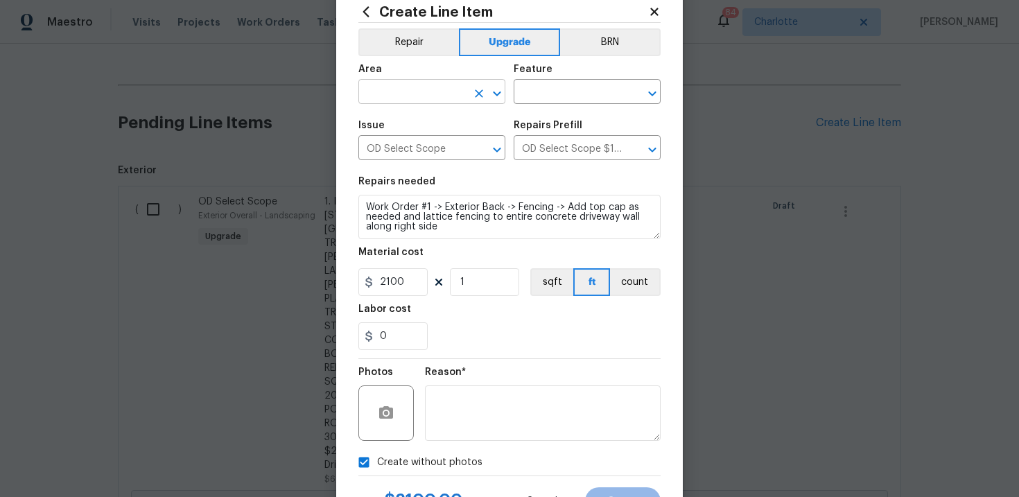
click at [437, 94] on input "text" at bounding box center [412, 92] width 108 height 21
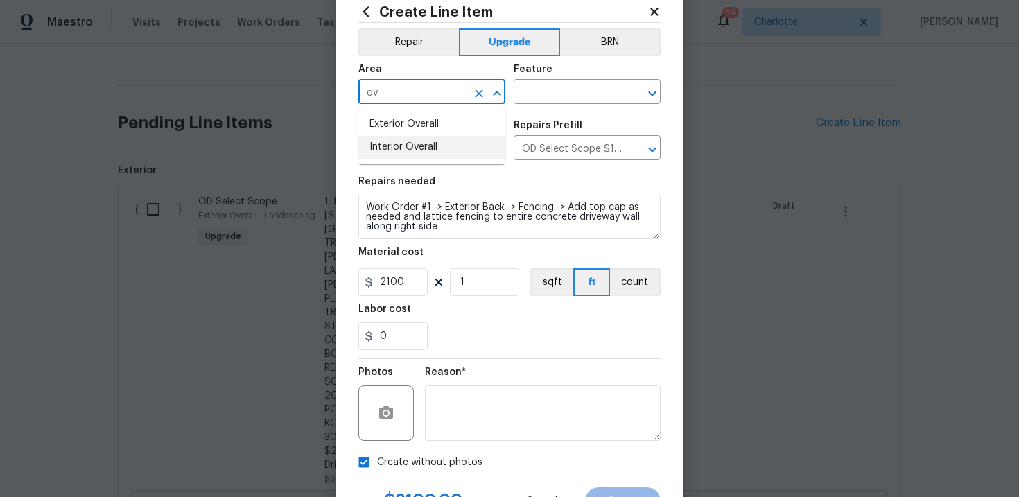
click at [436, 153] on li "Interior Overall" at bounding box center [431, 147] width 147 height 23
type input "Interior Overall"
click at [577, 94] on input "text" at bounding box center [568, 92] width 108 height 21
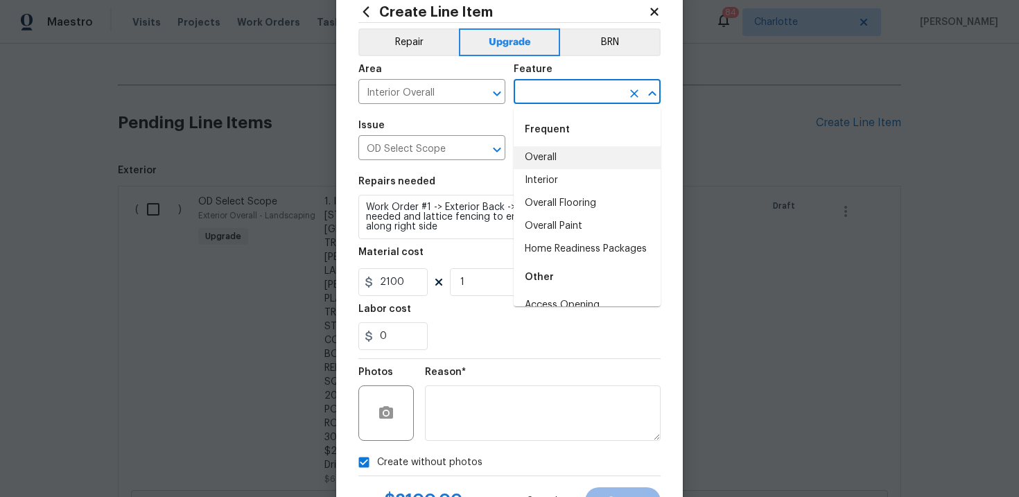
click at [569, 153] on li "Overall" at bounding box center [587, 157] width 147 height 23
type input "Overall"
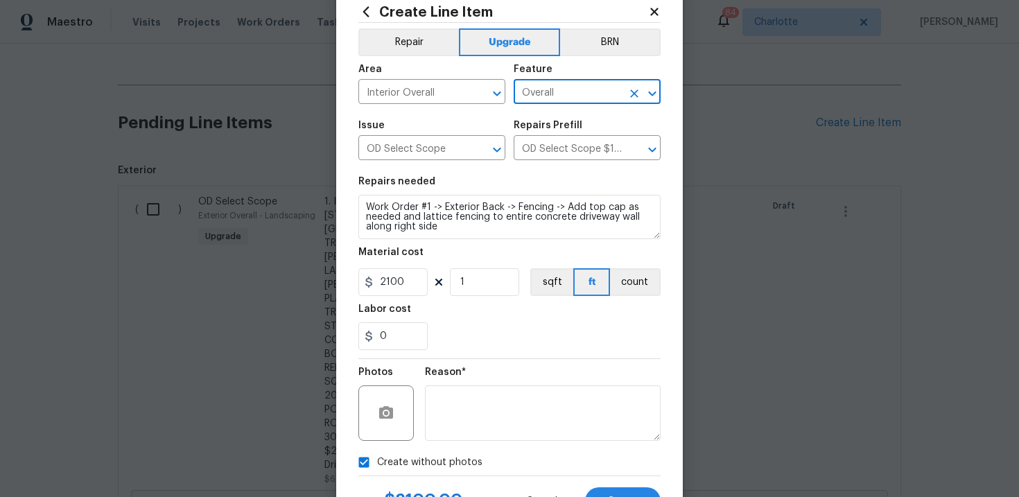
scroll to position [101, 0]
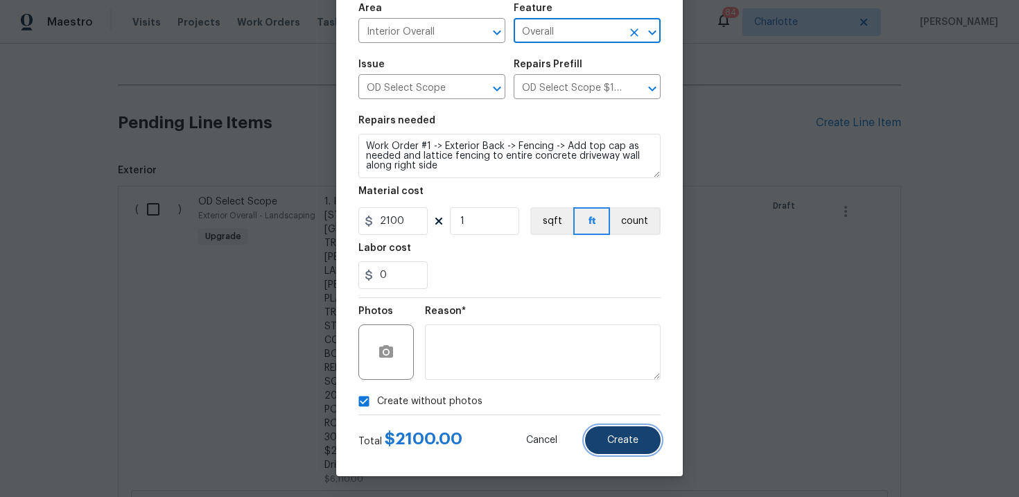
click at [627, 443] on span "Create" at bounding box center [622, 440] width 31 height 10
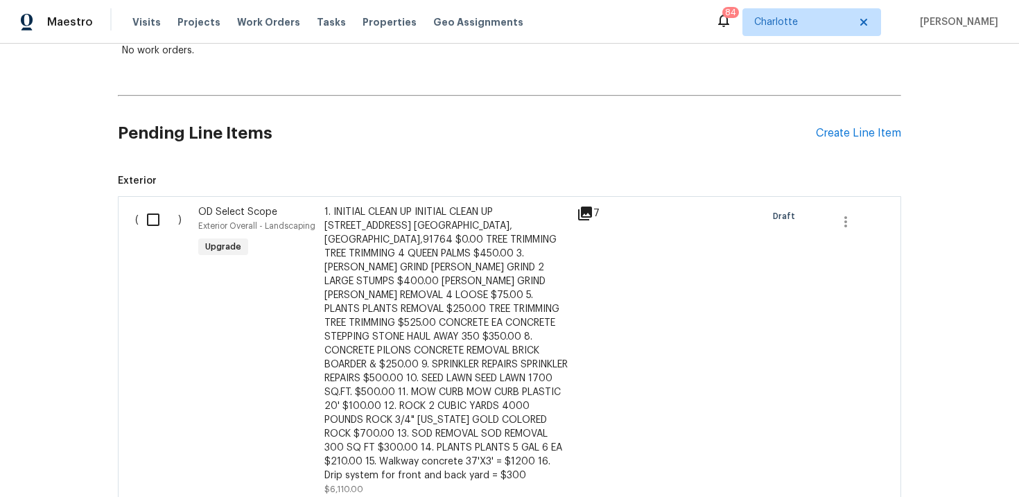
scroll to position [279, 0]
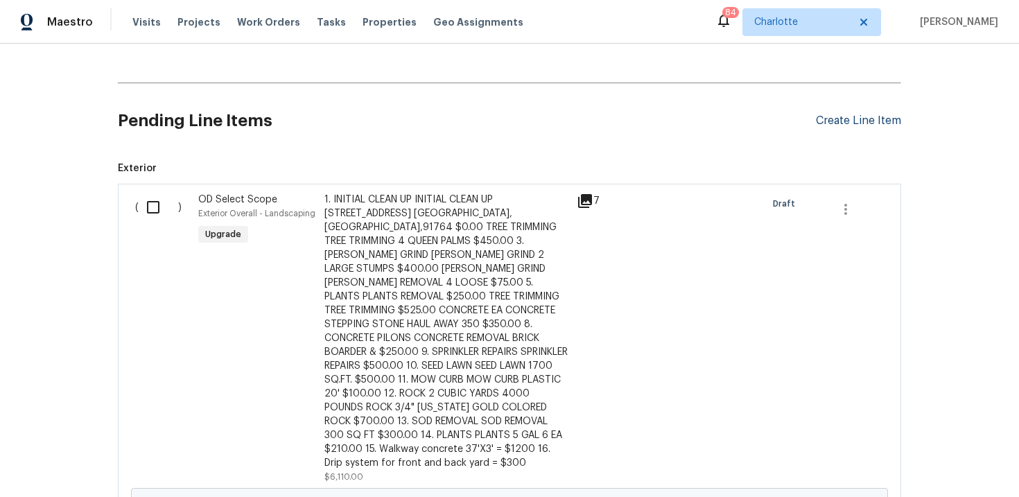
click at [861, 122] on div "Create Line Item" at bounding box center [858, 120] width 85 height 13
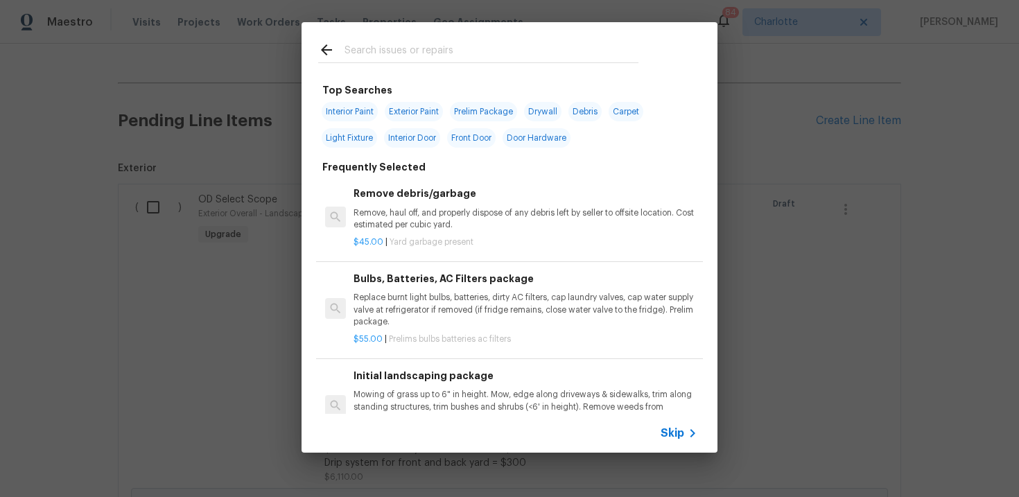
click at [673, 432] on span "Skip" at bounding box center [673, 433] width 24 height 14
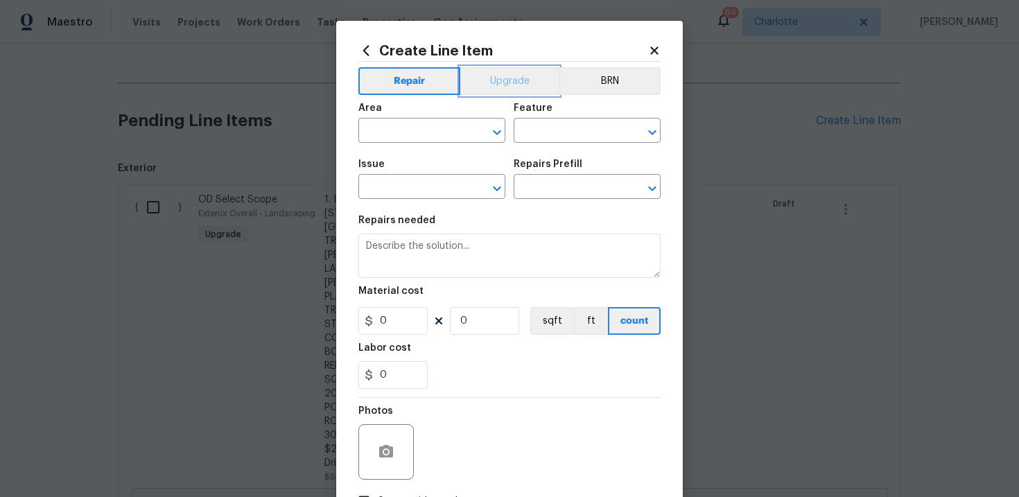
click at [491, 78] on button "Upgrade" at bounding box center [509, 81] width 99 height 28
click at [408, 193] on input "text" at bounding box center [412, 187] width 108 height 21
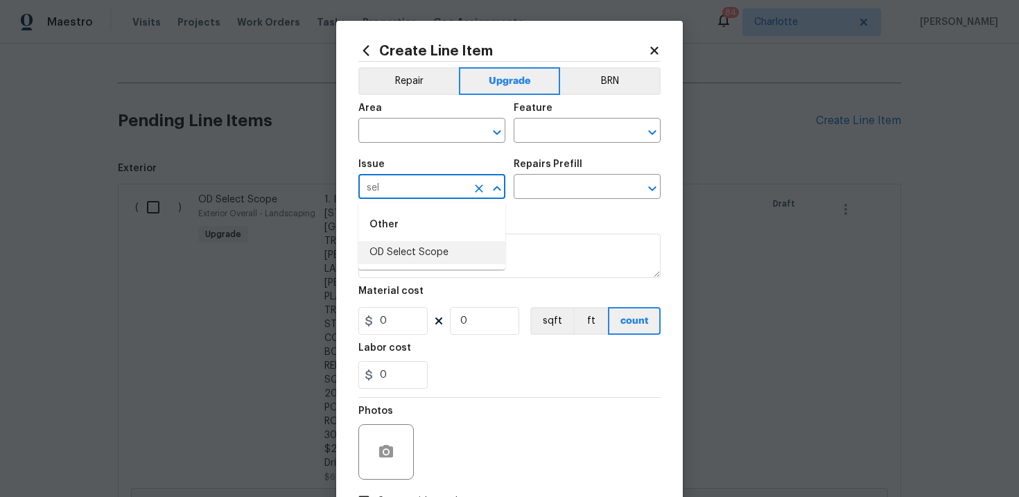
click at [384, 252] on li "OD Select Scope" at bounding box center [431, 252] width 147 height 23
type input "OD Select Scope"
click at [555, 194] on input "text" at bounding box center [568, 187] width 108 height 21
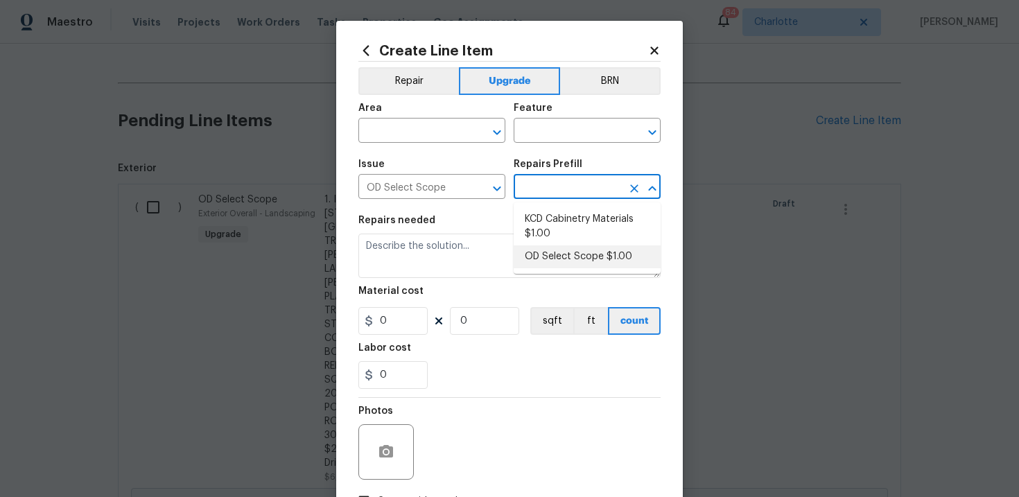
click at [566, 257] on li "OD Select Scope $1.00" at bounding box center [587, 256] width 147 height 23
type input "OD Select Scope $1.00"
type textarea "Refer to the agreed upon scope document for further details."
type input "1"
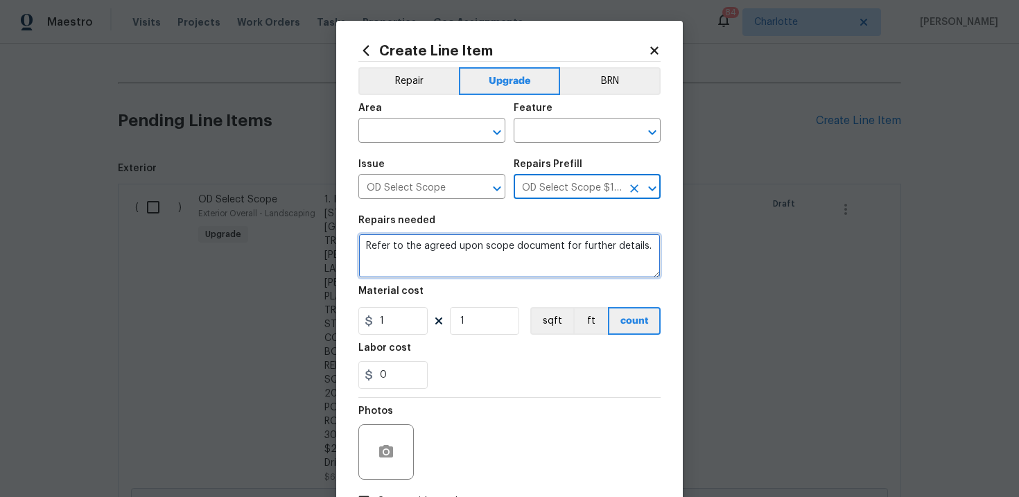
click at [486, 259] on textarea "Refer to the agreed upon scope document for further details." at bounding box center [509, 256] width 302 height 44
click at [473, 252] on textarea "Refer to the agreed upon scope document for further details." at bounding box center [509, 256] width 302 height 44
paste textarea "Work Order #1 -> Exterior Back -> Lighting -> Install exterior wall sconce"
type textarea "Work Order #1 -> Exterior Back -> Lighting -> Install exterior wall sconce"
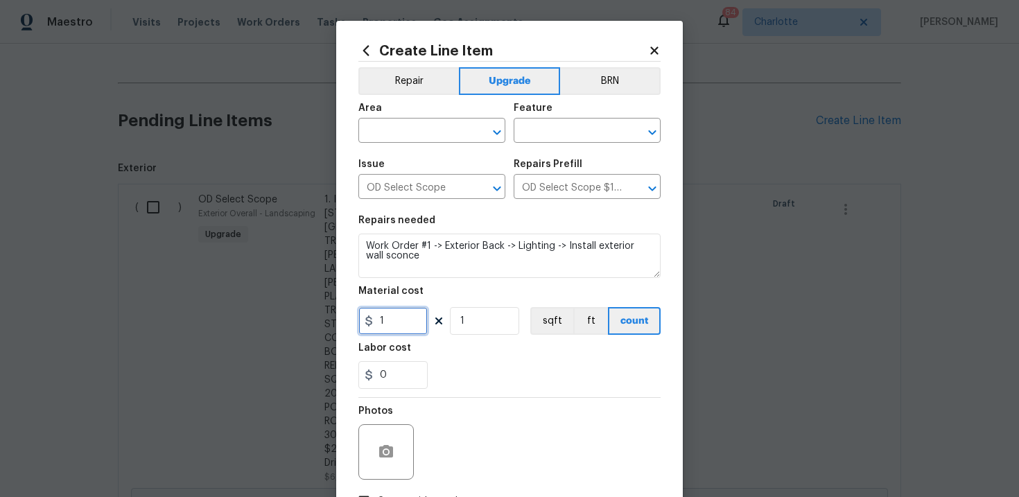
click at [399, 319] on input "1" at bounding box center [392, 321] width 69 height 28
type input "110"
click at [464, 361] on div "0" at bounding box center [509, 375] width 302 height 28
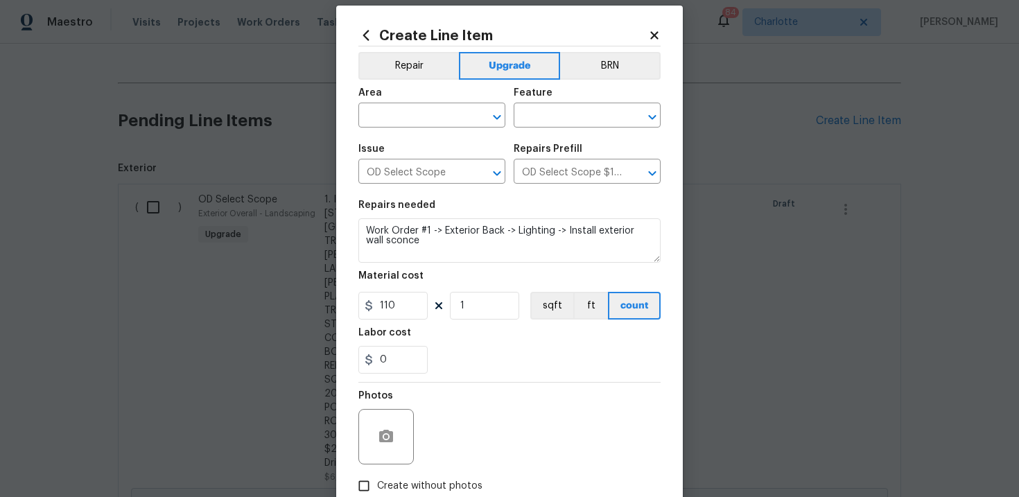
scroll to position [26, 0]
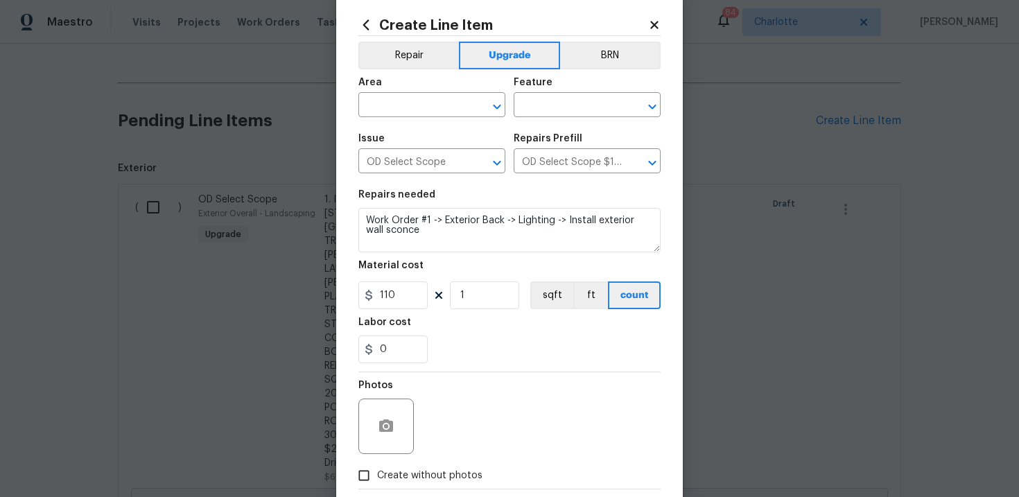
click at [429, 468] on label "Create without photos" at bounding box center [417, 475] width 132 height 26
click at [377, 468] on input "Create without photos" at bounding box center [364, 475] width 26 height 26
checkbox input "true"
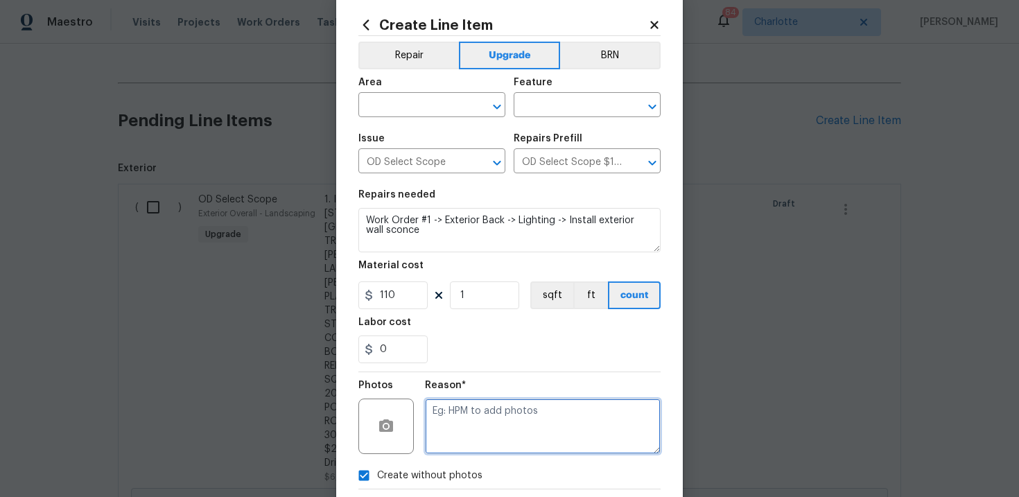
click at [474, 444] on textarea at bounding box center [543, 426] width 236 height 55
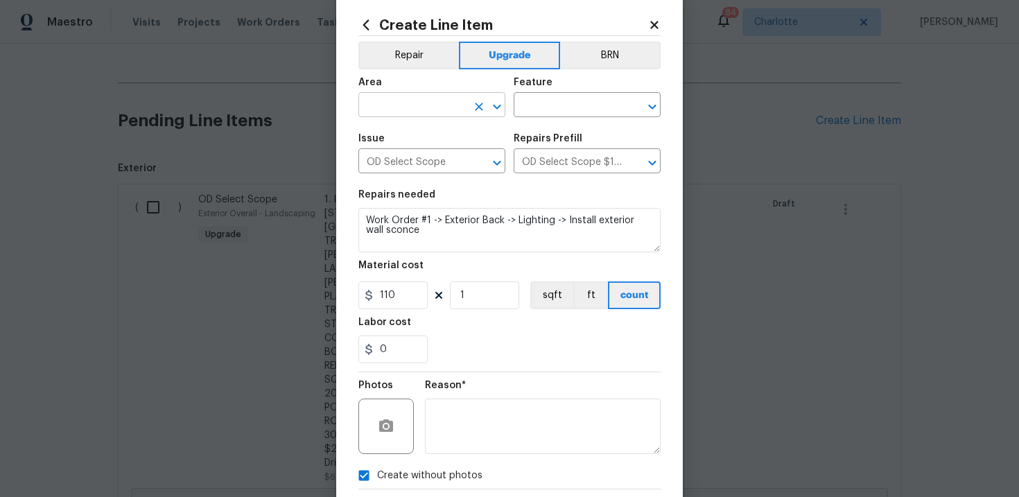
click at [447, 106] on input "text" at bounding box center [412, 106] width 108 height 21
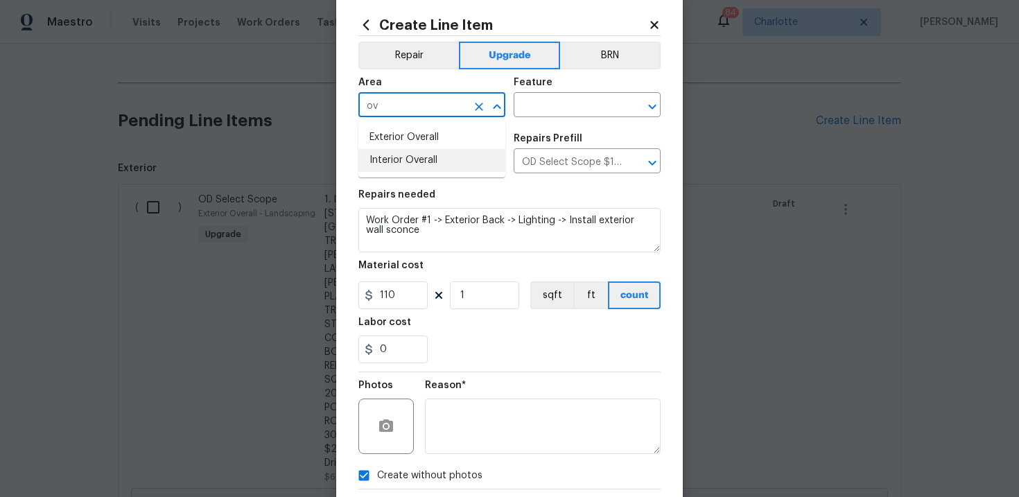
click at [435, 161] on li "Interior Overall" at bounding box center [431, 160] width 147 height 23
type input "Interior Overall"
click at [545, 103] on input "text" at bounding box center [568, 106] width 108 height 21
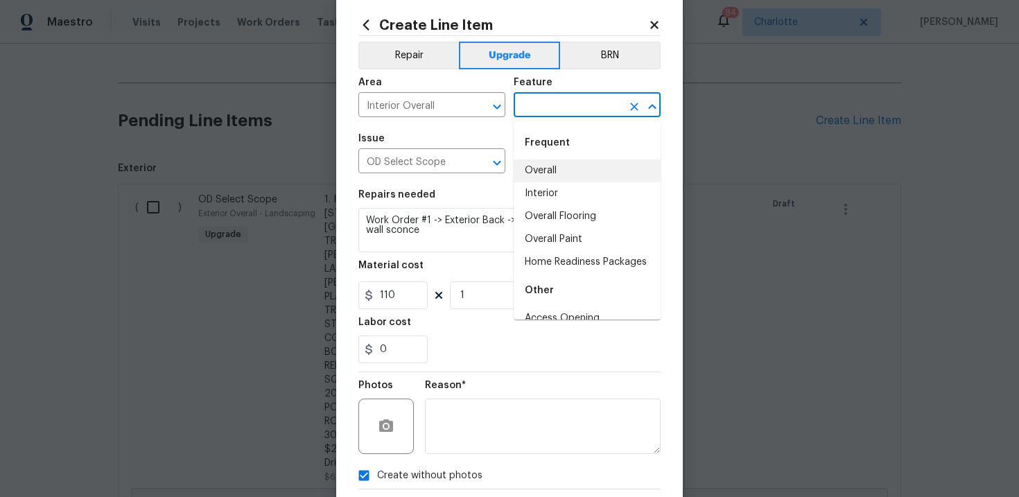
click at [552, 175] on li "Overall" at bounding box center [587, 170] width 147 height 23
type input "Overall"
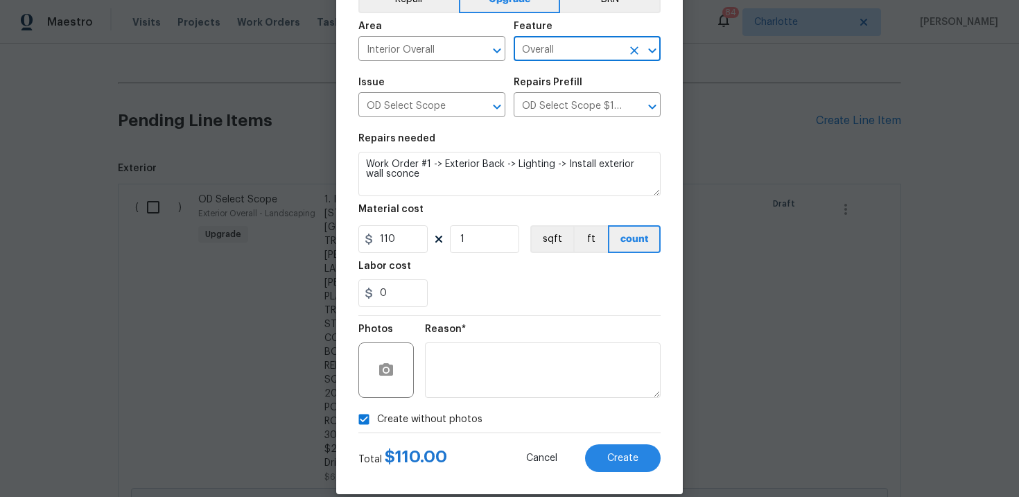
scroll to position [101, 0]
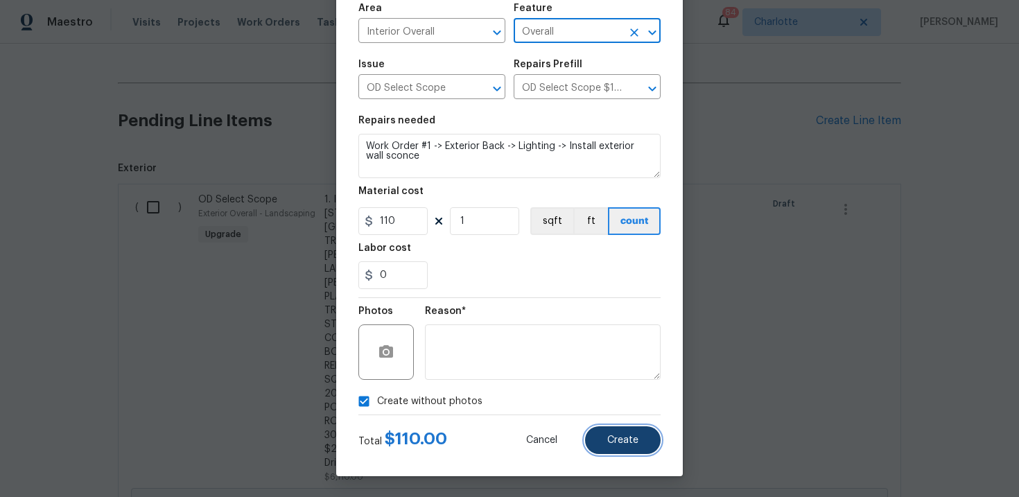
click at [621, 439] on span "Create" at bounding box center [622, 440] width 31 height 10
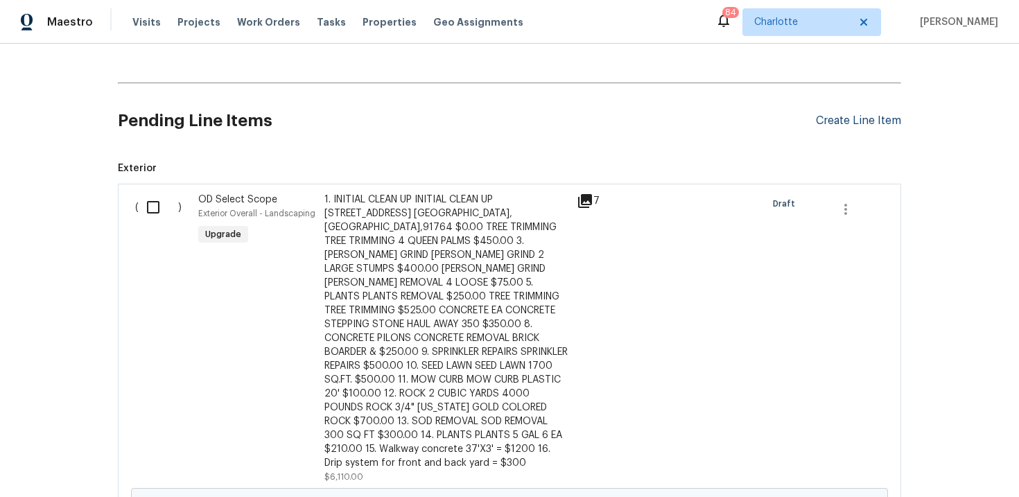
click at [850, 120] on div "Create Line Item" at bounding box center [858, 120] width 85 height 13
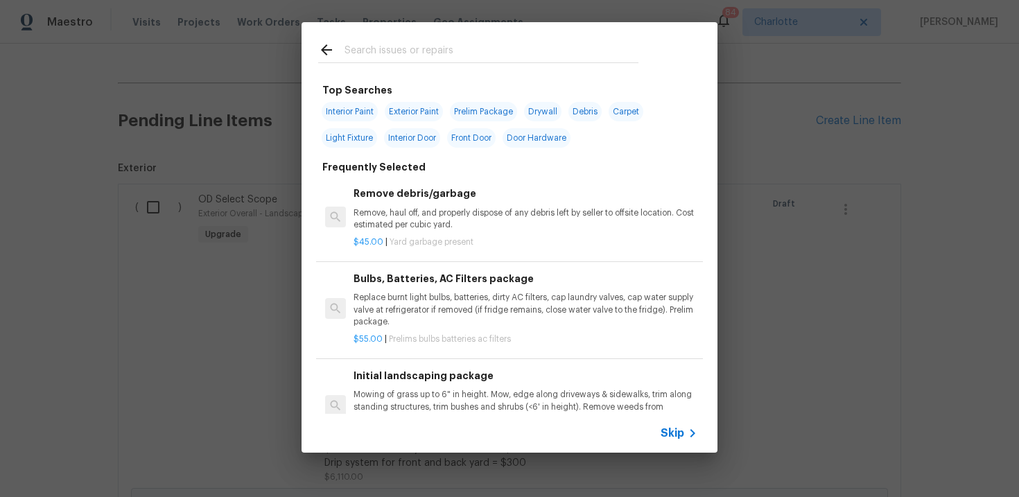
click at [672, 436] on span "Skip" at bounding box center [673, 433] width 24 height 14
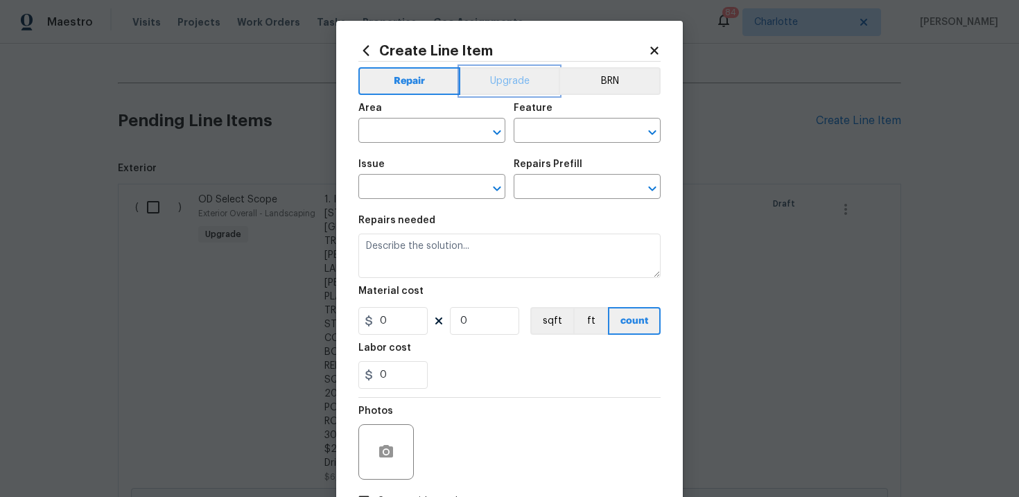
click at [500, 84] on button "Upgrade" at bounding box center [509, 81] width 99 height 28
click at [428, 84] on button "Repair" at bounding box center [408, 81] width 101 height 28
click at [415, 191] on input "text" at bounding box center [412, 187] width 108 height 21
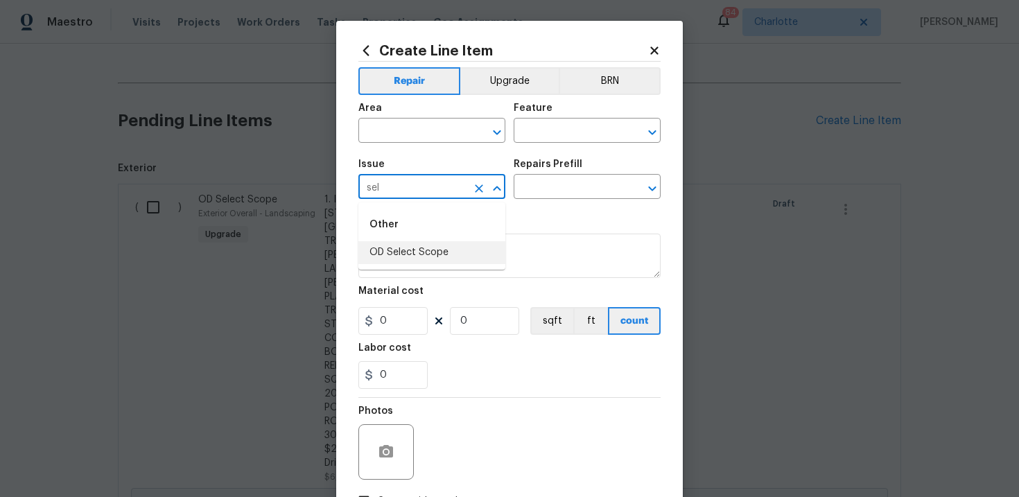
click at [411, 252] on li "OD Select Scope" at bounding box center [431, 252] width 147 height 23
type input "OD Select Scope"
click at [552, 196] on input "text" at bounding box center [568, 187] width 108 height 21
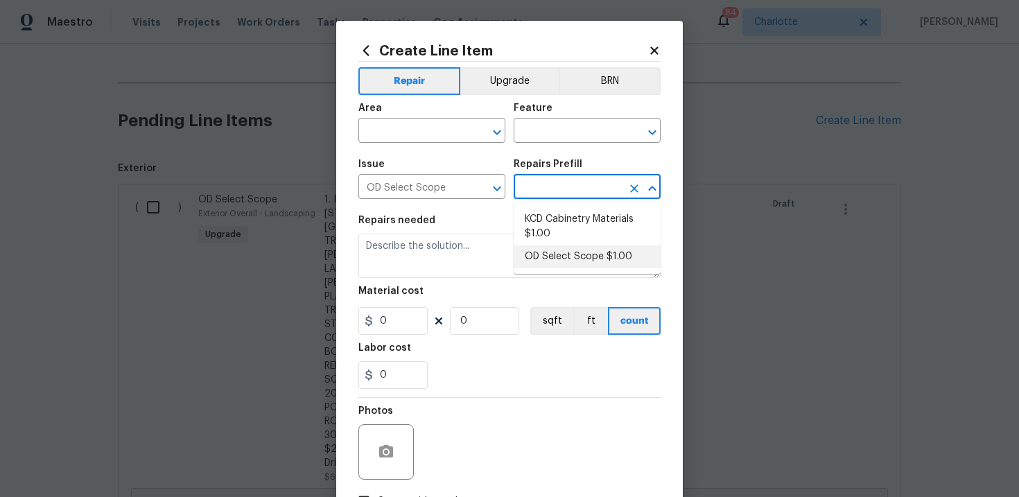
click at [561, 261] on li "OD Select Scope $1.00" at bounding box center [587, 256] width 147 height 23
type input "OD Select Scope $1.00"
type textarea "Refer to the agreed upon scope document for further details."
type input "1"
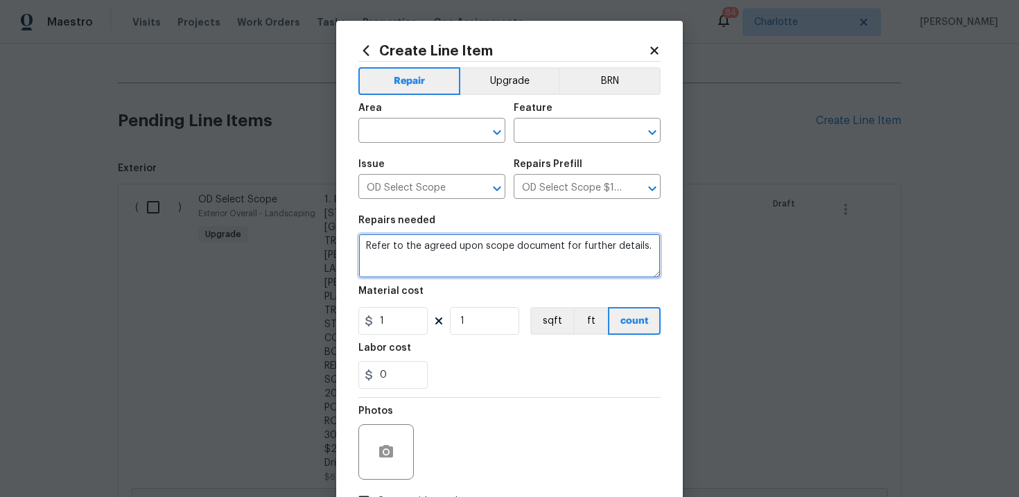
click at [440, 254] on textarea "Refer to the agreed upon scope document for further details." at bounding box center [509, 256] width 302 height 44
paste textarea "Work Order #1 -> Exterior Back -> Patio -> Grind down trip hazard in back"
type textarea "Work Order #1 -> Exterior Back -> Patio -> Grind down trip hazard in back"
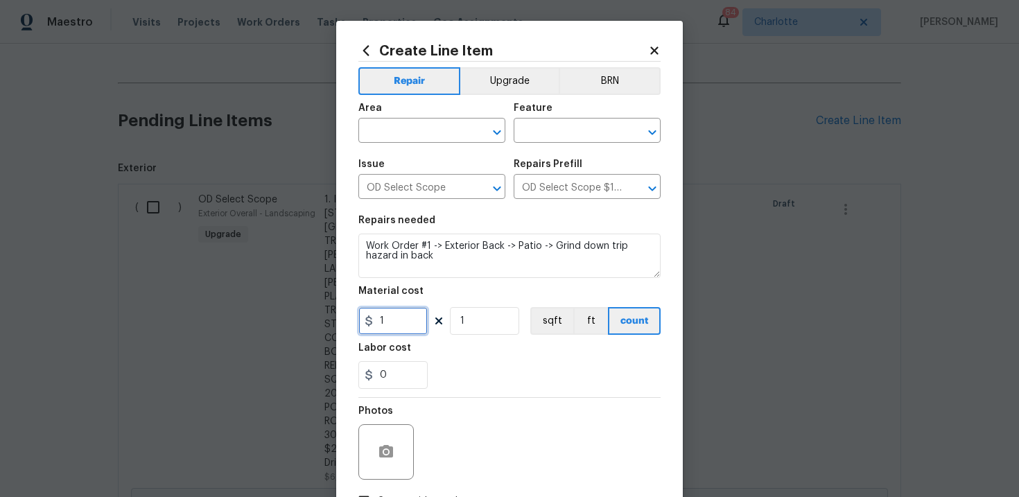
click at [396, 317] on input "1" at bounding box center [392, 321] width 69 height 28
type input "250"
click at [444, 132] on input "text" at bounding box center [412, 131] width 108 height 21
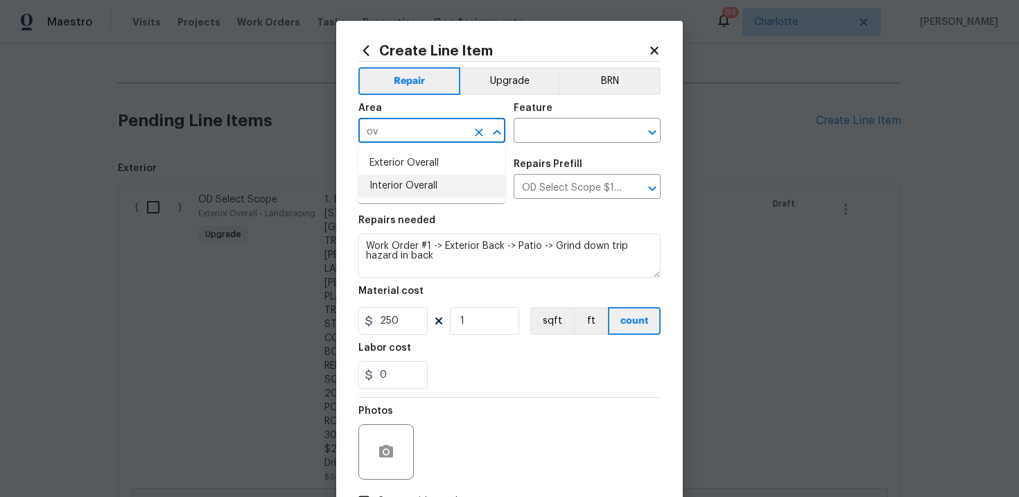
click at [431, 180] on li "Interior Overall" at bounding box center [431, 186] width 147 height 23
type input "Interior Overall"
click at [561, 134] on input "text" at bounding box center [568, 131] width 108 height 21
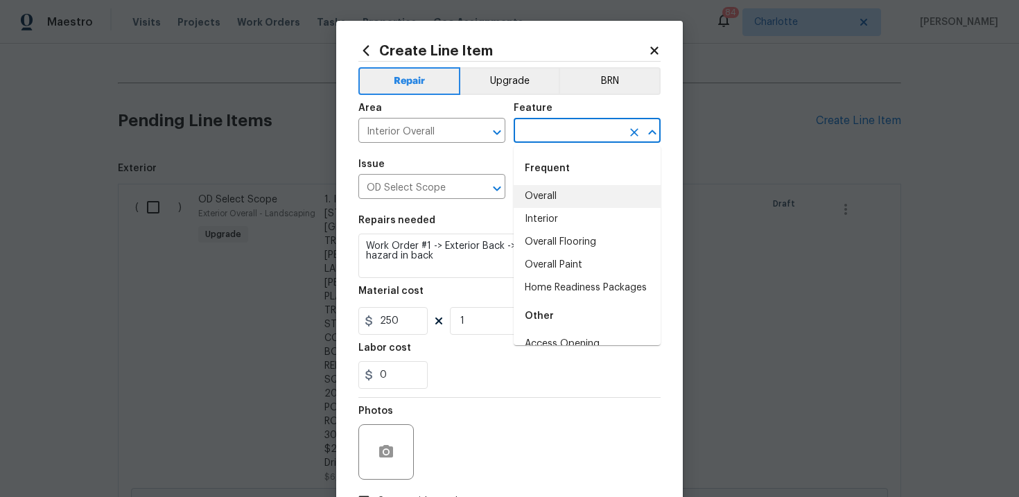
click at [562, 193] on li "Overall" at bounding box center [587, 196] width 147 height 23
type input "Overall"
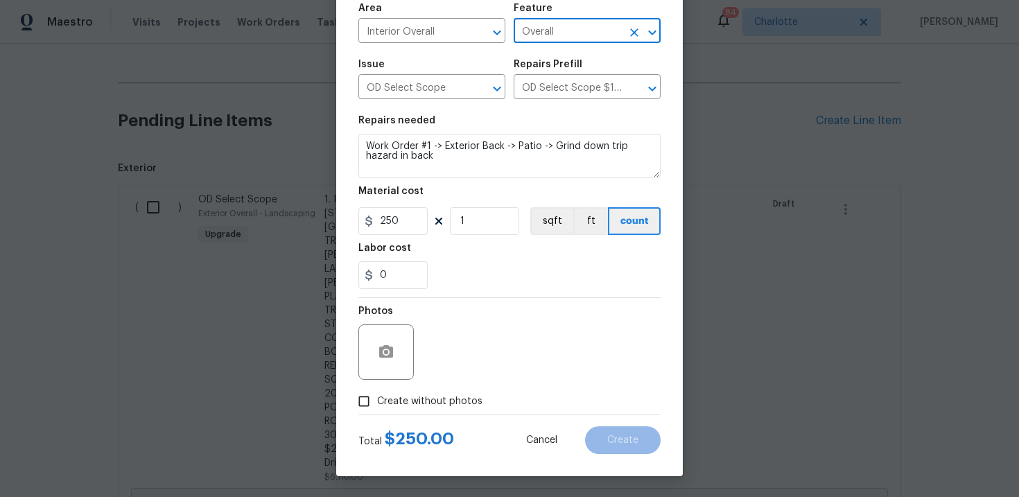
click at [444, 406] on span "Create without photos" at bounding box center [429, 401] width 105 height 15
click at [377, 406] on input "Create without photos" at bounding box center [364, 401] width 26 height 26
checkbox input "true"
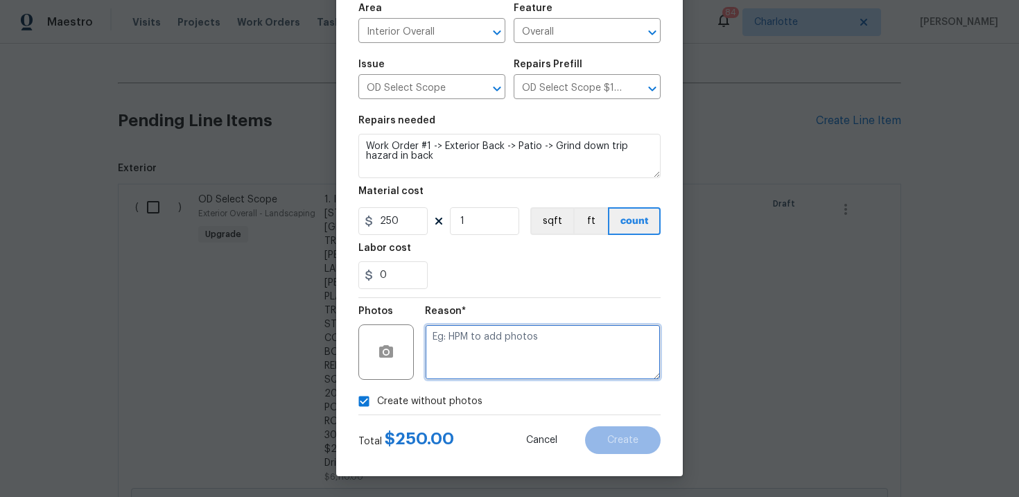
click at [488, 360] on textarea at bounding box center [543, 351] width 236 height 55
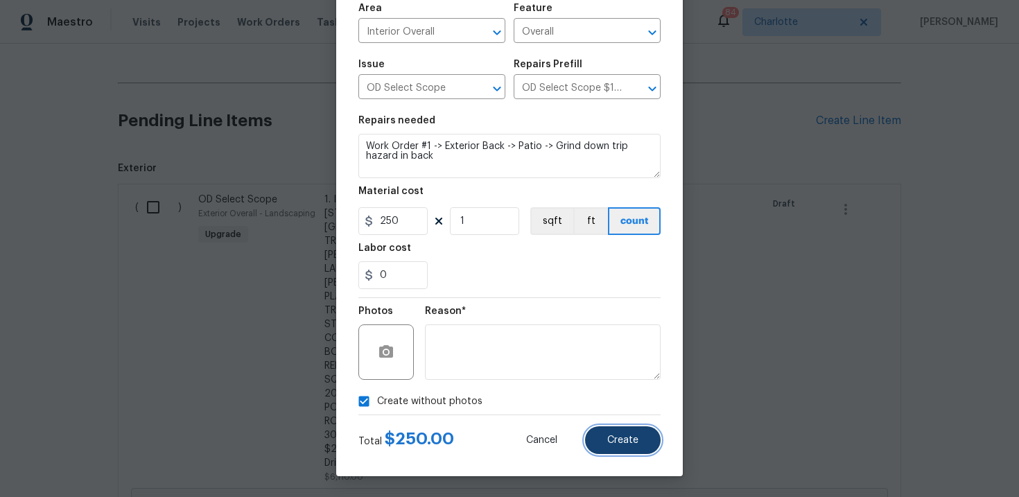
click at [622, 439] on span "Create" at bounding box center [622, 440] width 31 height 10
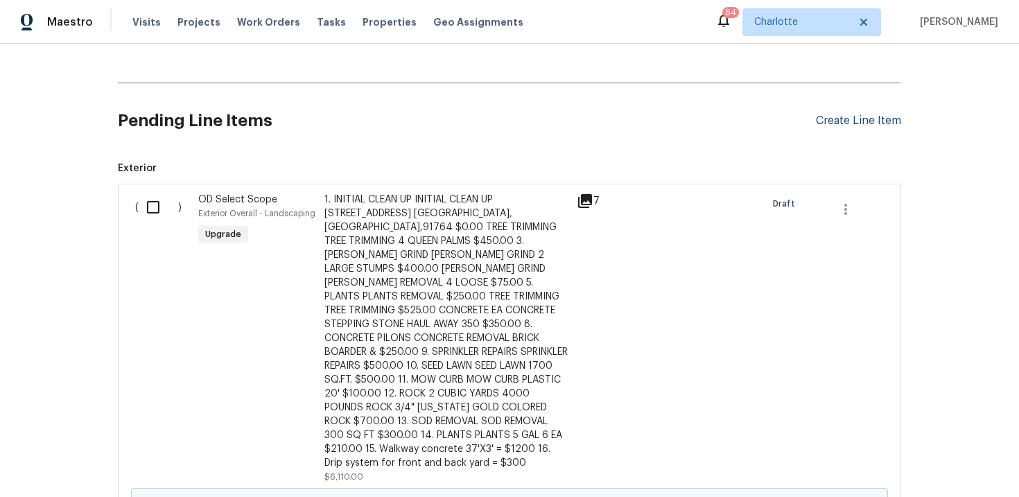
click at [844, 120] on div "Create Line Item" at bounding box center [858, 120] width 85 height 13
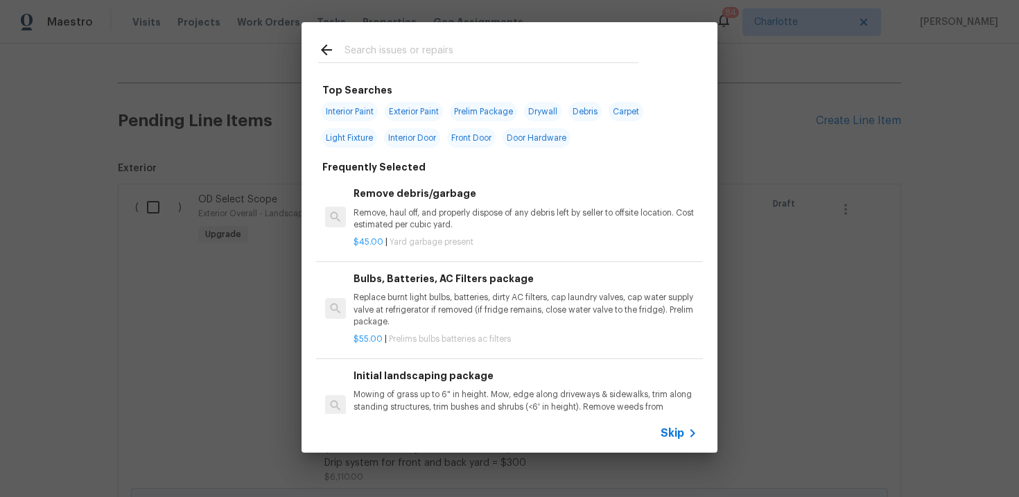
click at [673, 435] on span "Skip" at bounding box center [673, 433] width 24 height 14
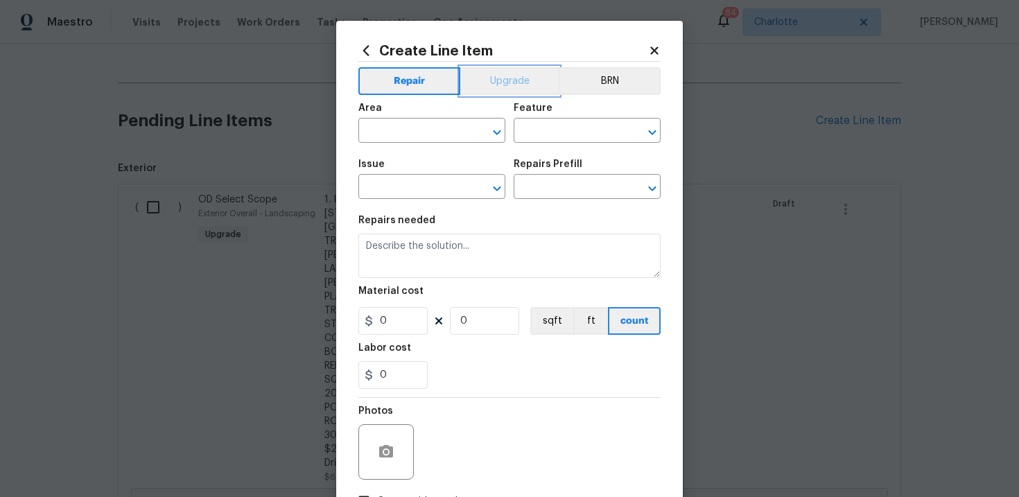
click at [514, 87] on button "Upgrade" at bounding box center [509, 81] width 99 height 28
click at [404, 196] on input "text" at bounding box center [412, 187] width 108 height 21
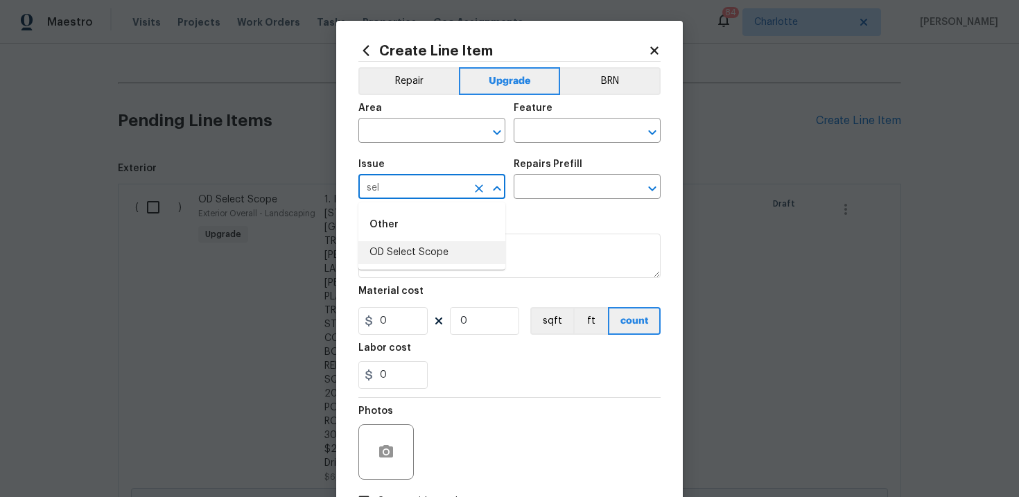
click at [408, 252] on li "OD Select Scope" at bounding box center [431, 252] width 147 height 23
type input "OD Select Scope"
click at [543, 186] on input "text" at bounding box center [568, 187] width 108 height 21
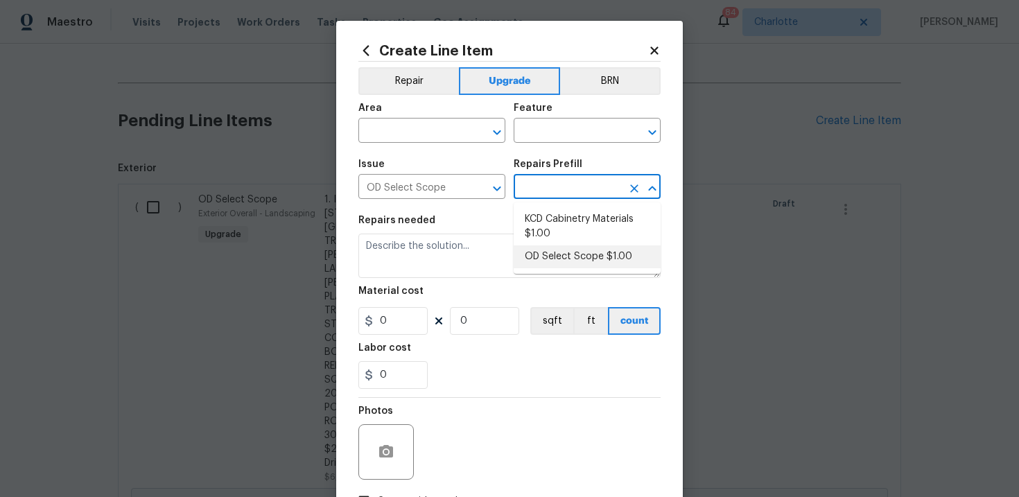
click at [559, 254] on li "OD Select Scope $1.00" at bounding box center [587, 256] width 147 height 23
type input "OD Select Scope $1.00"
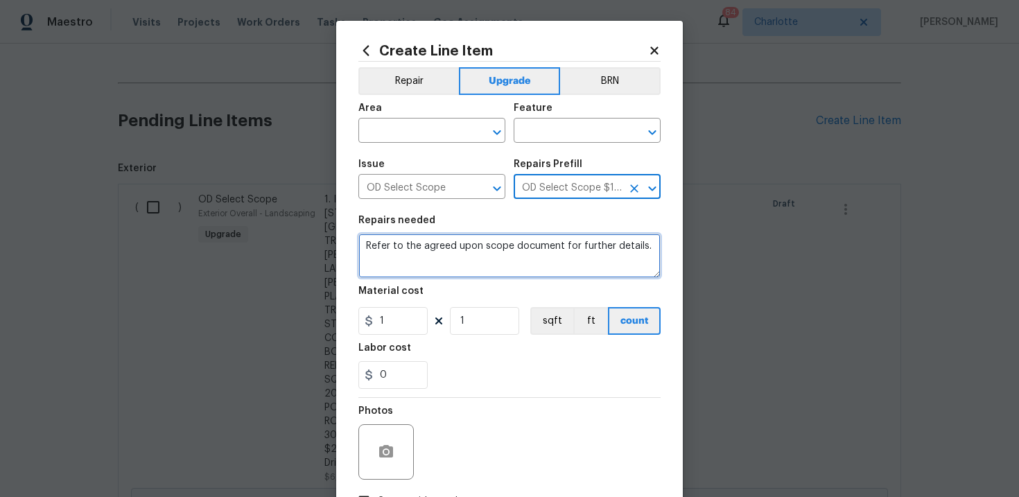
click at [481, 250] on textarea "Refer to the agreed upon scope document for further details." at bounding box center [509, 256] width 302 height 44
paste textarea "Work Order #1 -> Exterior Back -> Patio Cover -> Existing cover - repair as nee…"
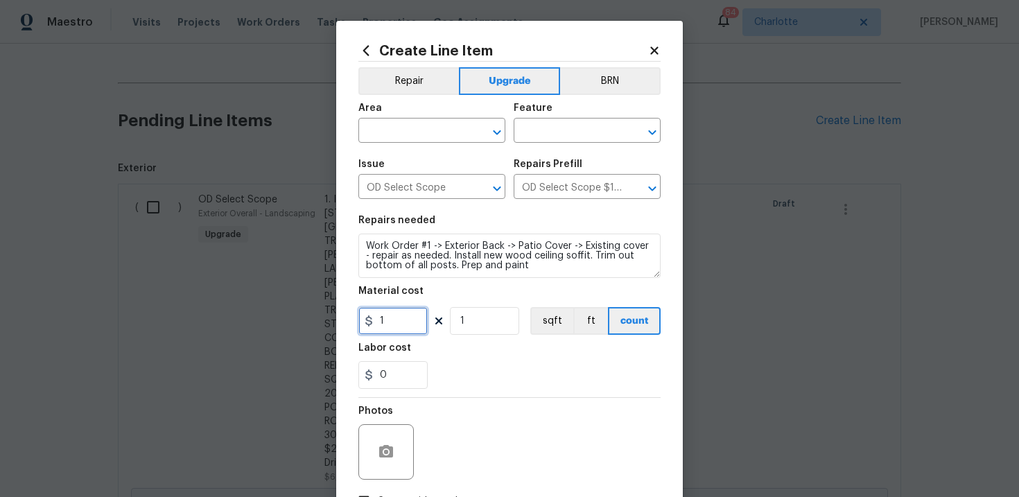
click at [392, 326] on input "1" at bounding box center [392, 321] width 69 height 28
click at [487, 369] on div "0" at bounding box center [509, 375] width 302 height 28
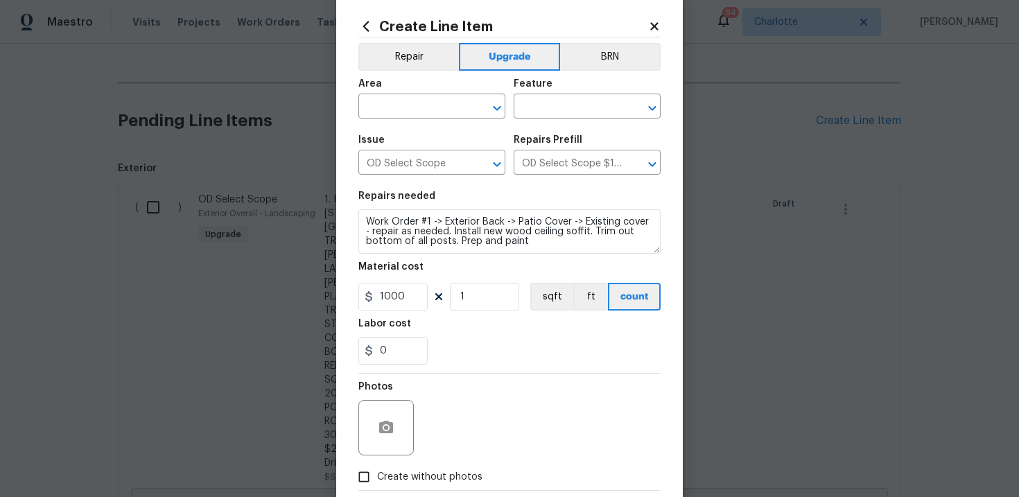
scroll to position [29, 0]
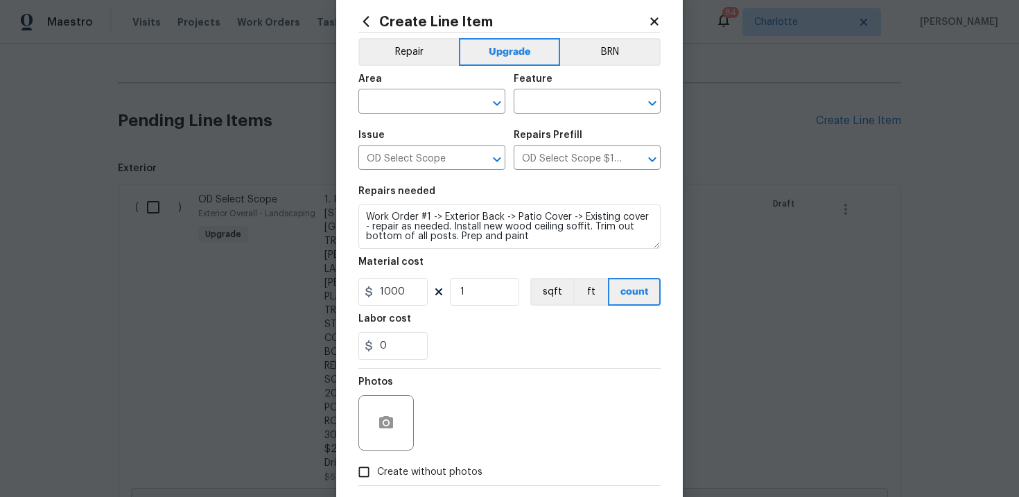
click at [441, 480] on label "Create without photos" at bounding box center [417, 472] width 132 height 26
click at [377, 480] on input "Create without photos" at bounding box center [364, 472] width 26 height 26
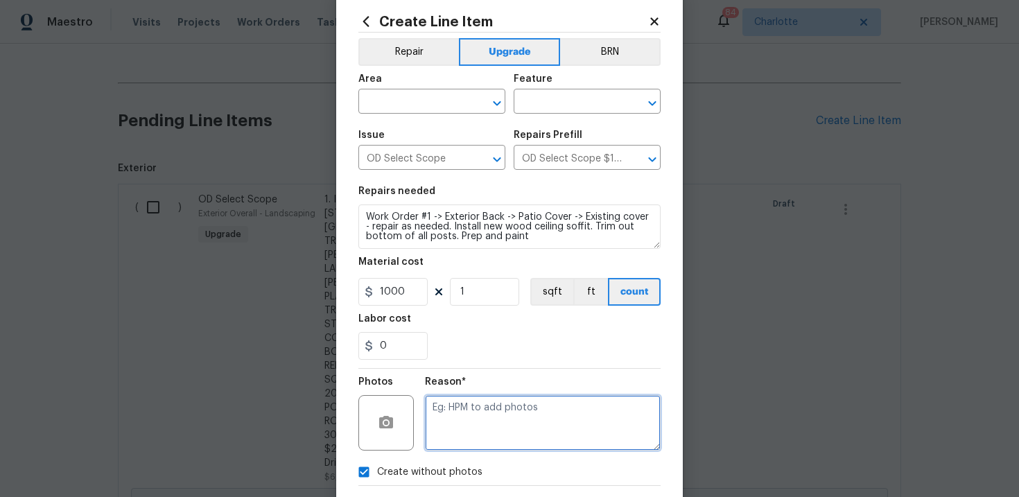
click at [483, 439] on textarea at bounding box center [543, 422] width 236 height 55
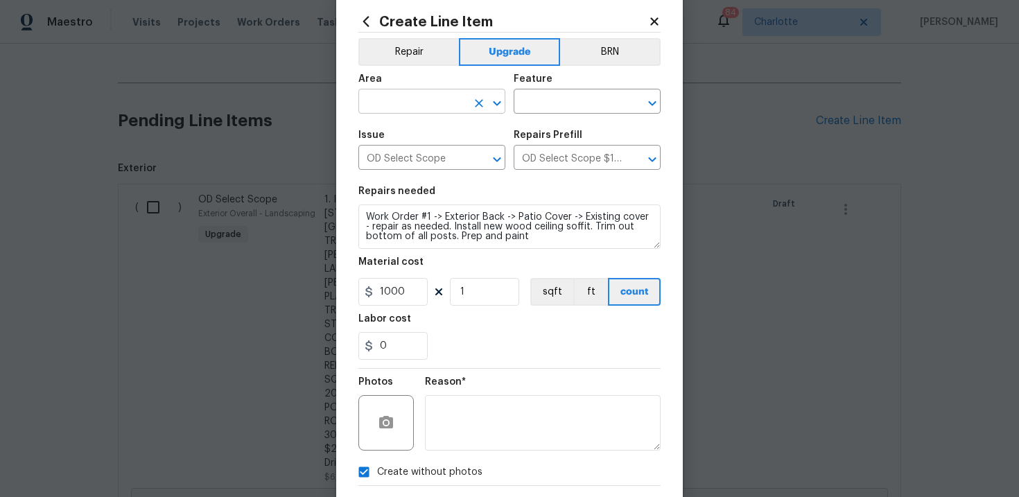
click at [430, 105] on input "text" at bounding box center [412, 102] width 108 height 21
click at [434, 156] on li "Interior Overall" at bounding box center [431, 157] width 147 height 23
click at [557, 99] on input "text" at bounding box center [568, 102] width 108 height 21
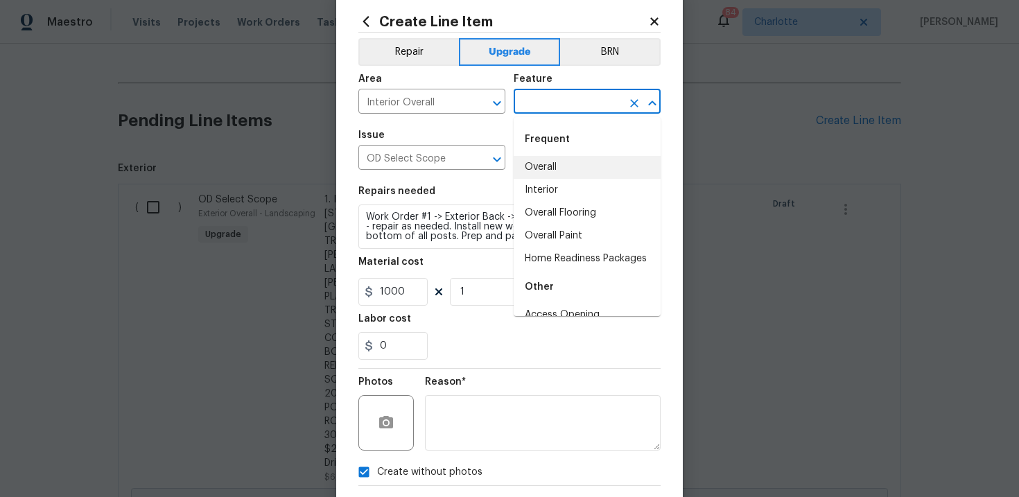
click at [557, 173] on li "Overall" at bounding box center [587, 167] width 147 height 23
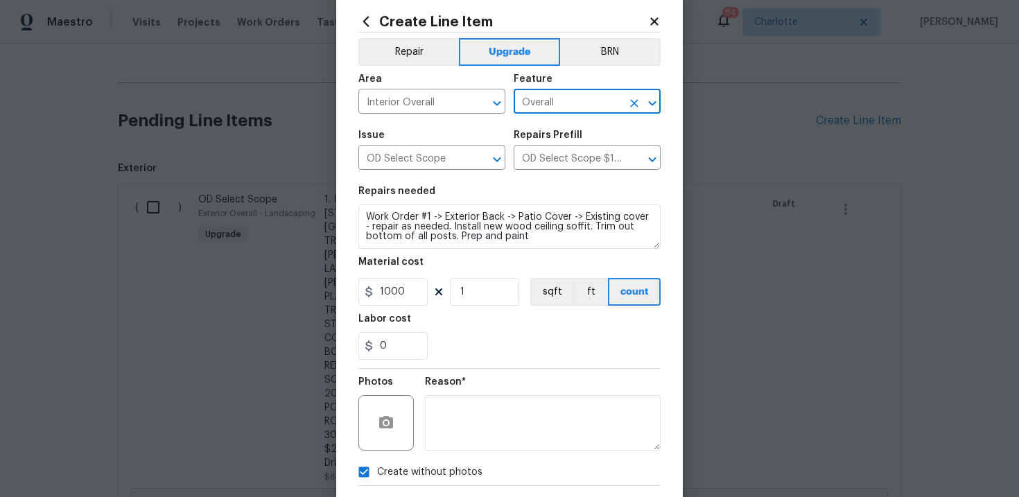
scroll to position [101, 0]
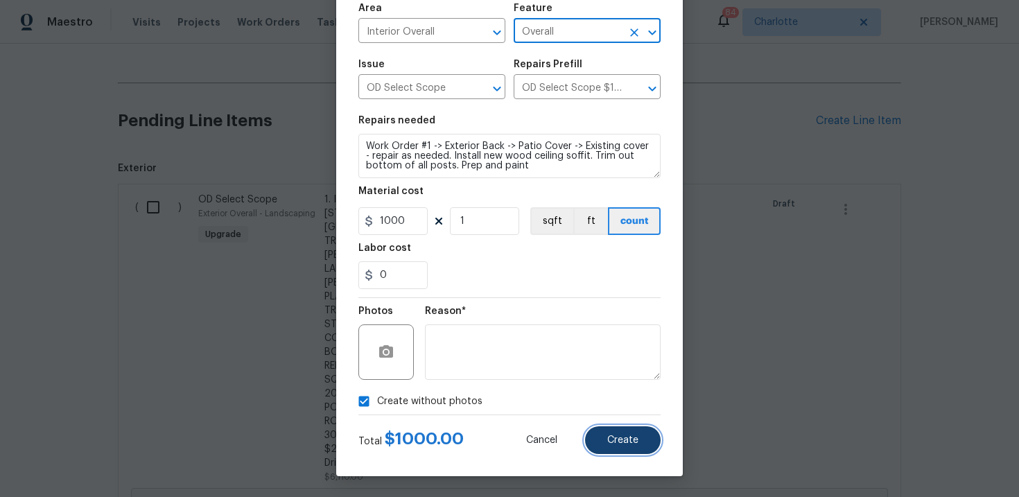
click at [613, 437] on span "Create" at bounding box center [622, 440] width 31 height 10
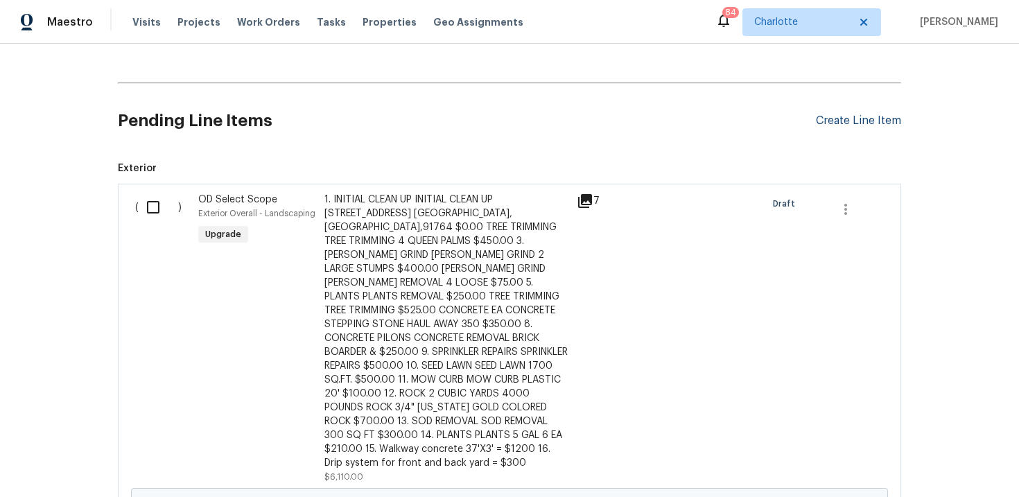
click at [854, 126] on div "Create Line Item" at bounding box center [858, 120] width 85 height 13
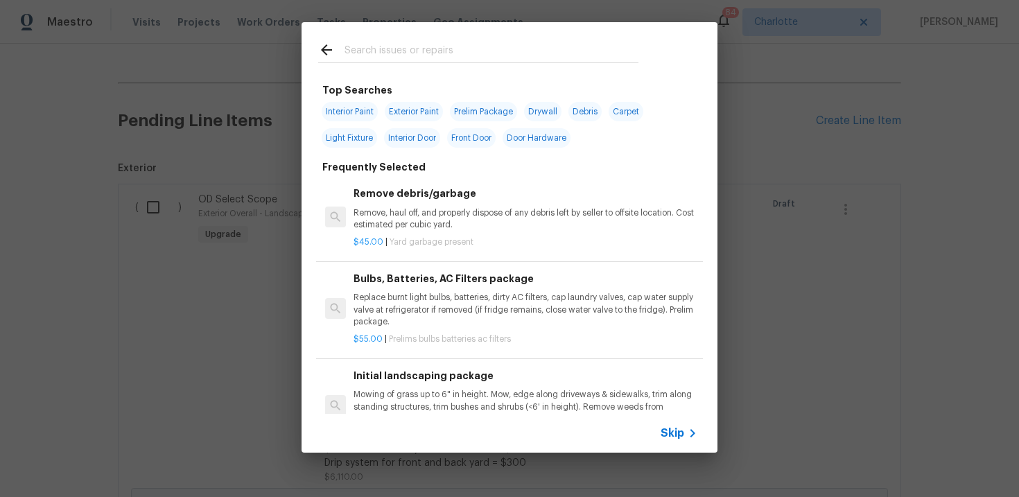
click at [668, 437] on span "Skip" at bounding box center [673, 433] width 24 height 14
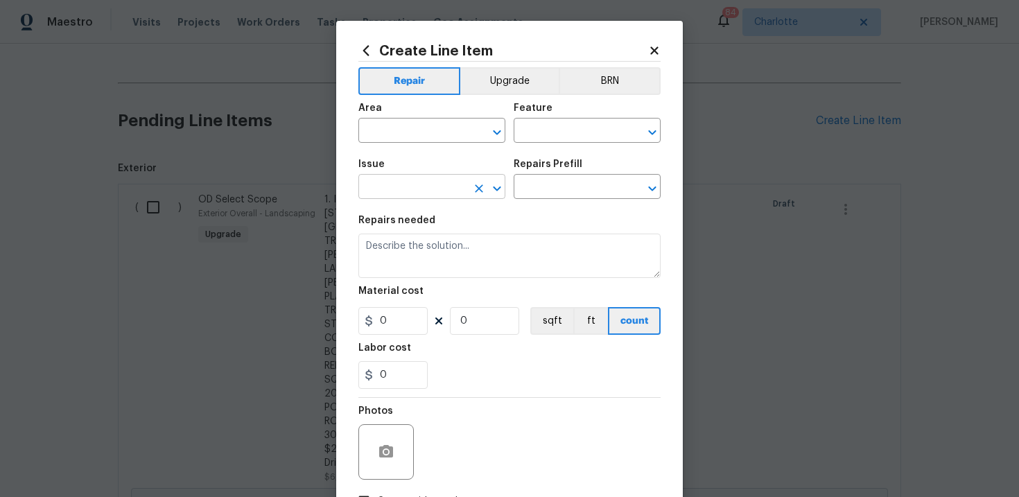
click at [424, 178] on input "text" at bounding box center [412, 187] width 108 height 21
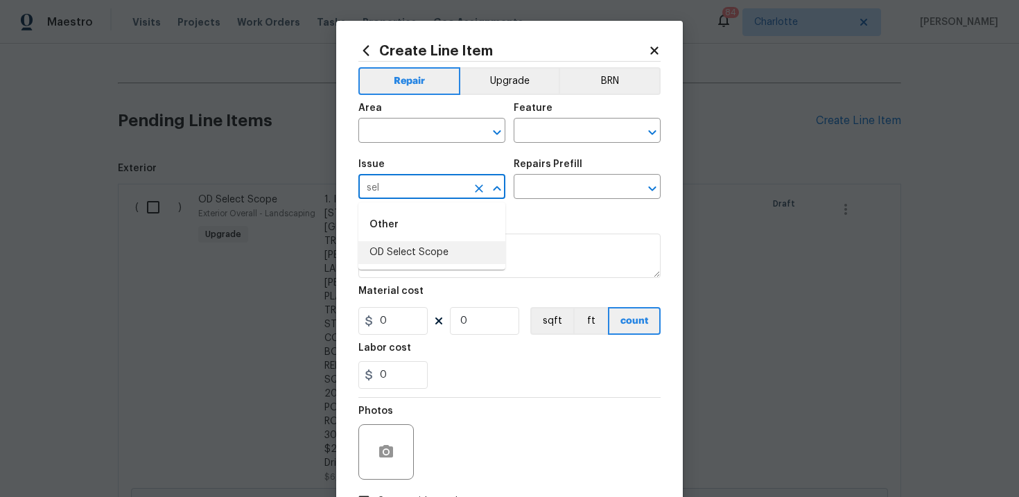
click at [430, 245] on li "OD Select Scope" at bounding box center [431, 252] width 147 height 23
click at [547, 193] on input "text" at bounding box center [568, 187] width 108 height 21
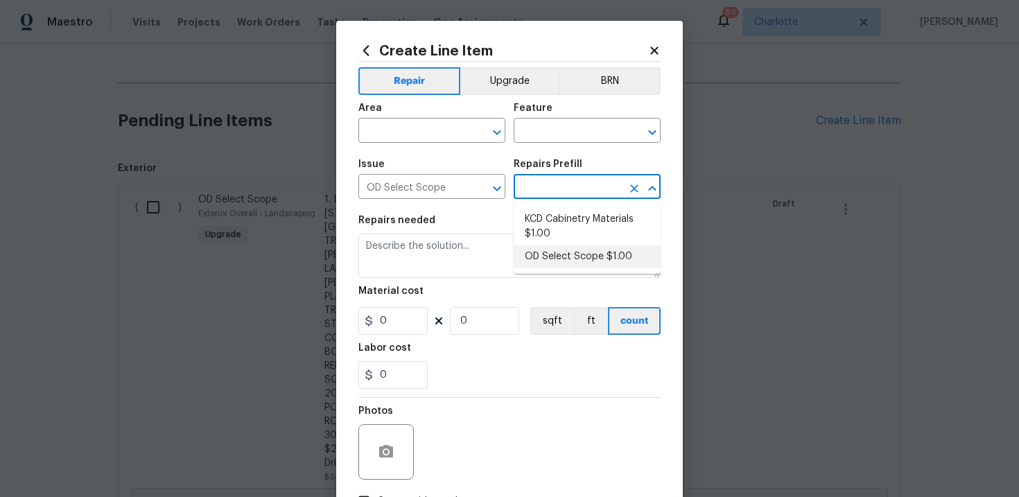
click at [557, 259] on li "OD Select Scope $1.00" at bounding box center [587, 256] width 147 height 23
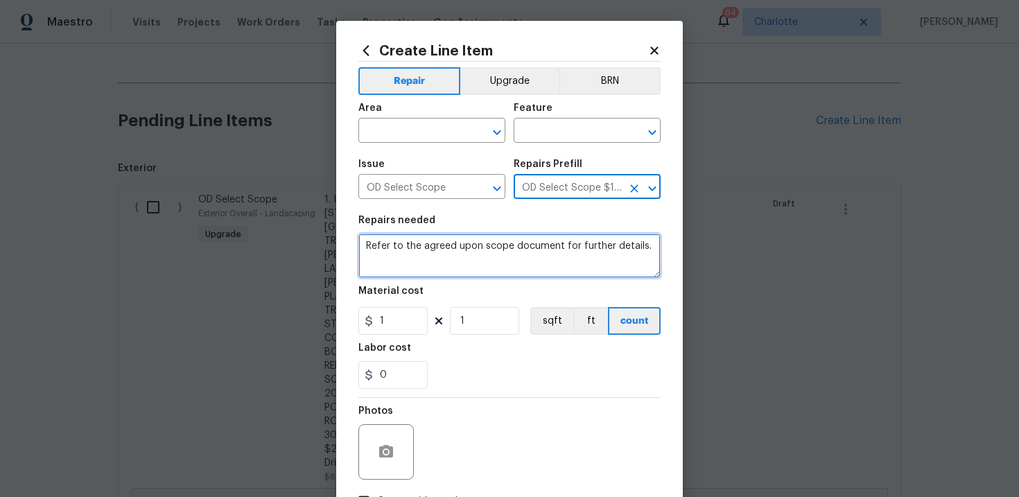
click at [409, 253] on textarea "Refer to the agreed upon scope document for further details." at bounding box center [509, 256] width 302 height 44
paste textarea "Work Order #1 -> Exterior Back -> Shed -> Demo all sheds, haul away debris"
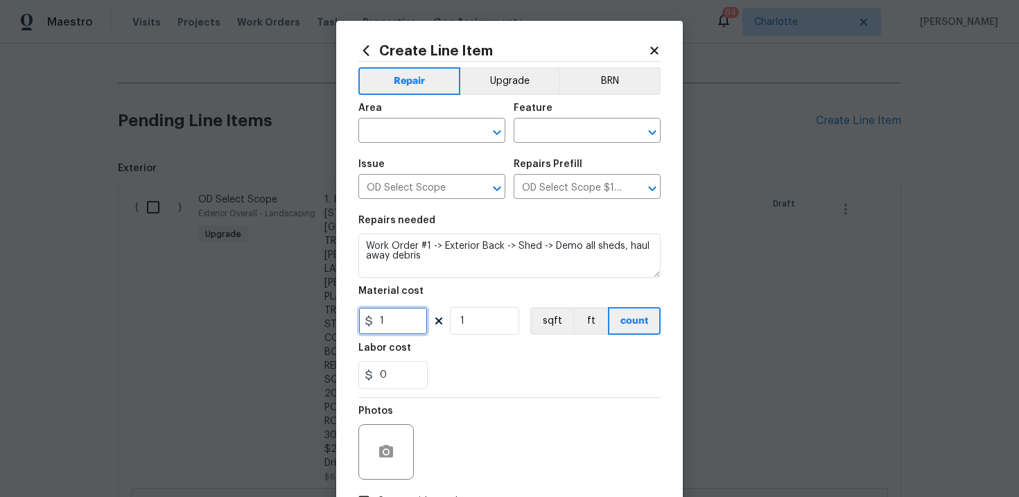
click at [395, 324] on input "1" at bounding box center [392, 321] width 69 height 28
click at [492, 372] on div "0" at bounding box center [509, 375] width 302 height 28
click at [435, 131] on input "text" at bounding box center [412, 131] width 108 height 21
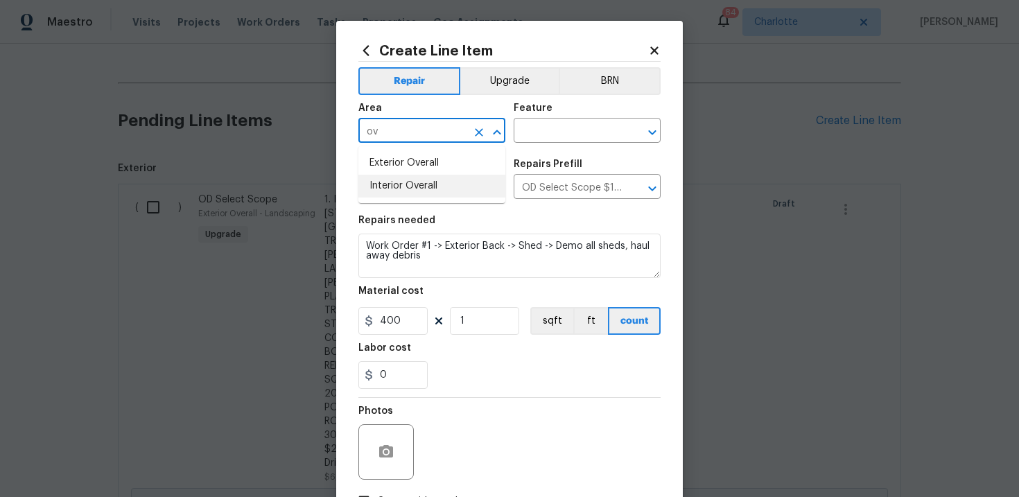
click at [428, 184] on li "Interior Overall" at bounding box center [431, 186] width 147 height 23
click at [548, 134] on input "text" at bounding box center [568, 131] width 108 height 21
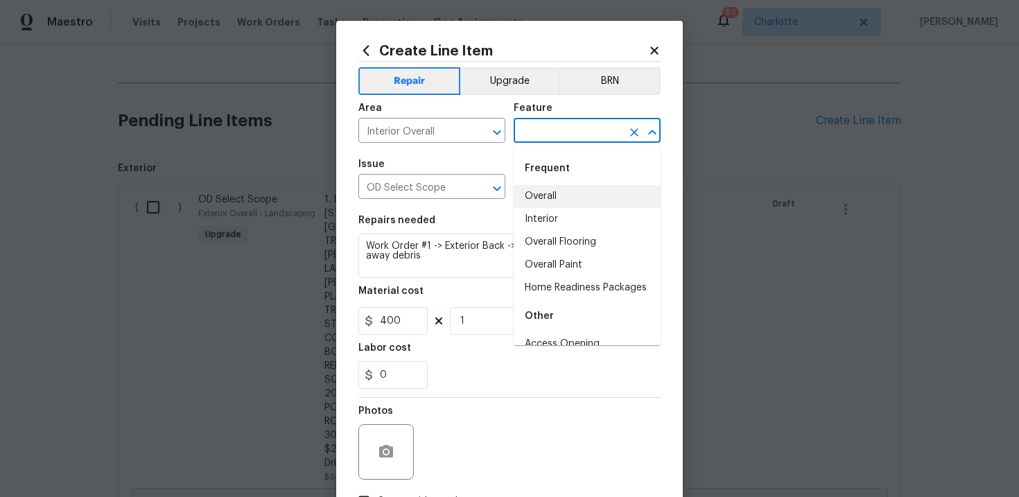
click at [551, 192] on li "Overall" at bounding box center [587, 196] width 147 height 23
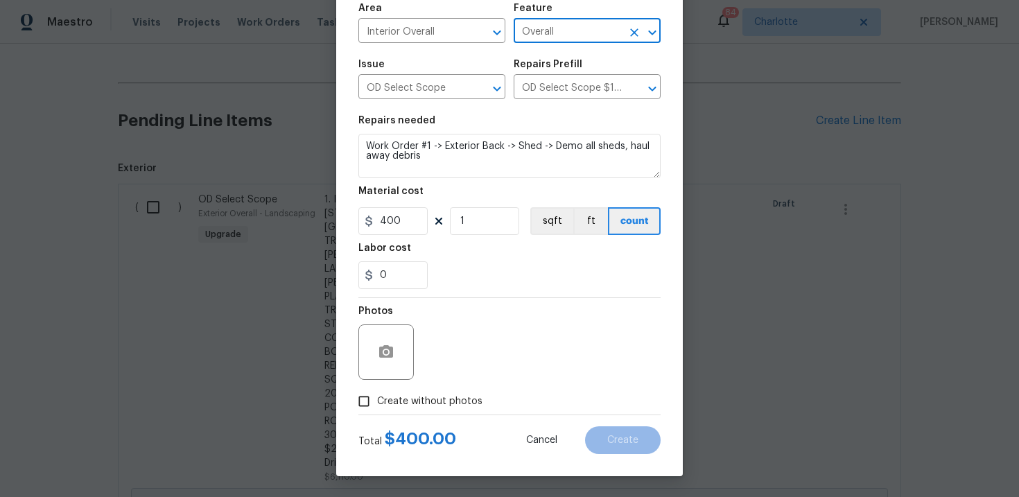
click at [435, 398] on span "Create without photos" at bounding box center [429, 401] width 105 height 15
click at [377, 398] on input "Create without photos" at bounding box center [364, 401] width 26 height 26
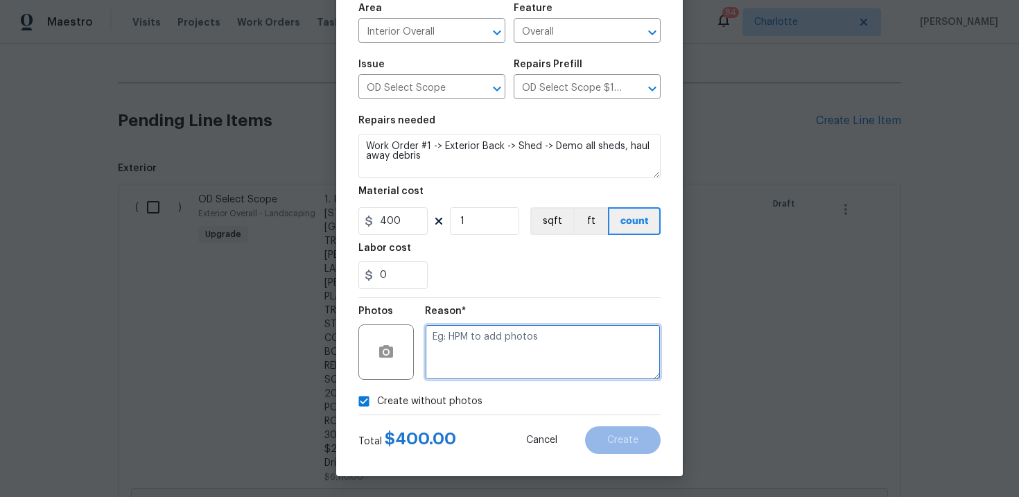
click at [495, 340] on textarea at bounding box center [543, 351] width 236 height 55
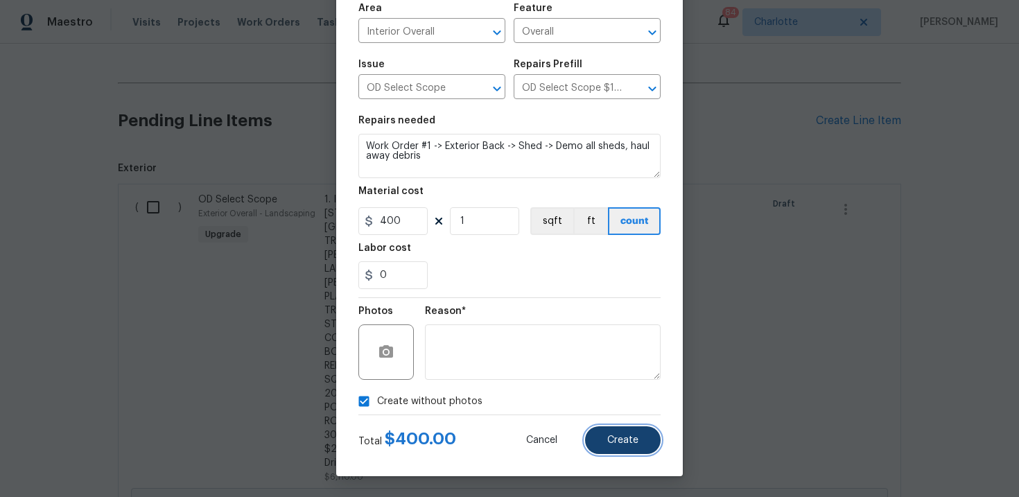
click at [634, 439] on span "Create" at bounding box center [622, 440] width 31 height 10
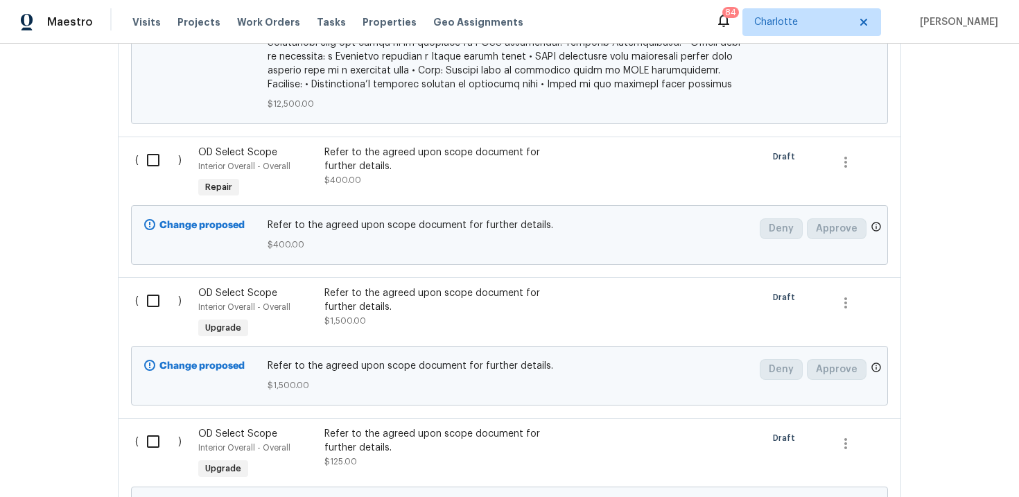
scroll to position [1374, 0]
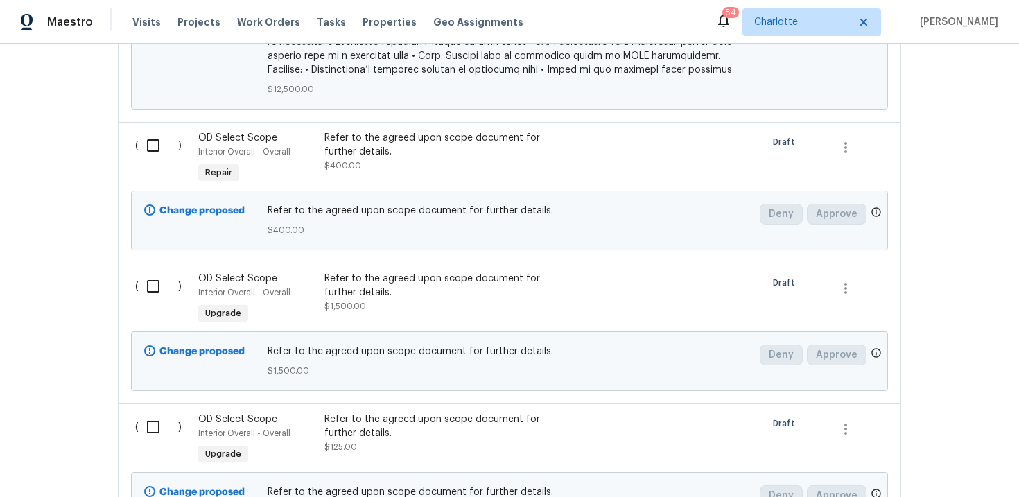
click at [561, 131] on div "Refer to the agreed upon scope document for further details." at bounding box center [446, 145] width 244 height 28
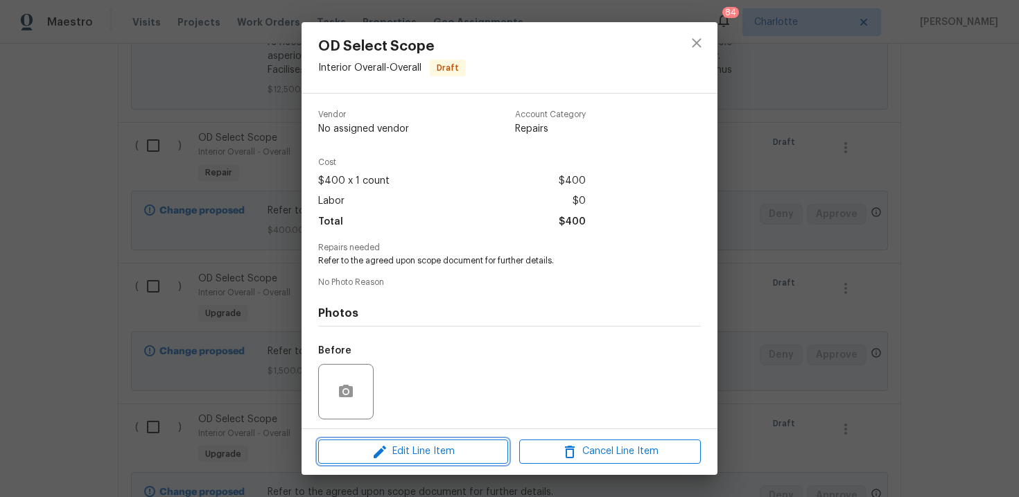
click at [472, 456] on span "Edit Line Item" at bounding box center [413, 451] width 182 height 17
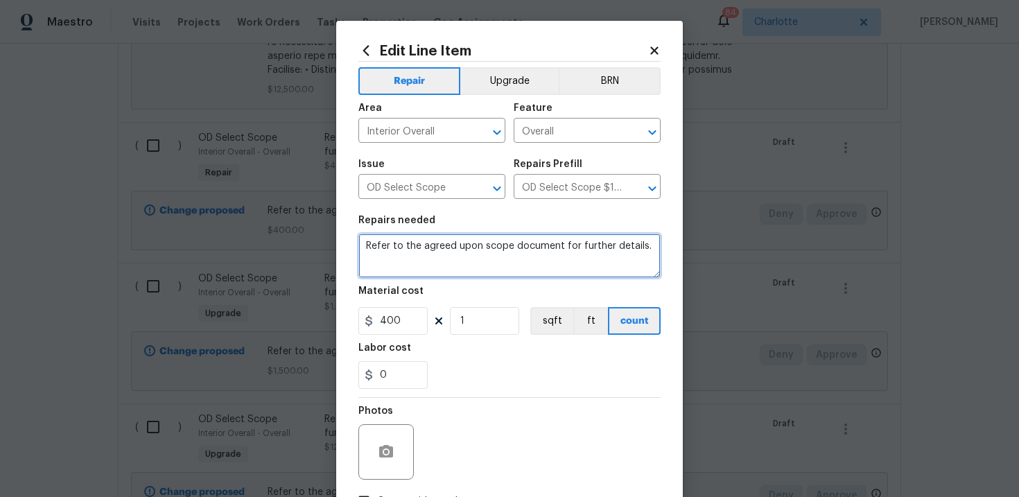
click at [417, 247] on textarea "Refer to the agreed upon scope document for further details." at bounding box center [509, 256] width 302 height 44
paste textarea "Work Order #1 -> Exterior Front -> Gates -> Repair damaged/bent driveway gate p…"
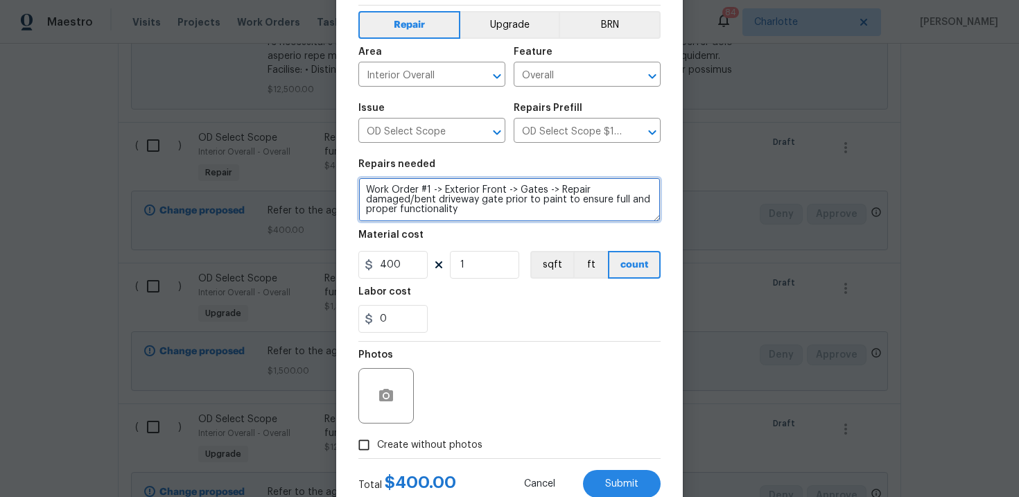
scroll to position [101, 0]
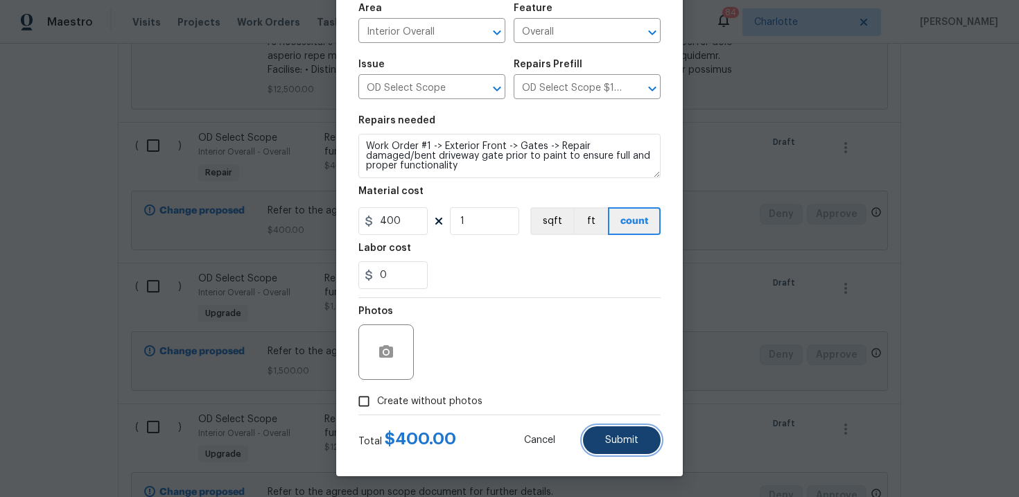
click at [609, 438] on span "Submit" at bounding box center [621, 440] width 33 height 10
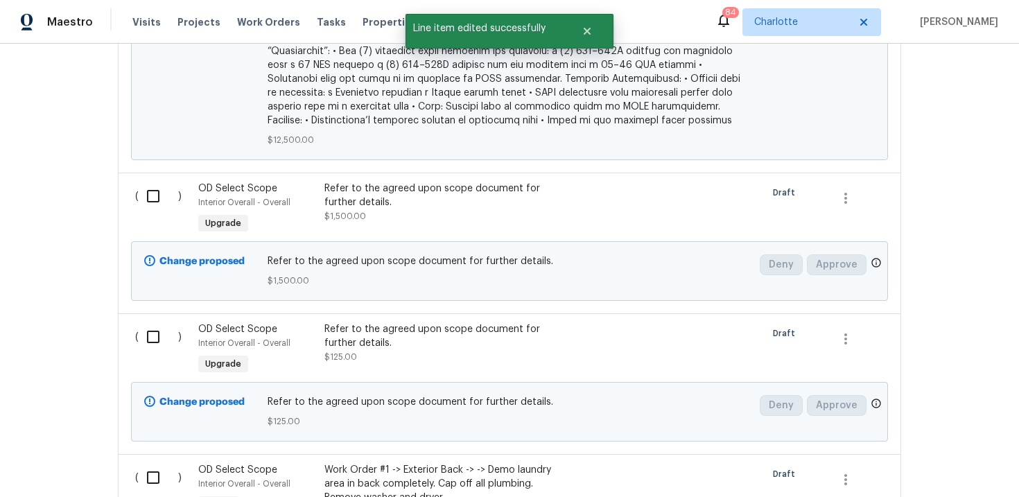
scroll to position [1330, 0]
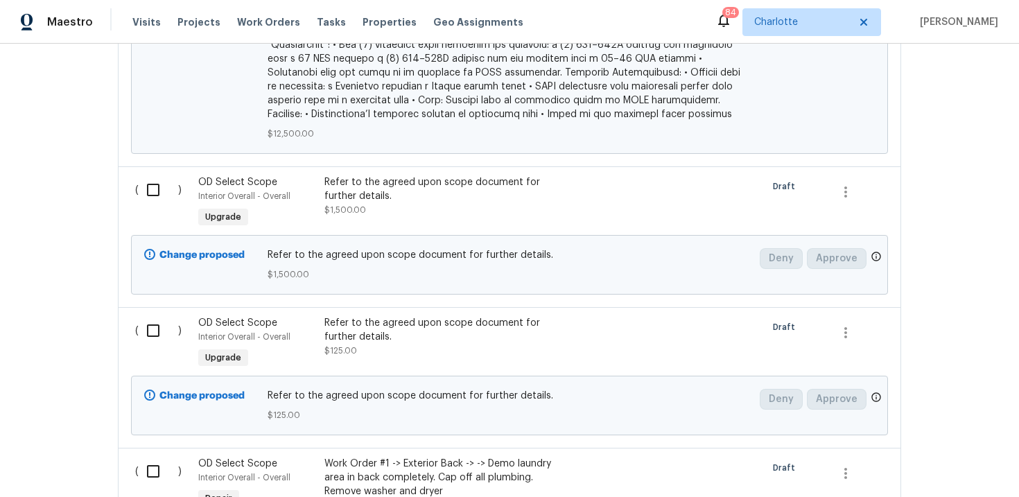
click at [469, 175] on div "Refer to the agreed upon scope document for further details. $1,500.00" at bounding box center [446, 196] width 244 height 42
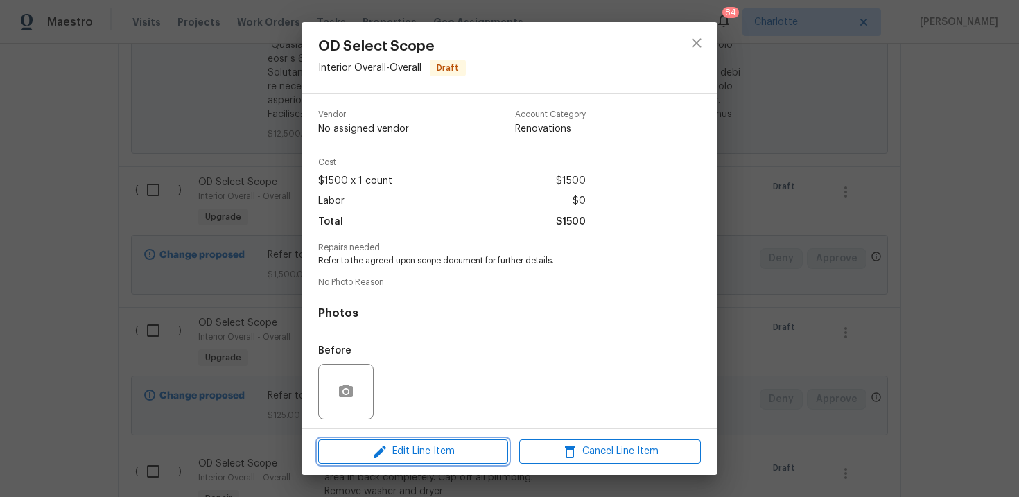
click at [455, 451] on span "Edit Line Item" at bounding box center [413, 451] width 182 height 17
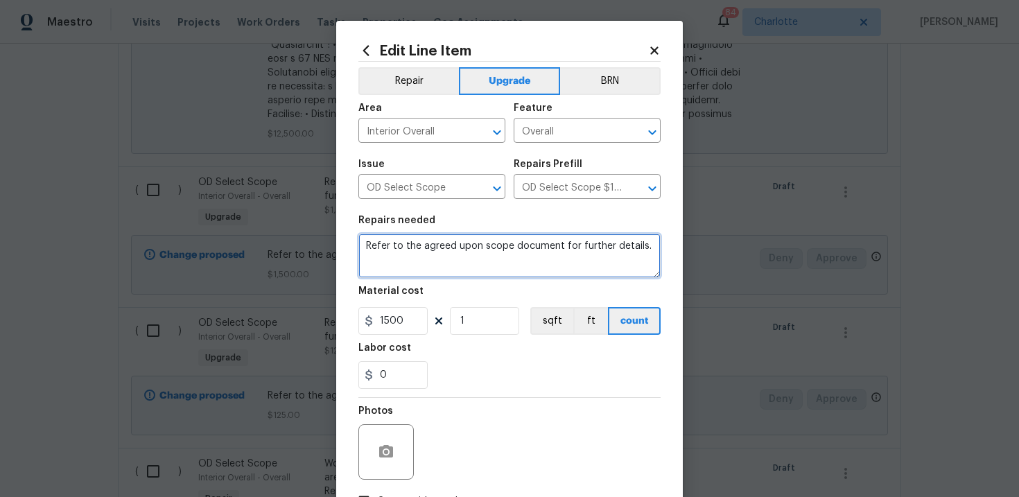
click at [449, 250] on textarea "Refer to the agreed upon scope document for further details." at bounding box center [509, 256] width 302 height 44
paste textarea "Work Order #1 -> Exterior Front -> Gates -> Replace street facing chain link ga…"
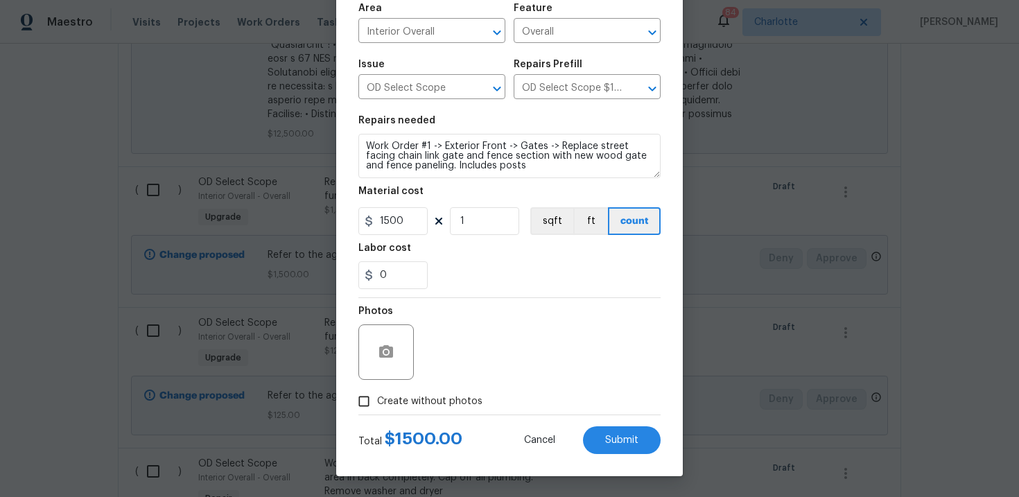
click at [455, 399] on span "Create without photos" at bounding box center [429, 401] width 105 height 15
click at [377, 399] on input "Create without photos" at bounding box center [364, 401] width 26 height 26
click at [611, 437] on span "Submit" at bounding box center [621, 440] width 33 height 10
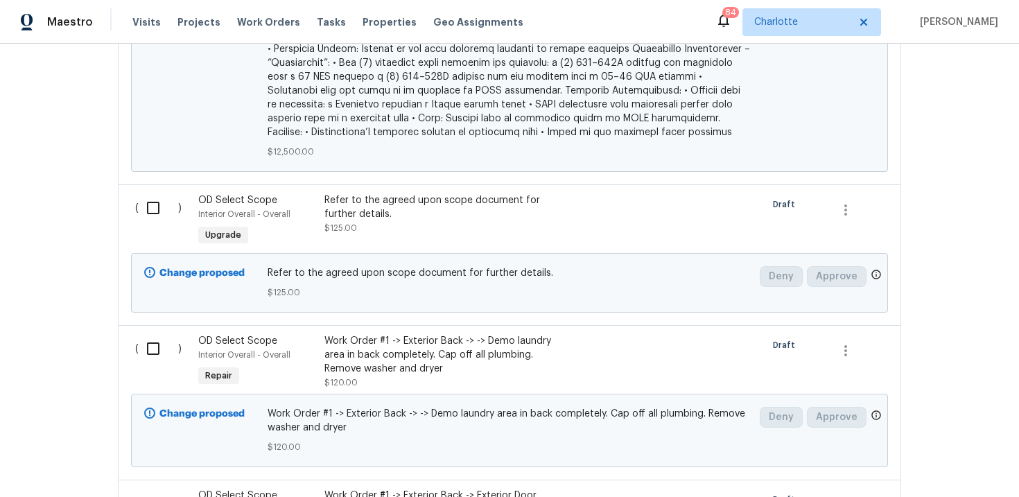
scroll to position [1282, 0]
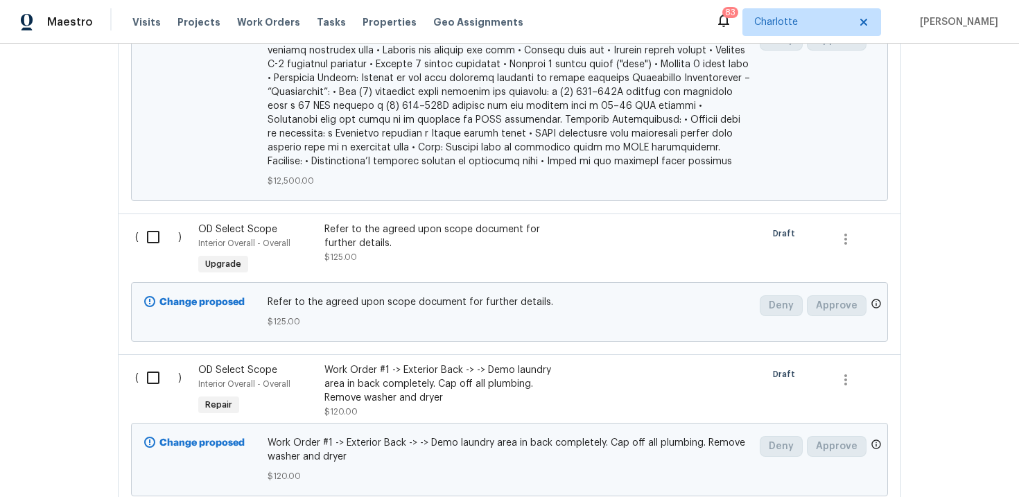
click at [464, 223] on div "Refer to the agreed upon scope document for further details." at bounding box center [446, 237] width 244 height 28
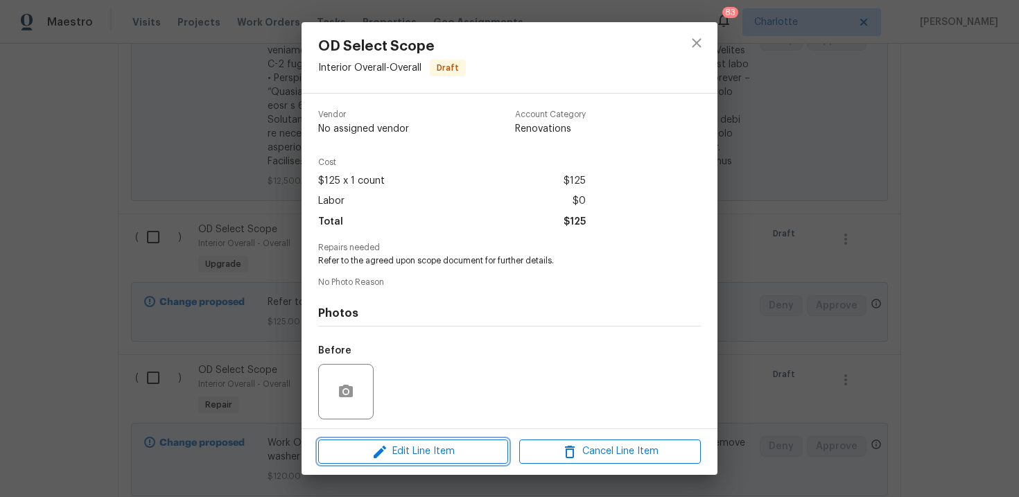
click at [410, 452] on span "Edit Line Item" at bounding box center [413, 451] width 182 height 17
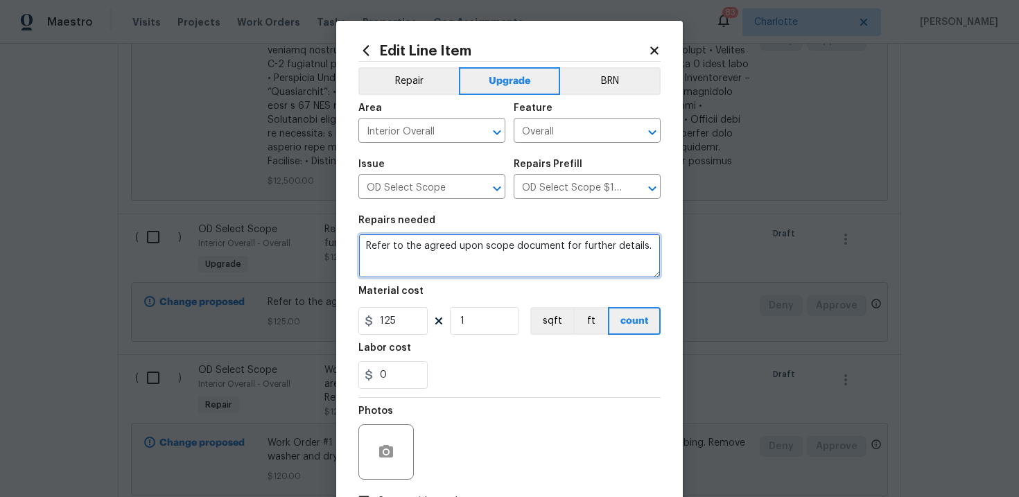
click at [457, 256] on textarea "Refer to the agreed upon scope document for further details." at bounding box center [509, 256] width 302 height 44
click at [476, 252] on textarea "Refer to the agreed upon scope document for further details." at bounding box center [509, 256] width 302 height 44
paste textarea "Work Order #1 -> Exterior Front -> Lighting -> Run electrical and install flood…"
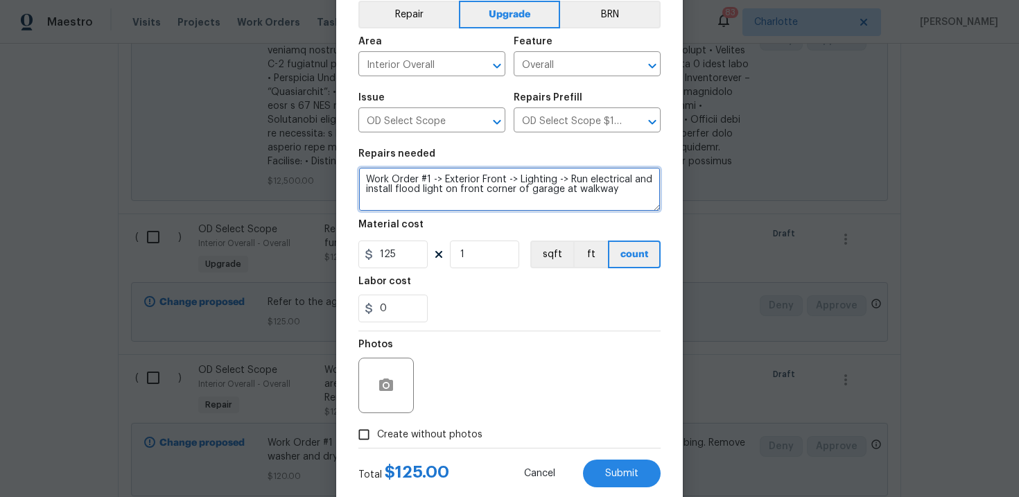
scroll to position [101, 0]
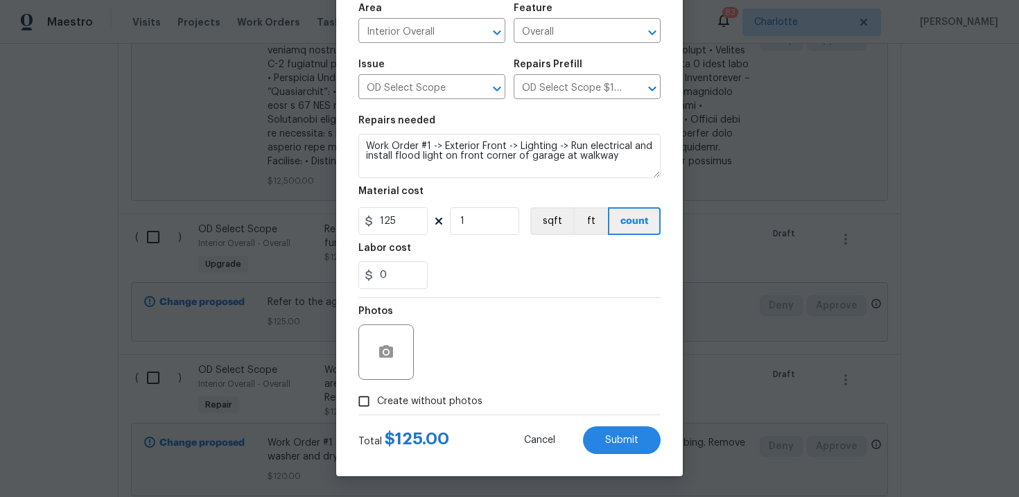
click at [437, 401] on span "Create without photos" at bounding box center [429, 401] width 105 height 15
click at [377, 401] on input "Create without photos" at bounding box center [364, 401] width 26 height 26
click at [618, 432] on button "Submit" at bounding box center [622, 440] width 78 height 28
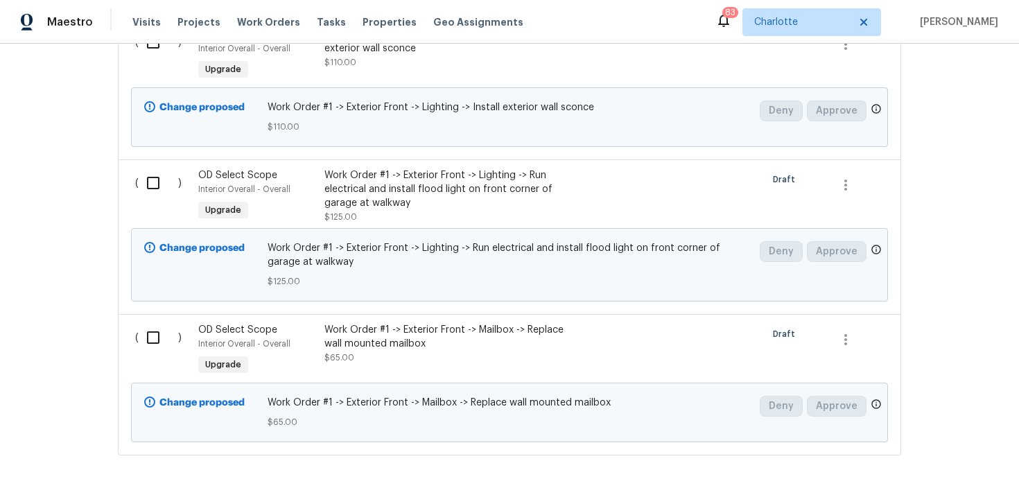
scroll to position [4154, 0]
